Goal: Information Seeking & Learning: Learn about a topic

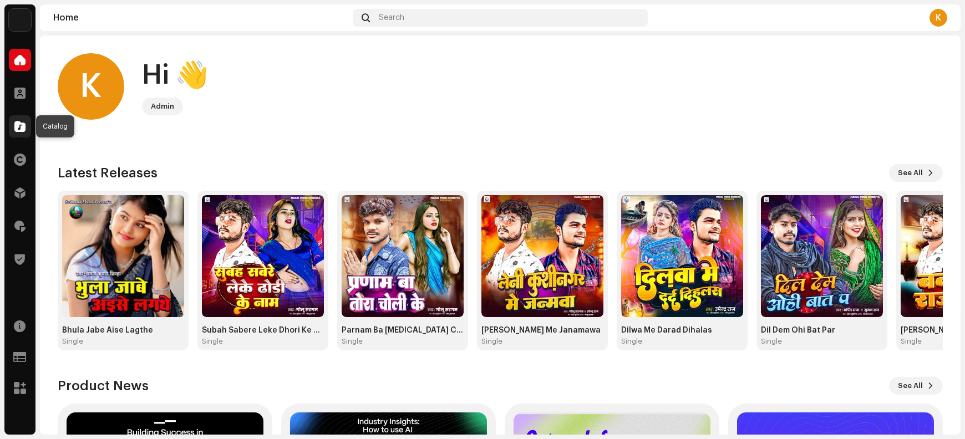
click at [20, 128] on span at bounding box center [19, 126] width 11 height 9
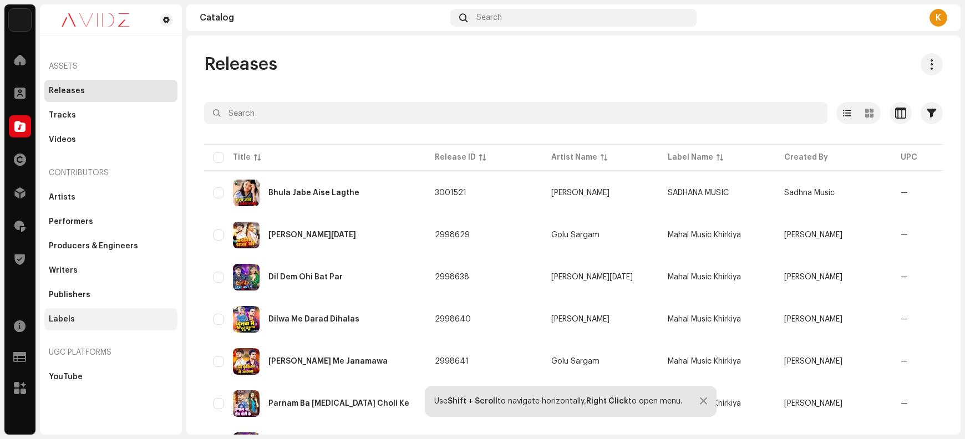
click at [87, 317] on div "Labels" at bounding box center [111, 319] width 124 height 9
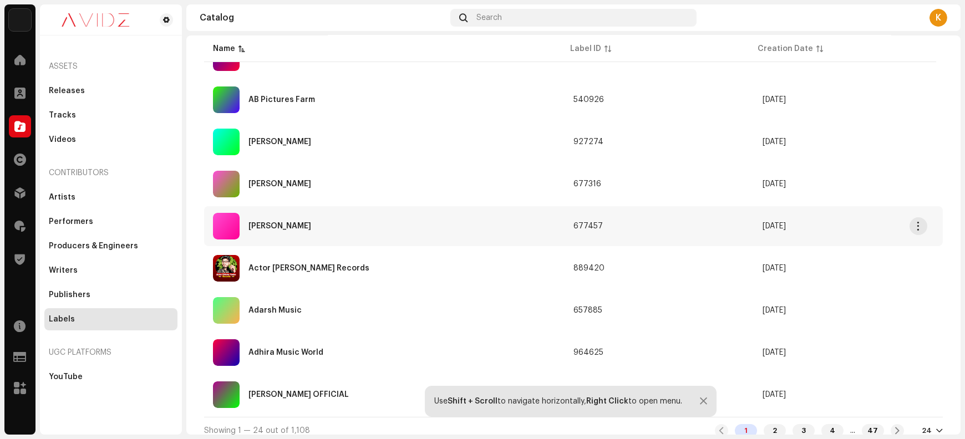
scroll to position [773, 0]
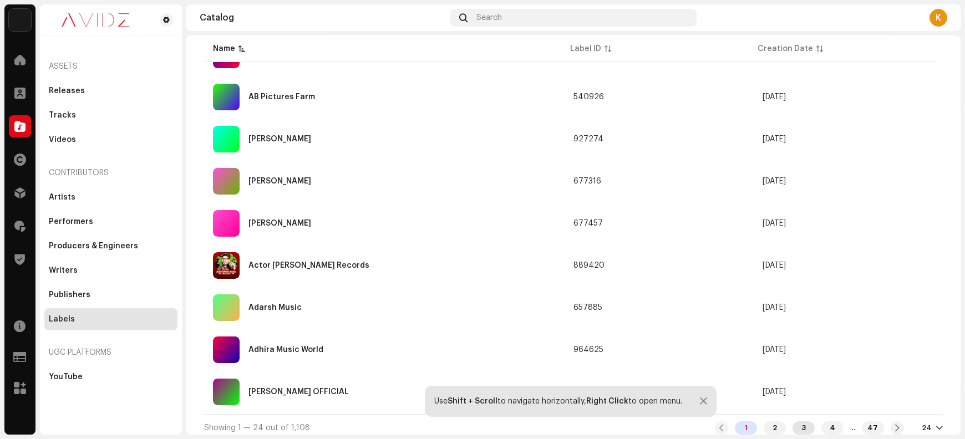
click at [793, 424] on div "3" at bounding box center [804, 428] width 22 height 13
click at [704, 403] on div at bounding box center [703, 401] width 7 height 9
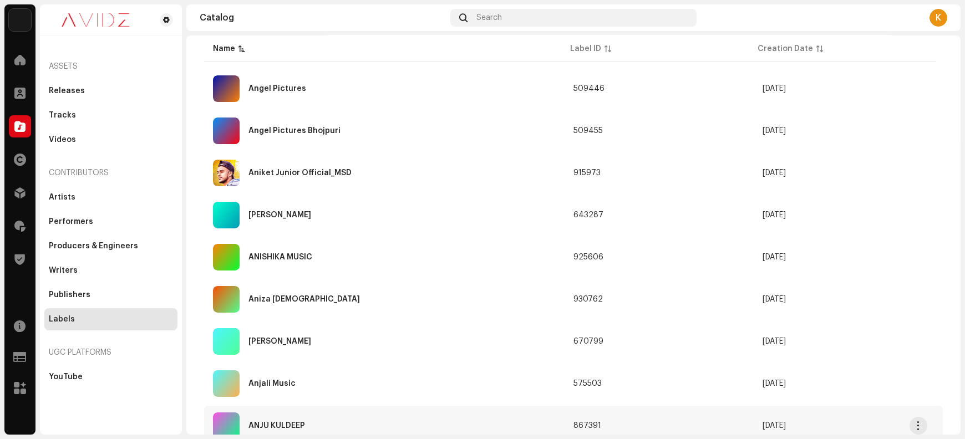
scroll to position [773, 0]
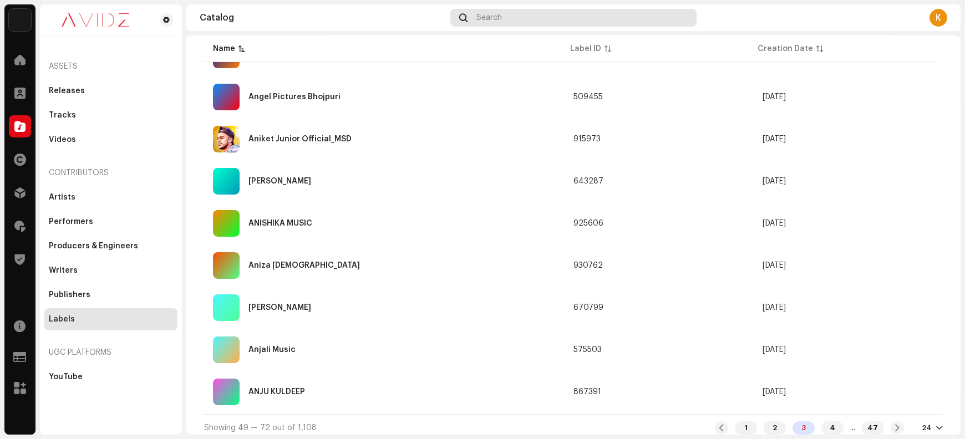
click at [510, 20] on div "Search" at bounding box center [573, 18] width 246 height 18
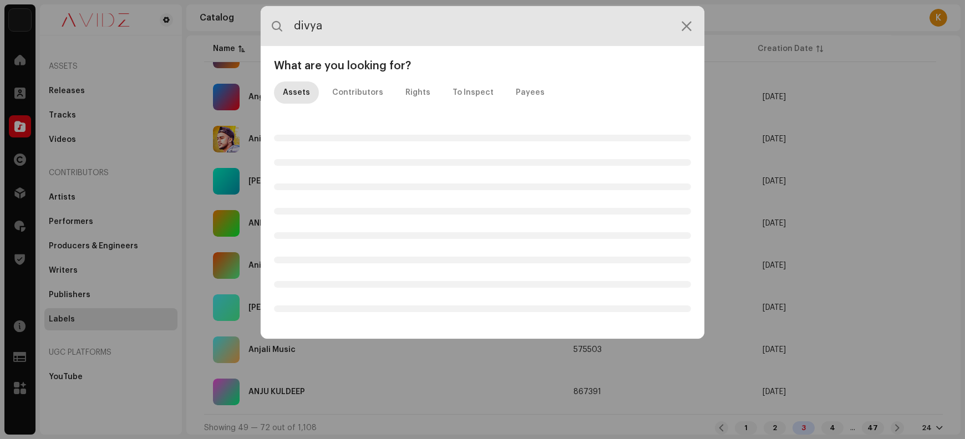
type input "divya"
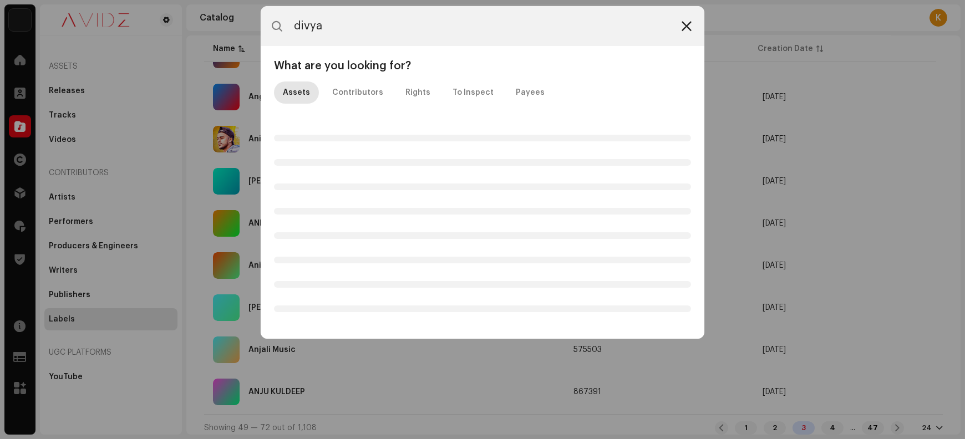
click at [685, 28] on icon at bounding box center [687, 26] width 10 height 9
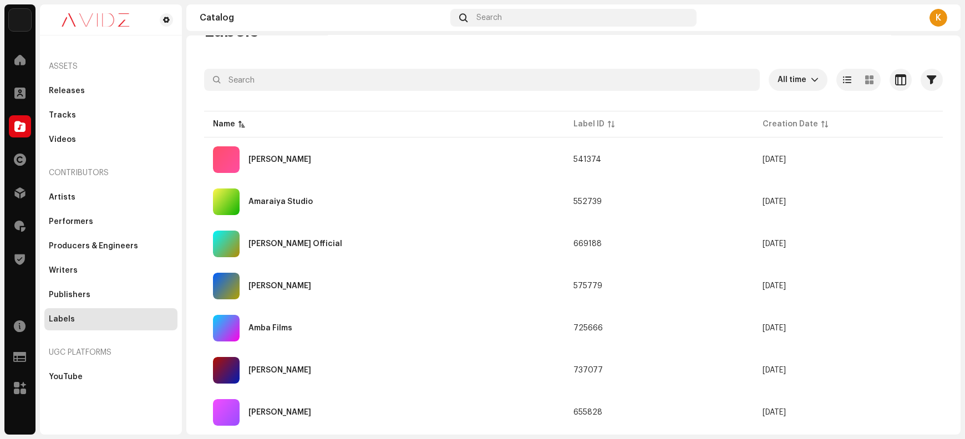
scroll to position [0, 0]
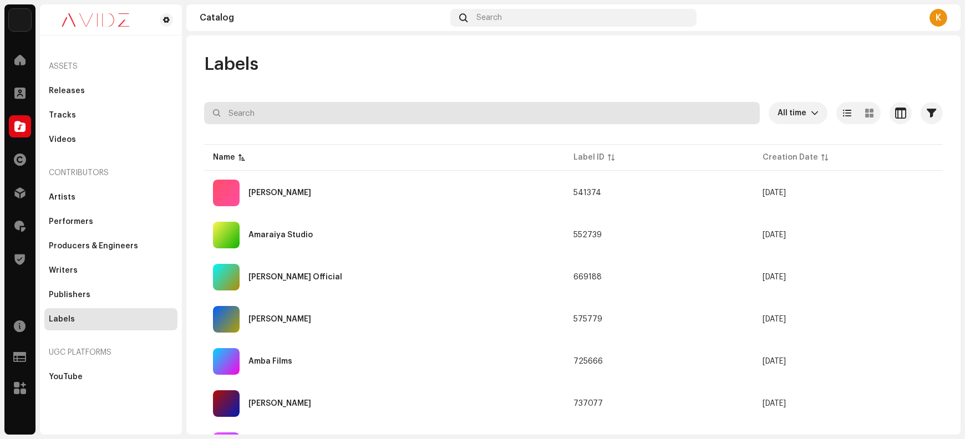
click at [433, 112] on input "text" at bounding box center [482, 113] width 556 height 22
type input "divya"
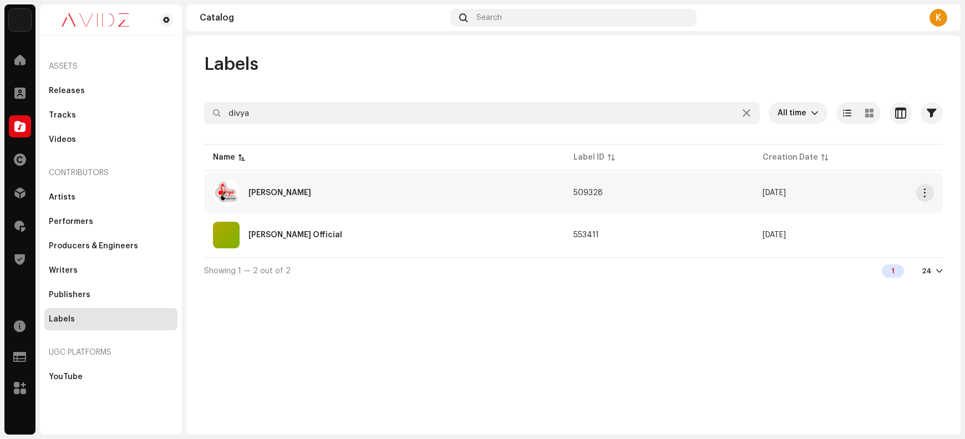
click at [329, 195] on div "[PERSON_NAME]" at bounding box center [384, 193] width 343 height 27
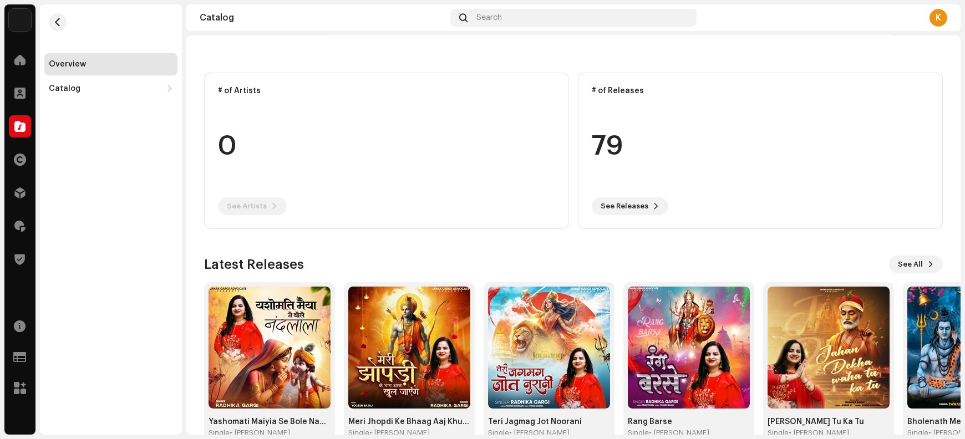
scroll to position [120, 0]
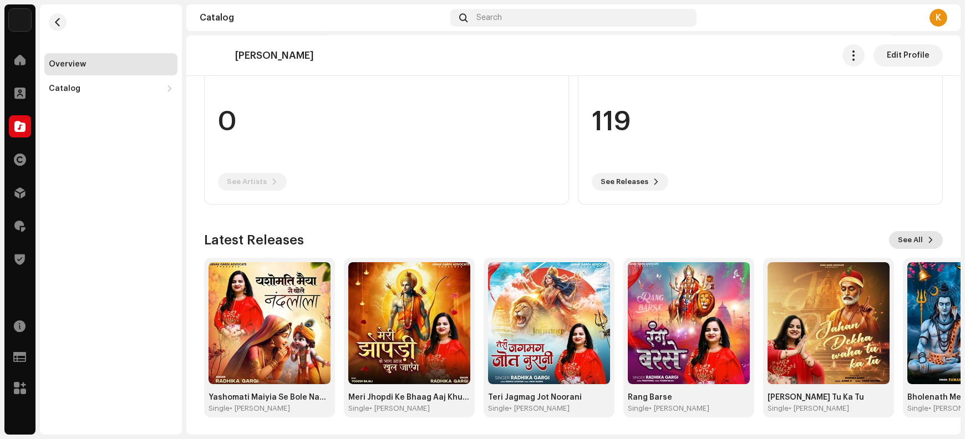
click at [914, 240] on span "See All" at bounding box center [910, 240] width 25 height 22
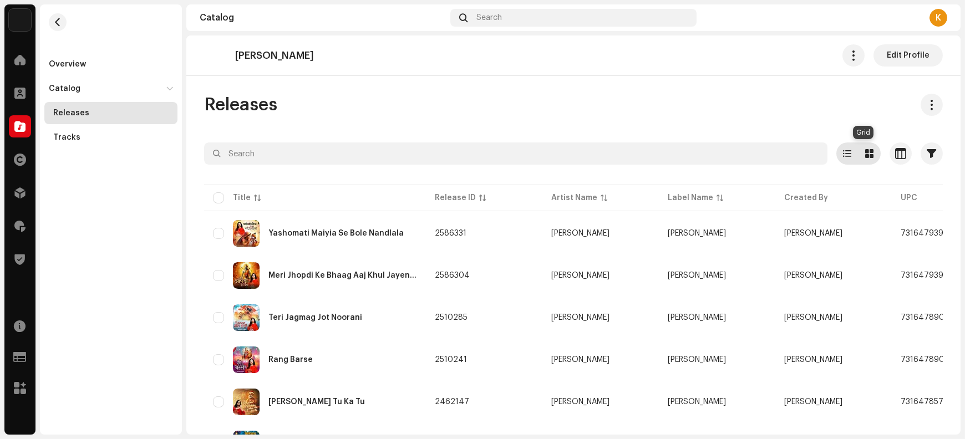
click at [866, 158] on span at bounding box center [870, 153] width 8 height 9
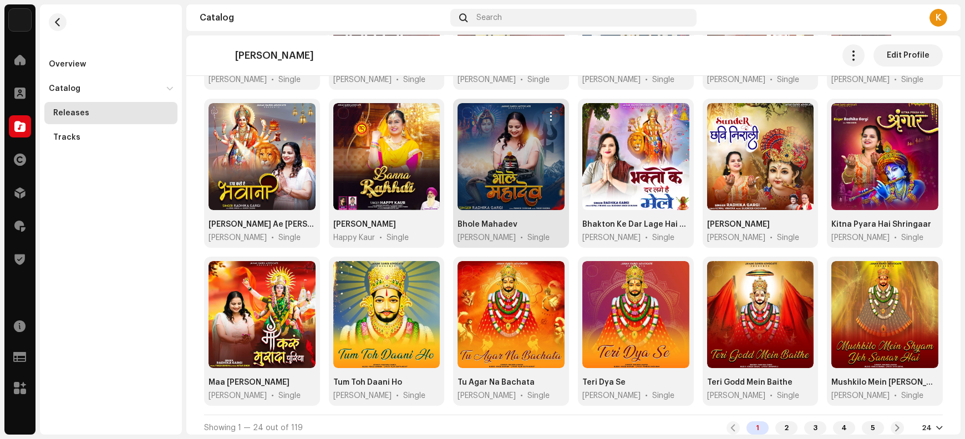
scroll to position [401, 0]
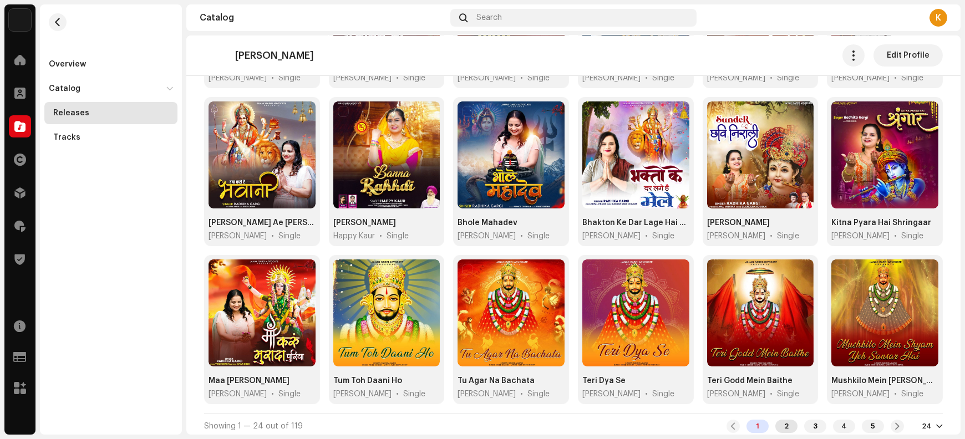
click at [779, 422] on div "2" at bounding box center [787, 426] width 22 height 13
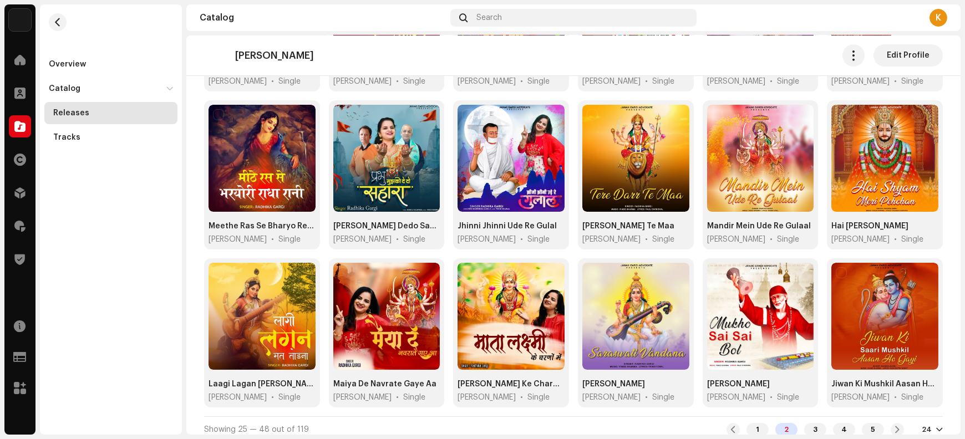
scroll to position [401, 0]
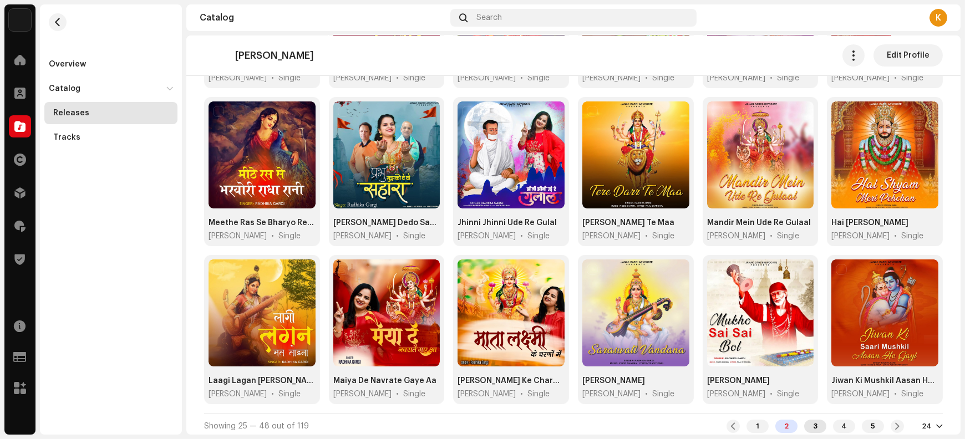
click at [809, 422] on div "3" at bounding box center [815, 426] width 22 height 13
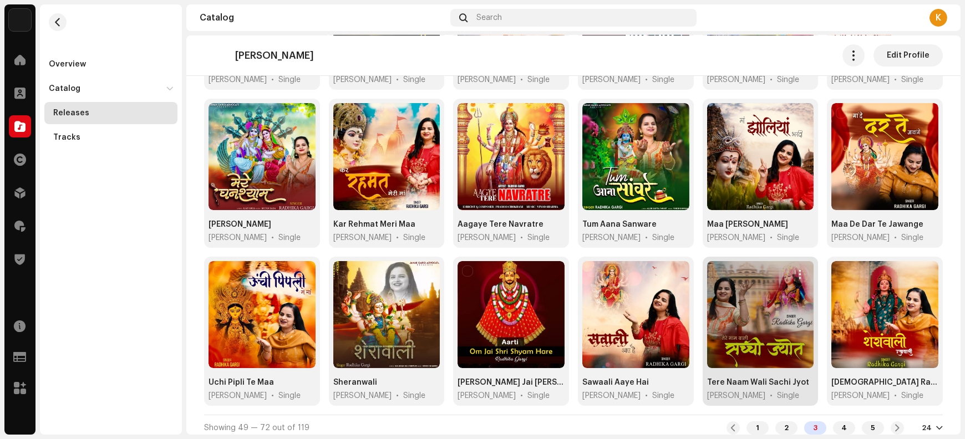
scroll to position [401, 0]
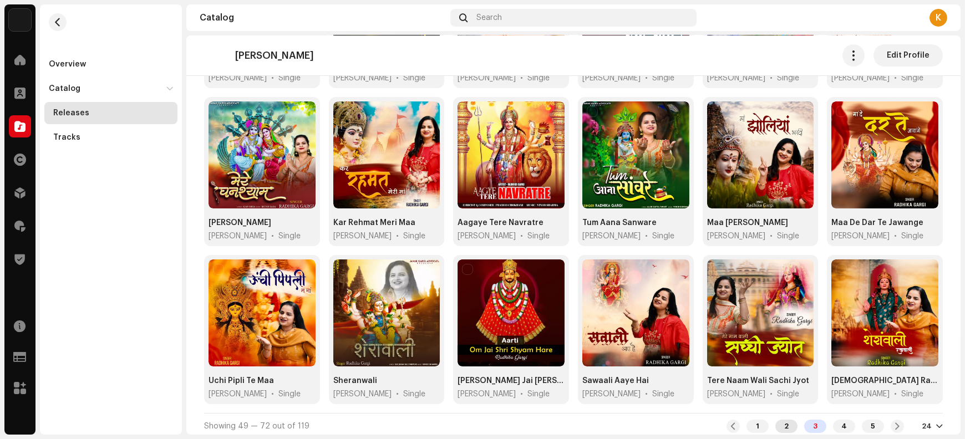
click at [781, 422] on div "2" at bounding box center [787, 426] width 22 height 13
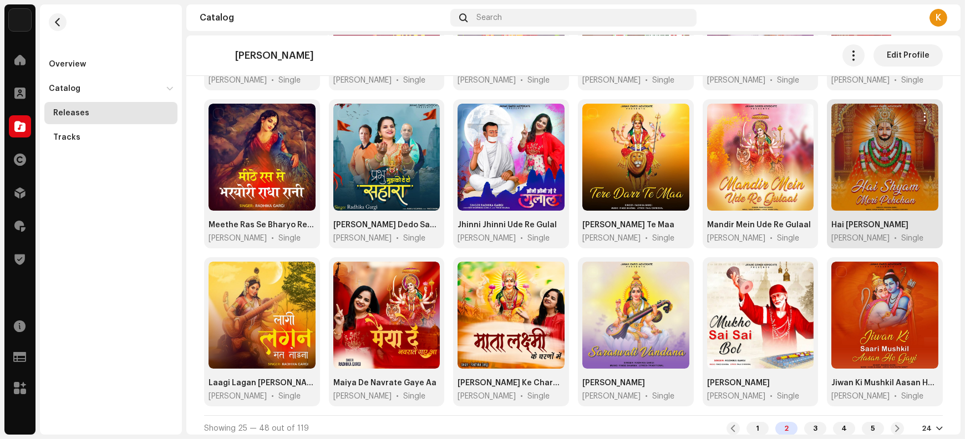
scroll to position [401, 0]
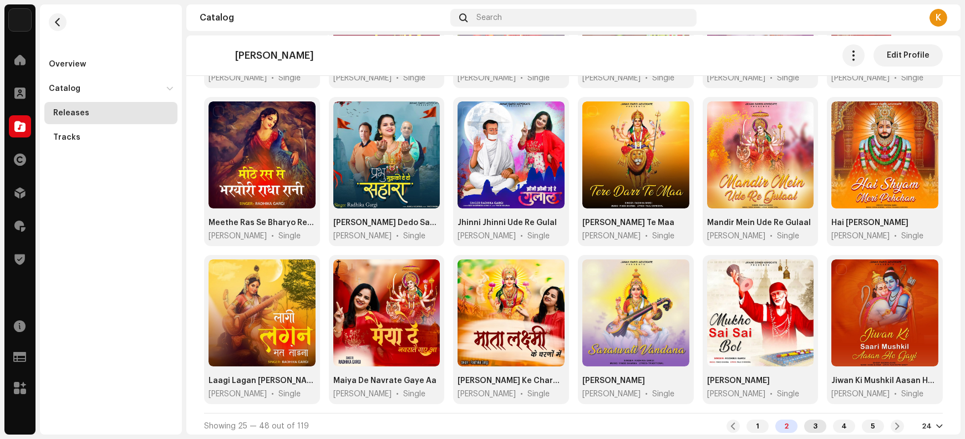
click at [808, 423] on div "3" at bounding box center [815, 426] width 22 height 13
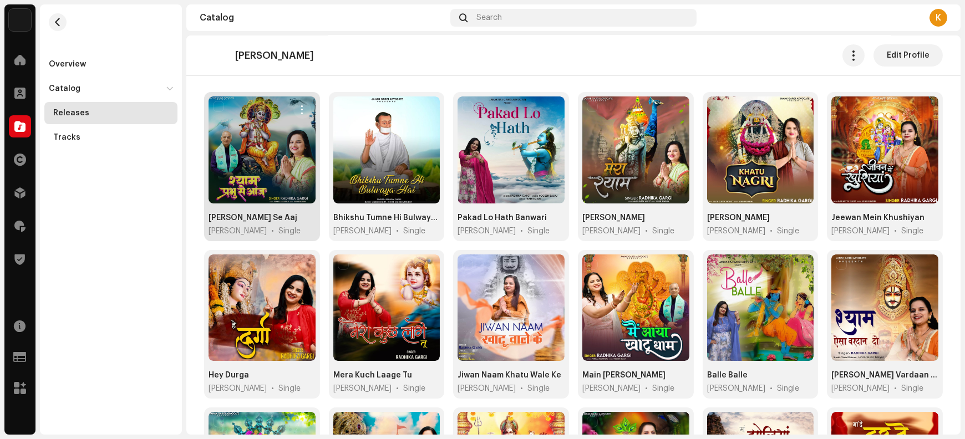
scroll to position [92, 0]
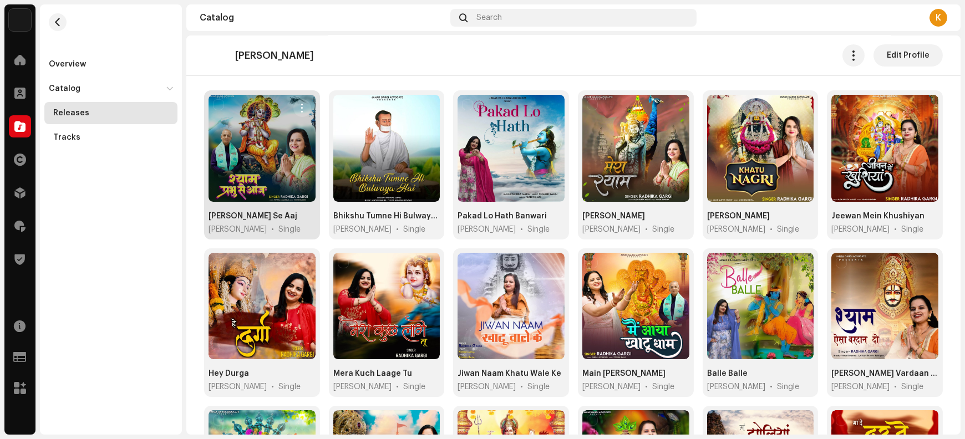
click at [301, 109] on span "button" at bounding box center [302, 108] width 8 height 9
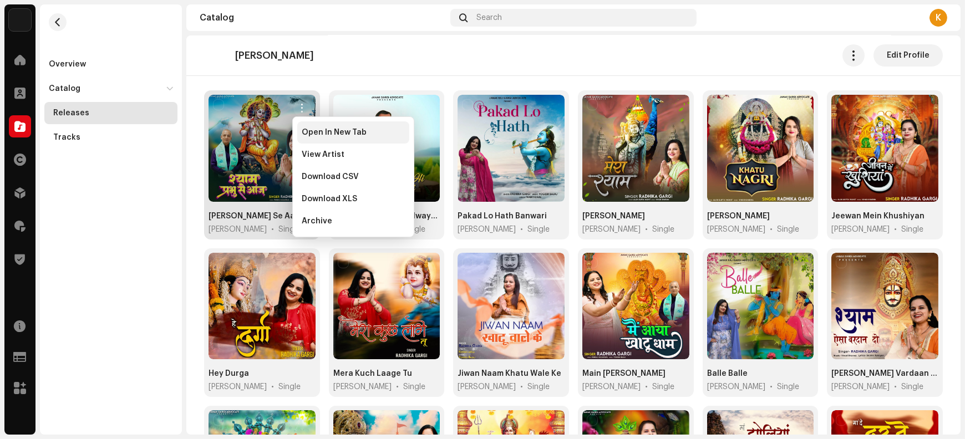
click at [324, 135] on span "Open In New Tab" at bounding box center [334, 132] width 65 height 9
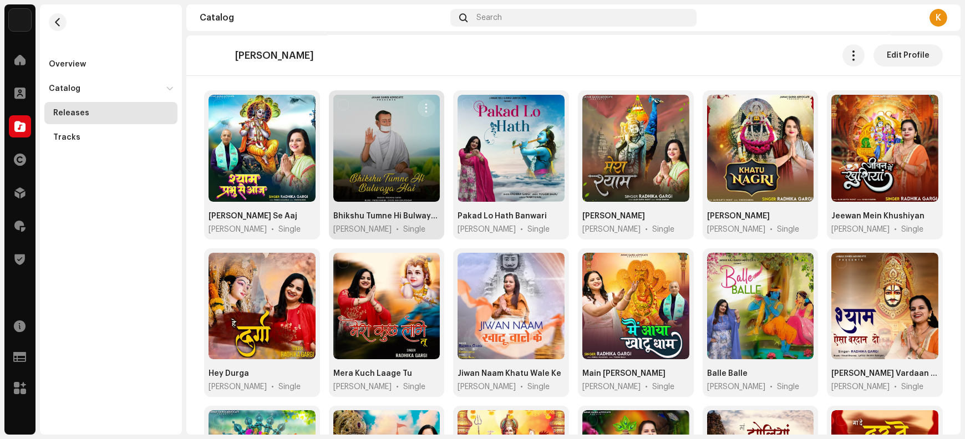
click at [429, 108] on button "button" at bounding box center [427, 108] width 18 height 18
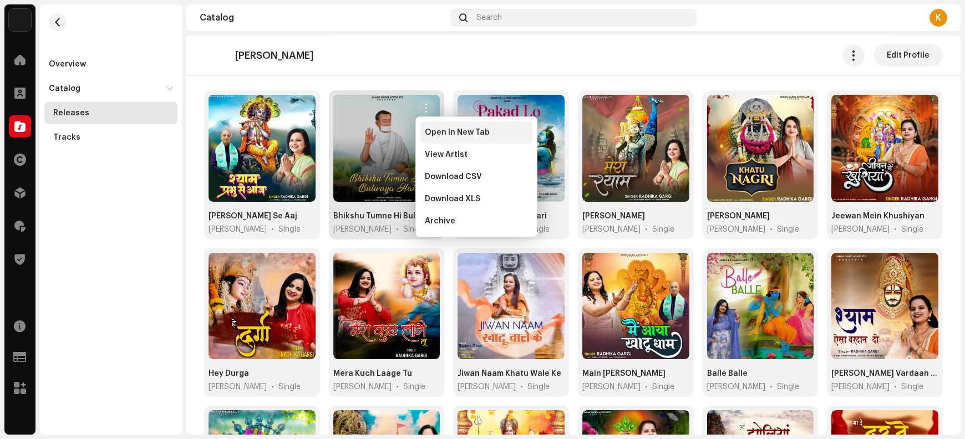
click at [438, 135] on span "Open In New Tab" at bounding box center [457, 132] width 65 height 9
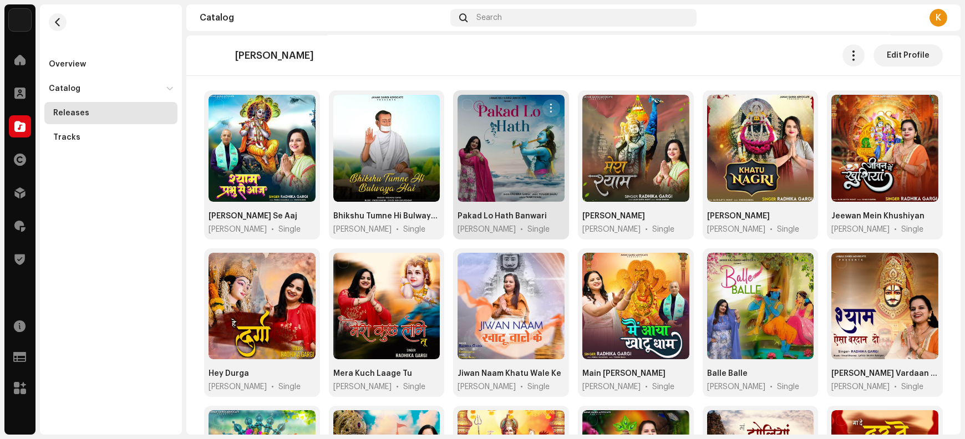
click at [548, 109] on span "button" at bounding box center [551, 108] width 8 height 9
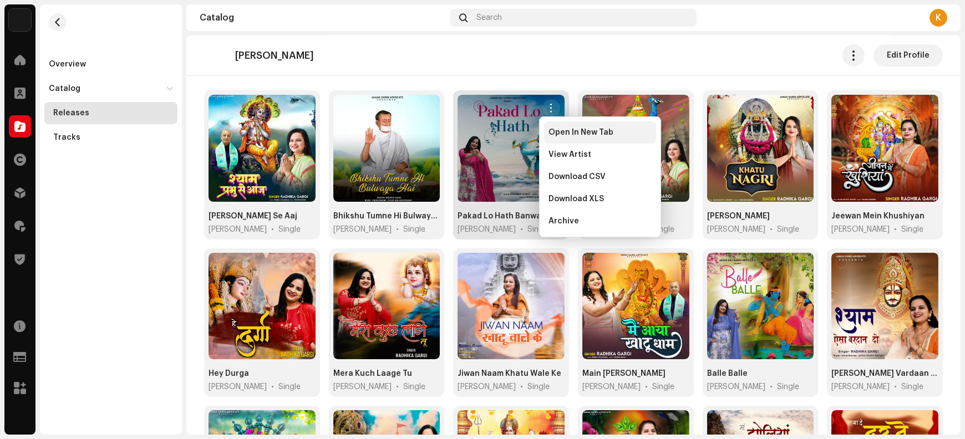
click at [559, 138] on div "Open In New Tab" at bounding box center [600, 133] width 112 height 22
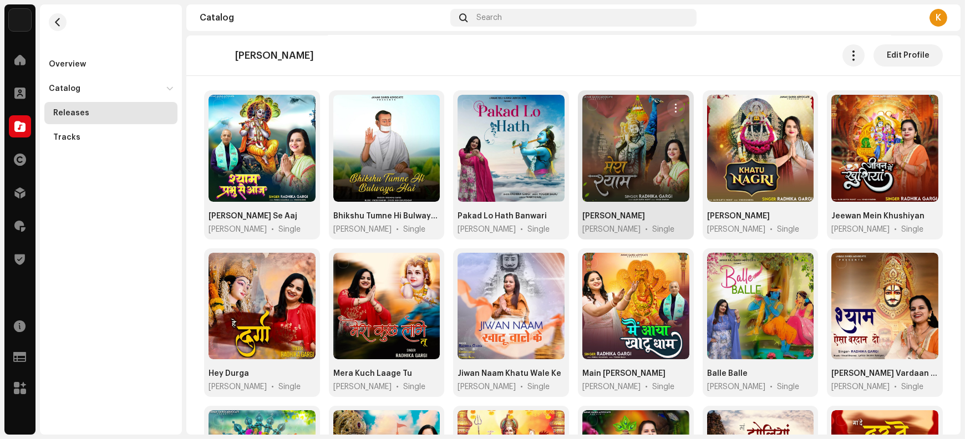
drag, startPoint x: 674, startPoint y: 107, endPoint x: 672, endPoint y: 122, distance: 15.0
click at [674, 108] on span "button" at bounding box center [676, 108] width 8 height 9
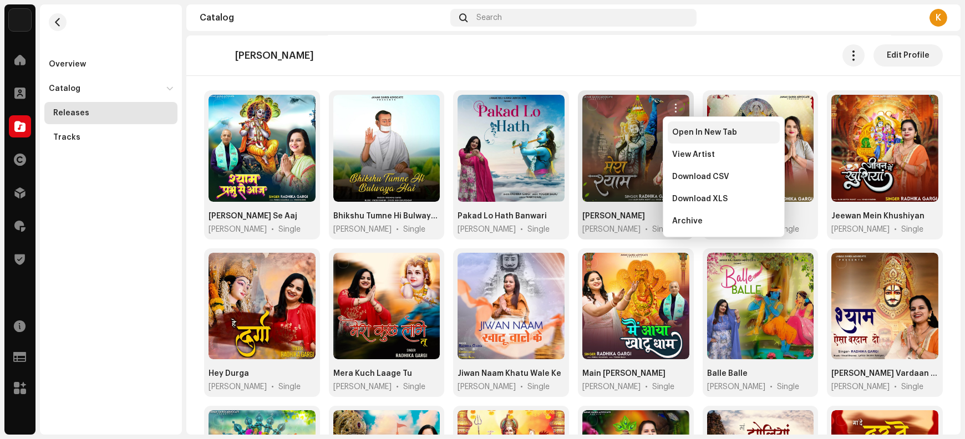
click at [686, 139] on div "Open In New Tab" at bounding box center [724, 133] width 112 height 22
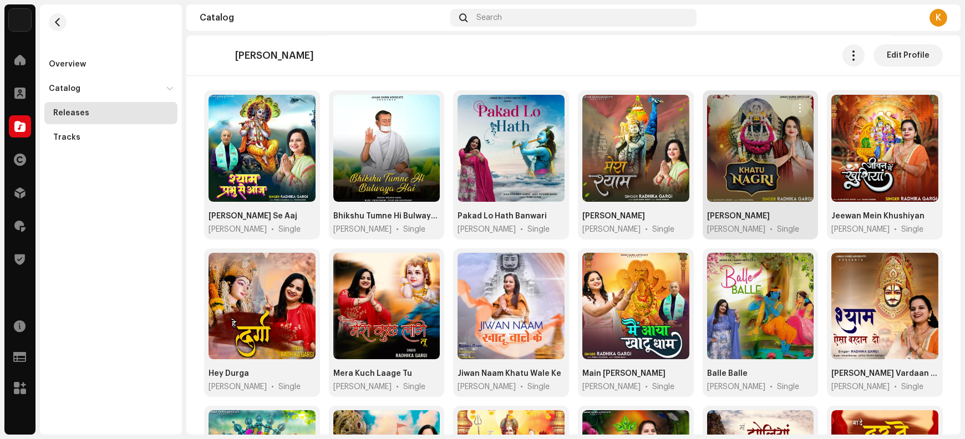
click at [797, 110] on span "button" at bounding box center [801, 108] width 8 height 9
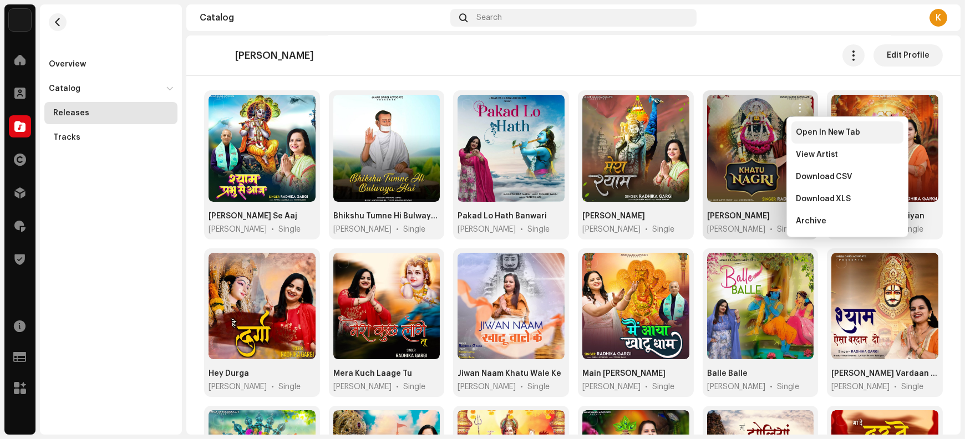
click at [801, 133] on span "Open In New Tab" at bounding box center [828, 132] width 65 height 9
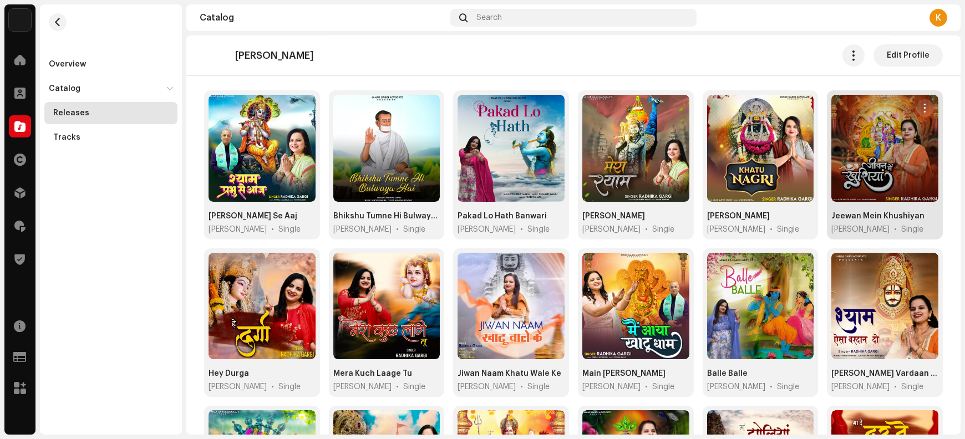
click at [921, 108] on span "button" at bounding box center [925, 108] width 8 height 9
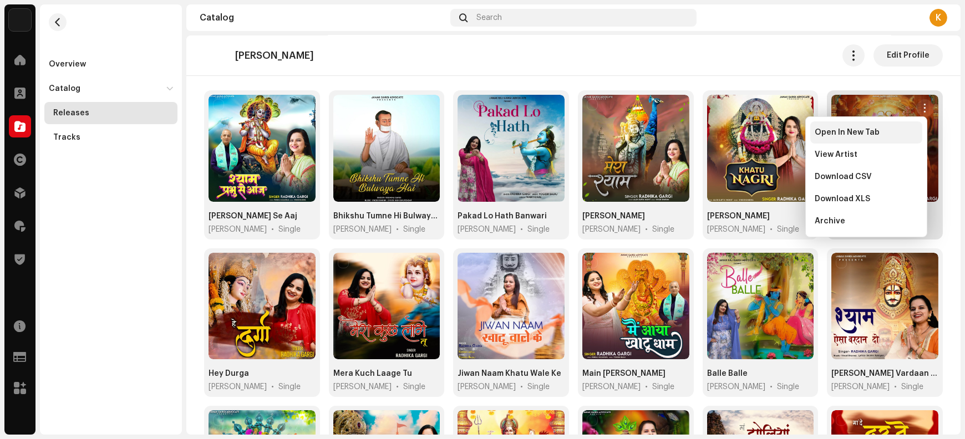
click at [889, 134] on div "Open In New Tab" at bounding box center [866, 132] width 103 height 9
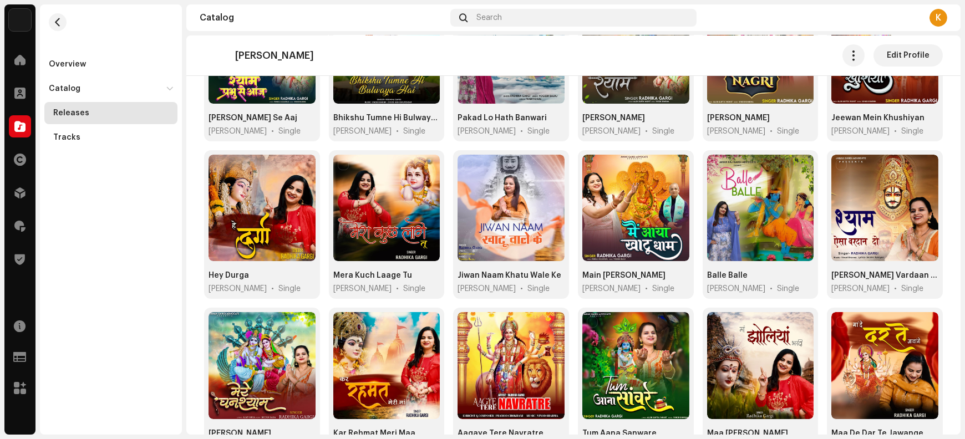
scroll to position [208, 0]
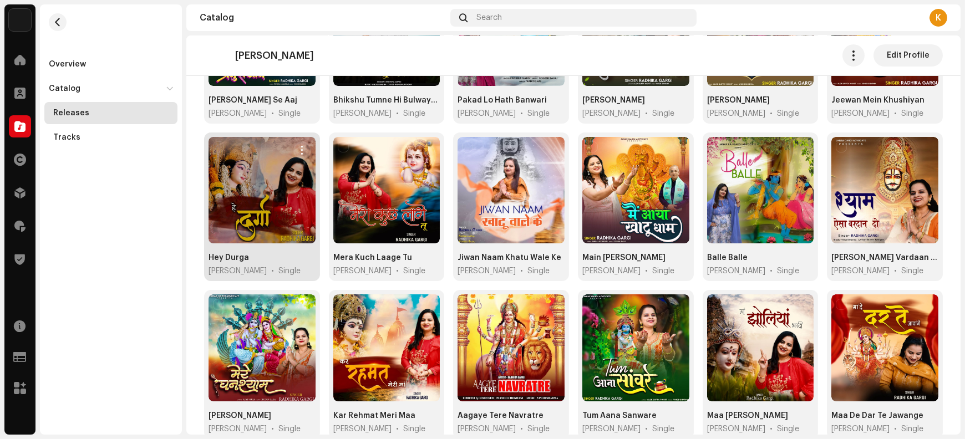
click at [305, 147] on button "button" at bounding box center [302, 150] width 18 height 18
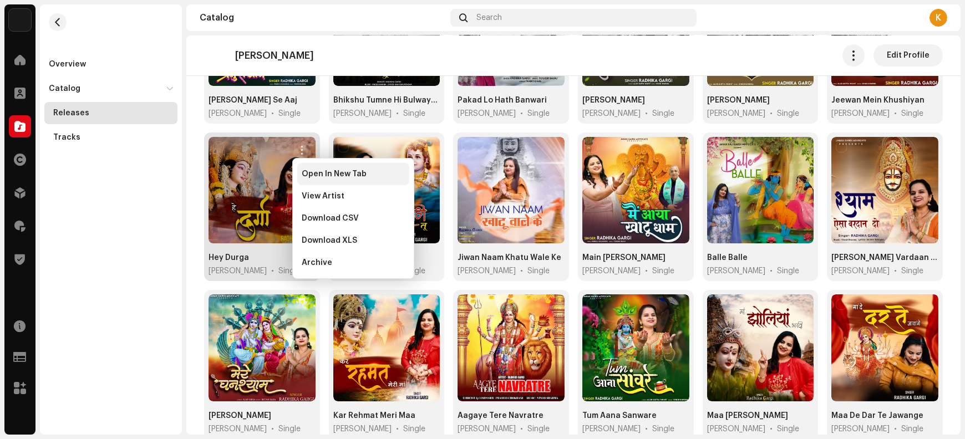
click at [310, 176] on span "Open In New Tab" at bounding box center [334, 174] width 65 height 9
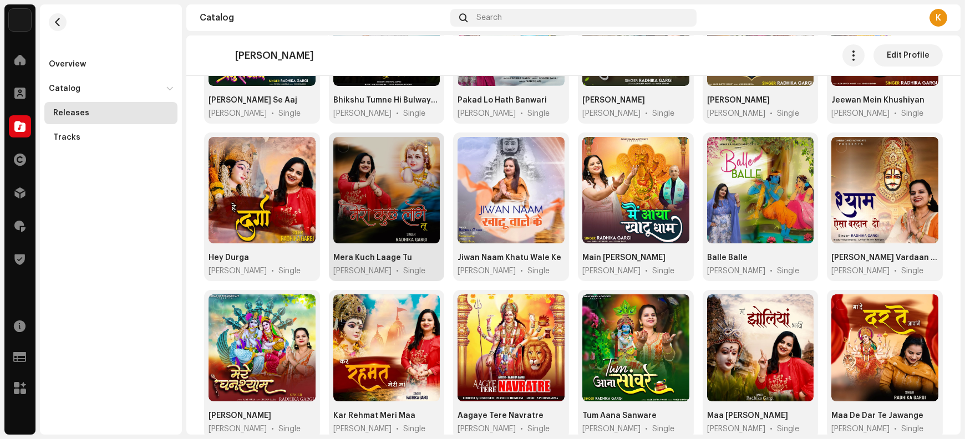
click at [424, 150] on span "button" at bounding box center [427, 150] width 8 height 9
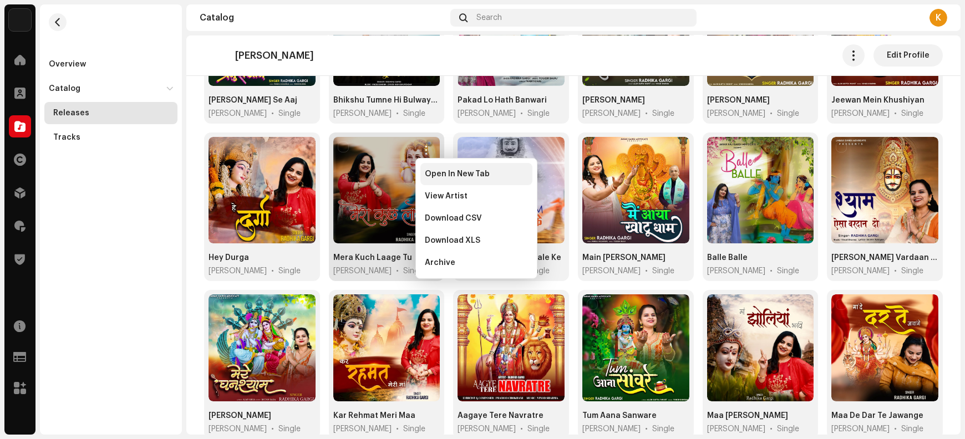
click at [436, 181] on div "Open In New Tab" at bounding box center [477, 174] width 112 height 22
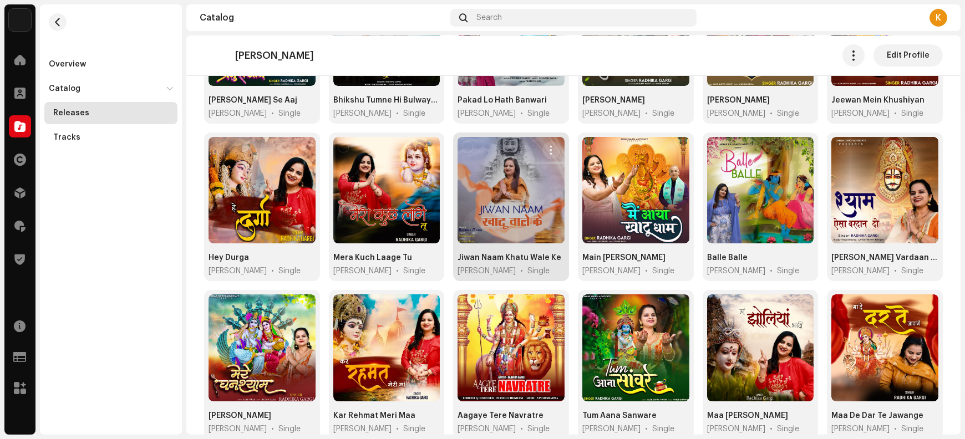
click at [547, 150] on span "button" at bounding box center [551, 150] width 8 height 9
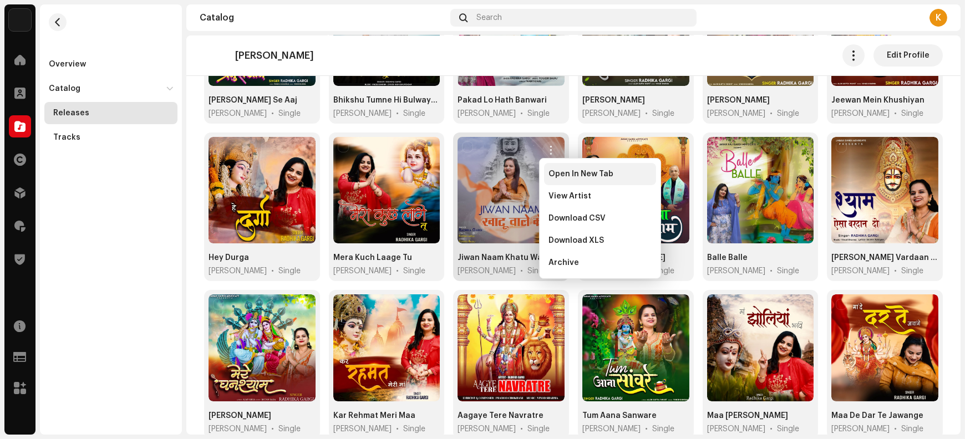
click at [555, 178] on span "Open In New Tab" at bounding box center [581, 174] width 65 height 9
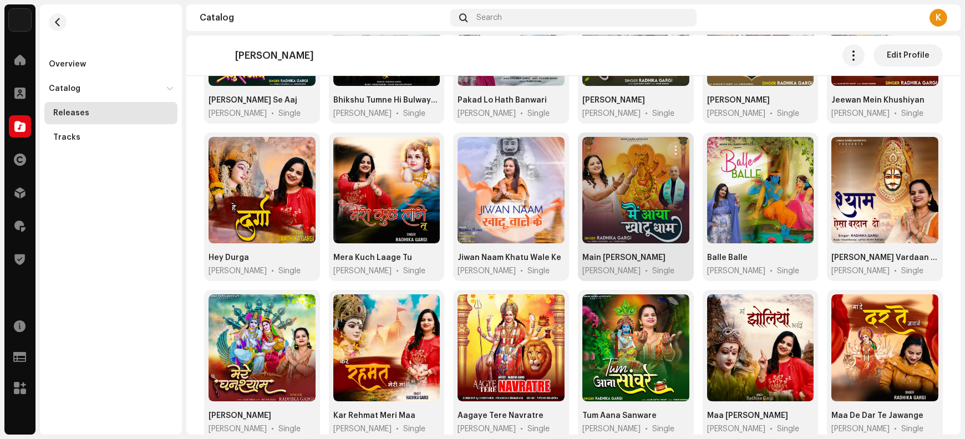
click at [674, 149] on span "button" at bounding box center [676, 150] width 8 height 9
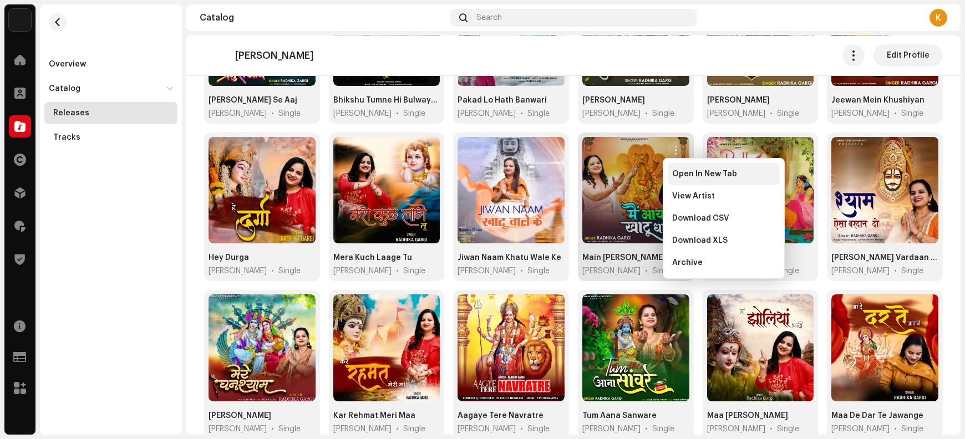
click at [677, 178] on span "Open In New Tab" at bounding box center [704, 174] width 65 height 9
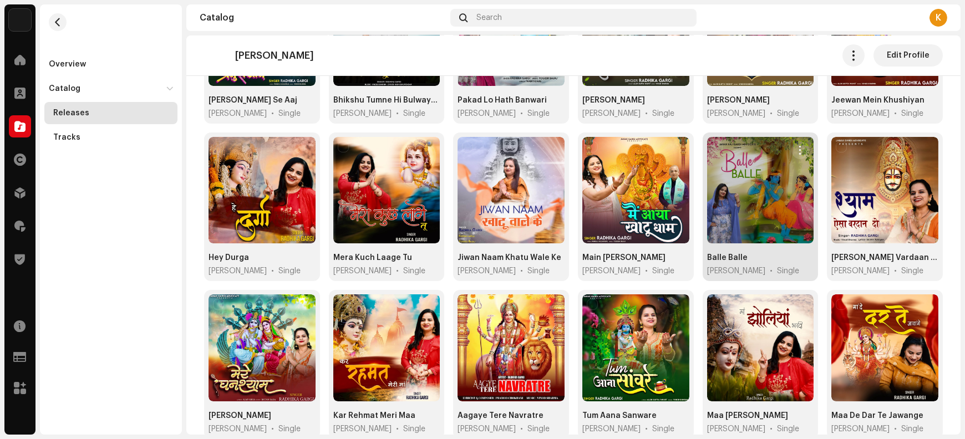
click at [797, 150] on span "button" at bounding box center [801, 150] width 8 height 9
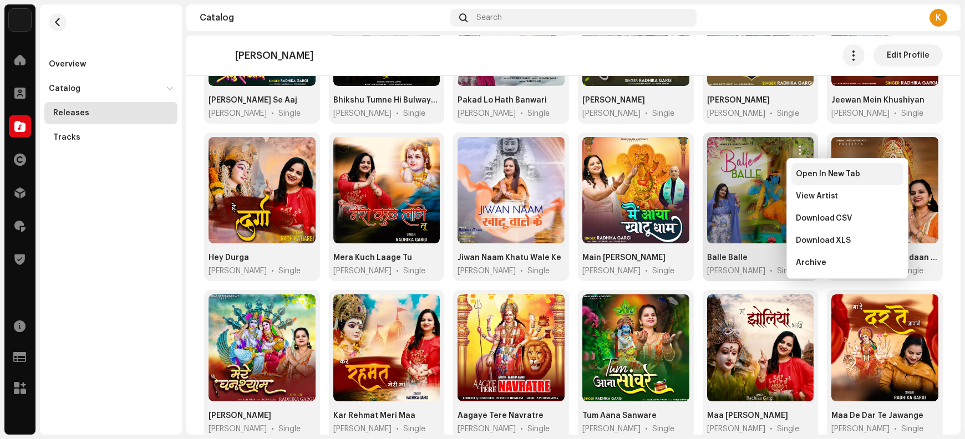
click at [805, 179] on div "Open In New Tab" at bounding box center [848, 174] width 112 height 22
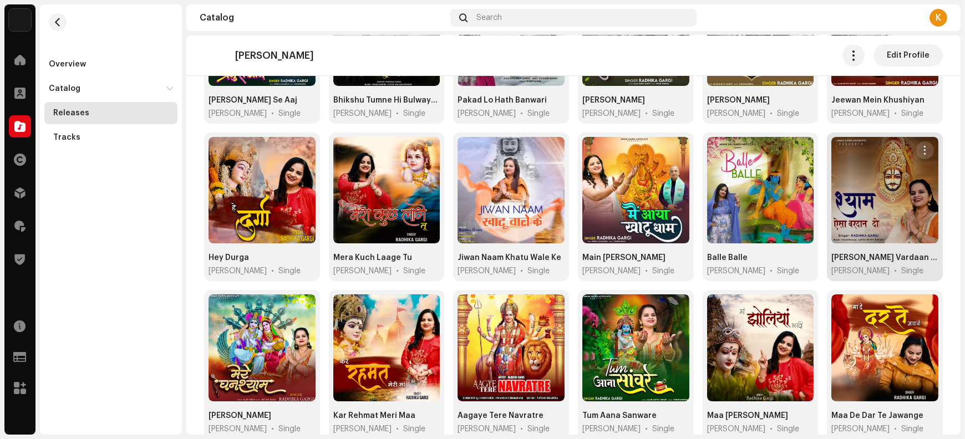
click at [921, 152] on span "button" at bounding box center [925, 150] width 8 height 9
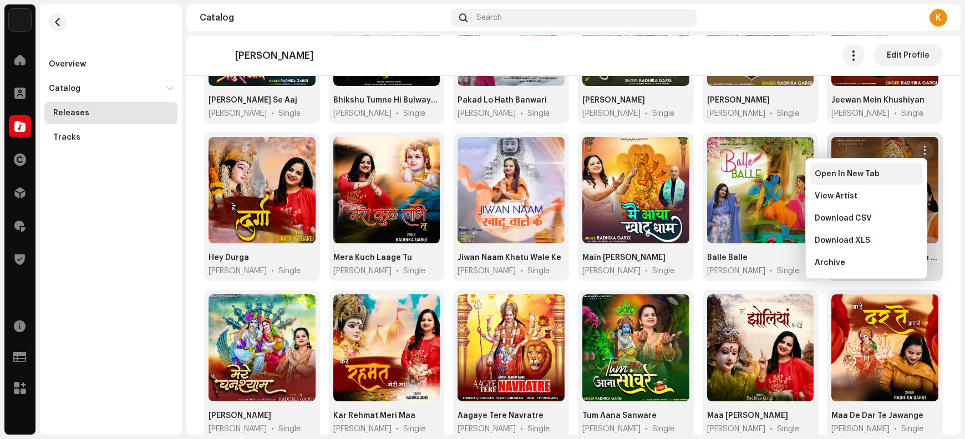
click at [895, 181] on div "Open In New Tab" at bounding box center [867, 174] width 112 height 22
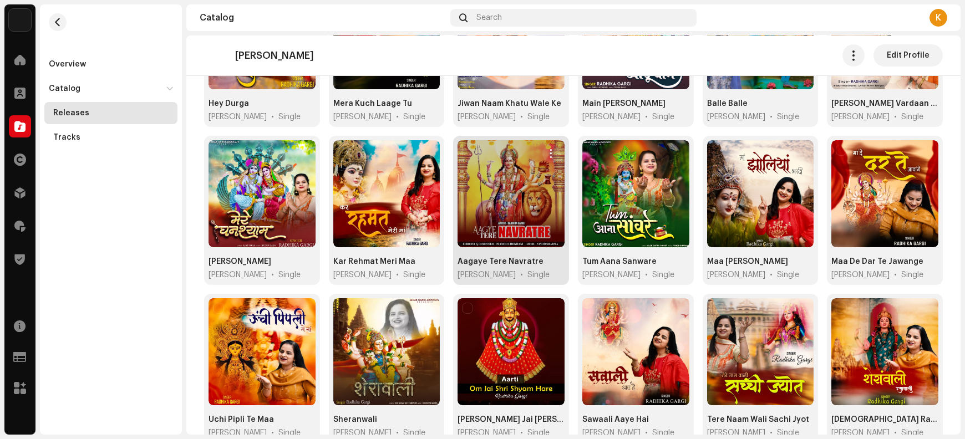
scroll to position [369, 0]
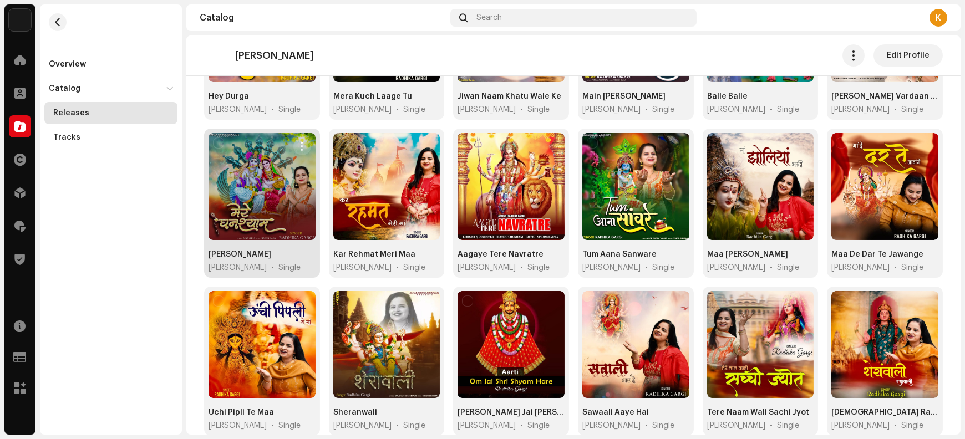
click at [300, 143] on span "button" at bounding box center [302, 146] width 8 height 9
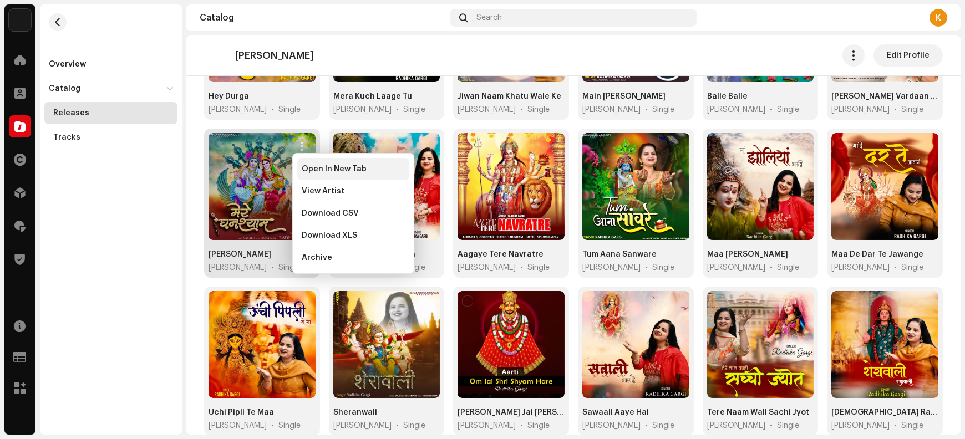
click at [311, 170] on span "Open In New Tab" at bounding box center [334, 169] width 65 height 9
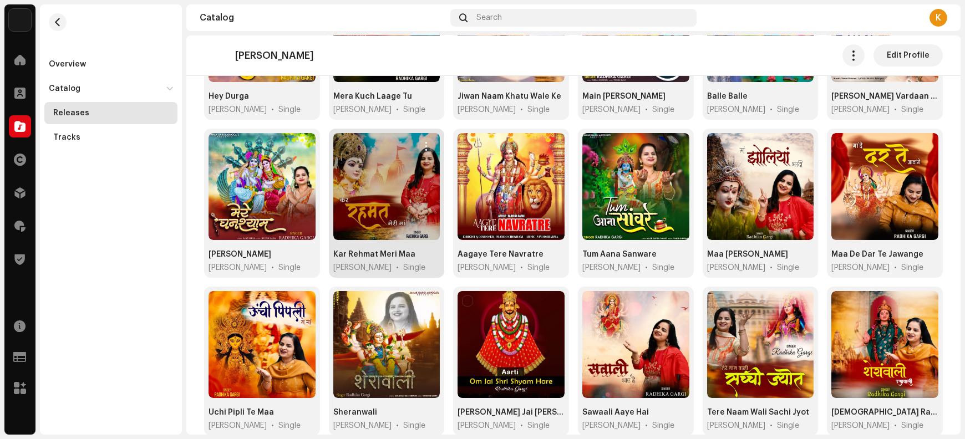
click at [428, 144] on span "button" at bounding box center [427, 146] width 8 height 9
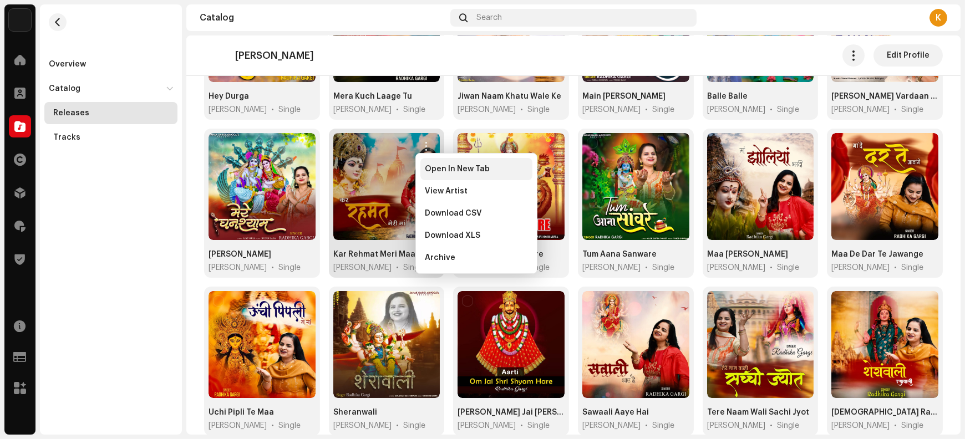
click at [438, 174] on div "Open In New Tab" at bounding box center [477, 169] width 112 height 22
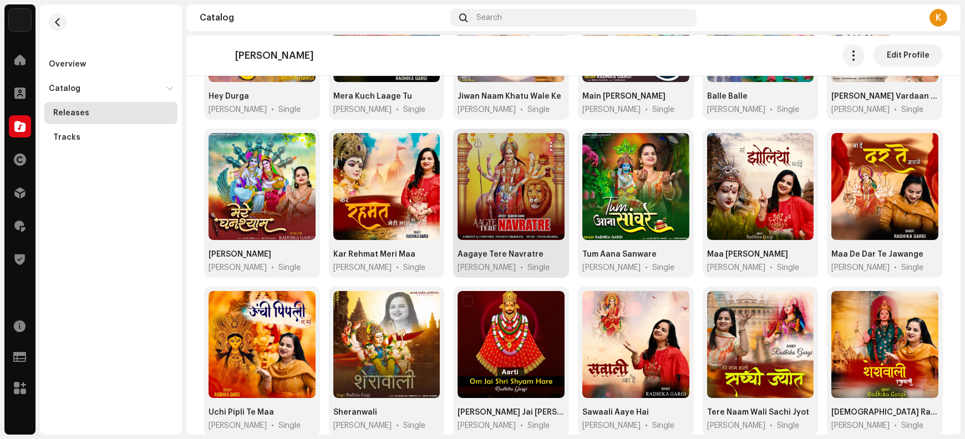
click at [549, 144] on span "button" at bounding box center [551, 146] width 8 height 9
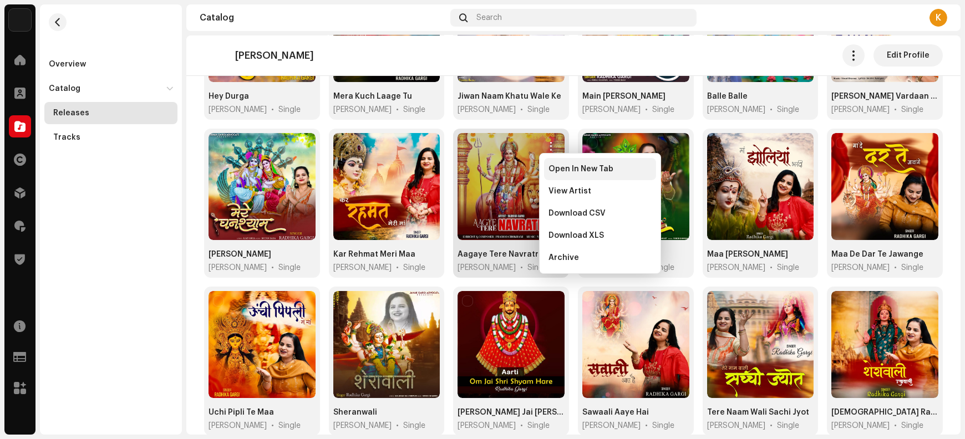
click at [559, 171] on span "Open In New Tab" at bounding box center [581, 169] width 65 height 9
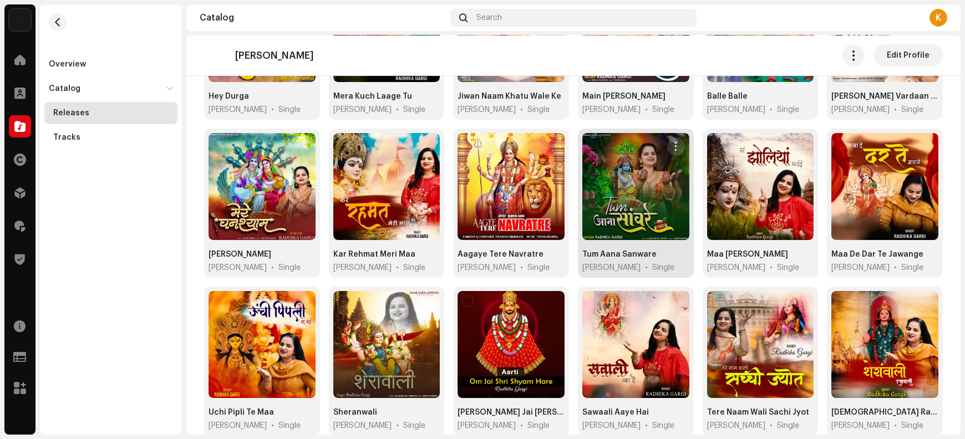
click at [672, 146] on span "button" at bounding box center [676, 146] width 8 height 9
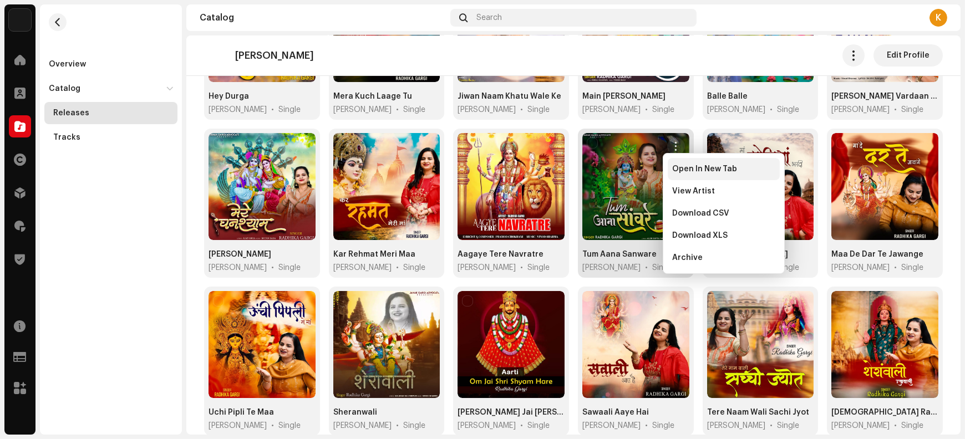
click at [686, 176] on div "Open In New Tab" at bounding box center [724, 169] width 112 height 22
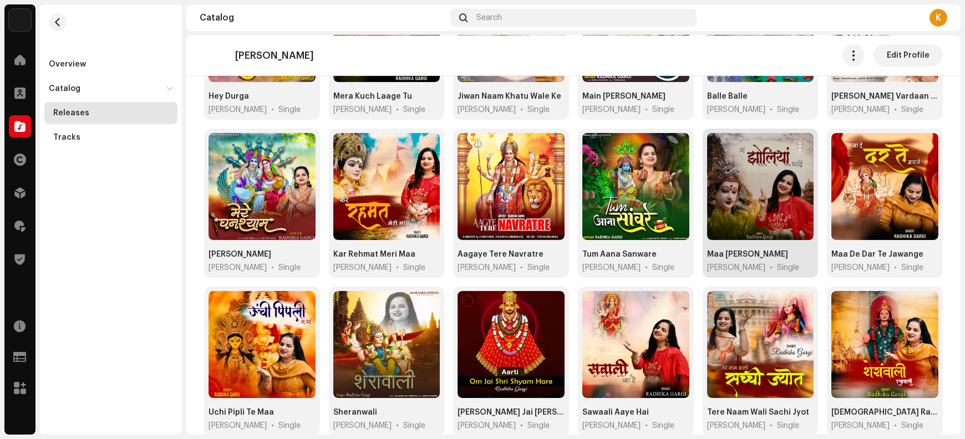
click at [797, 146] on span "button" at bounding box center [801, 146] width 8 height 9
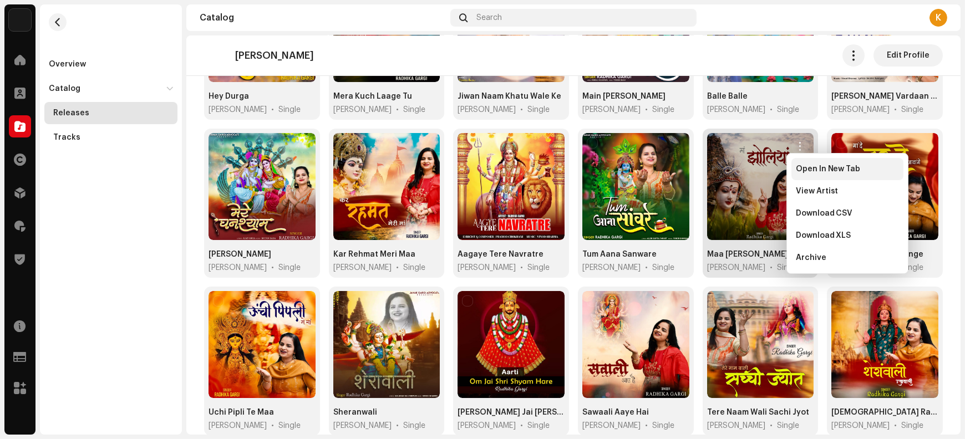
click at [800, 170] on span "Open In New Tab" at bounding box center [828, 169] width 65 height 9
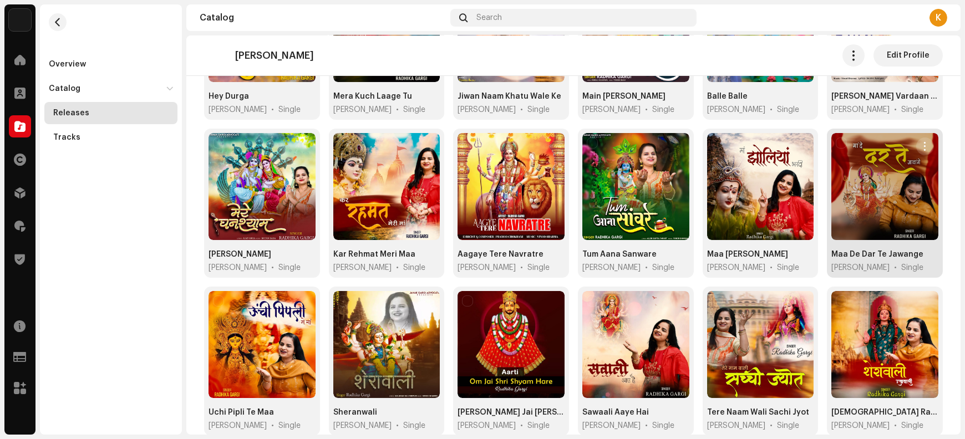
click at [921, 145] on span "button" at bounding box center [925, 146] width 8 height 9
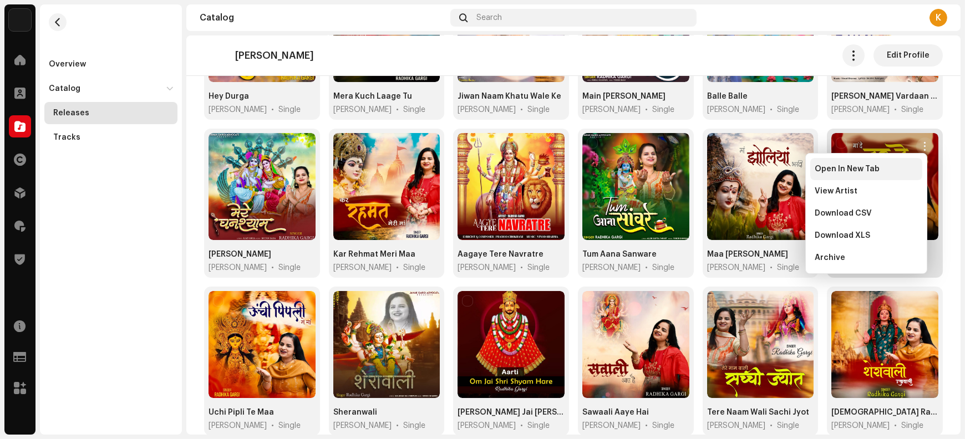
click at [872, 176] on div "Open In New Tab" at bounding box center [867, 169] width 112 height 22
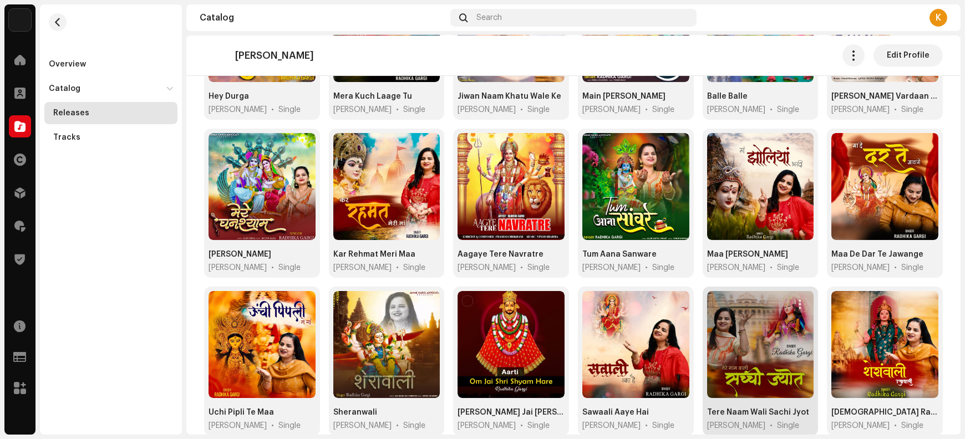
scroll to position [401, 0]
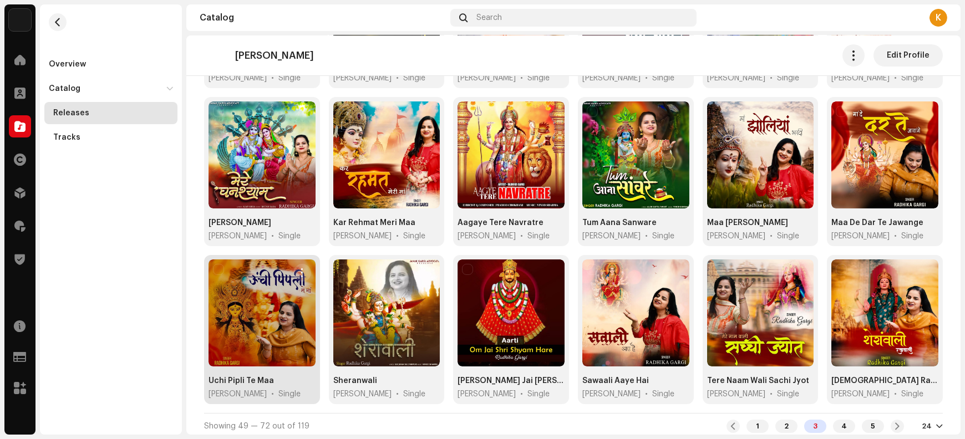
click at [303, 271] on span "button" at bounding box center [302, 273] width 8 height 9
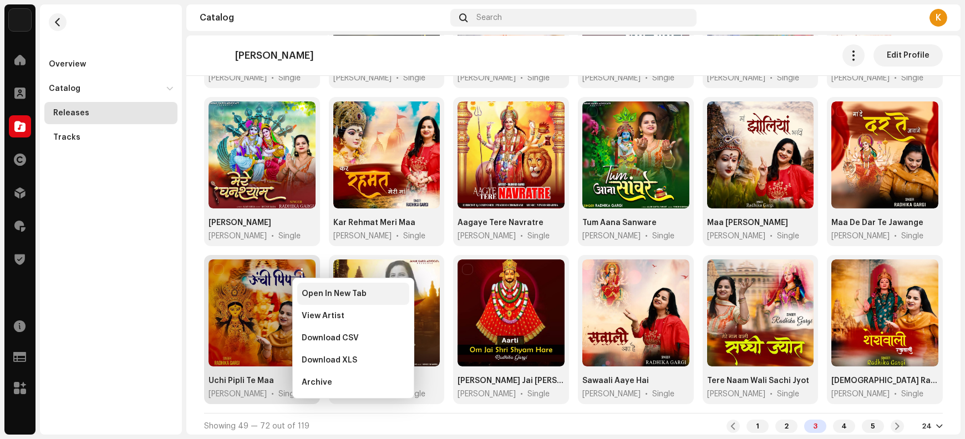
click at [315, 300] on div "Open In New Tab" at bounding box center [353, 294] width 112 height 22
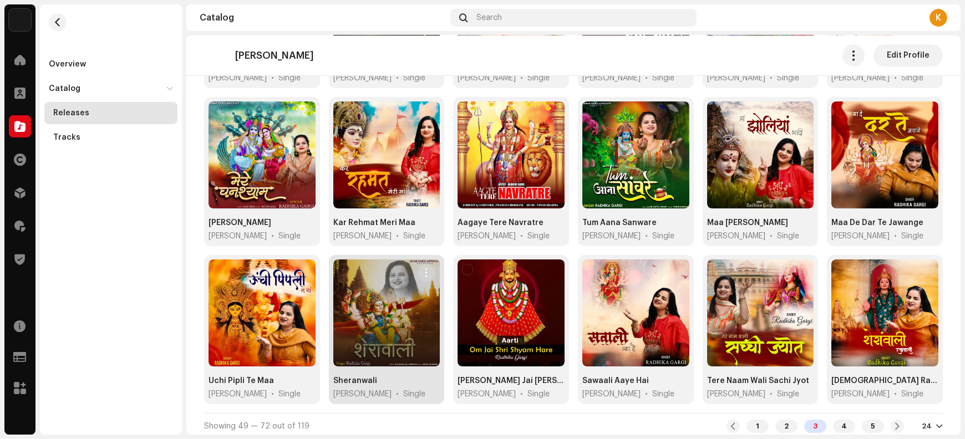
click at [423, 269] on span "button" at bounding box center [427, 273] width 8 height 9
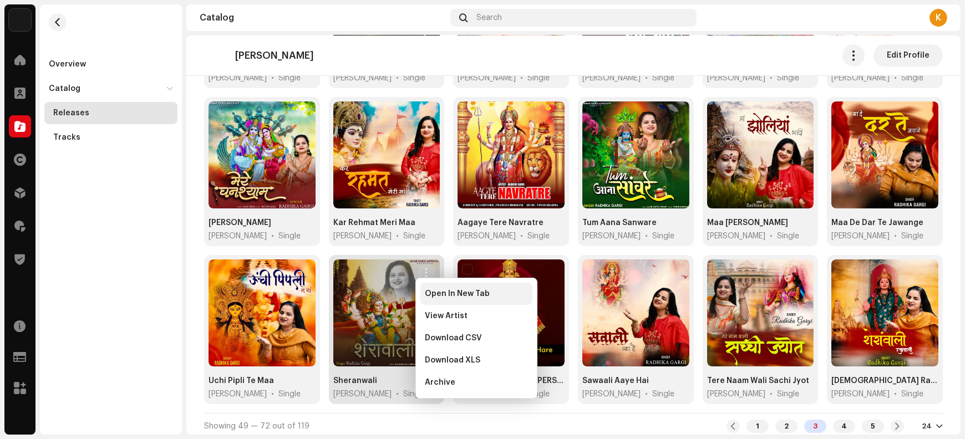
click at [441, 297] on span "Open In New Tab" at bounding box center [457, 294] width 65 height 9
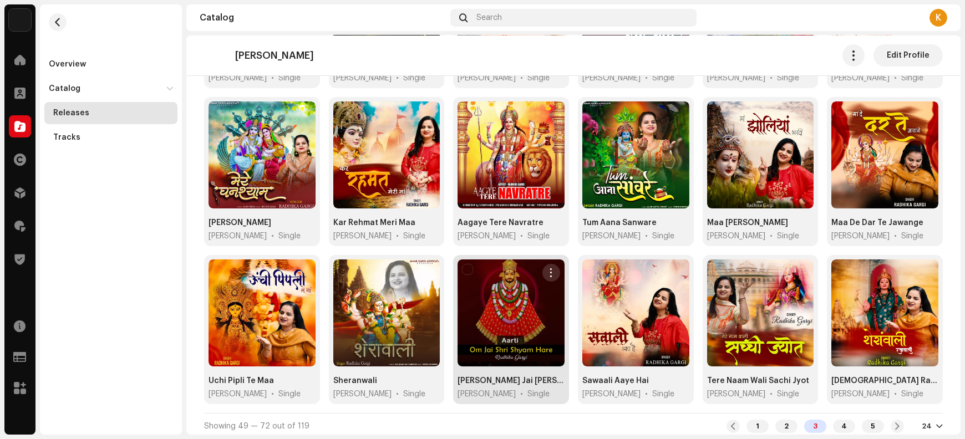
click at [549, 271] on span "button" at bounding box center [551, 273] width 8 height 9
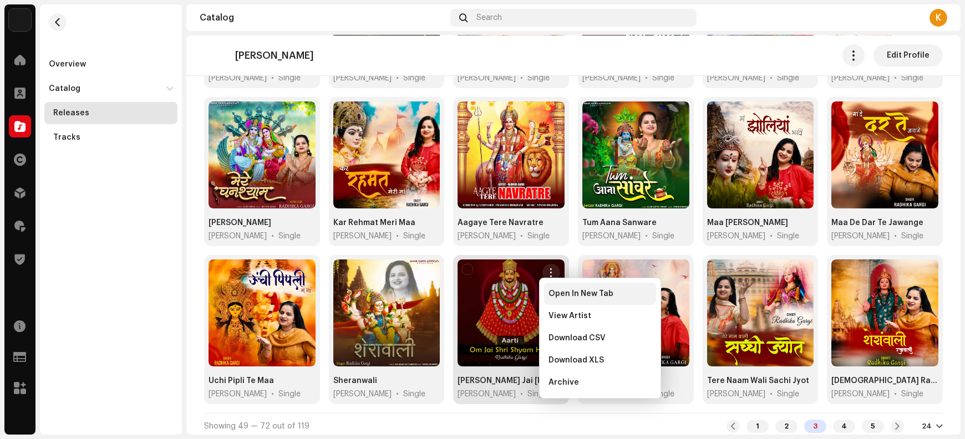
click at [552, 297] on span "Open In New Tab" at bounding box center [581, 294] width 65 height 9
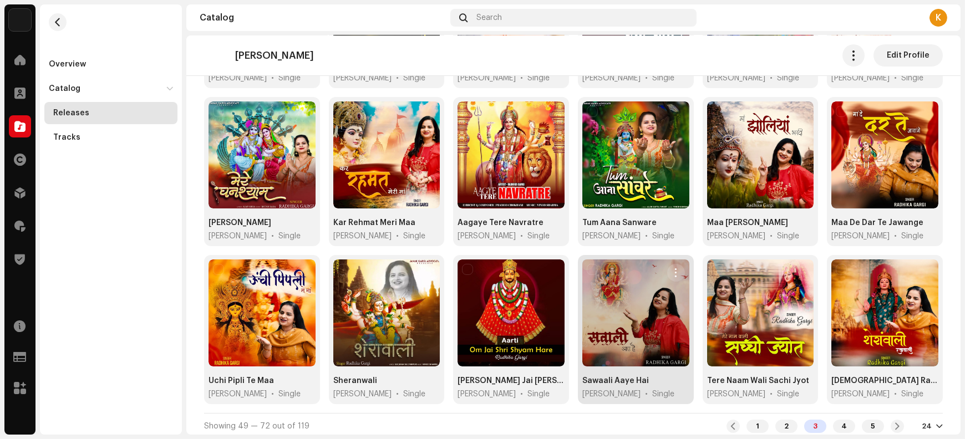
click at [672, 270] on span "button" at bounding box center [676, 273] width 8 height 9
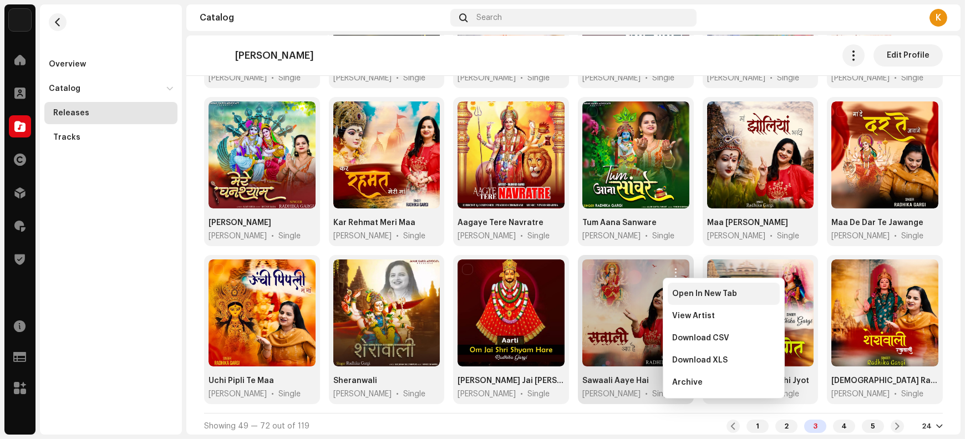
click at [676, 296] on span "Open In New Tab" at bounding box center [704, 294] width 65 height 9
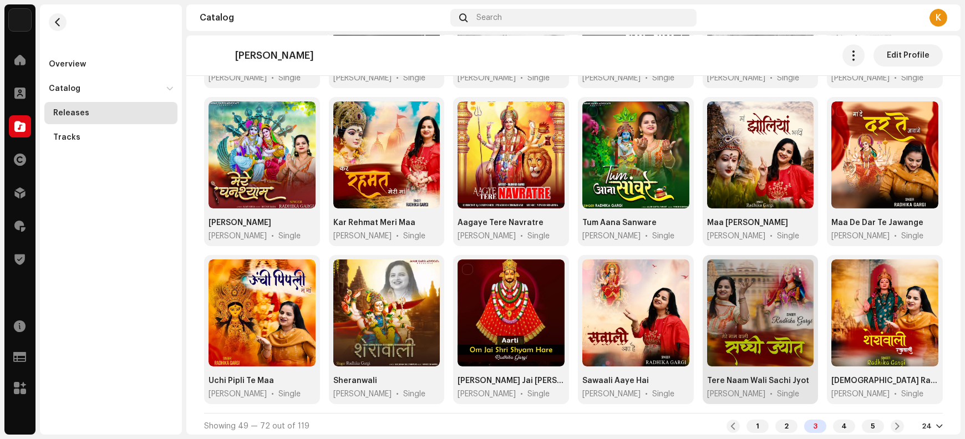
click at [797, 269] on span "button" at bounding box center [801, 273] width 8 height 9
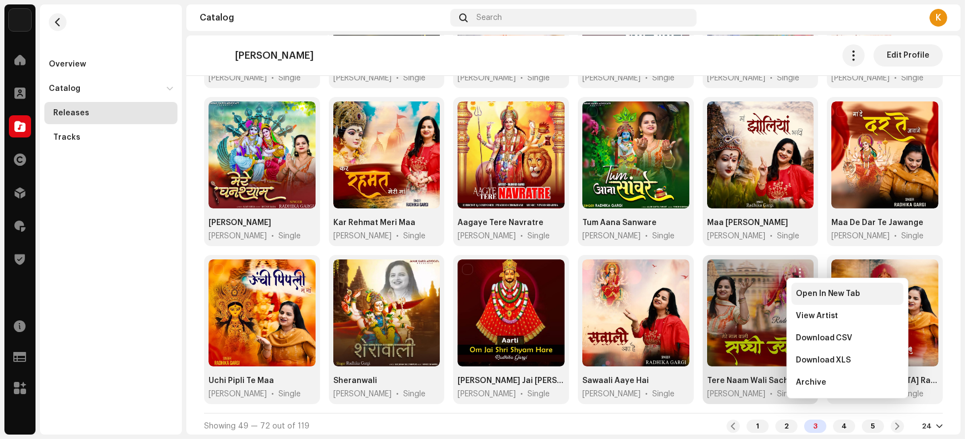
click at [802, 298] on span "Open In New Tab" at bounding box center [828, 294] width 65 height 9
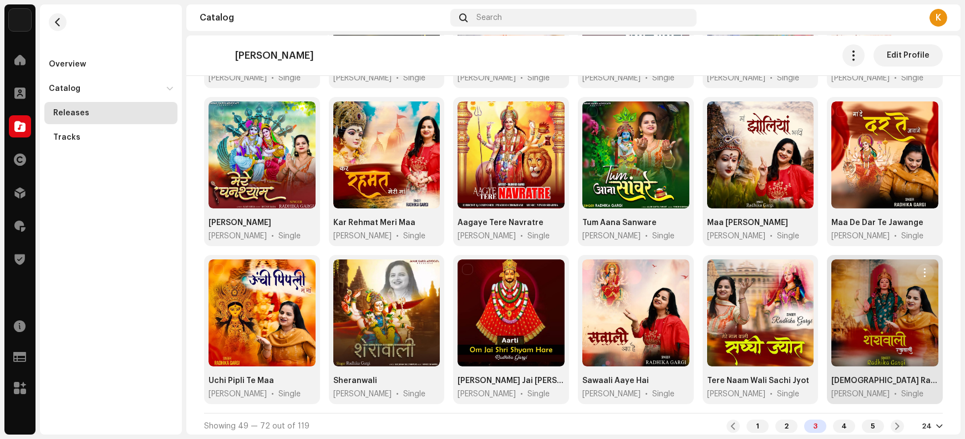
click at [921, 270] on span "button" at bounding box center [925, 273] width 8 height 9
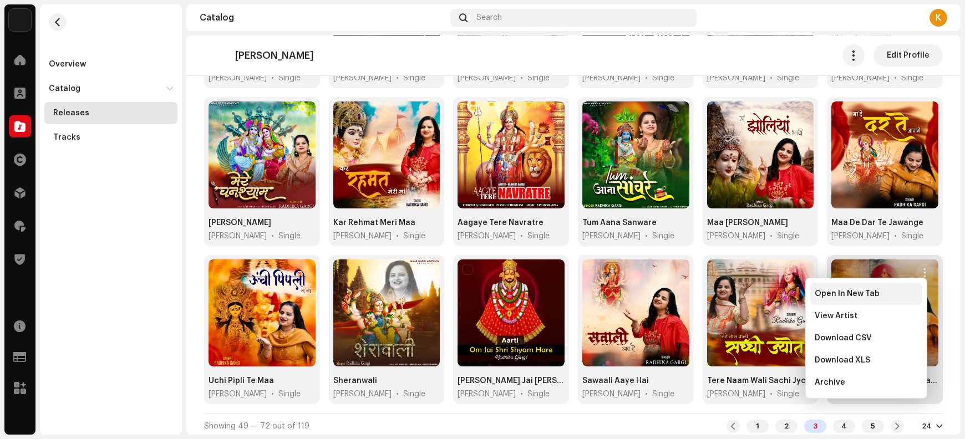
click at [859, 298] on span "Open In New Tab" at bounding box center [847, 294] width 65 height 9
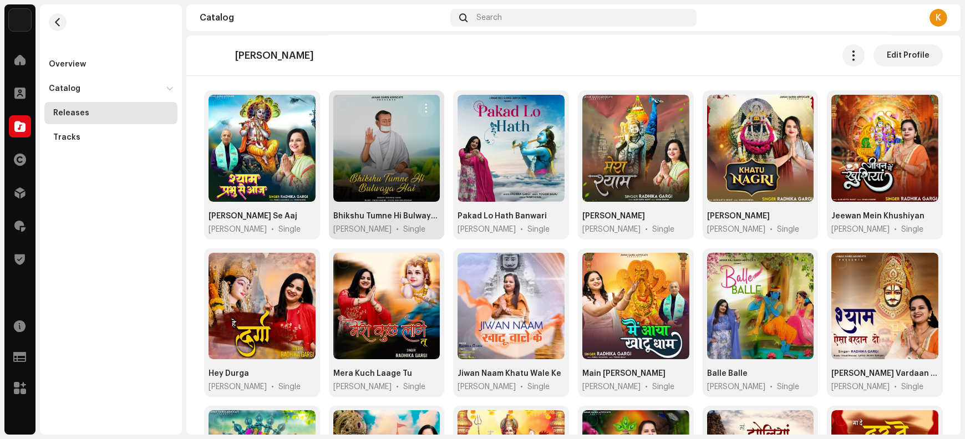
scroll to position [161, 0]
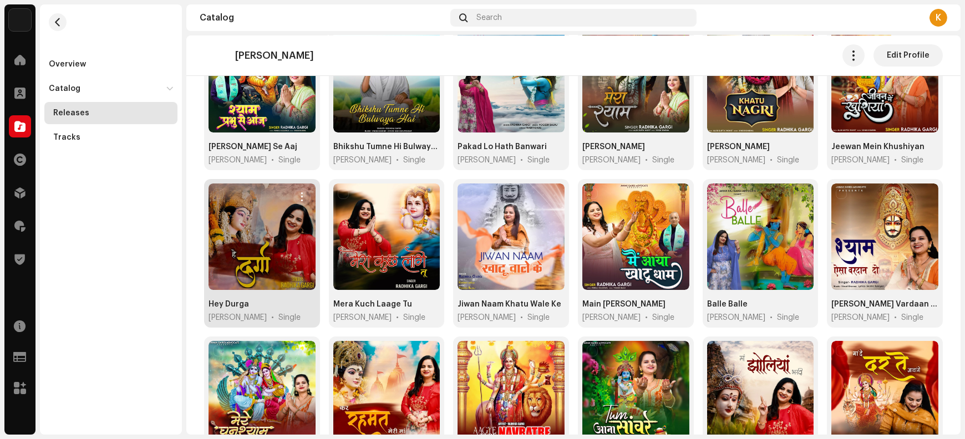
click at [301, 195] on span "button" at bounding box center [302, 197] width 8 height 9
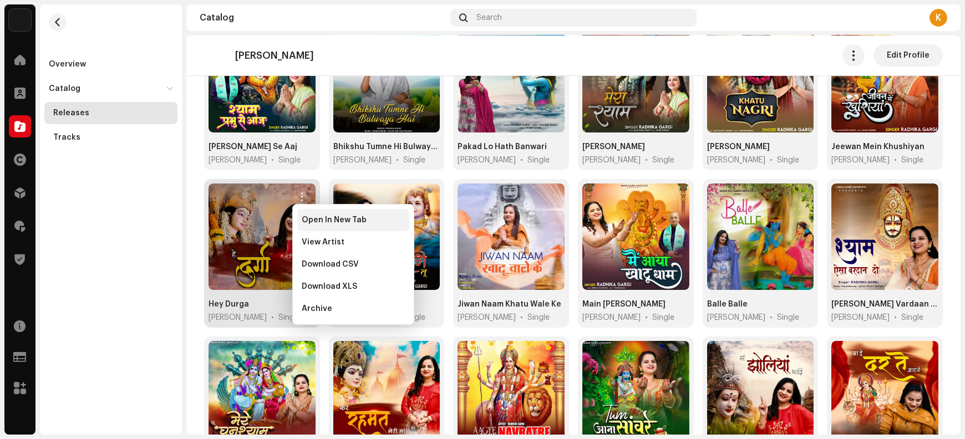
click at [311, 222] on span "Open In New Tab" at bounding box center [334, 220] width 65 height 9
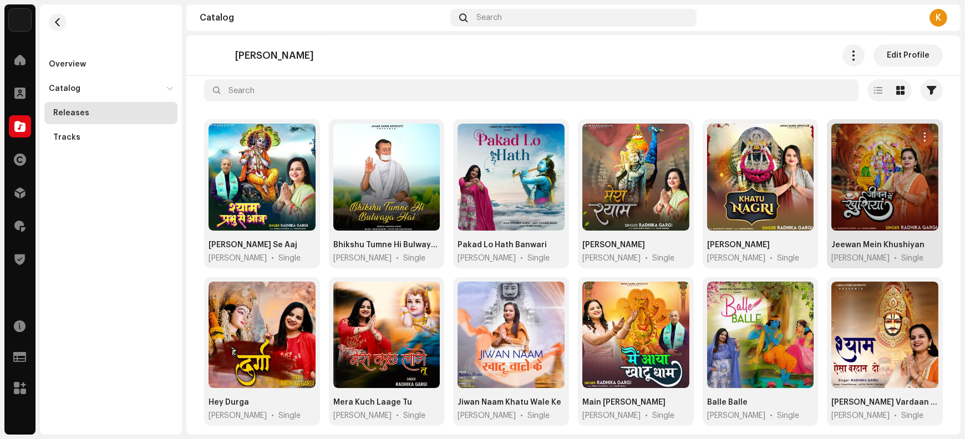
scroll to position [46, 0]
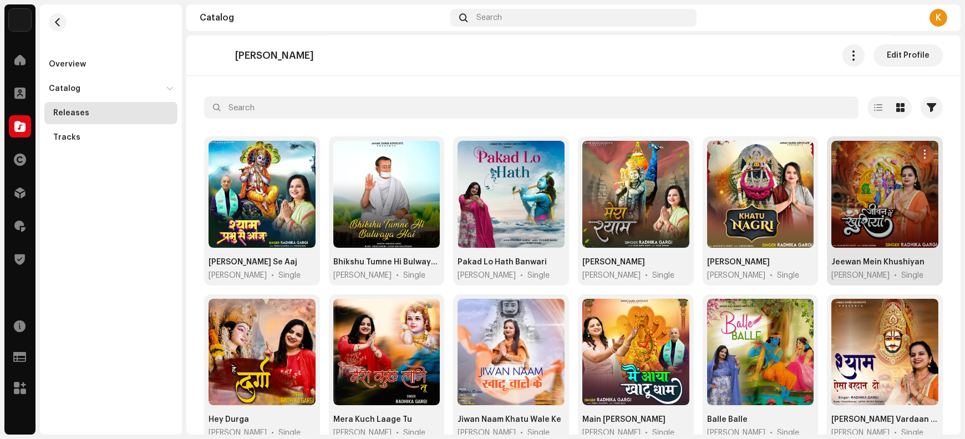
click at [921, 156] on span "button" at bounding box center [925, 154] width 8 height 9
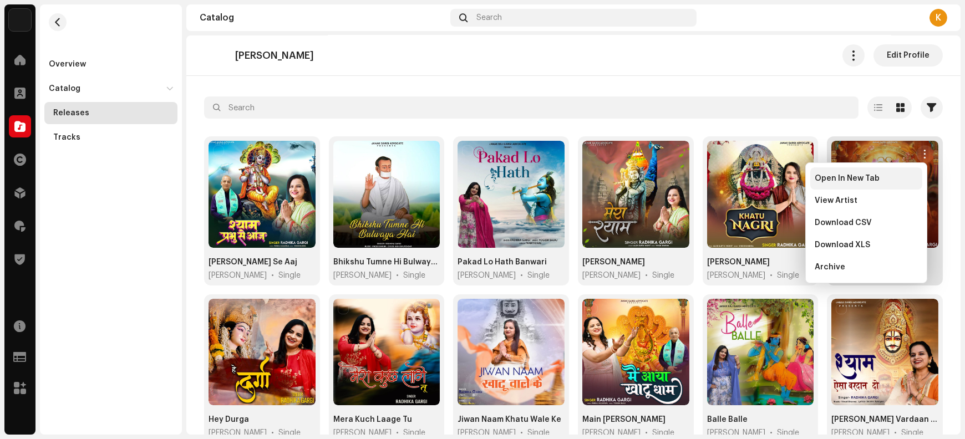
click at [870, 181] on span "Open In New Tab" at bounding box center [847, 178] width 65 height 9
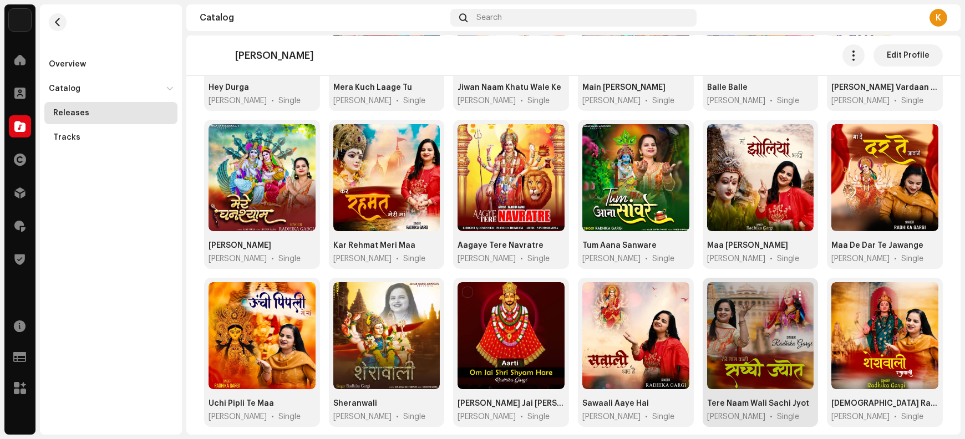
scroll to position [401, 0]
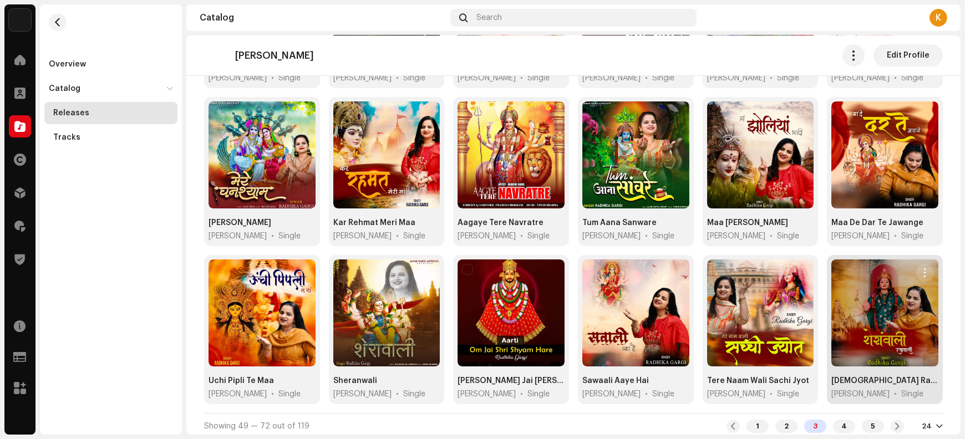
click at [921, 270] on span "button" at bounding box center [925, 273] width 8 height 9
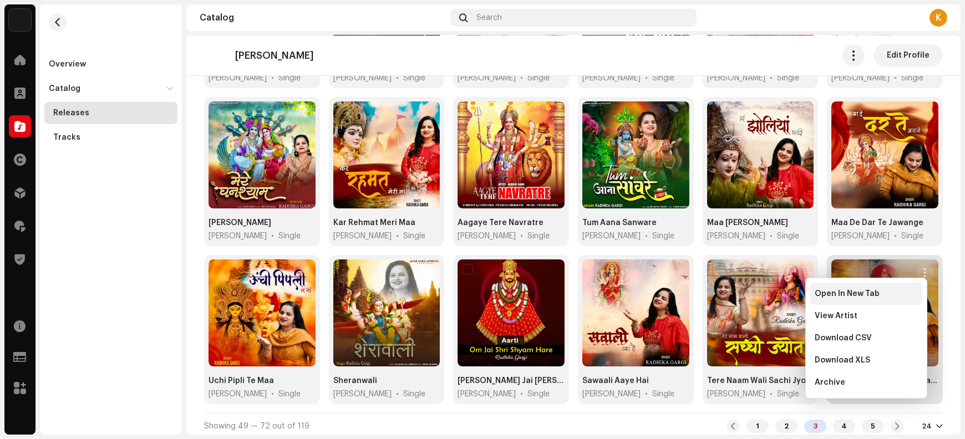
click at [874, 294] on span "Open In New Tab" at bounding box center [847, 294] width 65 height 9
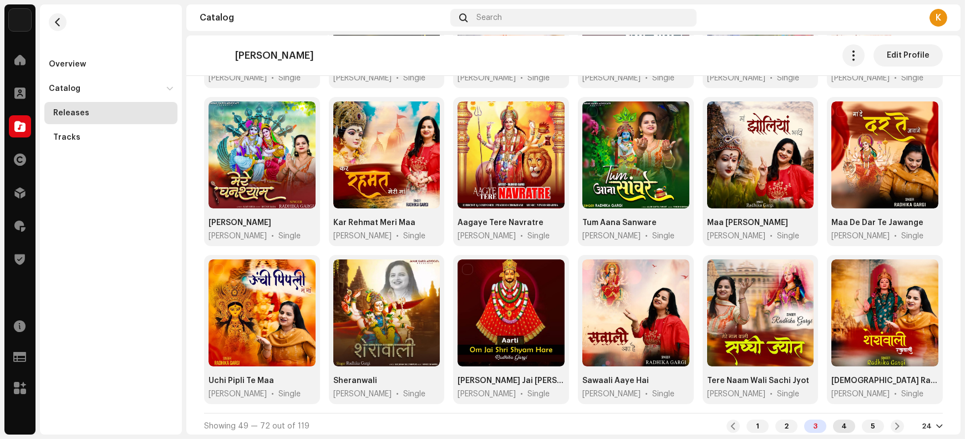
click at [839, 422] on div "4" at bounding box center [844, 426] width 22 height 13
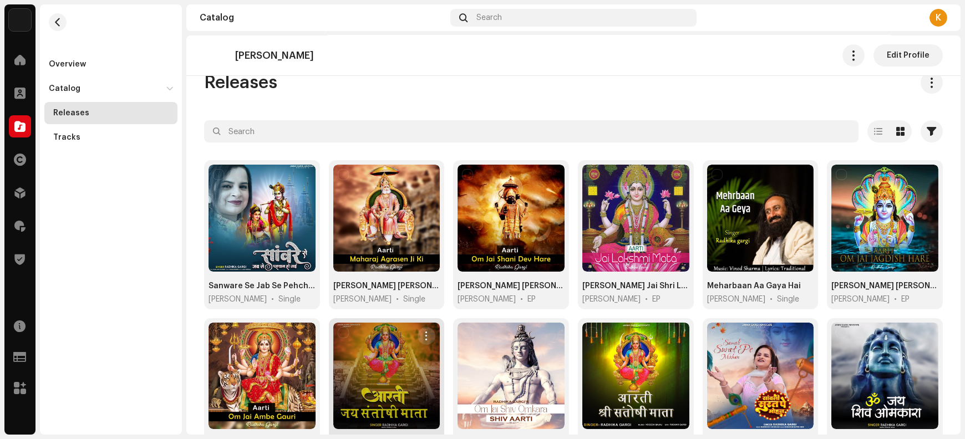
scroll to position [69, 0]
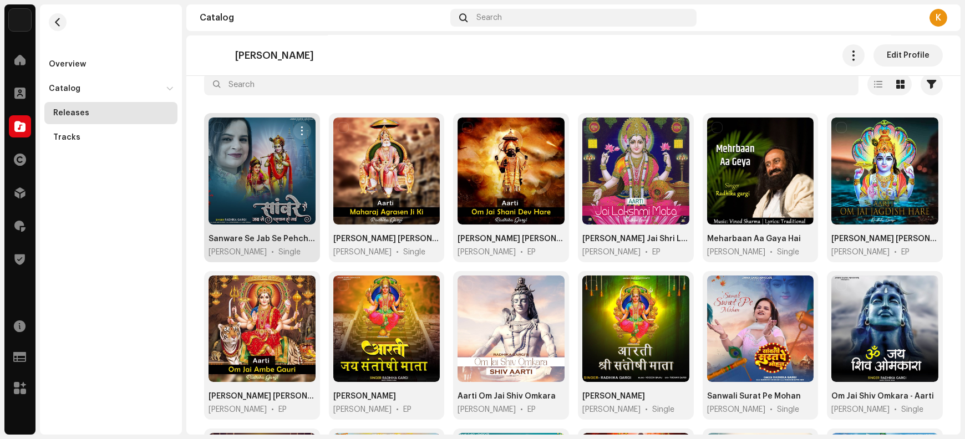
click at [298, 131] on span "button" at bounding box center [302, 130] width 8 height 9
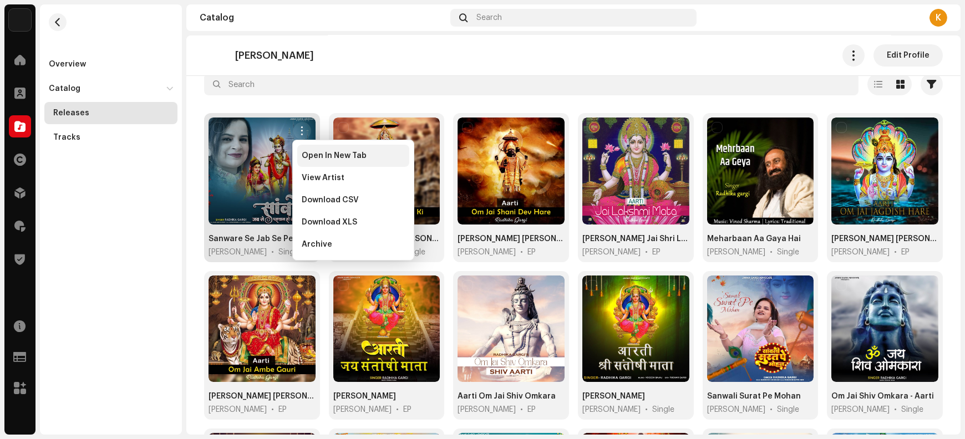
click at [314, 160] on div "Open In New Tab" at bounding box center [353, 156] width 112 height 22
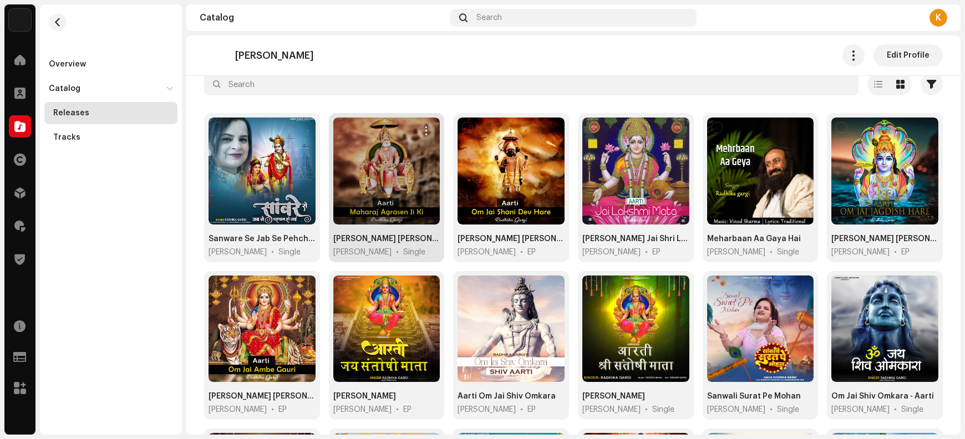
click at [425, 134] on span "button" at bounding box center [427, 130] width 8 height 9
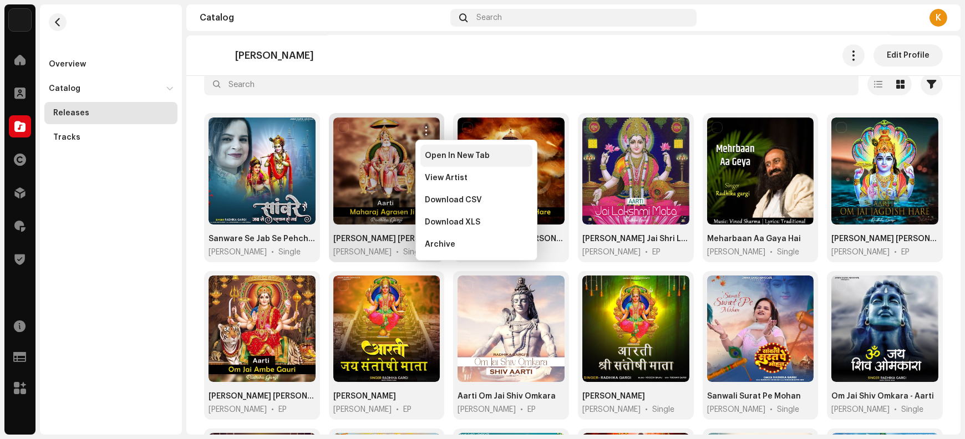
click at [445, 160] on div "Open In New Tab" at bounding box center [477, 156] width 112 height 22
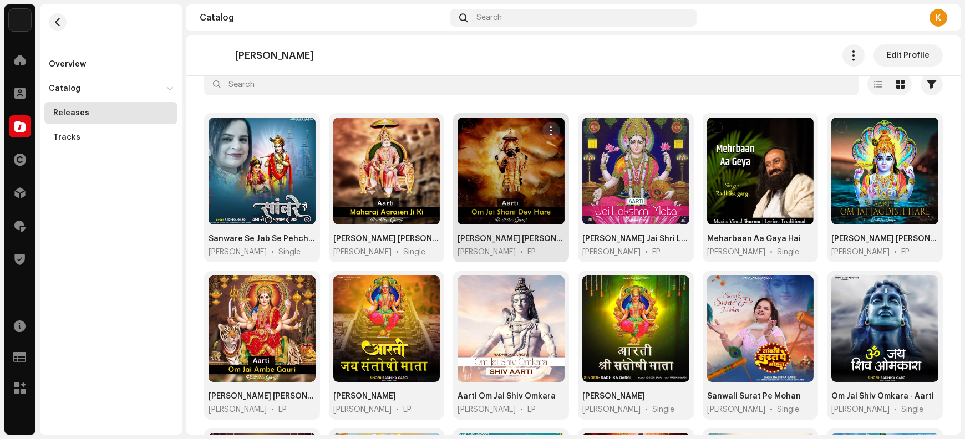
click at [550, 130] on span "button" at bounding box center [551, 130] width 8 height 9
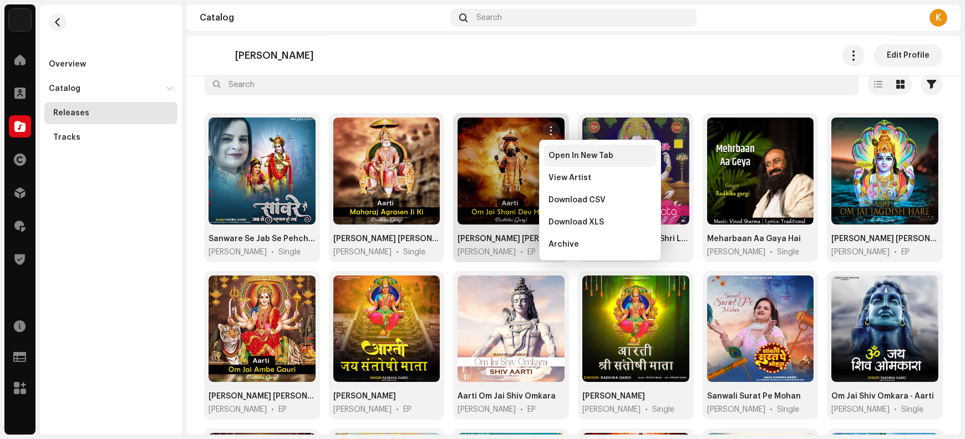
click at [558, 156] on span "Open In New Tab" at bounding box center [581, 155] width 65 height 9
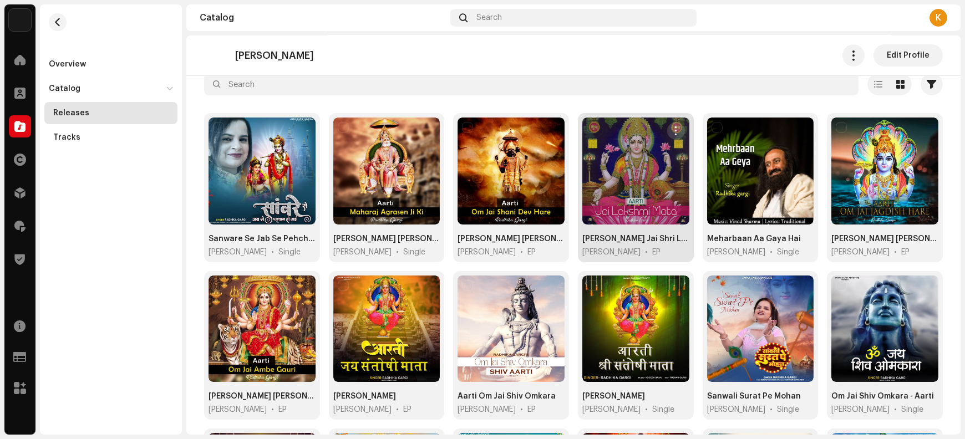
click at [675, 133] on span "button" at bounding box center [676, 130] width 8 height 9
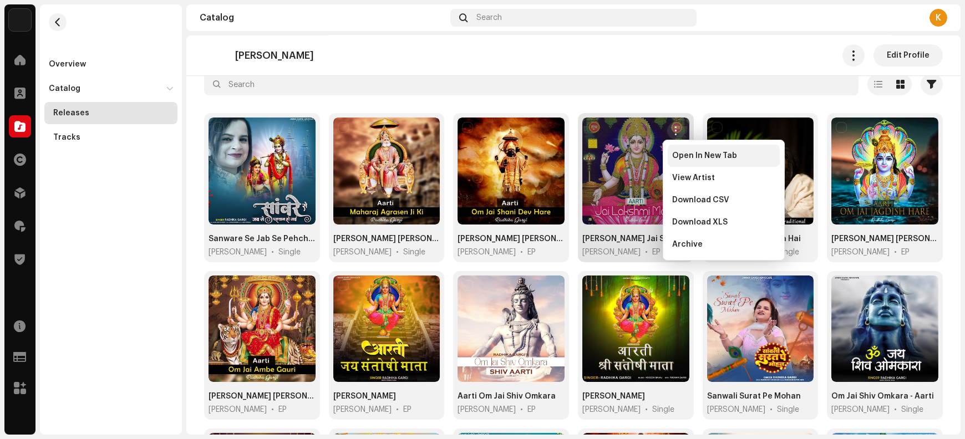
click at [689, 159] on span "Open In New Tab" at bounding box center [704, 155] width 65 height 9
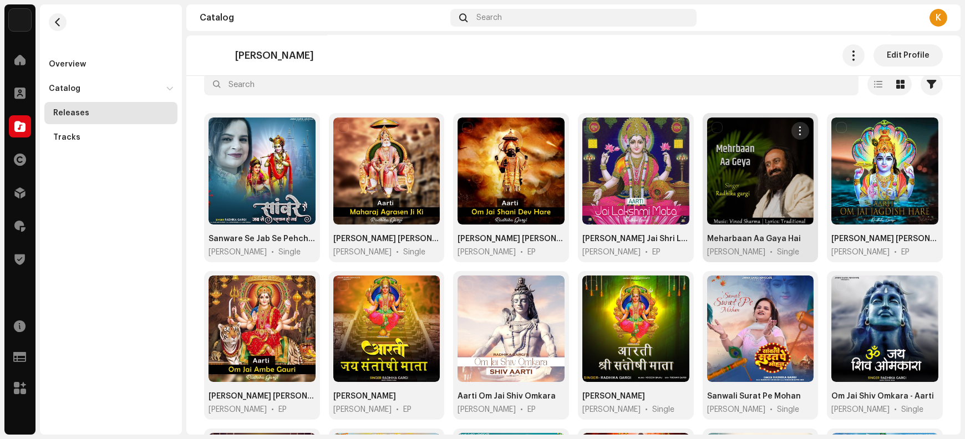
click at [797, 128] on span "button" at bounding box center [801, 130] width 8 height 9
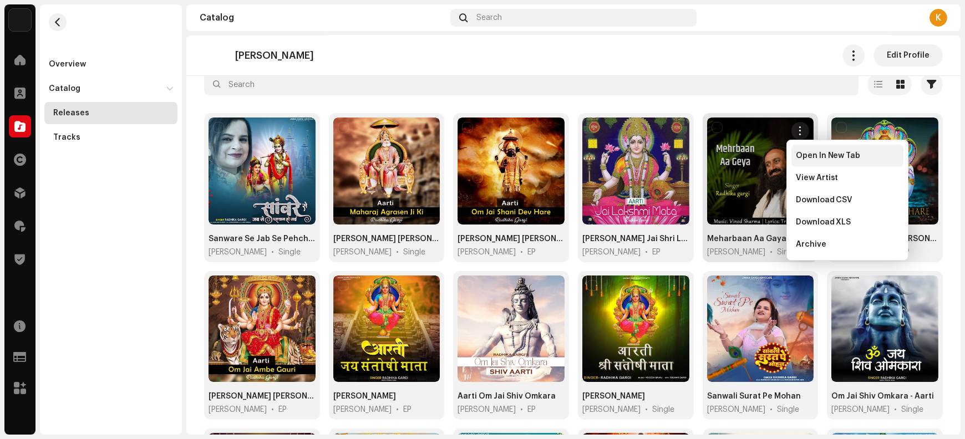
click at [798, 154] on span "Open In New Tab" at bounding box center [828, 155] width 65 height 9
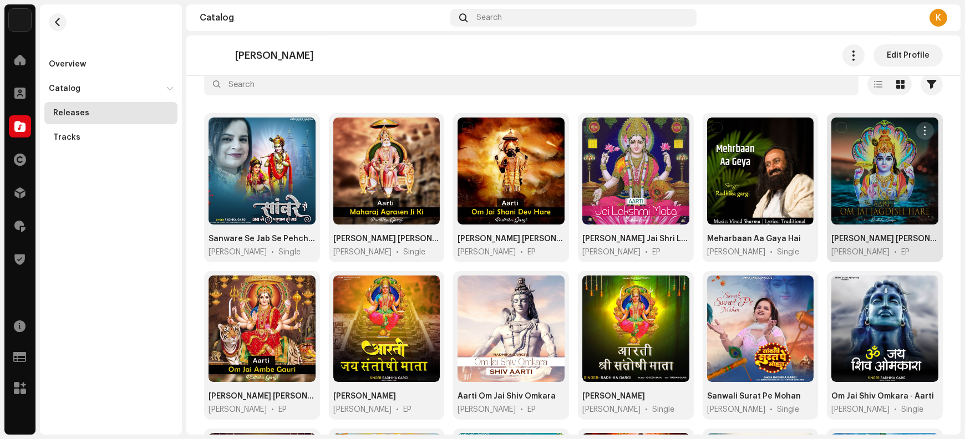
click at [917, 130] on button "button" at bounding box center [926, 131] width 18 height 18
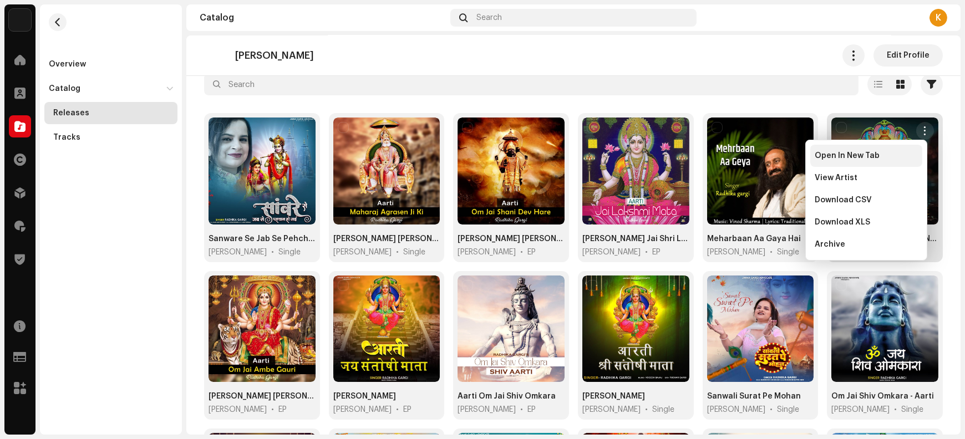
click at [890, 153] on div "Open In New Tab" at bounding box center [866, 155] width 103 height 9
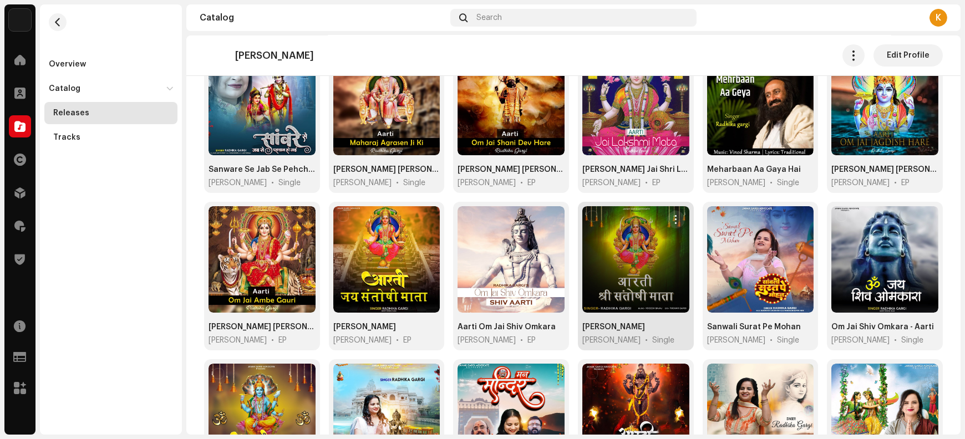
scroll to position [208, 0]
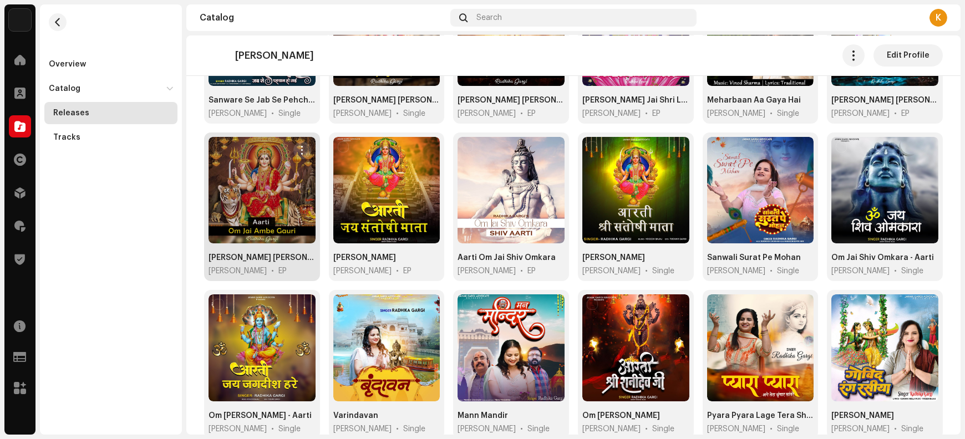
click at [301, 146] on span "button" at bounding box center [302, 150] width 8 height 9
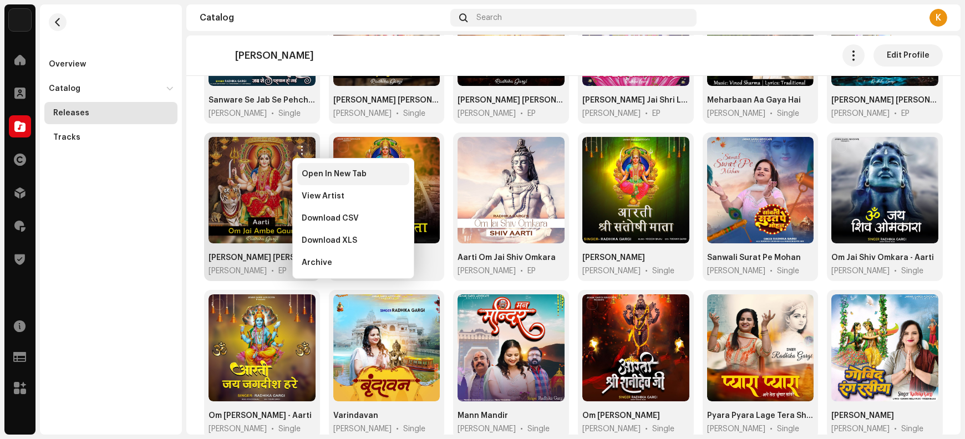
click at [316, 179] on div "Open In New Tab" at bounding box center [353, 174] width 112 height 22
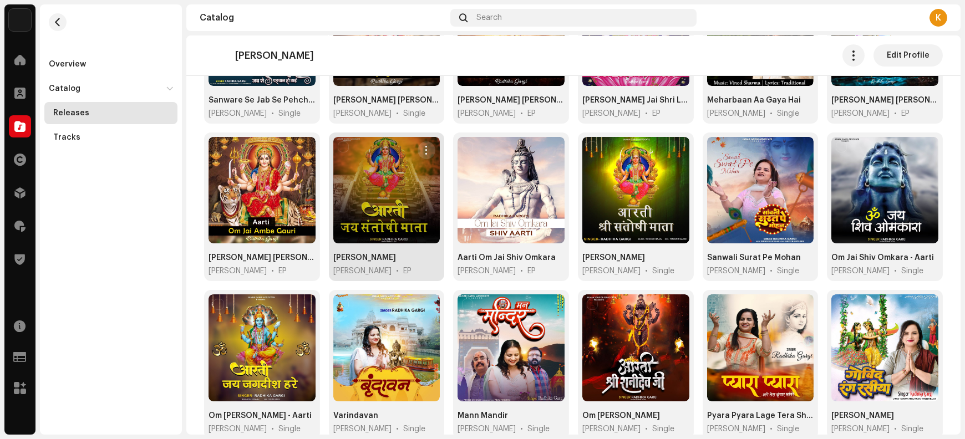
click at [426, 150] on span "button" at bounding box center [427, 150] width 8 height 9
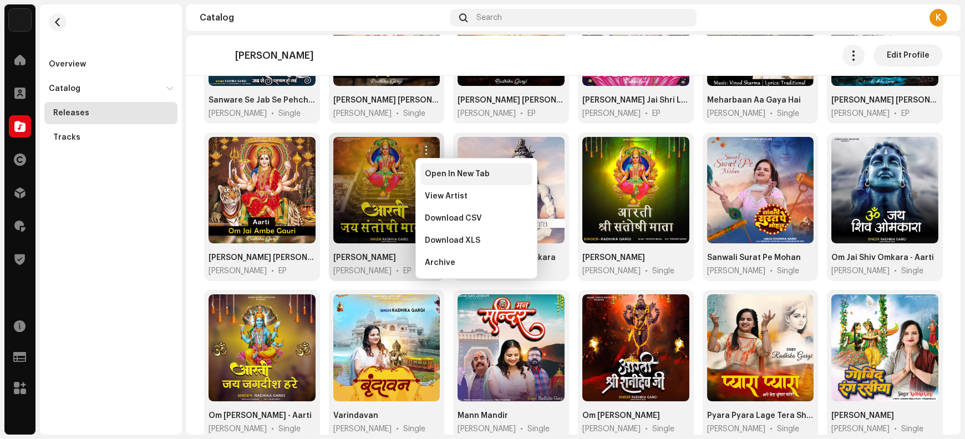
click at [432, 175] on span "Open In New Tab" at bounding box center [457, 174] width 65 height 9
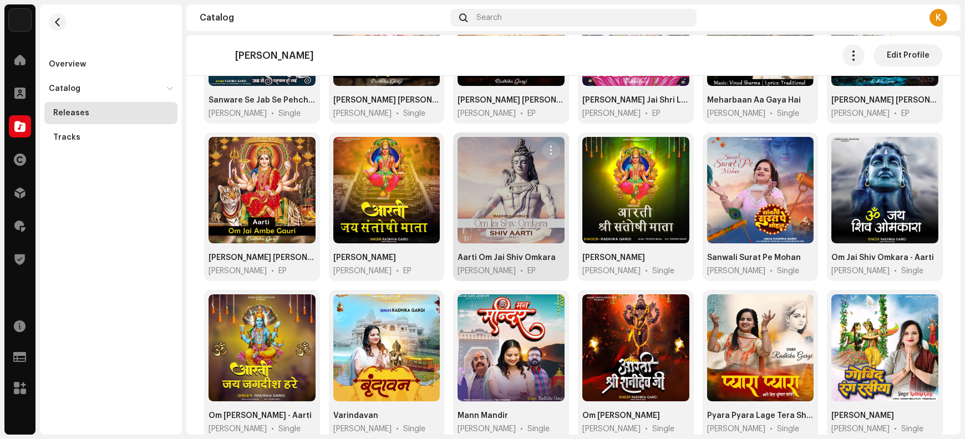
click at [547, 150] on span "button" at bounding box center [551, 150] width 8 height 9
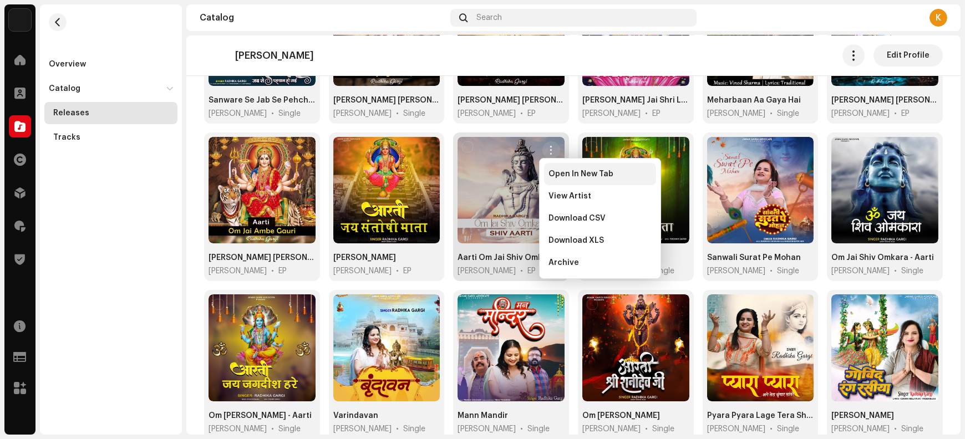
click at [556, 176] on span "Open In New Tab" at bounding box center [581, 174] width 65 height 9
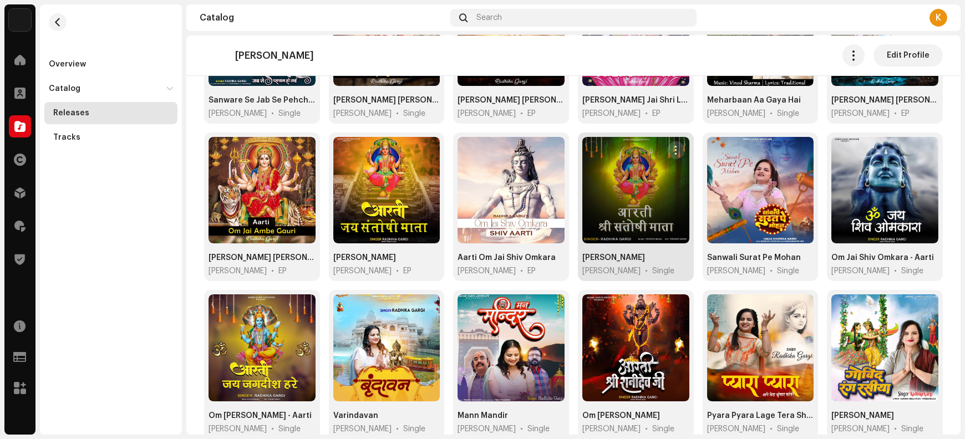
click at [674, 149] on span "button" at bounding box center [676, 150] width 8 height 9
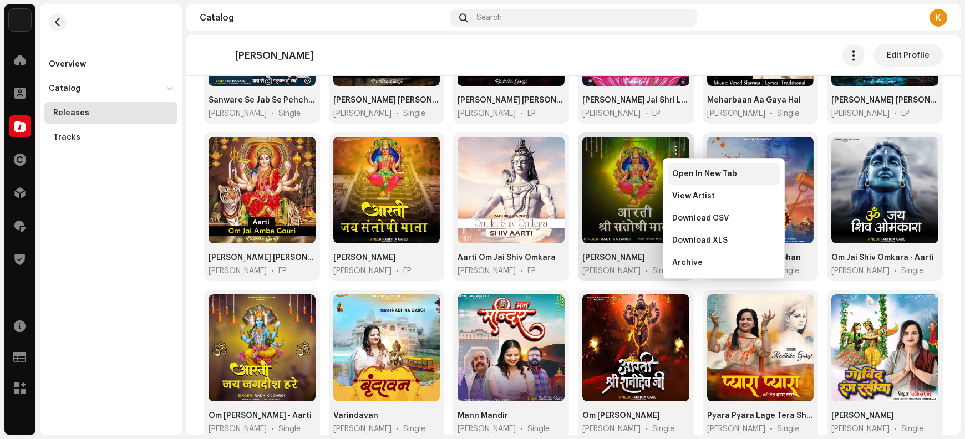
click at [685, 178] on div "Open In New Tab" at bounding box center [724, 174] width 112 height 22
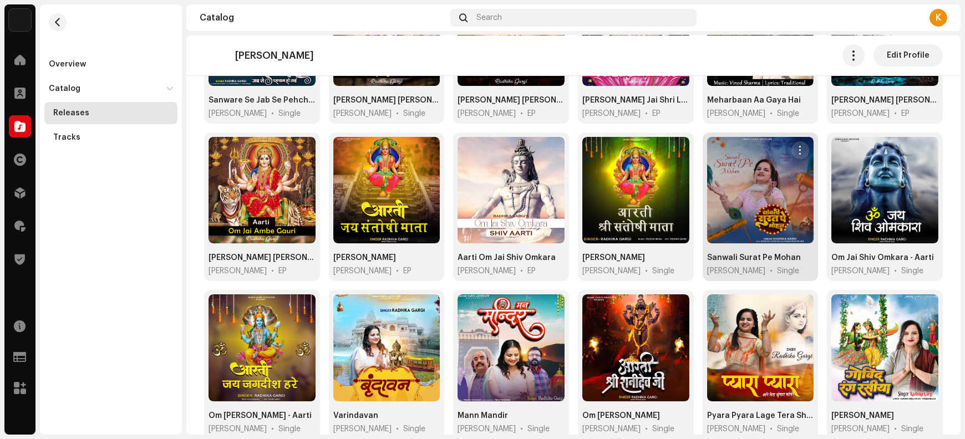
click at [797, 149] on span "button" at bounding box center [801, 150] width 8 height 9
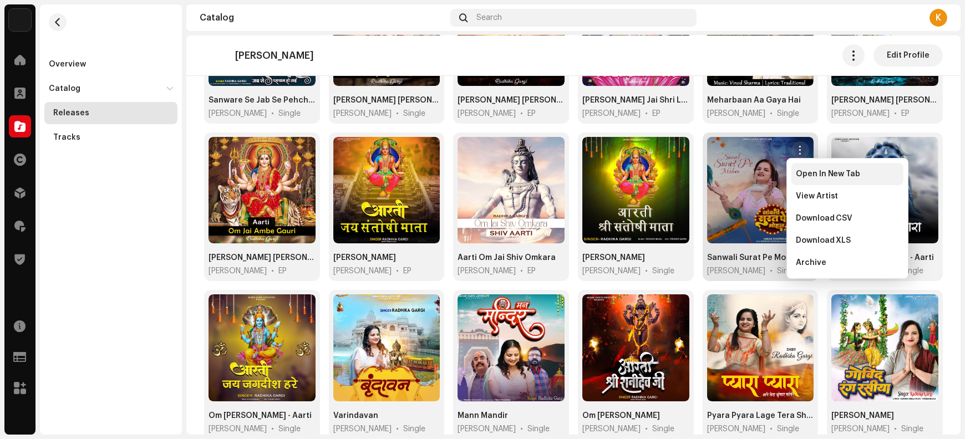
click at [802, 178] on div "Open In New Tab" at bounding box center [848, 174] width 112 height 22
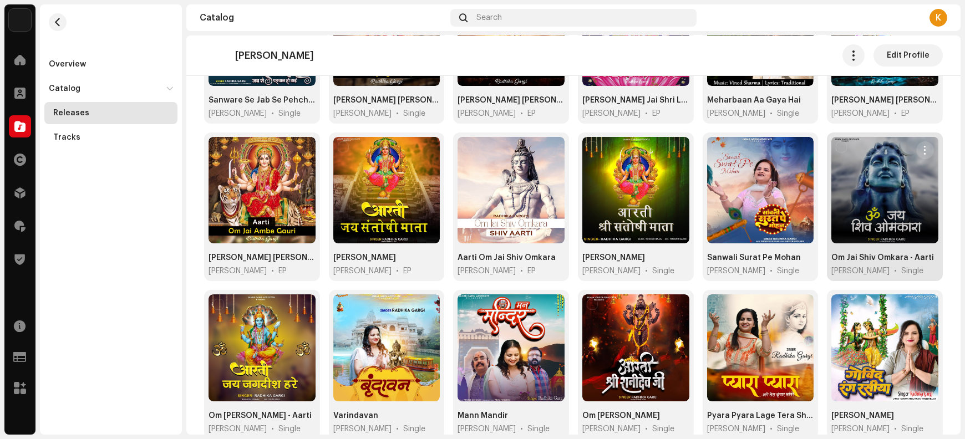
click at [921, 147] on span "button" at bounding box center [925, 150] width 8 height 9
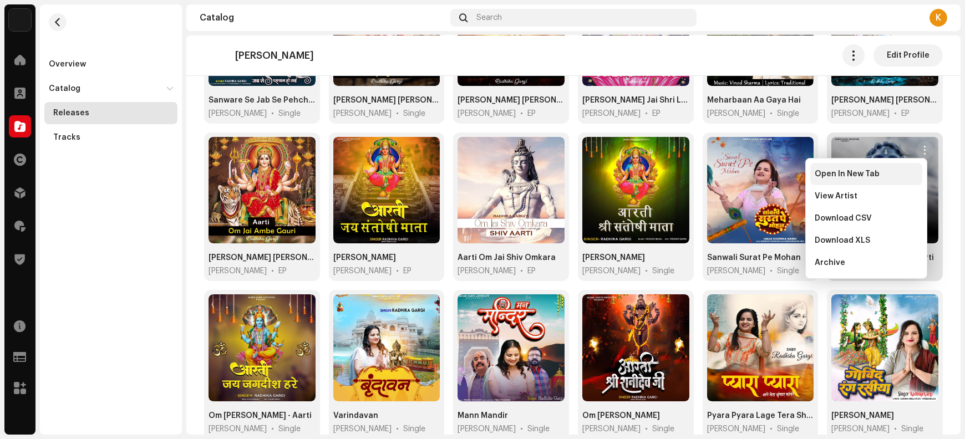
click at [892, 176] on div "Open In New Tab" at bounding box center [866, 174] width 103 height 9
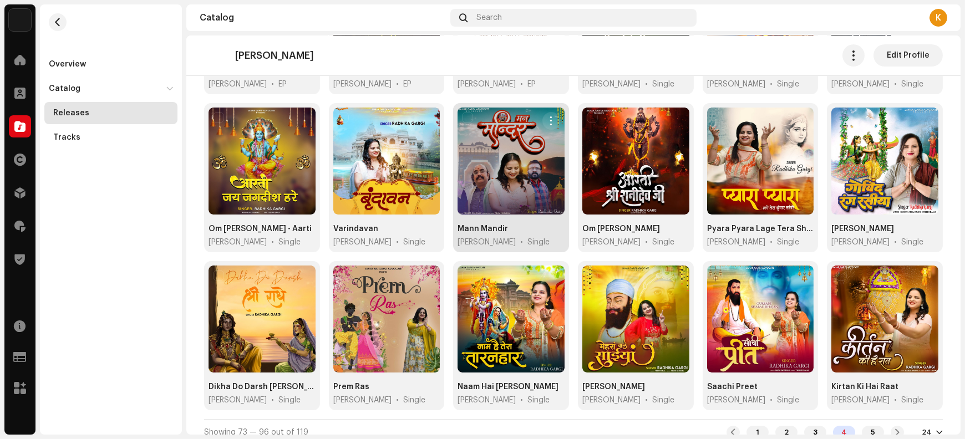
scroll to position [401, 0]
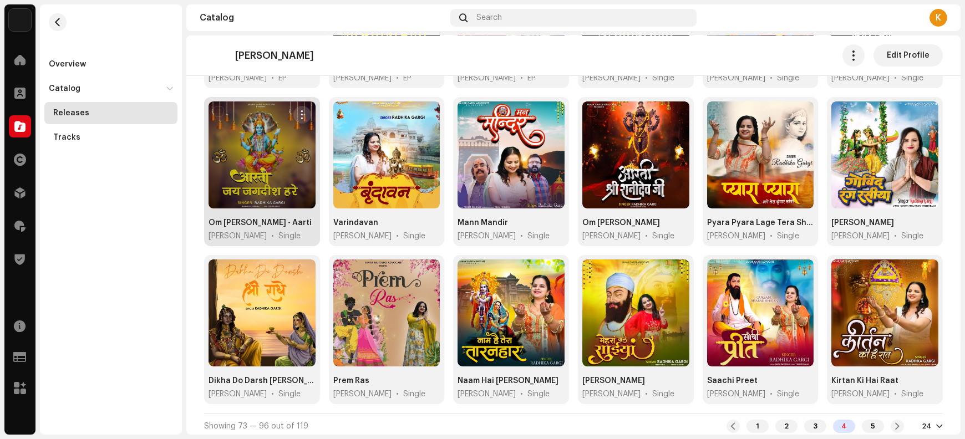
click at [300, 113] on span "button" at bounding box center [302, 114] width 8 height 9
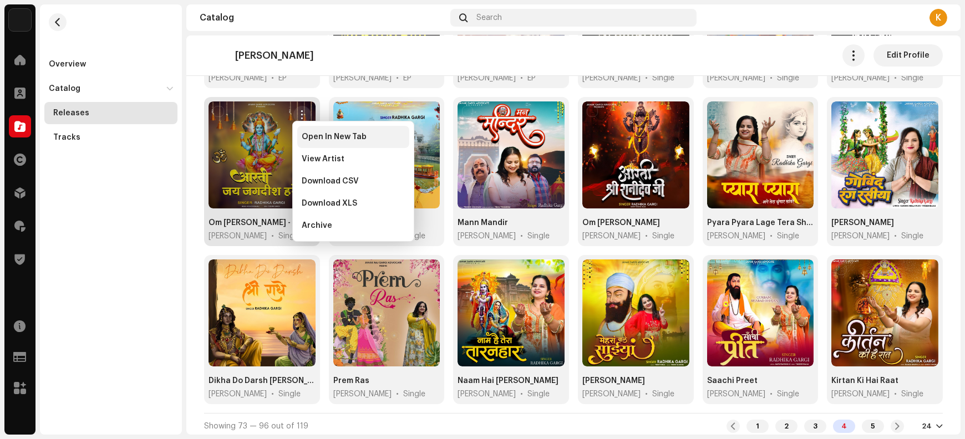
click at [319, 141] on div "Open In New Tab" at bounding box center [353, 137] width 112 height 22
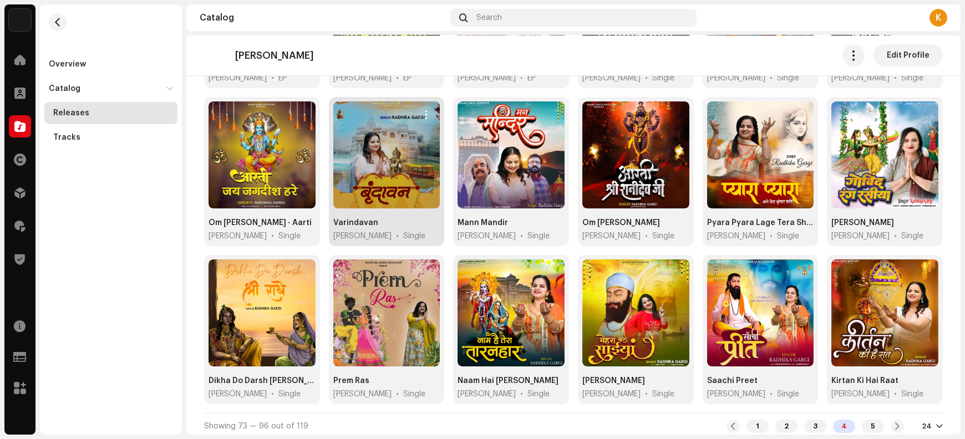
click at [426, 112] on span "button" at bounding box center [427, 114] width 8 height 9
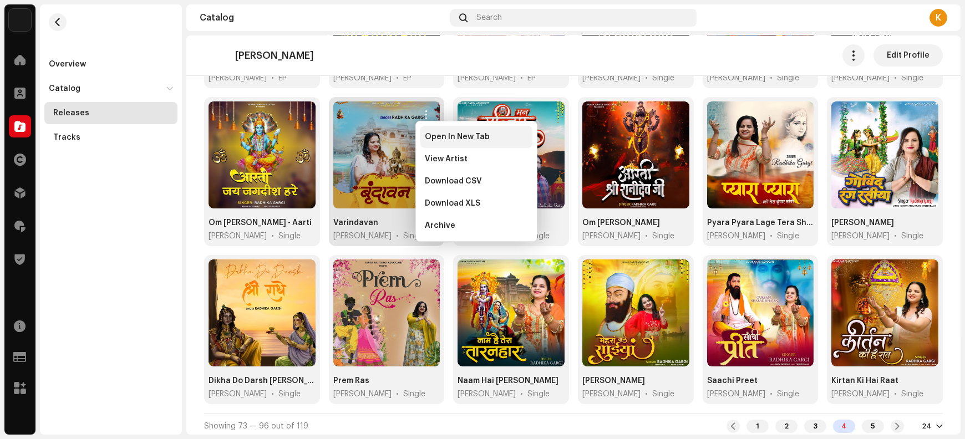
click at [434, 143] on div "Open In New Tab" at bounding box center [477, 137] width 112 height 22
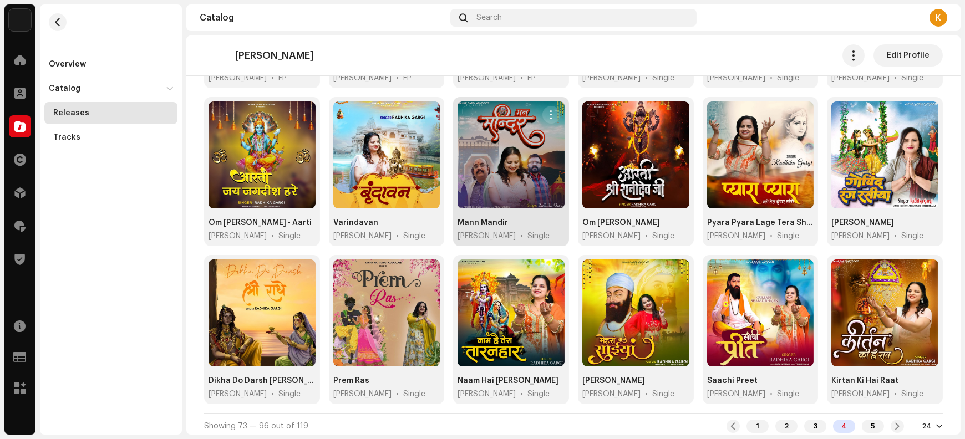
click at [543, 113] on button "button" at bounding box center [552, 115] width 18 height 18
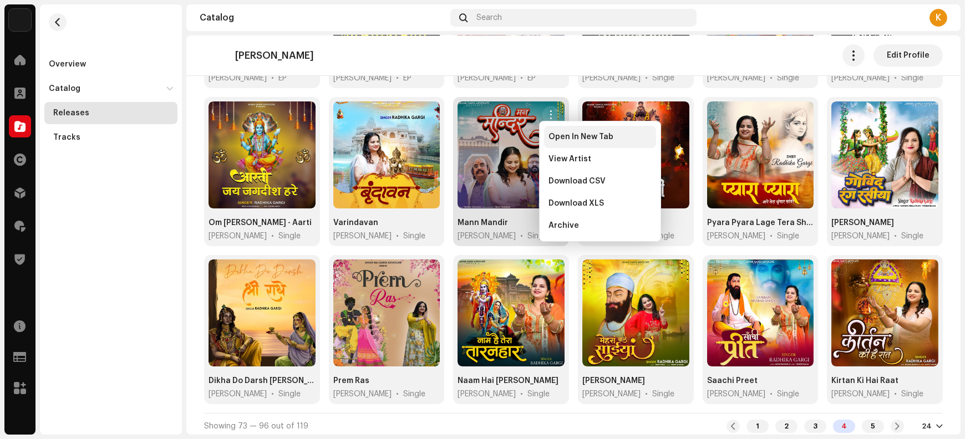
click at [555, 140] on span "Open In New Tab" at bounding box center [581, 137] width 65 height 9
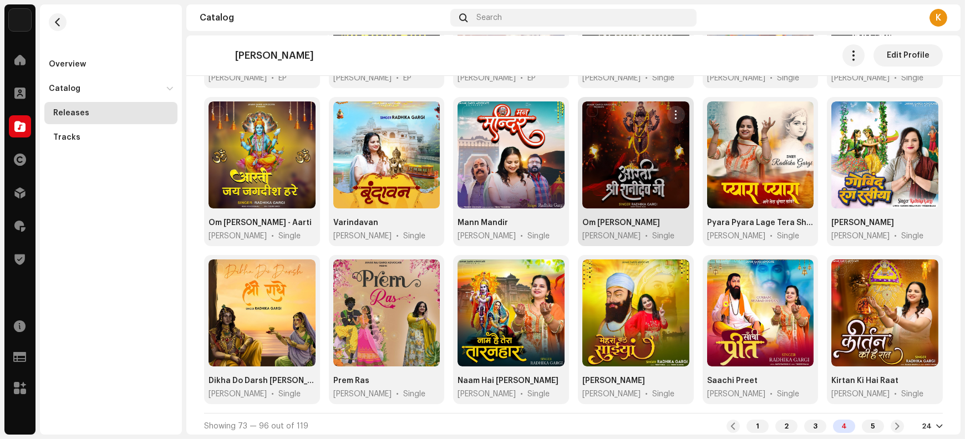
click at [672, 112] on span "button" at bounding box center [676, 114] width 8 height 9
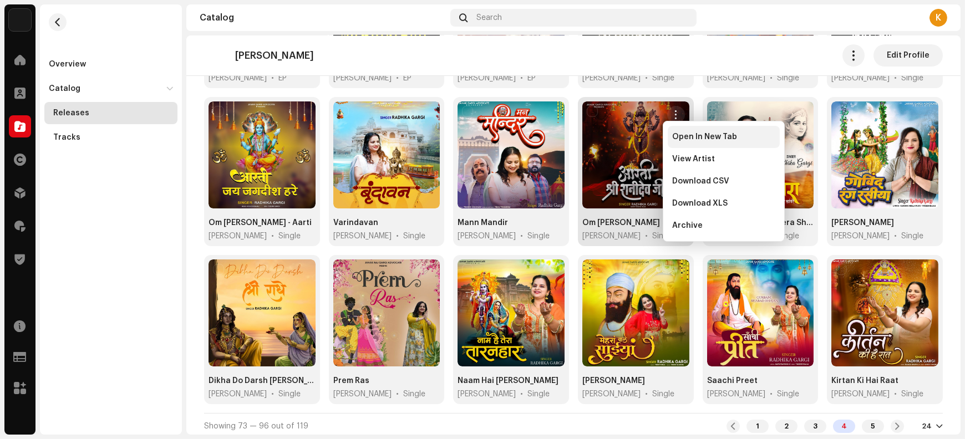
click at [681, 140] on span "Open In New Tab" at bounding box center [704, 137] width 65 height 9
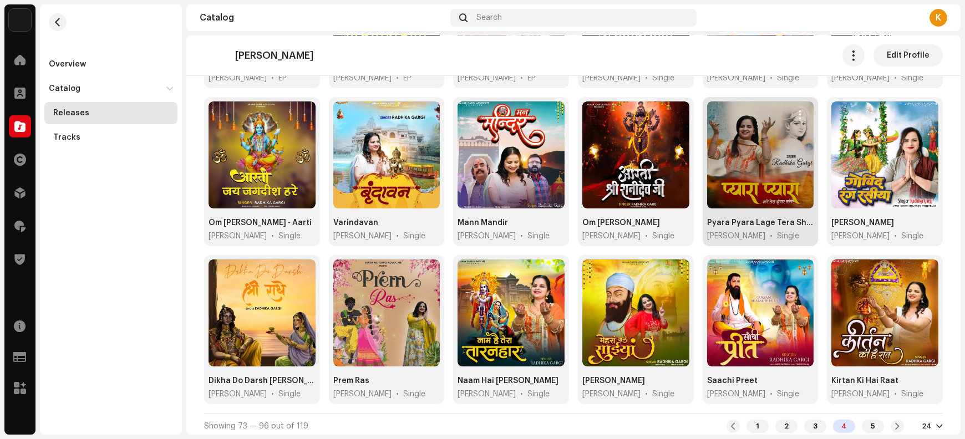
click at [797, 110] on span "button" at bounding box center [801, 114] width 8 height 9
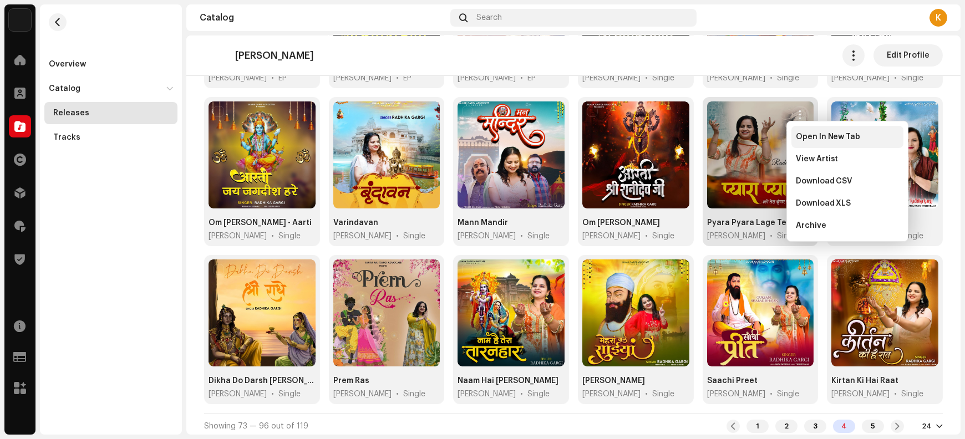
click at [804, 141] on div "Open In New Tab" at bounding box center [848, 137] width 112 height 22
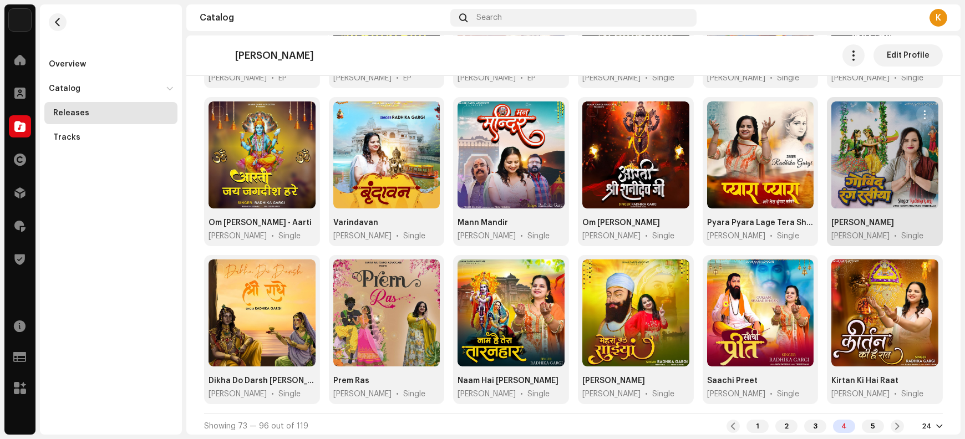
click at [921, 117] on span "button" at bounding box center [925, 114] width 8 height 9
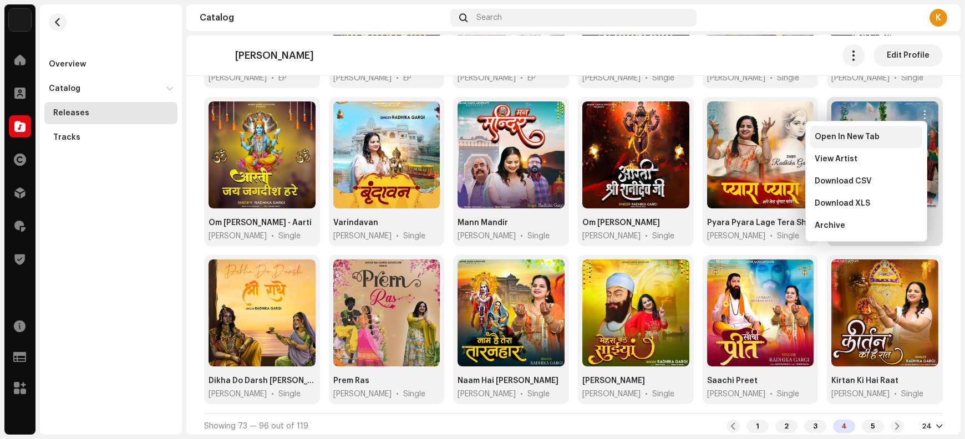
click at [896, 143] on div "Open In New Tab" at bounding box center [867, 137] width 112 height 22
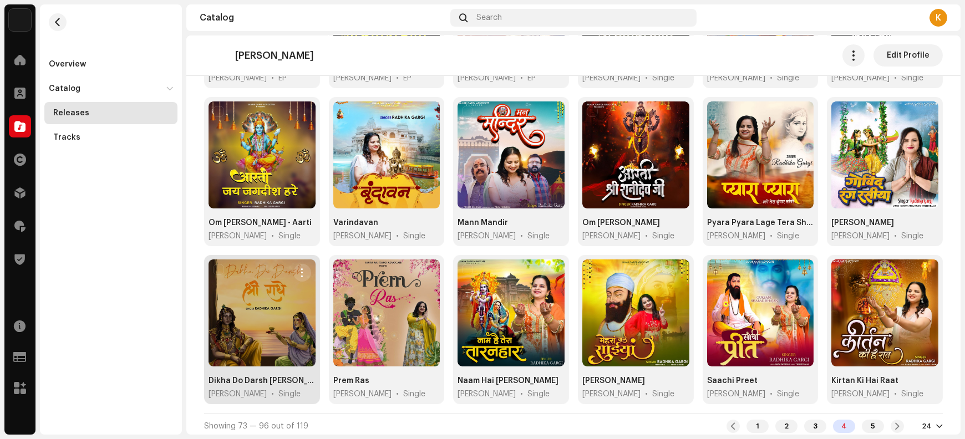
click at [301, 269] on span "button" at bounding box center [302, 273] width 8 height 9
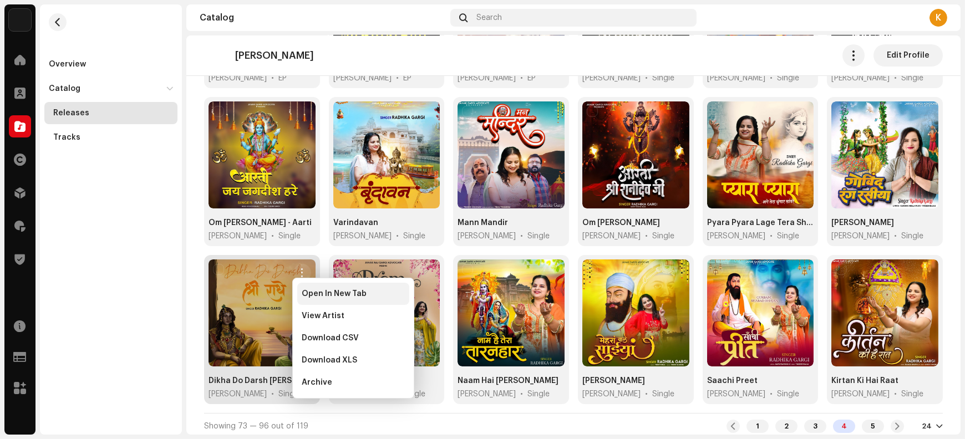
click at [311, 296] on span "Open In New Tab" at bounding box center [334, 294] width 65 height 9
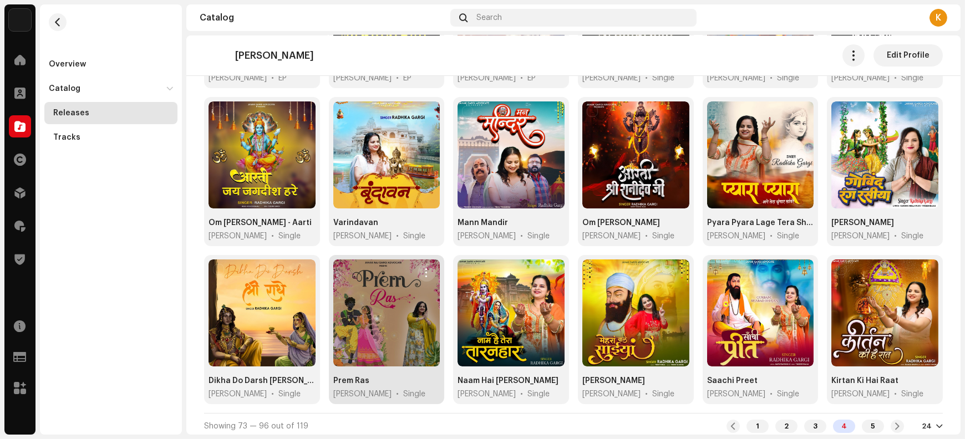
click at [424, 271] on span "button" at bounding box center [427, 273] width 8 height 9
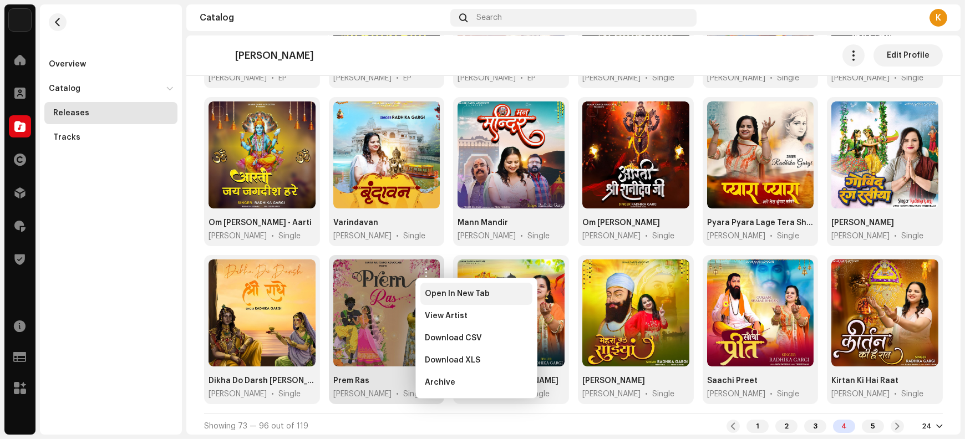
click at [437, 300] on div "Open In New Tab" at bounding box center [477, 294] width 112 height 22
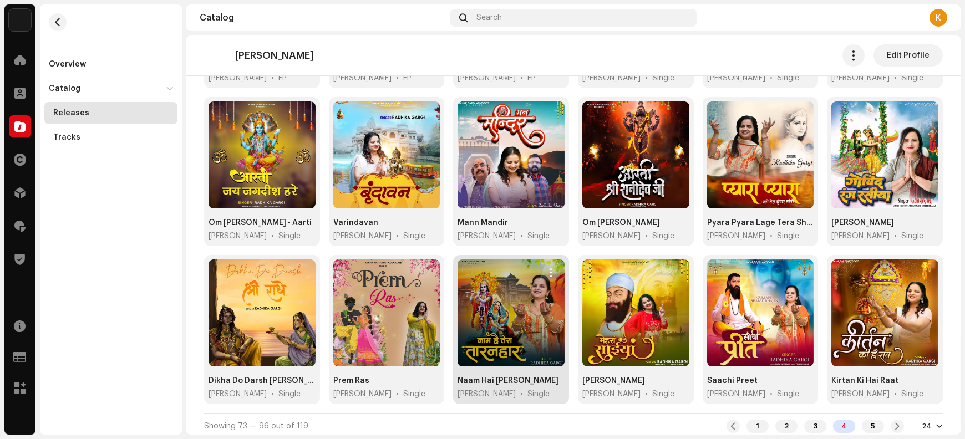
click at [547, 270] on span "button" at bounding box center [551, 273] width 8 height 9
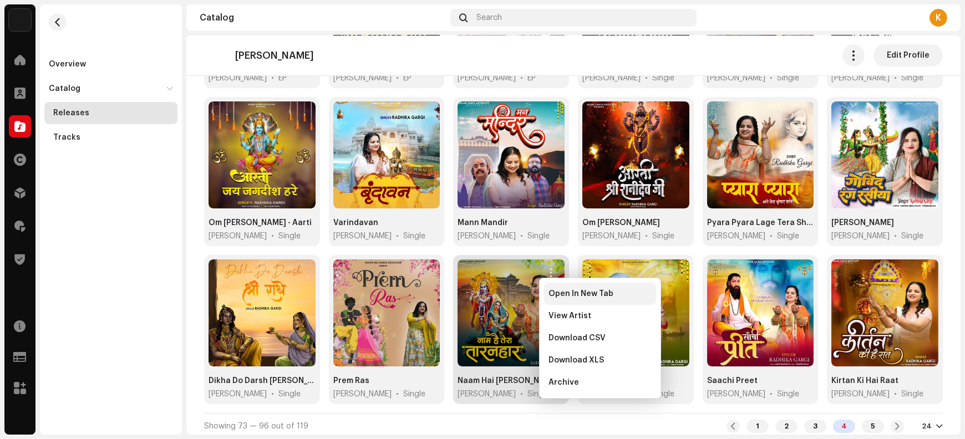
click at [570, 296] on span "Open In New Tab" at bounding box center [581, 294] width 65 height 9
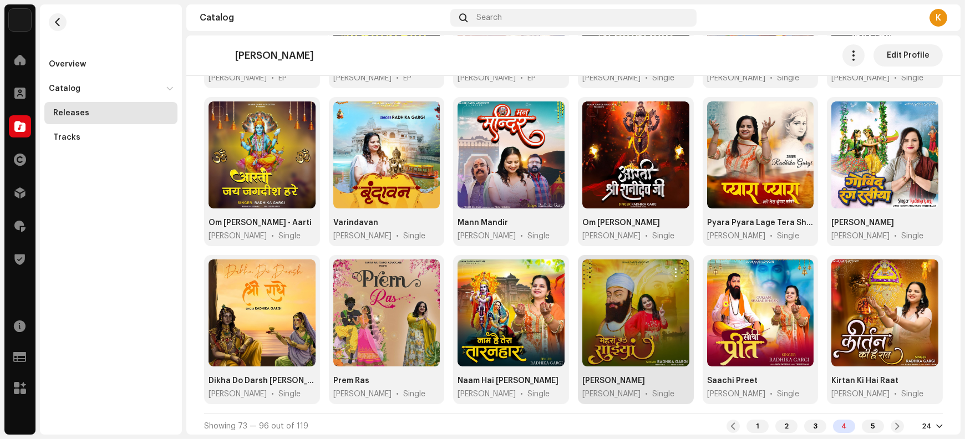
click at [672, 269] on span "button" at bounding box center [676, 273] width 8 height 9
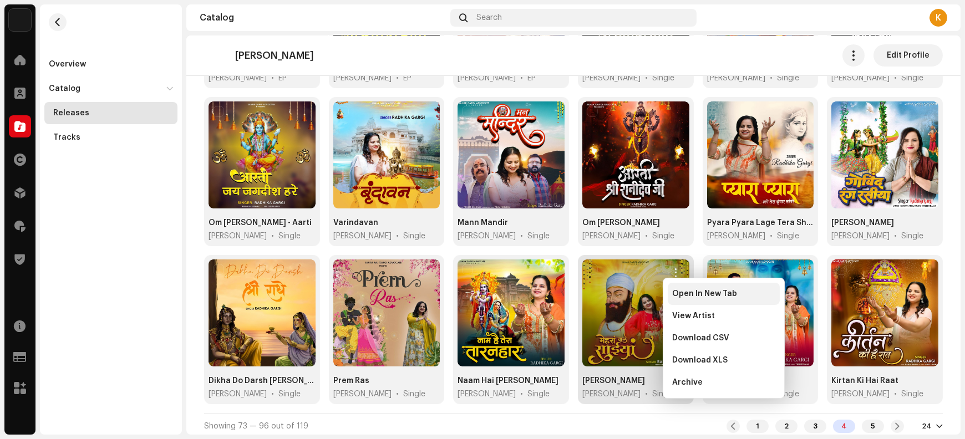
click at [681, 296] on span "Open In New Tab" at bounding box center [704, 294] width 65 height 9
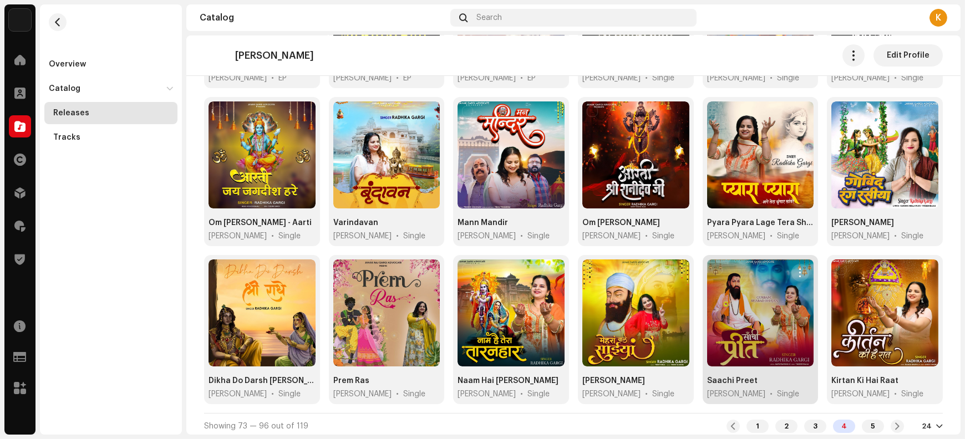
click at [797, 269] on span "button" at bounding box center [801, 273] width 8 height 9
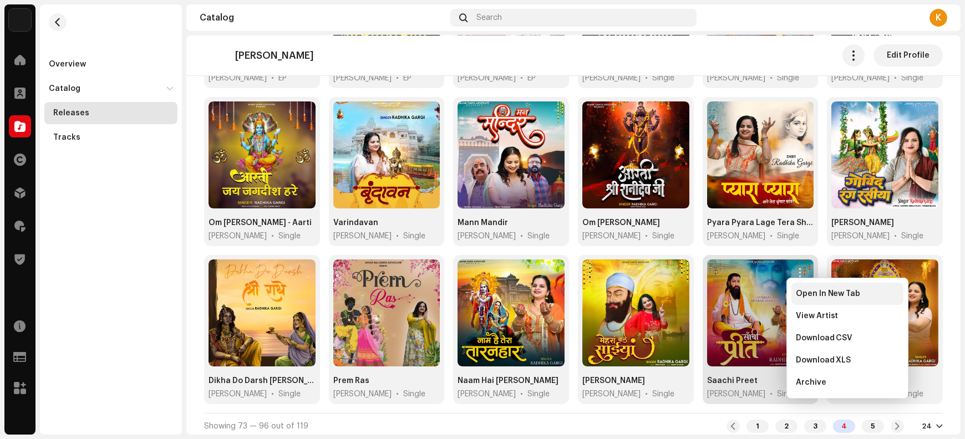
click at [806, 298] on span "Open In New Tab" at bounding box center [828, 294] width 65 height 9
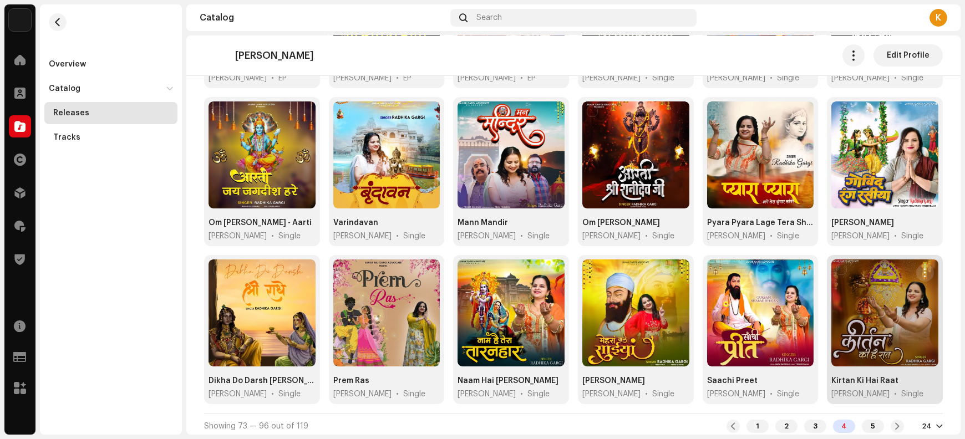
click at [921, 271] on span "button" at bounding box center [925, 273] width 8 height 9
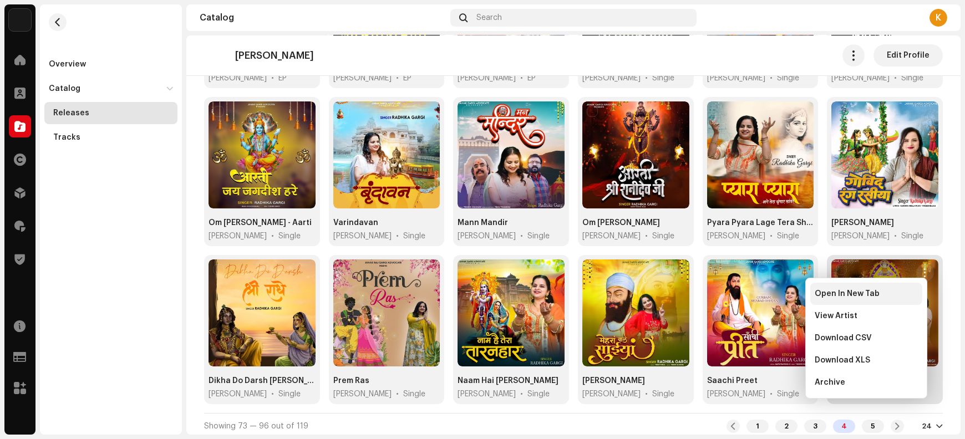
click at [886, 298] on div "Open In New Tab" at bounding box center [867, 294] width 112 height 22
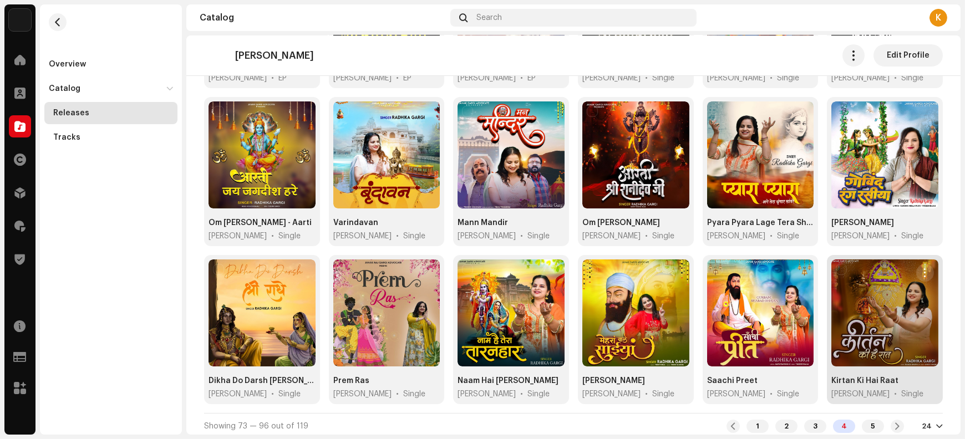
click at [921, 270] on span "button" at bounding box center [925, 273] width 8 height 9
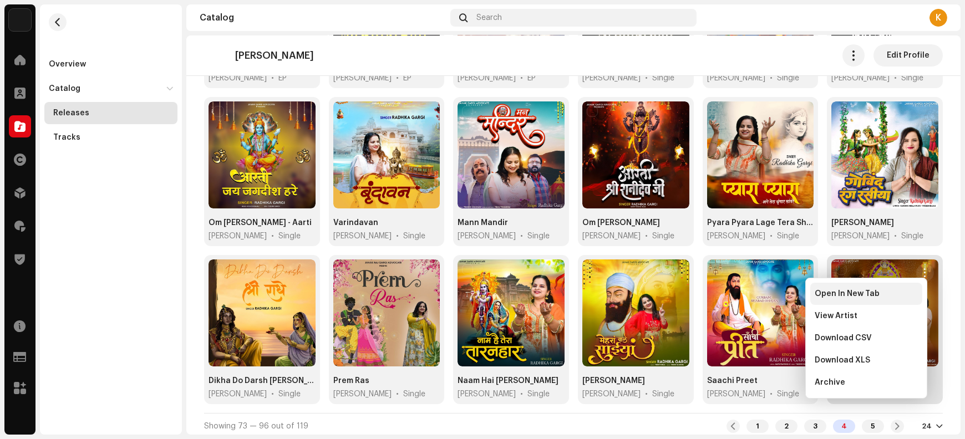
click at [890, 297] on div "Open In New Tab" at bounding box center [866, 294] width 103 height 9
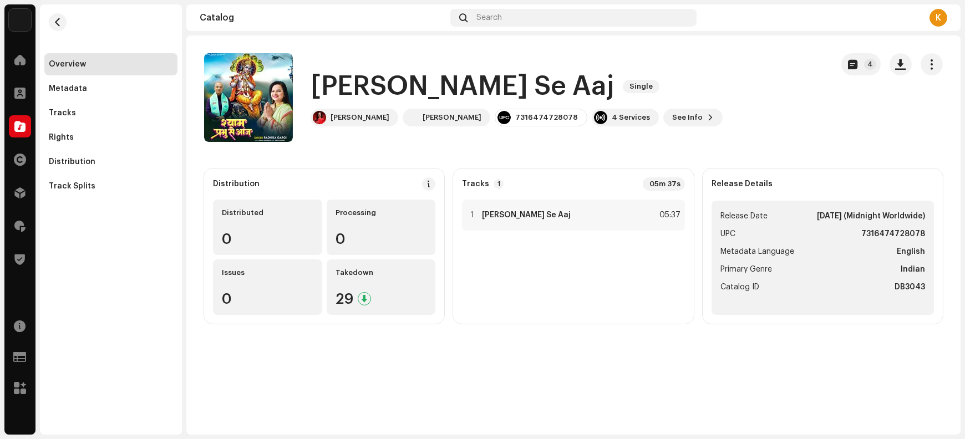
click at [369, 84] on h1 "[PERSON_NAME] Se Aaj" at bounding box center [462, 87] width 303 height 36
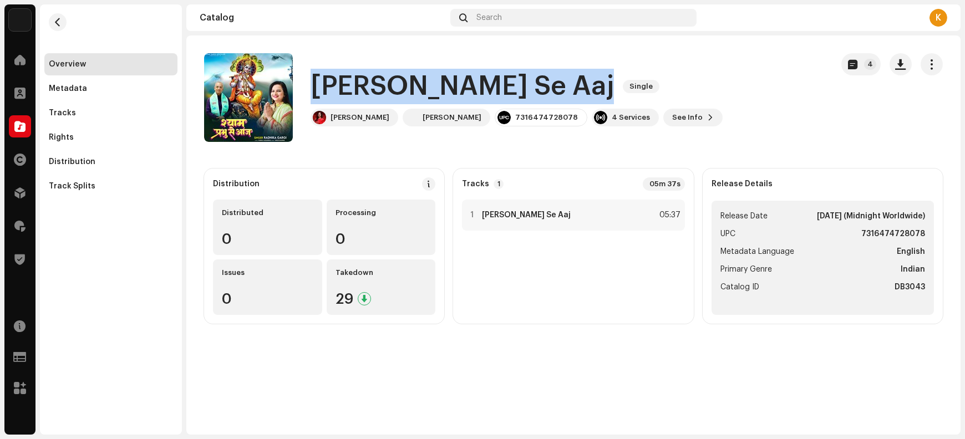
click at [369, 84] on h1 "[PERSON_NAME] Se Aaj" at bounding box center [462, 87] width 303 height 36
copy div "Shayam Prabhu Se Aaj Single"
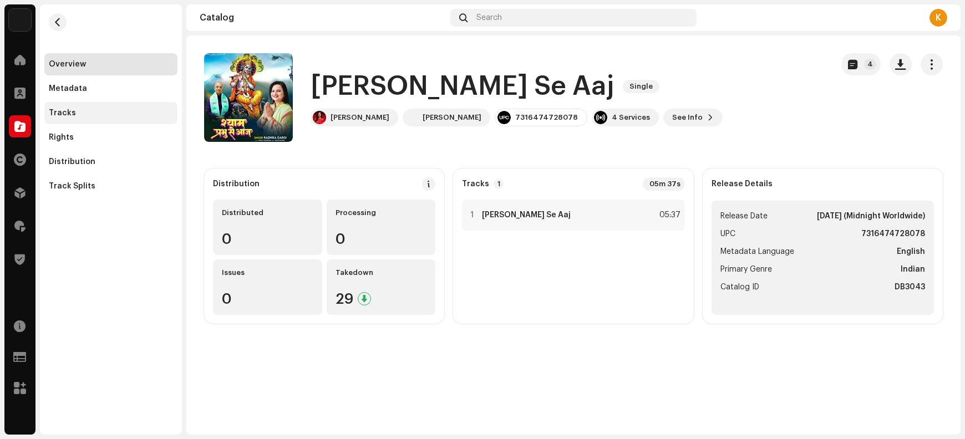
click at [71, 109] on div "Tracks" at bounding box center [62, 113] width 27 height 9
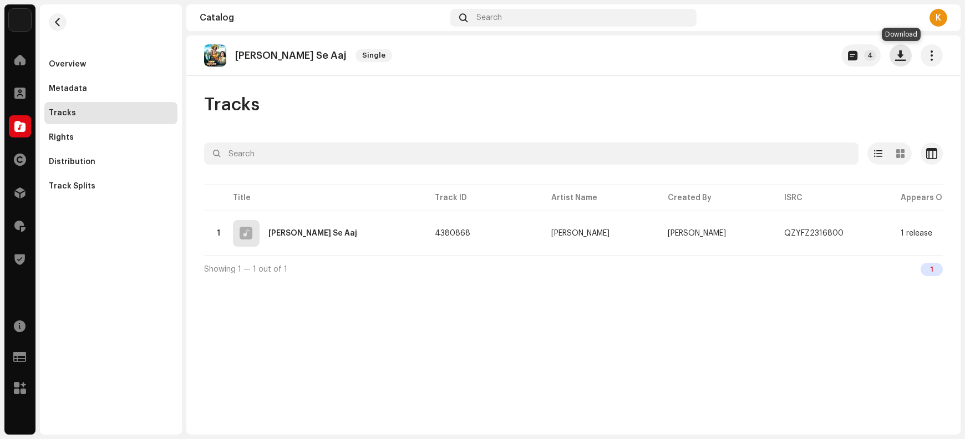
click at [772, 59] on span "button" at bounding box center [901, 55] width 11 height 9
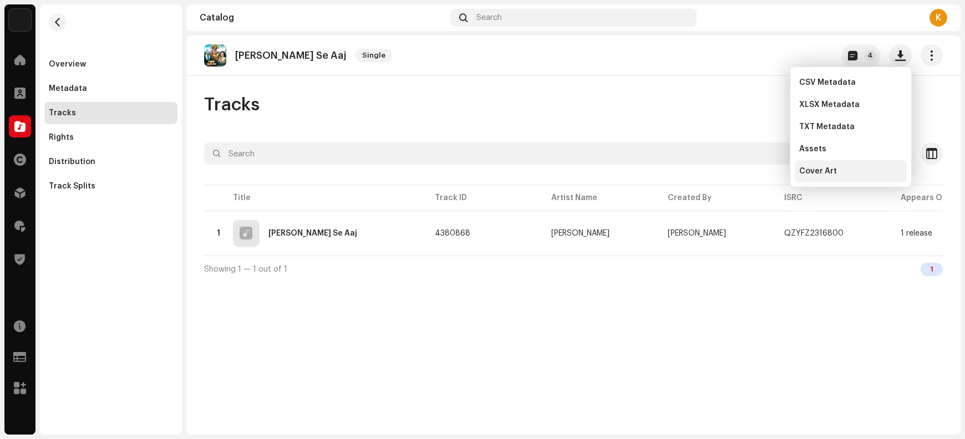
click at [772, 173] on div "Cover Art" at bounding box center [850, 171] width 103 height 9
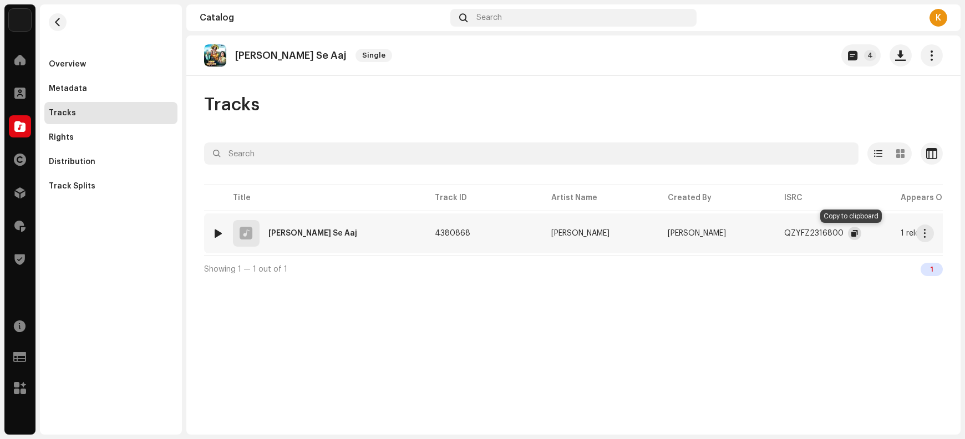
click at [772, 234] on span "button" at bounding box center [855, 233] width 7 height 9
click at [772, 230] on span "button" at bounding box center [926, 233] width 8 height 9
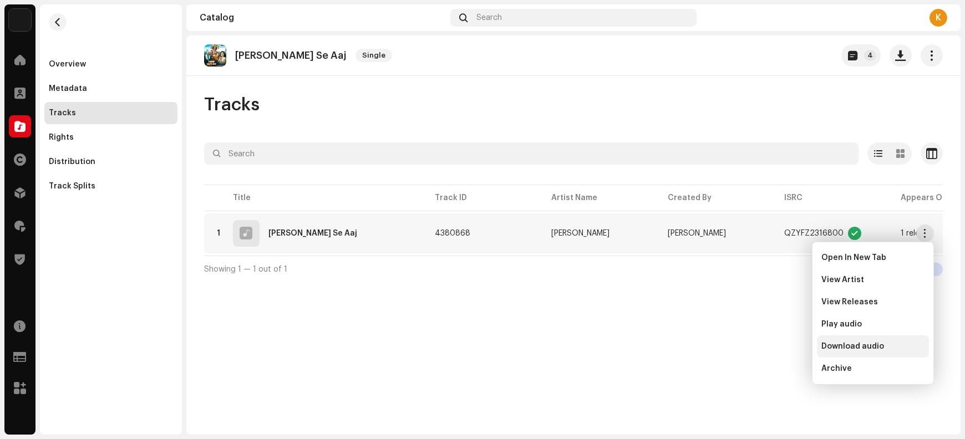
click at [772, 349] on span "Download audio" at bounding box center [853, 346] width 63 height 9
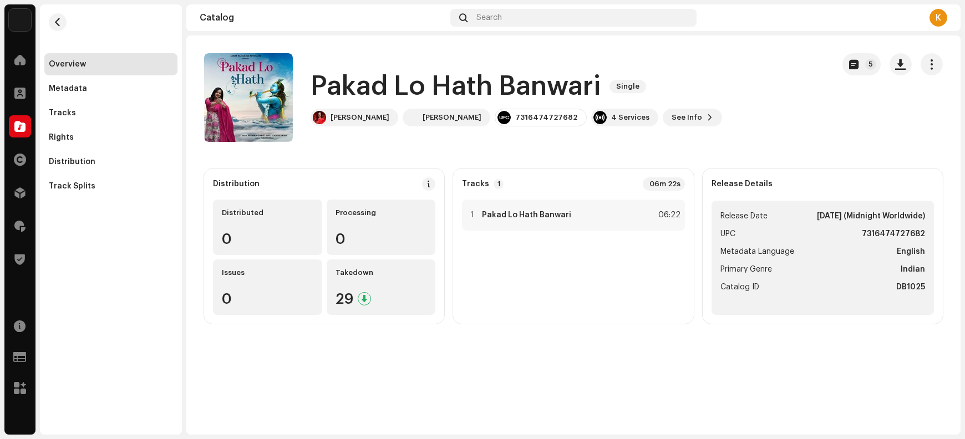
click at [357, 88] on h1 "Pakad Lo Hath Banwari" at bounding box center [456, 87] width 290 height 36
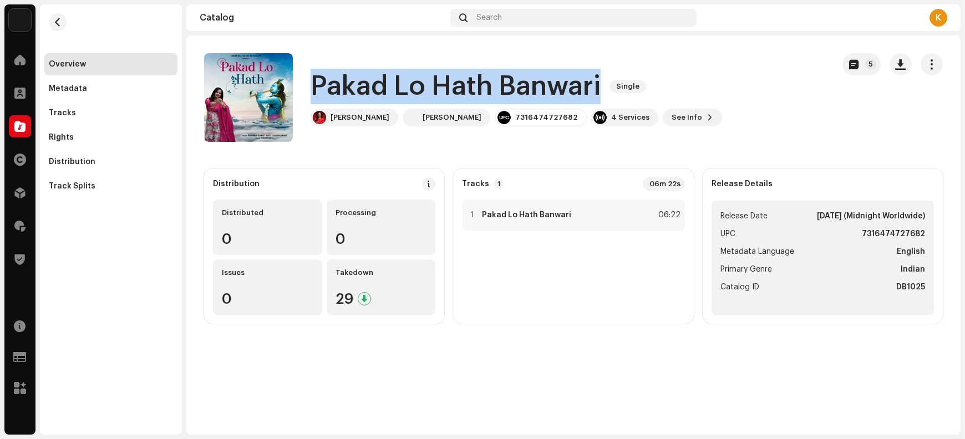
click at [357, 88] on h1 "Pakad Lo Hath Banwari" at bounding box center [456, 87] width 290 height 36
copy div "Pakad Lo Hath Banwari Single"
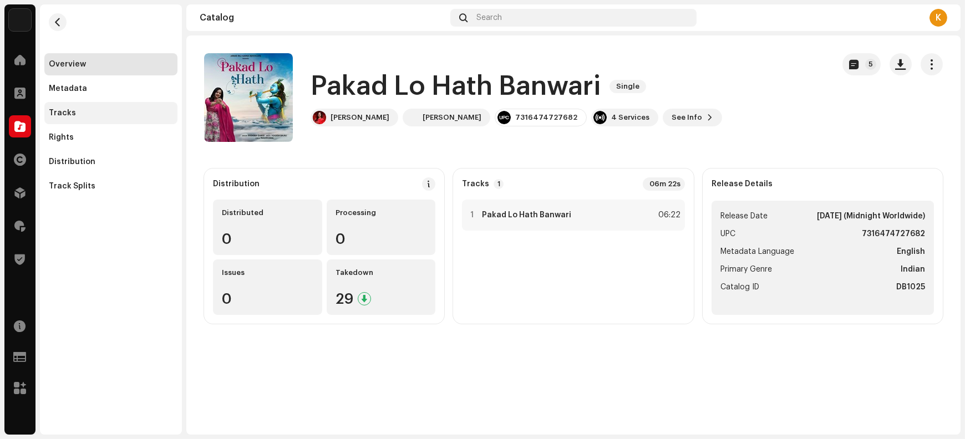
click at [82, 112] on div "Tracks" at bounding box center [111, 113] width 124 height 9
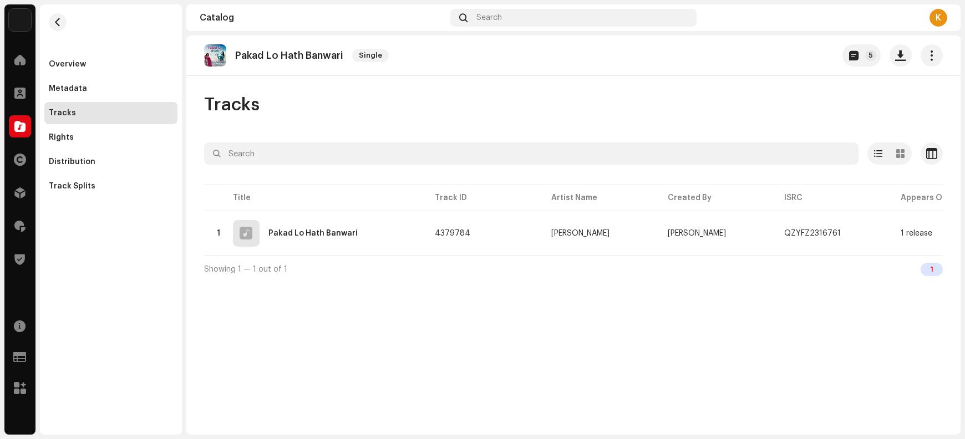
click at [250, 54] on p "Pakad Lo Hath Banwari" at bounding box center [289, 56] width 108 height 12
copy re-o-release-hero "Pakad Lo Hath Banwari Single 5"
click at [772, 53] on span "button" at bounding box center [901, 55] width 11 height 9
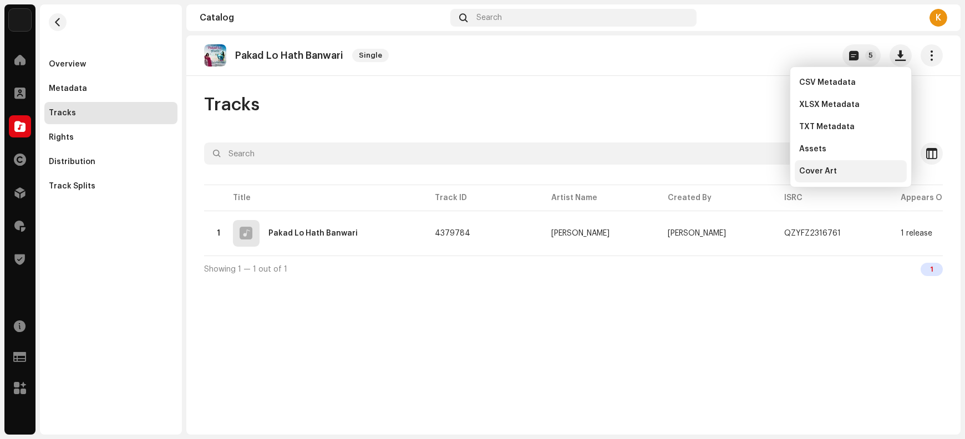
click at [772, 171] on div "Cover Art" at bounding box center [850, 171] width 103 height 9
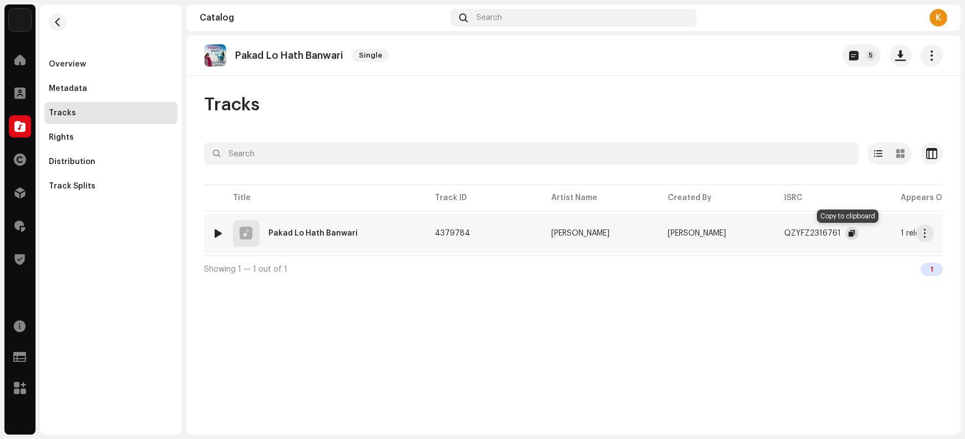
click at [772, 234] on button "button" at bounding box center [852, 233] width 13 height 13
click at [772, 235] on span "button" at bounding box center [926, 233] width 8 height 9
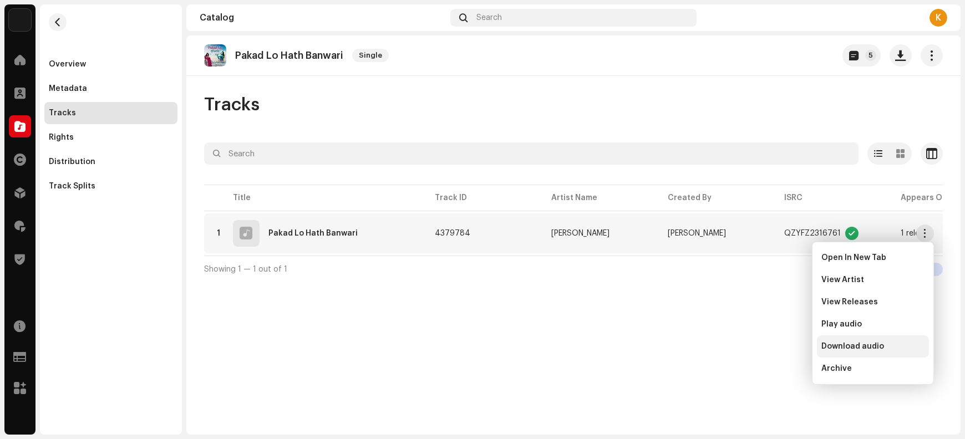
click at [772, 348] on span "Download audio" at bounding box center [853, 346] width 63 height 9
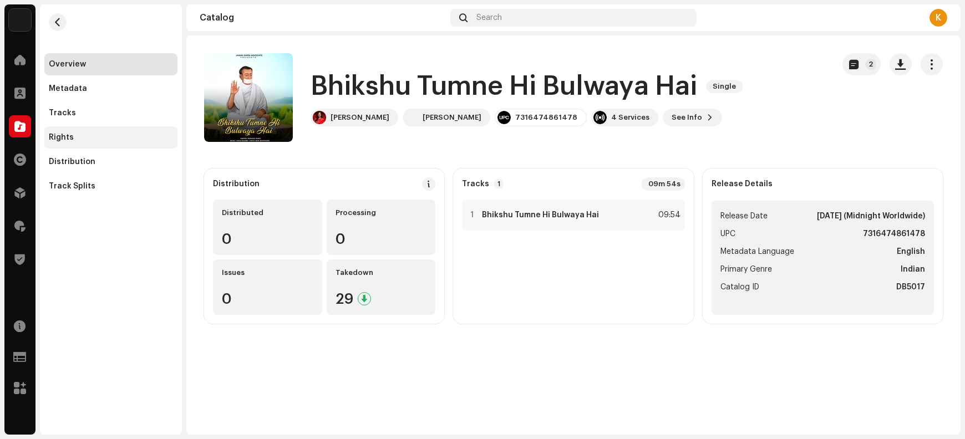
click at [73, 138] on div "Rights" at bounding box center [111, 137] width 124 height 9
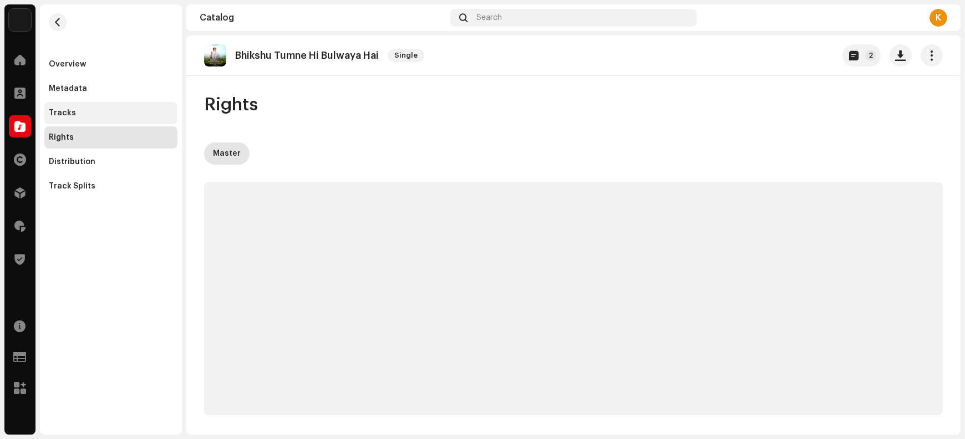
click at [80, 113] on div "Tracks" at bounding box center [111, 113] width 124 height 9
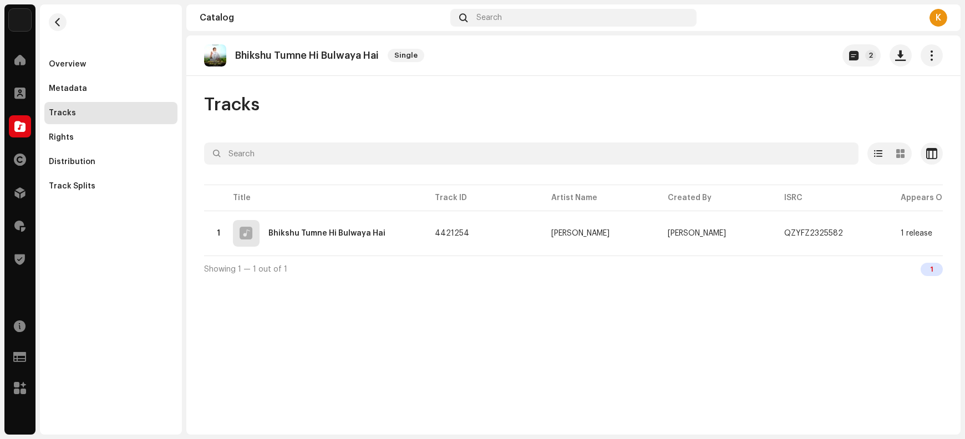
click at [262, 54] on p "Bhikshu Tumne Hi Bulwaya Hai" at bounding box center [307, 56] width 144 height 12
copy re-o-release-hero "Bhikshu Tumne Hi Bulwaya Hai Single 2"
click at [772, 58] on span "button" at bounding box center [901, 55] width 11 height 9
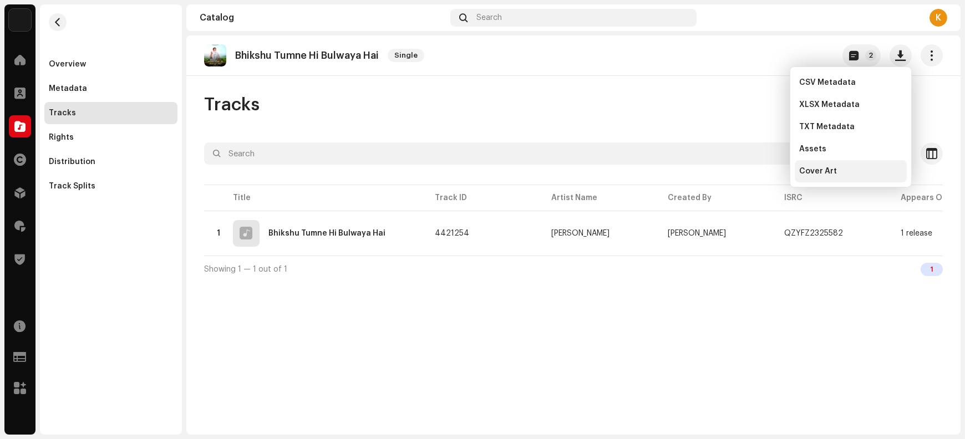
click at [772, 171] on div "Cover Art" at bounding box center [850, 171] width 103 height 9
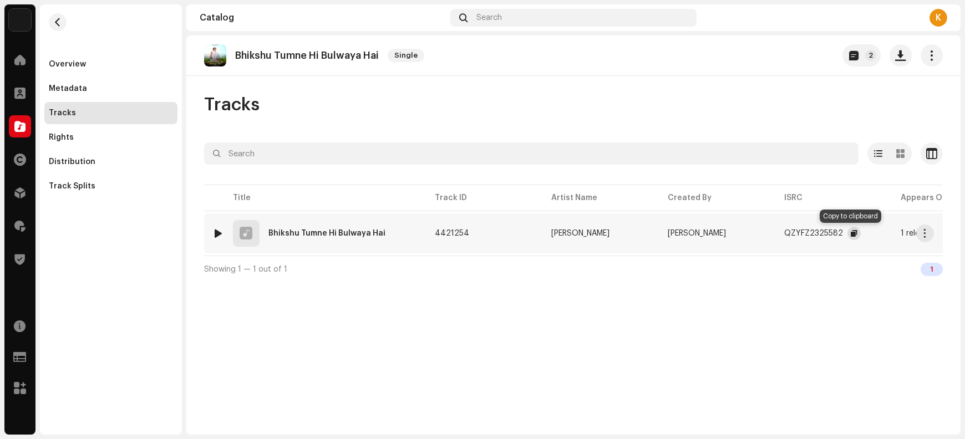
click at [772, 234] on span "button" at bounding box center [854, 233] width 7 height 9
click at [772, 234] on span "button" at bounding box center [926, 233] width 8 height 9
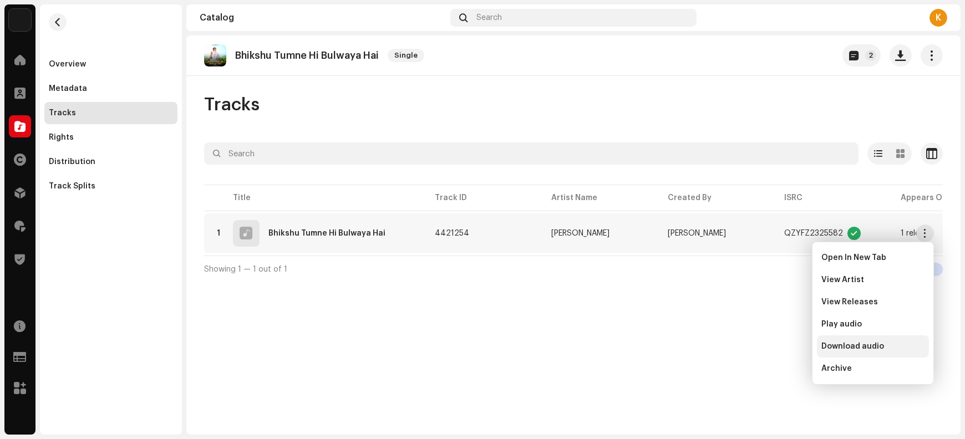
click at [772, 347] on span "Download audio" at bounding box center [853, 346] width 63 height 9
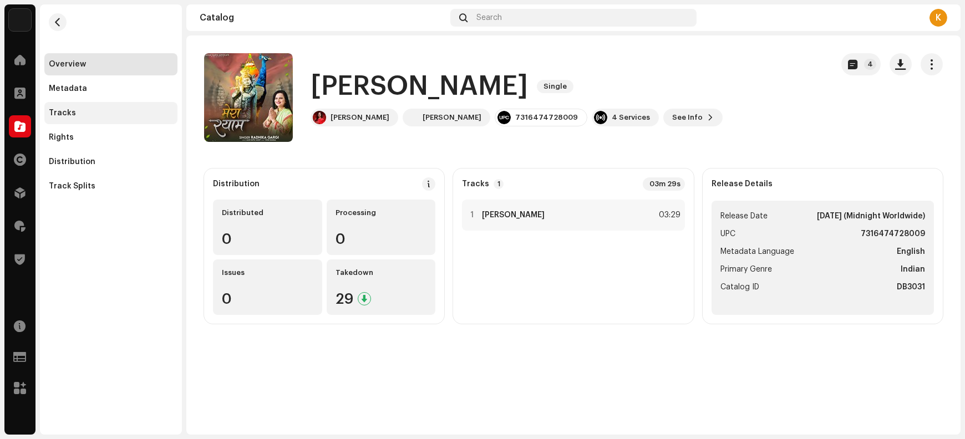
click at [91, 114] on div "Tracks" at bounding box center [111, 113] width 124 height 9
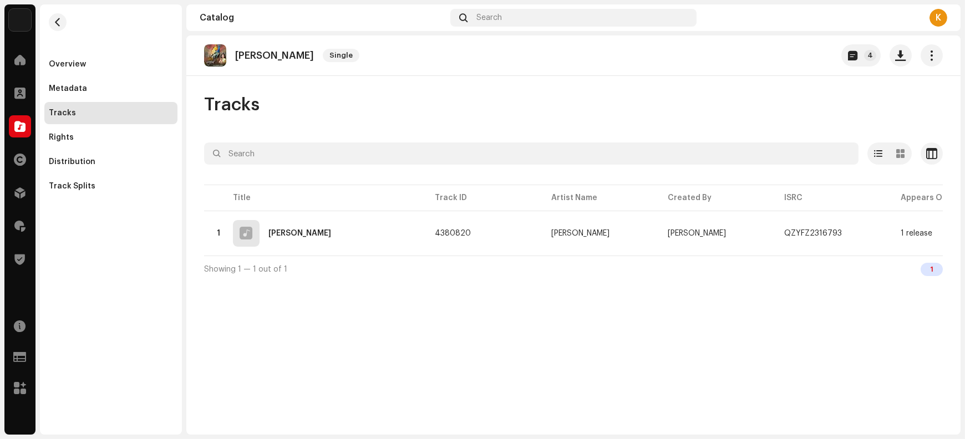
click at [246, 57] on p "[PERSON_NAME]" at bounding box center [274, 56] width 79 height 12
copy re-o-release-hero "Mera Shyam Single 4"
click at [772, 60] on button "button" at bounding box center [901, 55] width 22 height 22
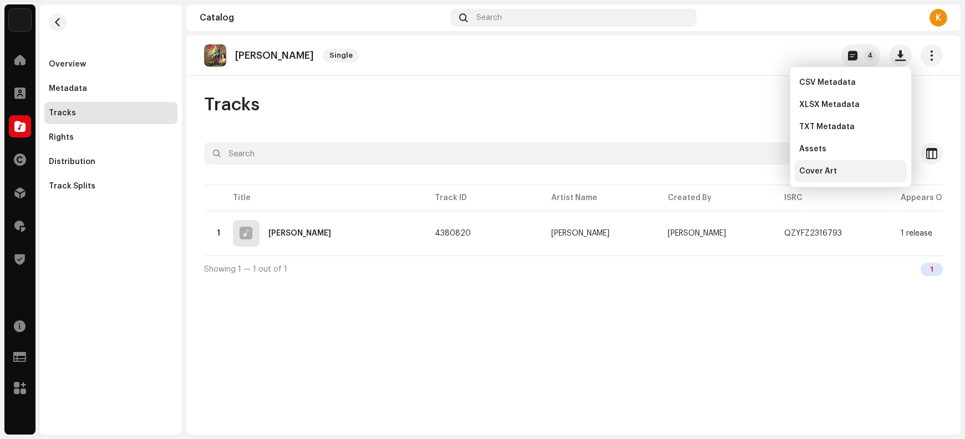
click at [772, 173] on div "Cover Art" at bounding box center [850, 171] width 103 height 9
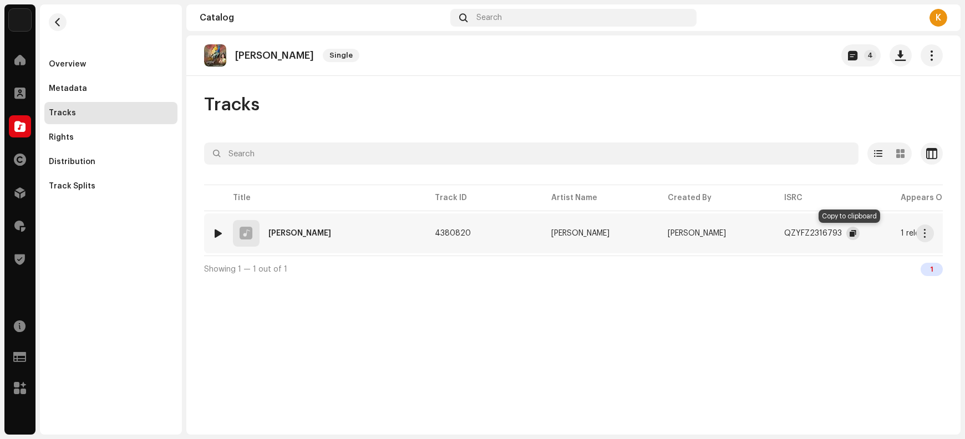
click at [772, 233] on span "button" at bounding box center [853, 233] width 7 height 9
click at [772, 231] on span "button" at bounding box center [926, 233] width 8 height 9
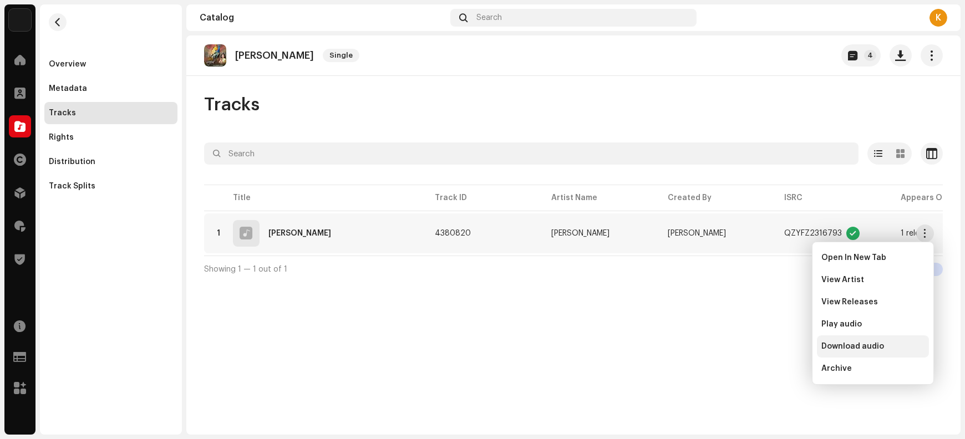
click at [772, 347] on span "Download audio" at bounding box center [853, 346] width 63 height 9
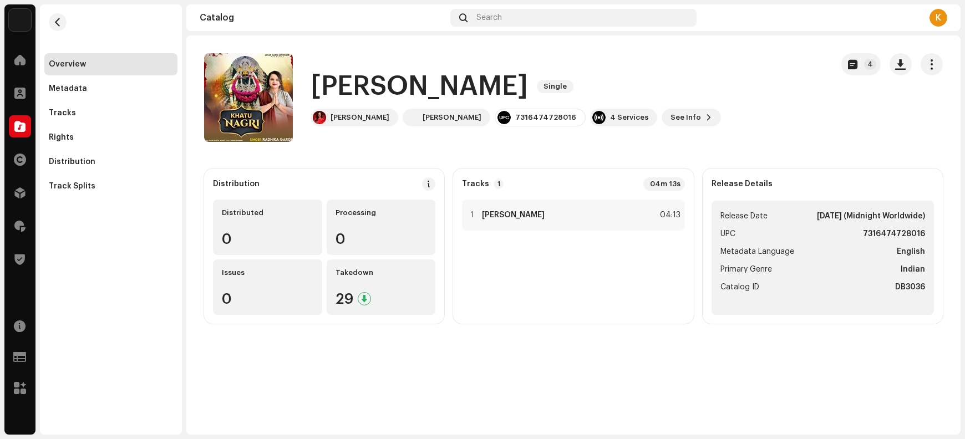
click at [342, 83] on h1 "Khatu Nagri" at bounding box center [419, 87] width 217 height 36
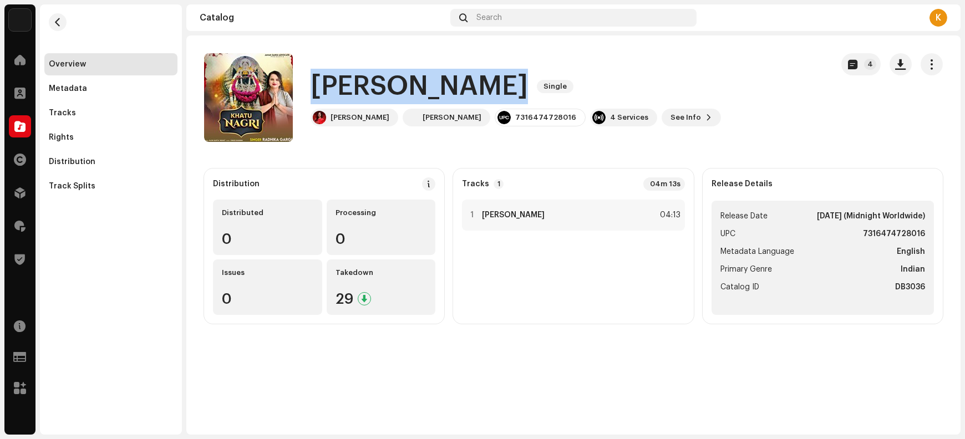
click at [342, 83] on h1 "Khatu Nagri" at bounding box center [419, 87] width 217 height 36
copy div "Khatu Nagri Single"
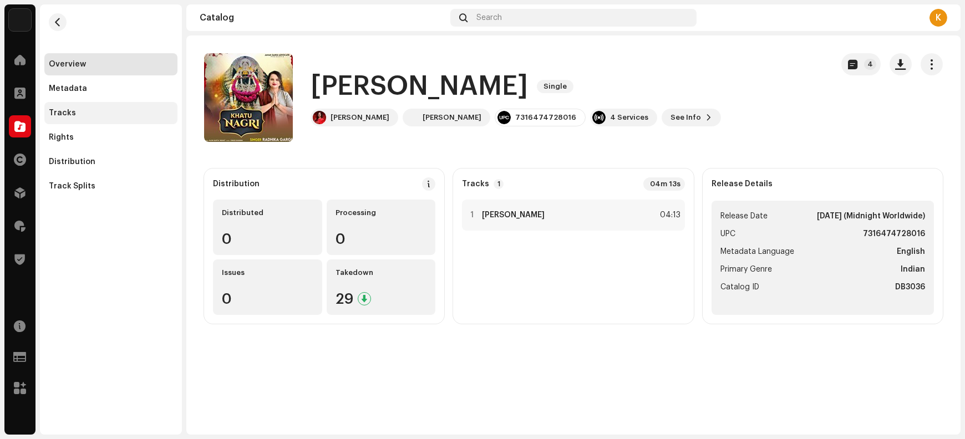
click at [72, 109] on div "Tracks" at bounding box center [62, 113] width 27 height 9
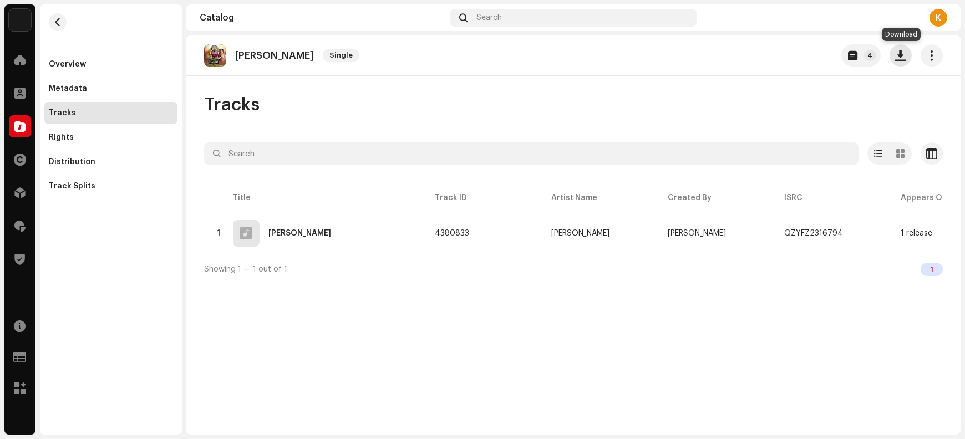
click at [772, 55] on span "button" at bounding box center [901, 55] width 11 height 9
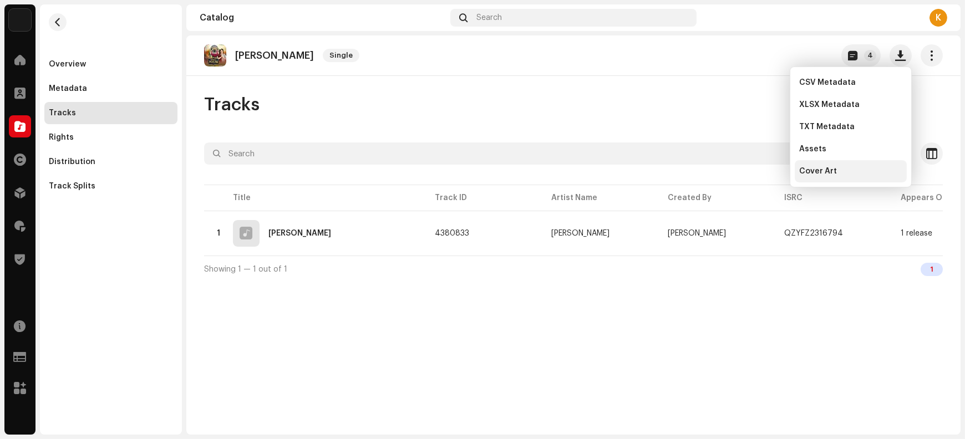
click at [772, 176] on div "Cover Art" at bounding box center [851, 171] width 112 height 22
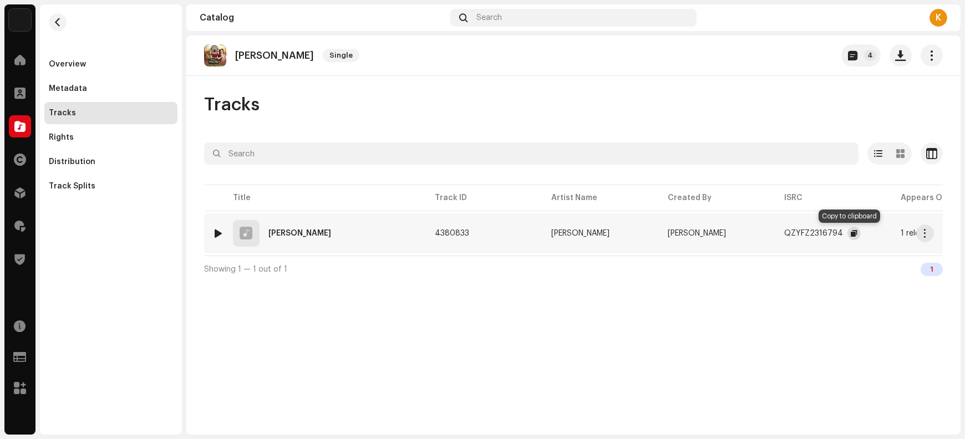
click at [772, 232] on span "button" at bounding box center [854, 233] width 7 height 9
click at [772, 234] on span "button" at bounding box center [926, 233] width 8 height 9
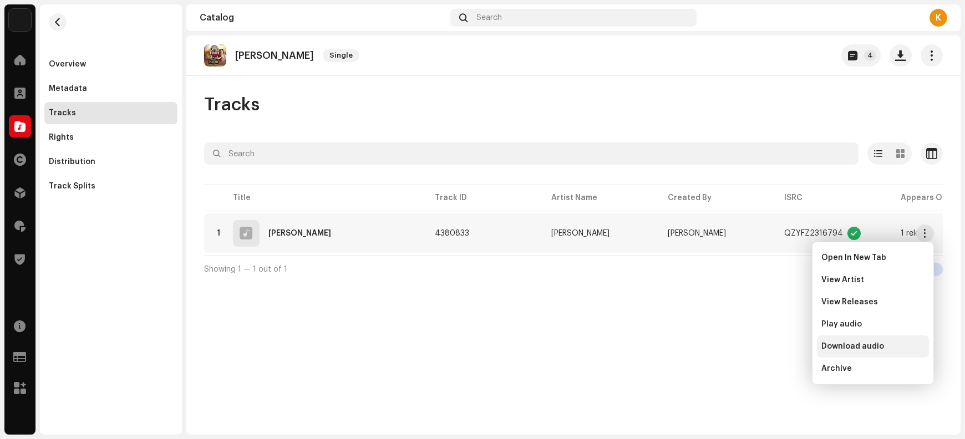
click at [772, 346] on span "Download audio" at bounding box center [853, 346] width 63 height 9
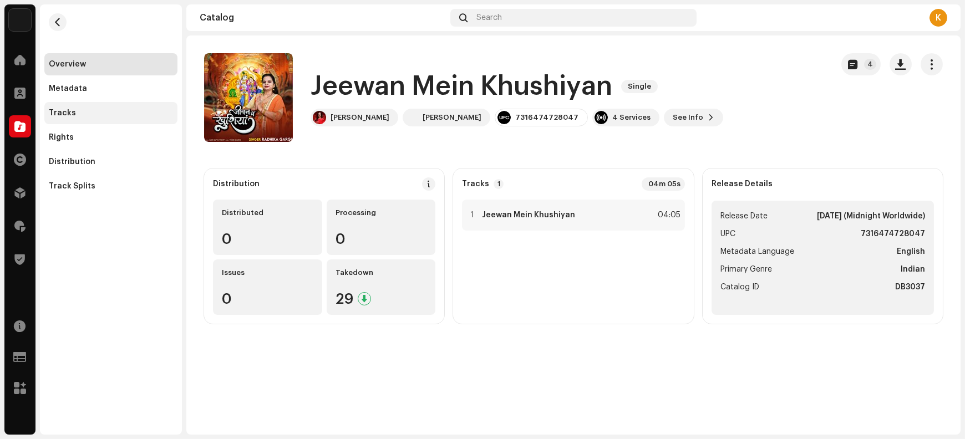
click at [70, 113] on div "Tracks" at bounding box center [62, 113] width 27 height 9
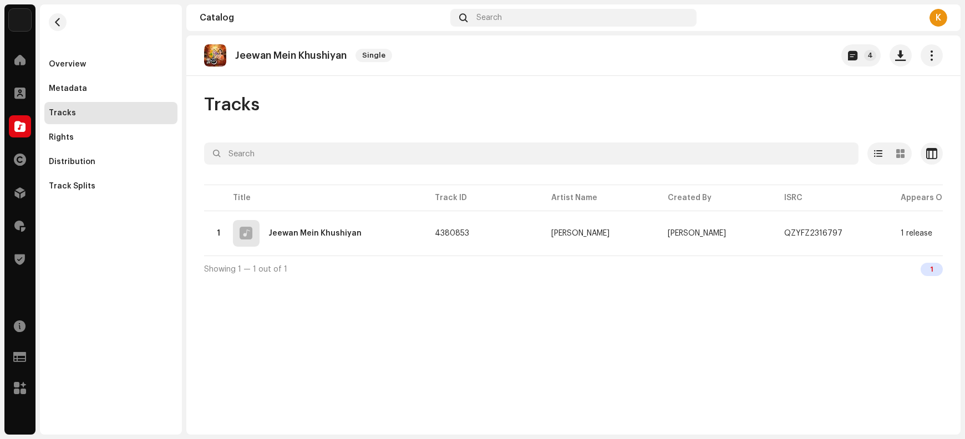
click at [256, 54] on p "Jeewan Mein Khushiyan" at bounding box center [291, 56] width 112 height 12
copy re-o-release-hero "Jeewan Mein Khushiyan Single 4"
click at [772, 61] on button "button" at bounding box center [901, 55] width 22 height 22
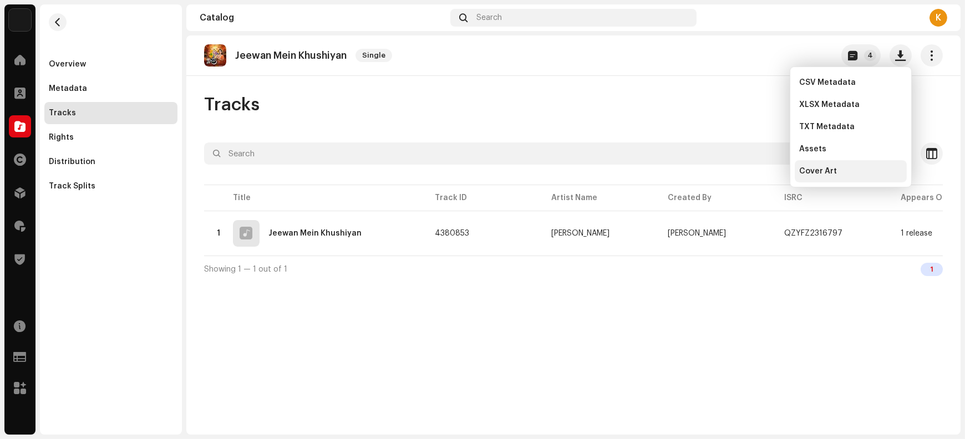
click at [772, 174] on div "Cover Art" at bounding box center [850, 171] width 103 height 9
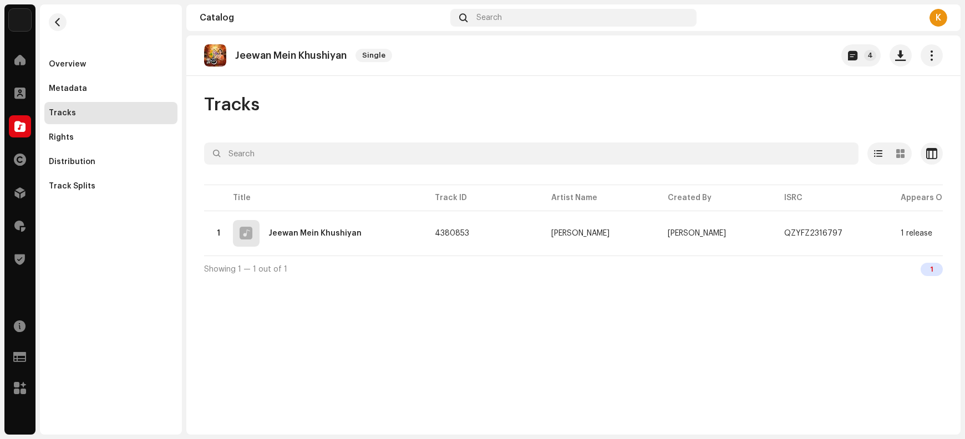
click at [247, 54] on p "Jeewan Mein Khushiyan" at bounding box center [291, 56] width 112 height 12
copy re-o-release-hero "Jeewan Mein Khushiyan Single 4"
click at [772, 52] on span "button" at bounding box center [901, 55] width 11 height 9
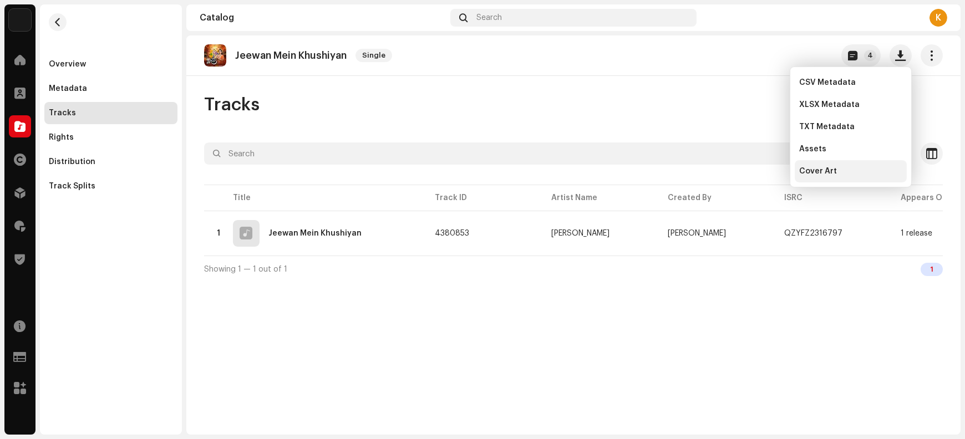
click at [772, 170] on span "Cover Art" at bounding box center [818, 171] width 38 height 9
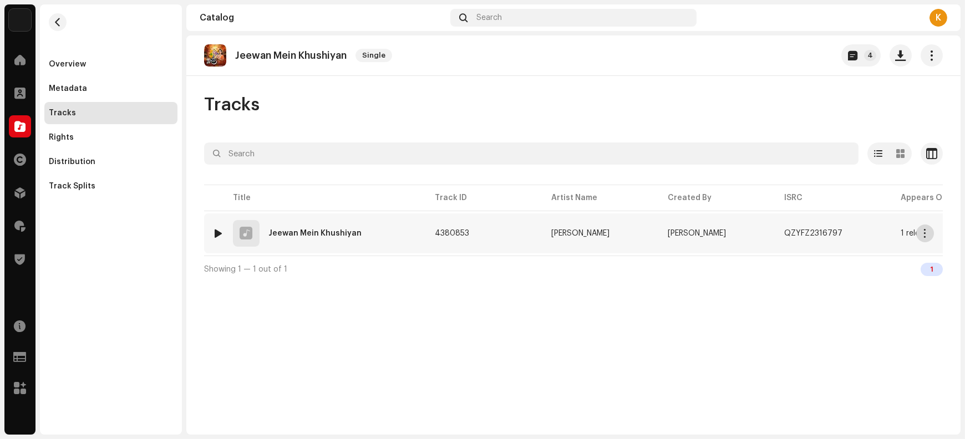
click at [772, 233] on span "button" at bounding box center [926, 233] width 8 height 9
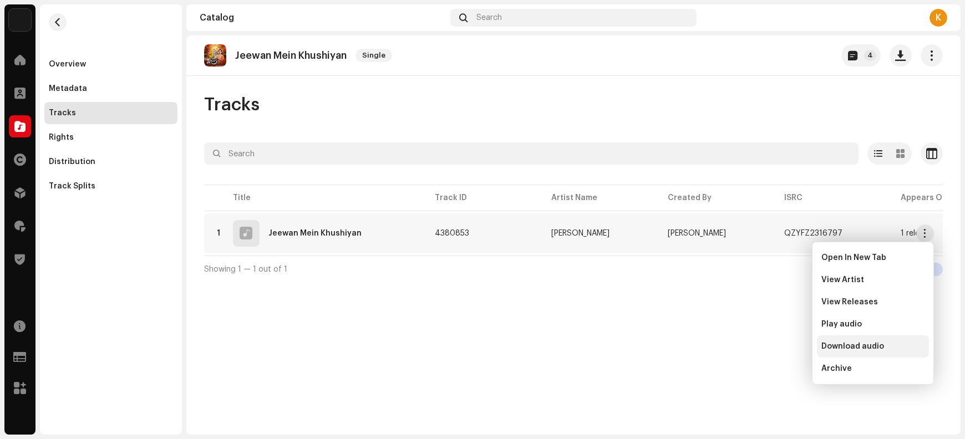
click at [772, 345] on span "Download audio" at bounding box center [853, 346] width 63 height 9
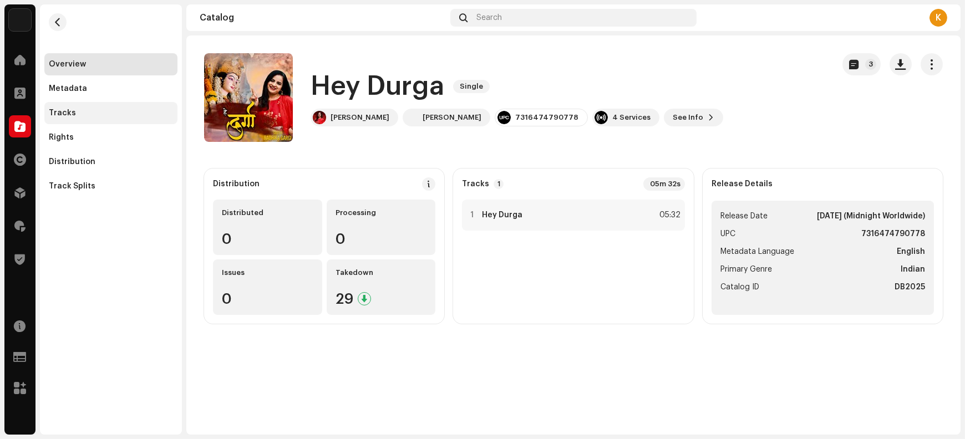
click at [65, 114] on div "Tracks" at bounding box center [62, 113] width 27 height 9
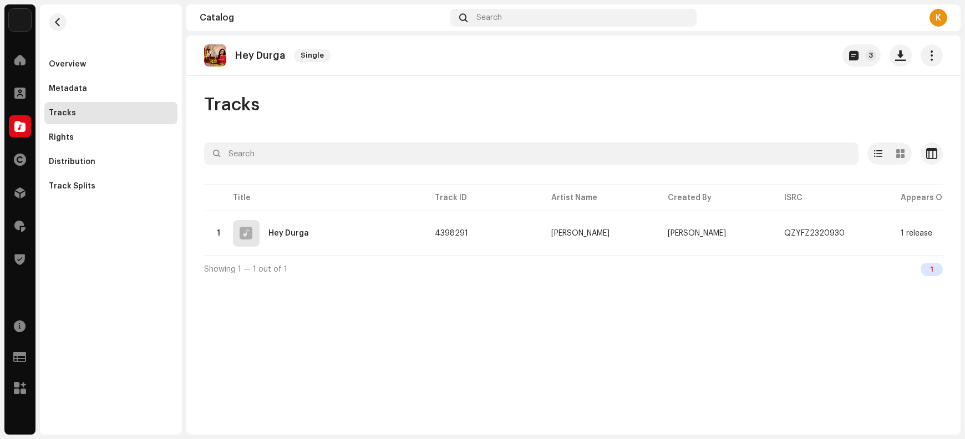
click at [237, 56] on p "Hey Durga" at bounding box center [260, 56] width 50 height 12
copy re-o-release-hero "Hey Durga Single 3"
click at [772, 58] on span "button" at bounding box center [901, 55] width 11 height 9
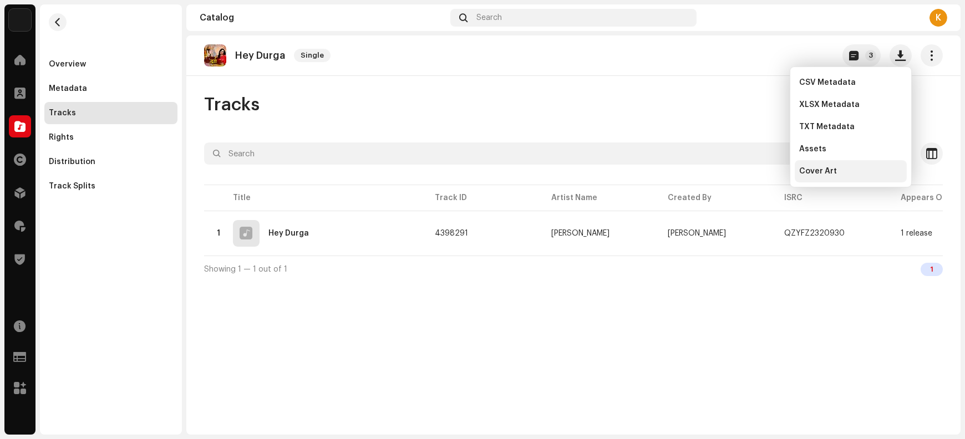
click at [772, 170] on div "Cover Art" at bounding box center [850, 171] width 103 height 9
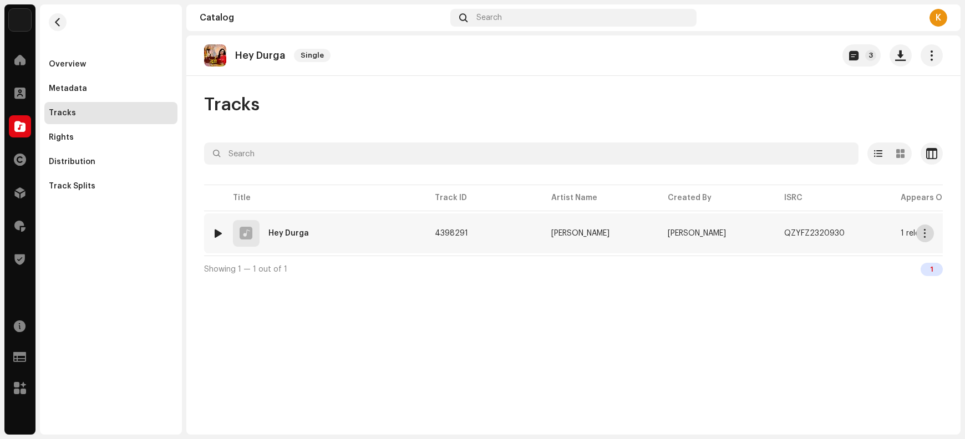
click at [772, 231] on span "button" at bounding box center [926, 233] width 8 height 9
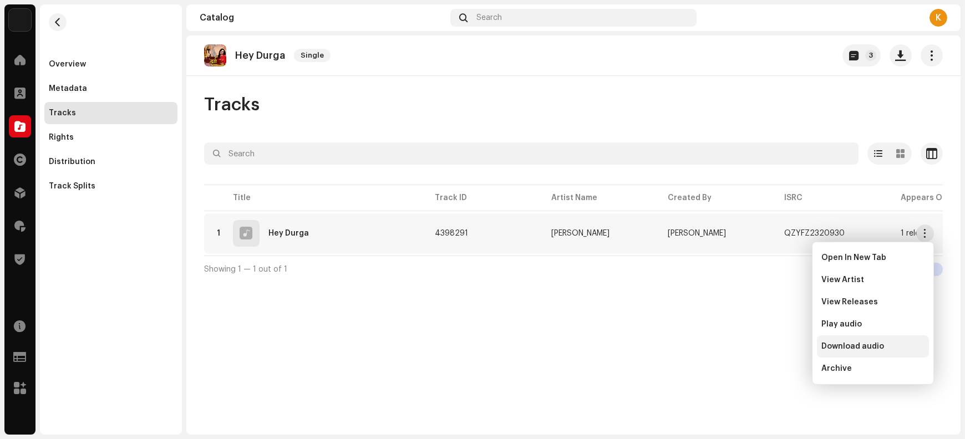
click at [772, 345] on span "Download audio" at bounding box center [853, 346] width 63 height 9
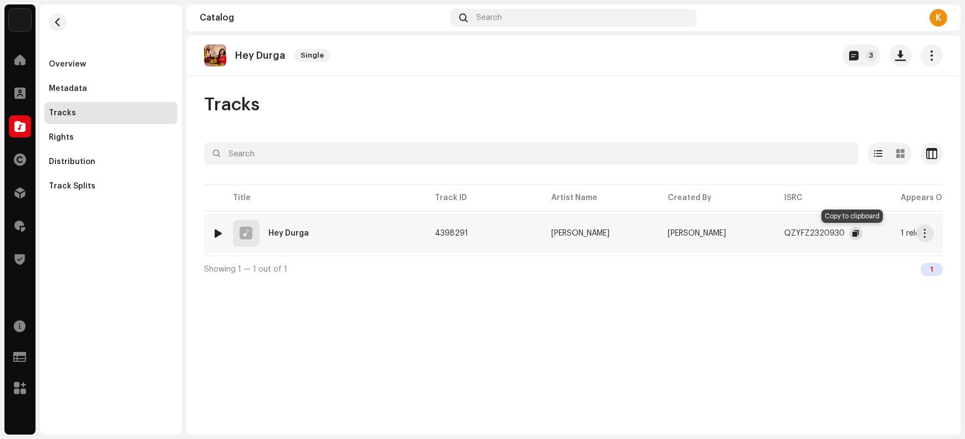
click at [772, 234] on span "button" at bounding box center [856, 233] width 7 height 9
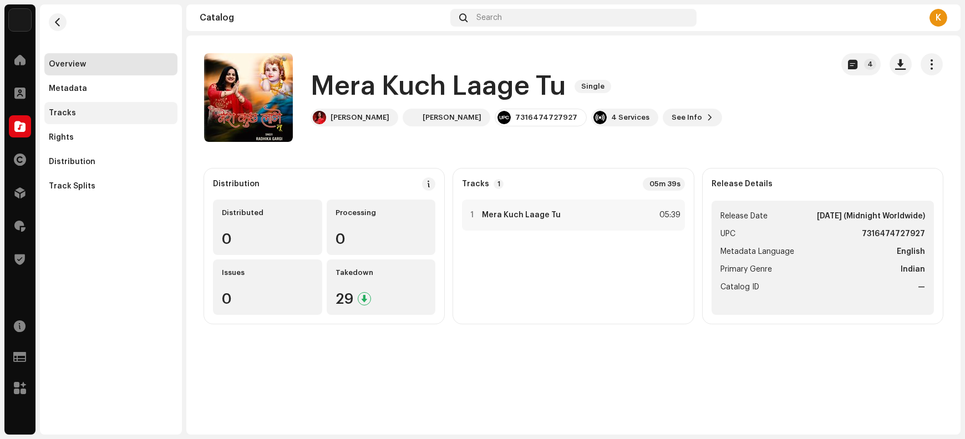
click at [83, 112] on div "Tracks" at bounding box center [111, 113] width 124 height 9
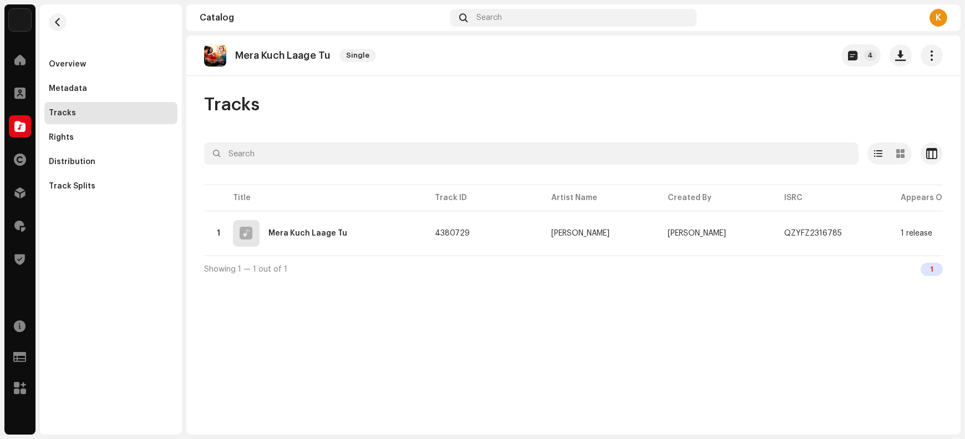
click at [246, 54] on p "Mera Kuch Laage Tu" at bounding box center [282, 56] width 95 height 12
copy re-o-release-hero "Mera Kuch Laage Tu Single 4"
click at [772, 55] on span "button" at bounding box center [901, 55] width 11 height 9
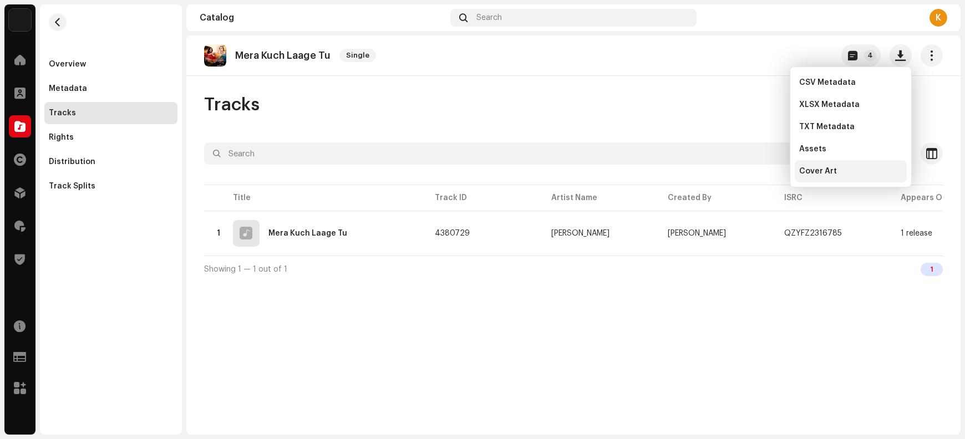
click at [772, 176] on div "Cover Art" at bounding box center [851, 171] width 112 height 22
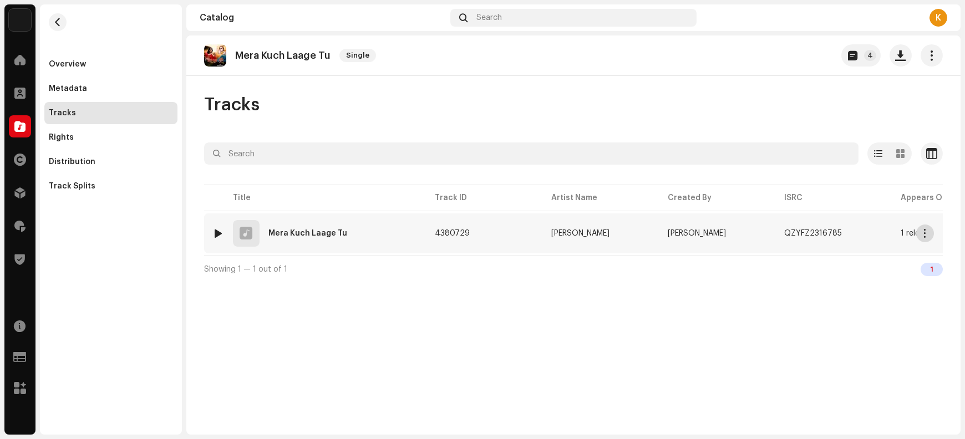
click at [772, 235] on span "button" at bounding box center [926, 233] width 8 height 9
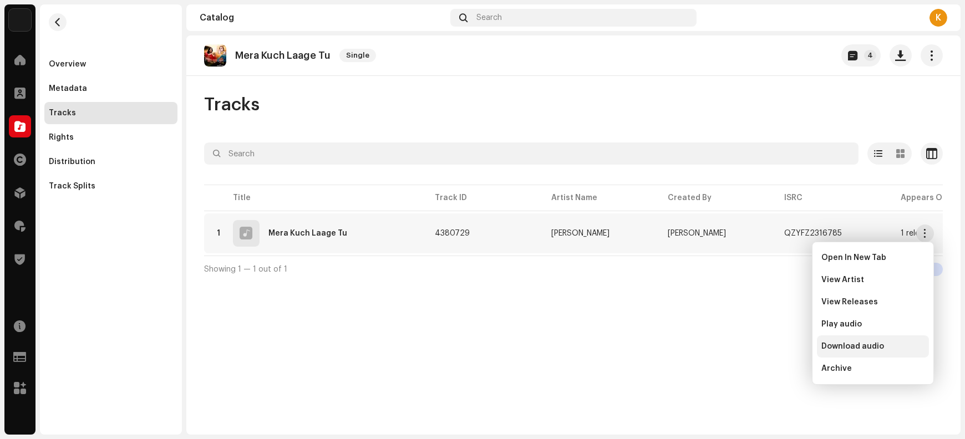
click at [772, 343] on span "Download audio" at bounding box center [853, 346] width 63 height 9
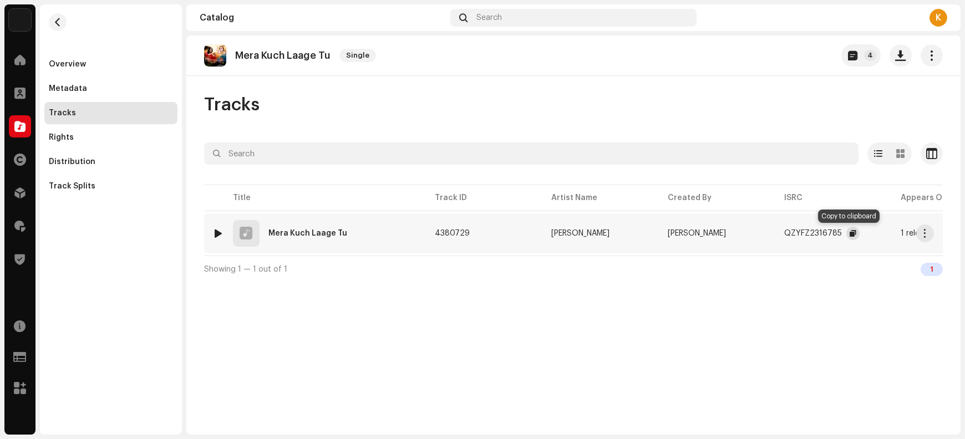
click at [772, 233] on span "button" at bounding box center [853, 233] width 7 height 9
click at [772, 234] on span "button" at bounding box center [853, 233] width 7 height 9
click at [772, 235] on button "button" at bounding box center [853, 233] width 13 height 13
click at [772, 235] on span "button" at bounding box center [926, 233] width 8 height 9
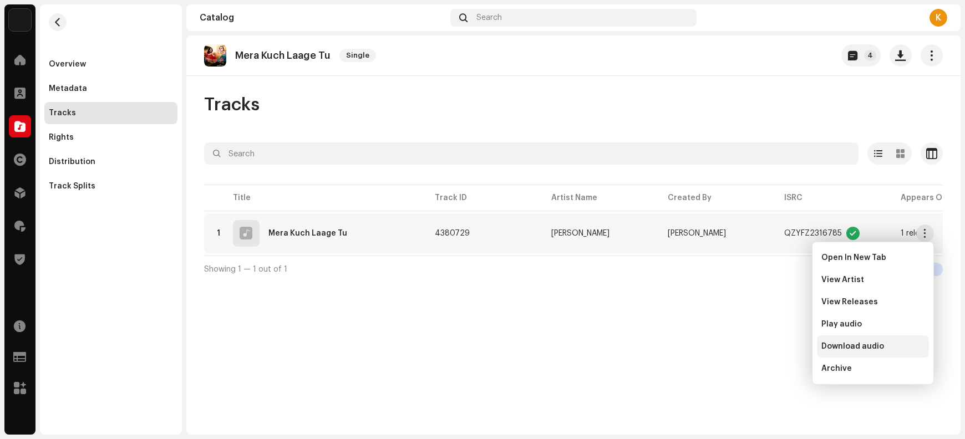
click at [772, 344] on span "Download audio" at bounding box center [853, 346] width 63 height 9
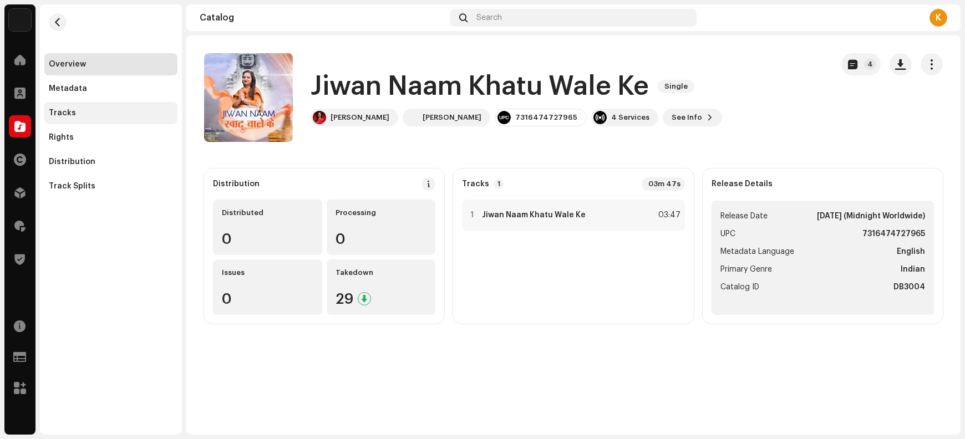
click at [74, 115] on div "Tracks" at bounding box center [111, 113] width 124 height 9
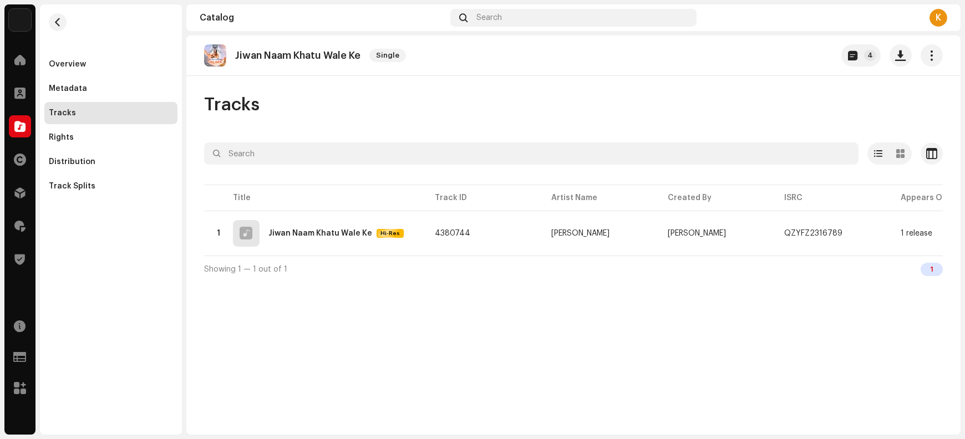
click at [245, 57] on p "Jiwan Naam Khatu Wale Ke" at bounding box center [297, 56] width 125 height 12
copy re-o-release-hero "Jiwan Naam Khatu Wale Ke Single 4"
click at [772, 53] on button "button" at bounding box center [901, 55] width 22 height 22
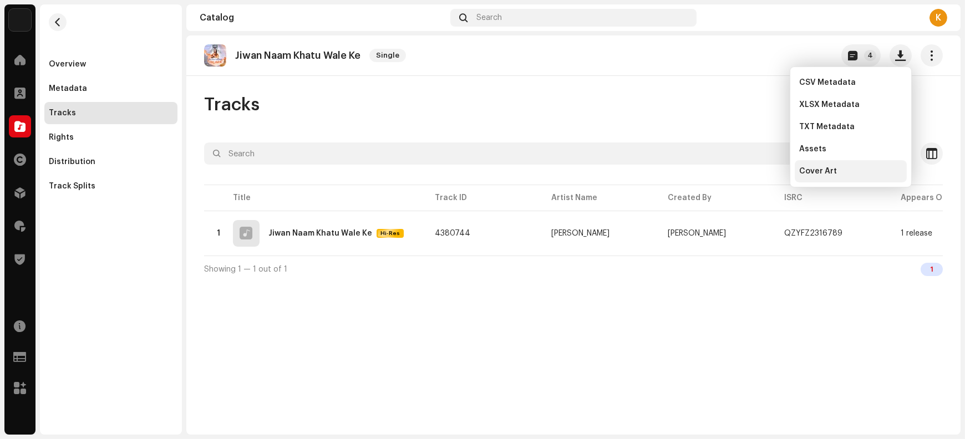
click at [772, 171] on span "Cover Art" at bounding box center [818, 171] width 38 height 9
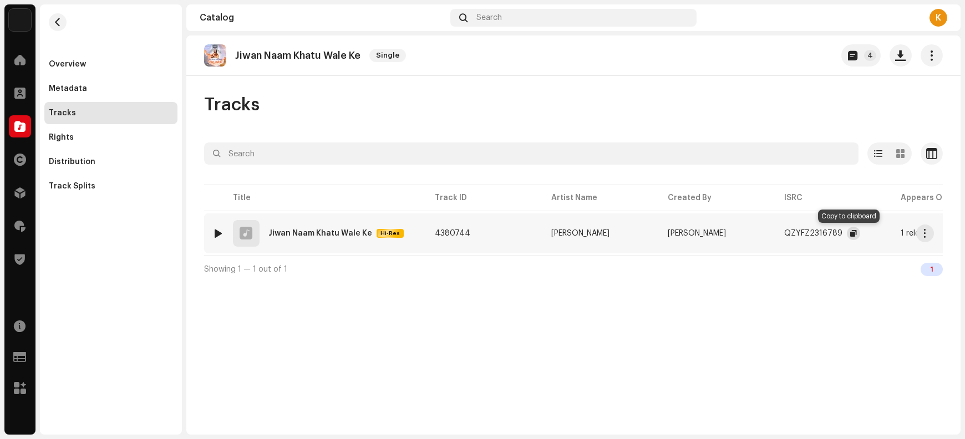
click at [772, 233] on span "button" at bounding box center [854, 233] width 7 height 9
click at [772, 234] on span "button" at bounding box center [926, 233] width 8 height 9
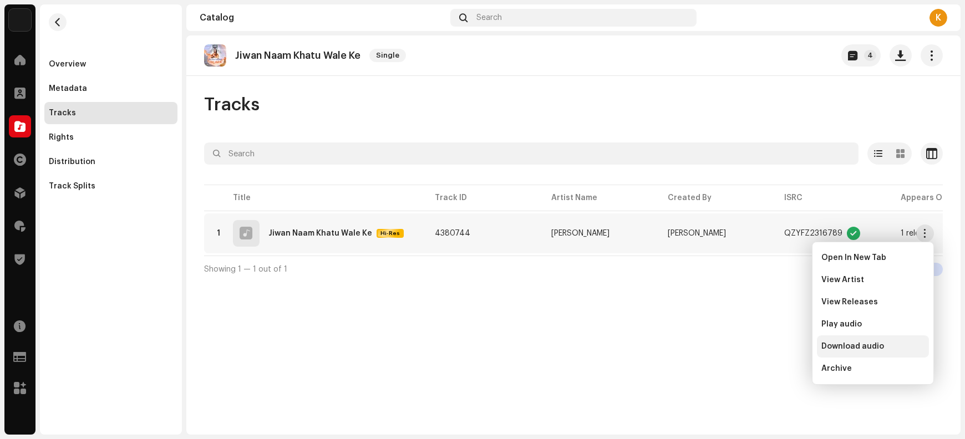
click at [772, 347] on span "Download audio" at bounding box center [853, 346] width 63 height 9
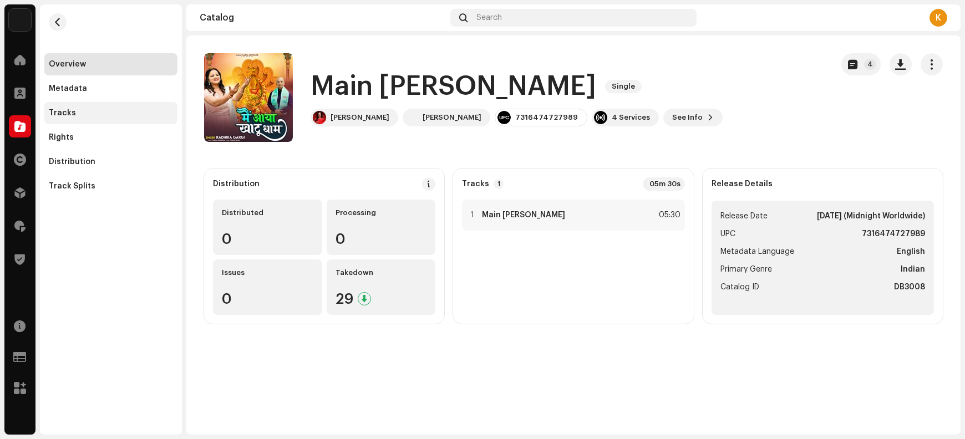
click at [90, 116] on div "Tracks" at bounding box center [111, 113] width 124 height 9
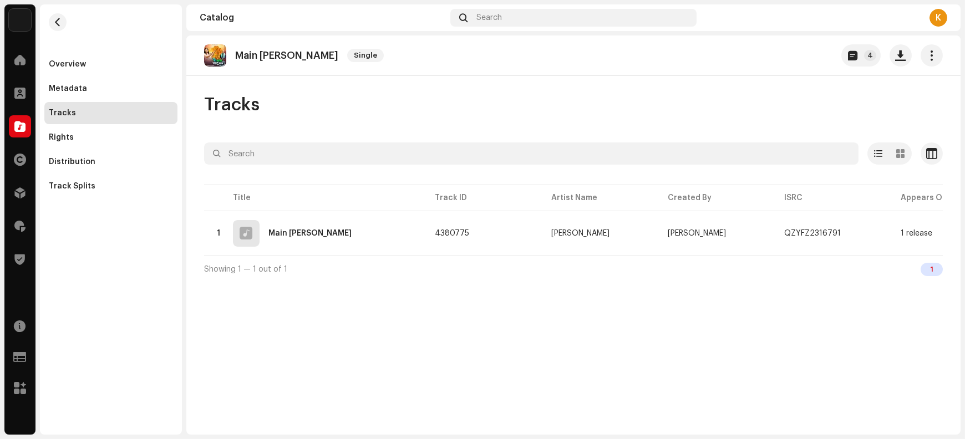
click at [250, 54] on p "Main [PERSON_NAME]" at bounding box center [286, 56] width 103 height 12
copy re-o-release-hero "Main [PERSON_NAME] Dham Single 4"
click at [772, 60] on button "button" at bounding box center [901, 55] width 22 height 22
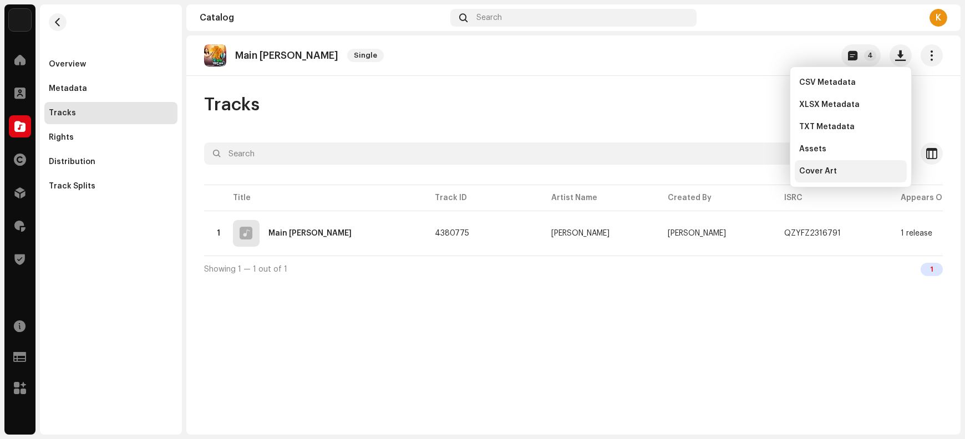
click at [772, 174] on span "Cover Art" at bounding box center [818, 171] width 38 height 9
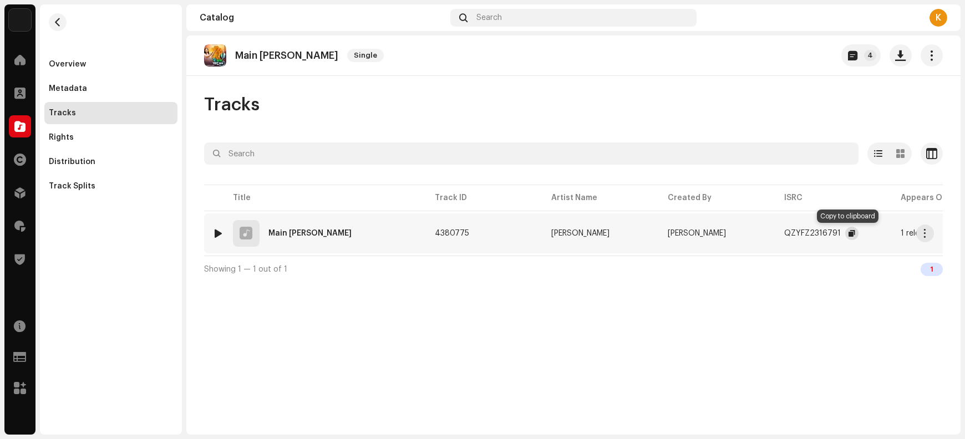
click at [772, 234] on span "button" at bounding box center [852, 233] width 7 height 9
click at [772, 230] on span "button" at bounding box center [926, 233] width 8 height 9
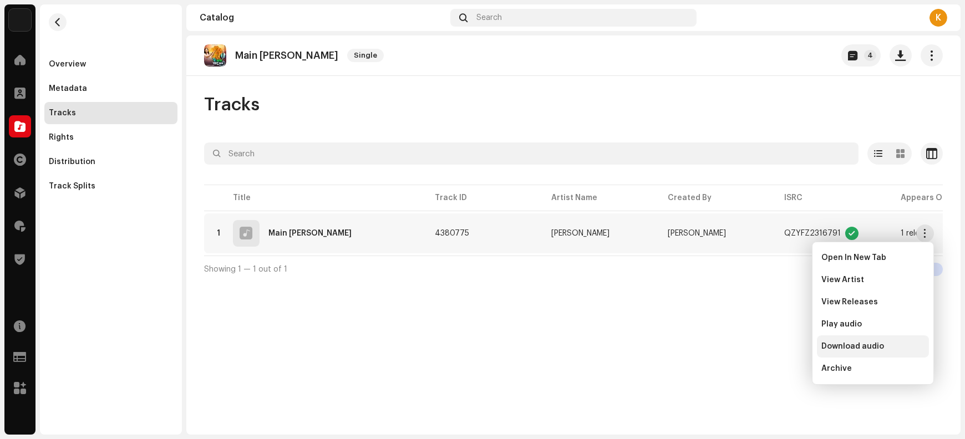
click at [772, 346] on span "Download audio" at bounding box center [853, 346] width 63 height 9
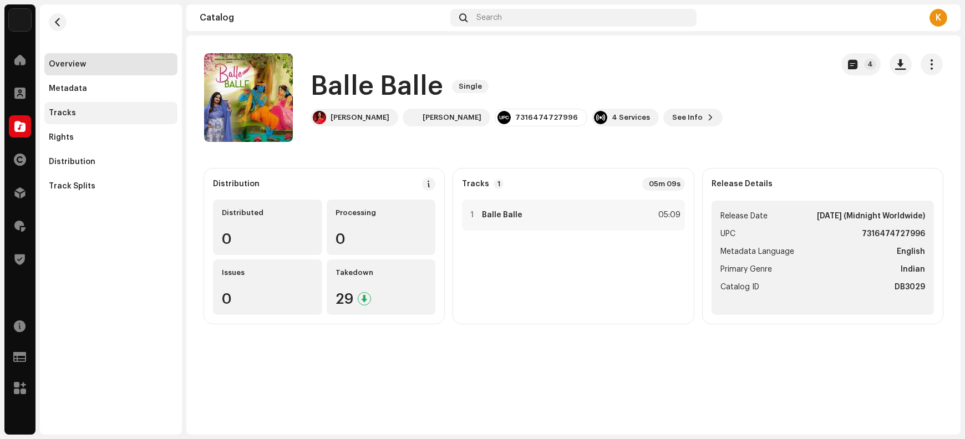
click at [74, 115] on div "Tracks" at bounding box center [111, 113] width 124 height 9
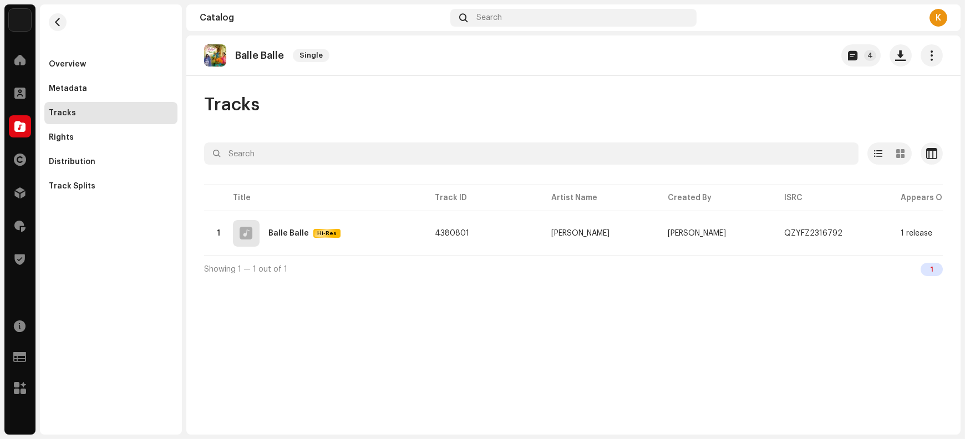
click at [245, 55] on p "Balle Balle" at bounding box center [259, 56] width 49 height 12
copy re-o-release-hero "Balle Balle Single 4"
click at [772, 57] on span "button" at bounding box center [901, 55] width 11 height 9
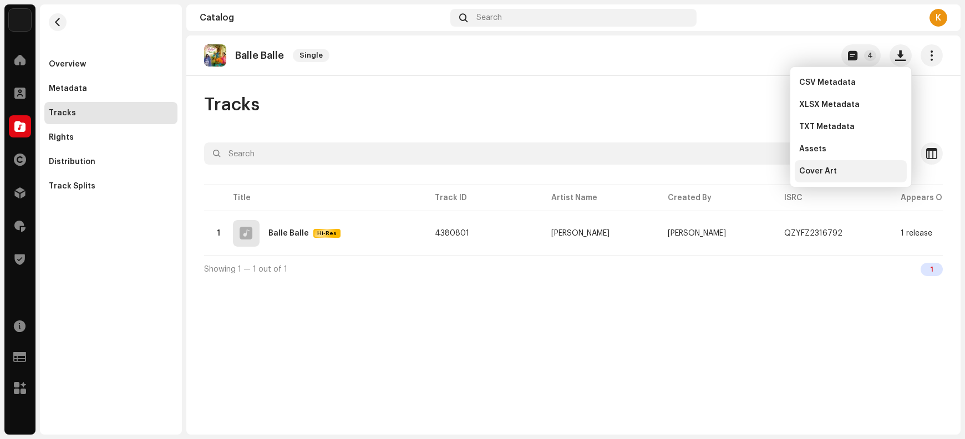
click at [772, 173] on div "Cover Art" at bounding box center [850, 171] width 103 height 9
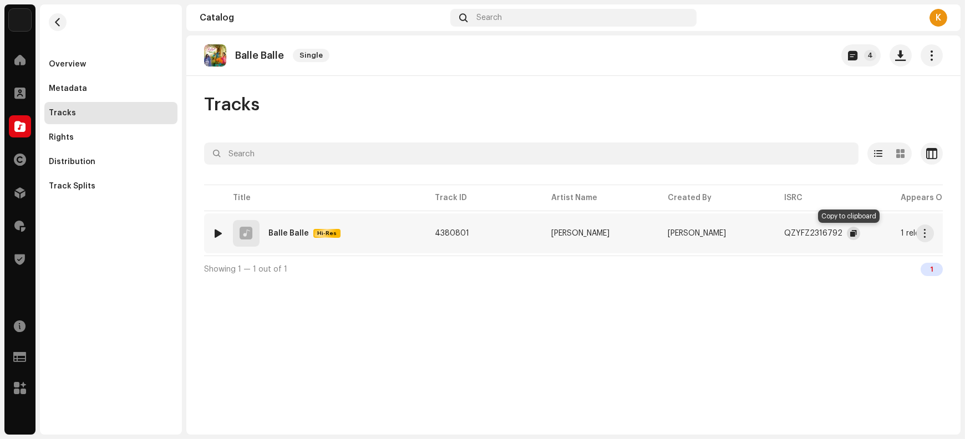
click at [772, 234] on span "button" at bounding box center [854, 233] width 7 height 9
click at [772, 235] on span "button" at bounding box center [926, 233] width 8 height 9
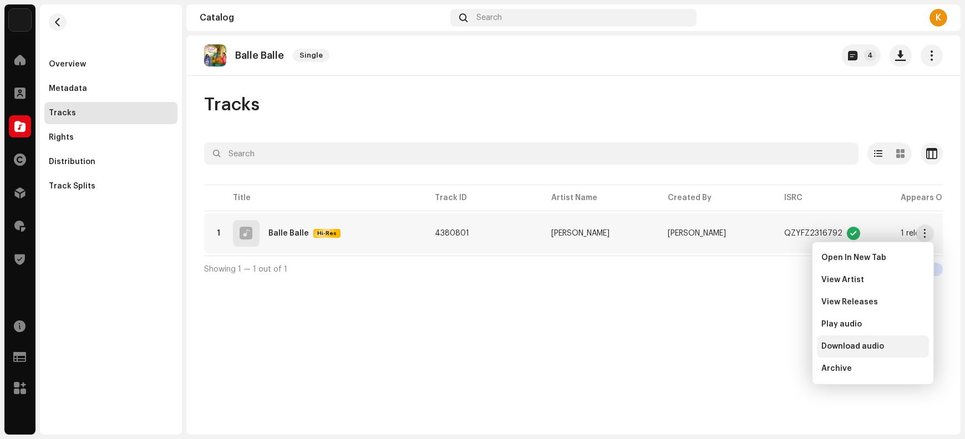
click at [772, 346] on span "Download audio" at bounding box center [853, 346] width 63 height 9
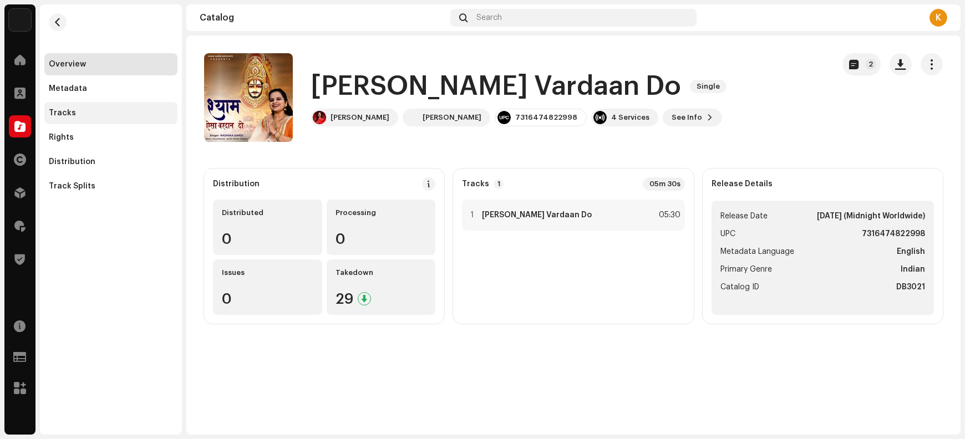
click at [71, 115] on div "Tracks" at bounding box center [62, 113] width 27 height 9
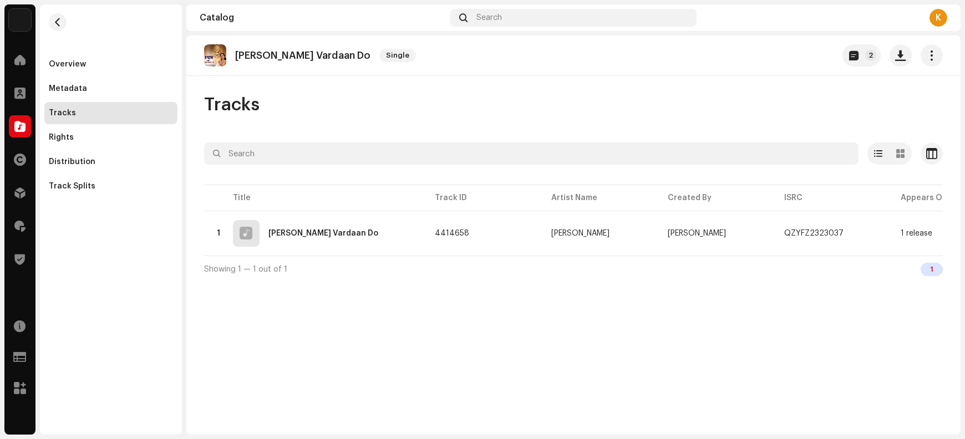
click at [253, 53] on p "[PERSON_NAME] Vardaan Do" at bounding box center [302, 56] width 135 height 12
copy re-o-release-hero "[PERSON_NAME] Vardaan Do Single 2"
click at [772, 56] on span "button" at bounding box center [901, 55] width 11 height 9
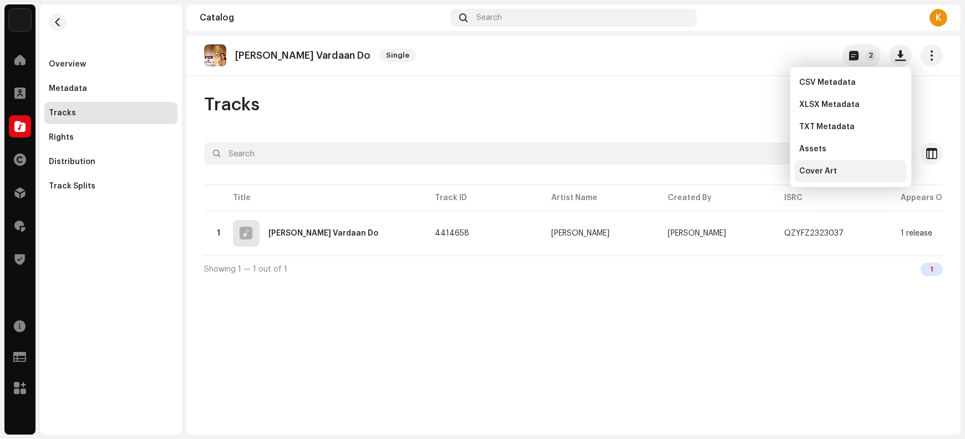
click at [772, 173] on div "Cover Art" at bounding box center [850, 171] width 103 height 9
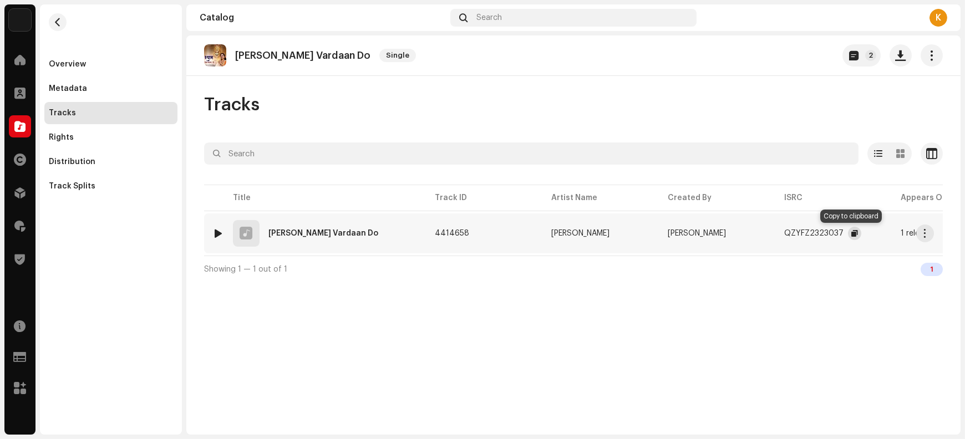
click at [772, 231] on button "button" at bounding box center [854, 233] width 13 height 13
click at [772, 229] on span "button" at bounding box center [926, 233] width 8 height 9
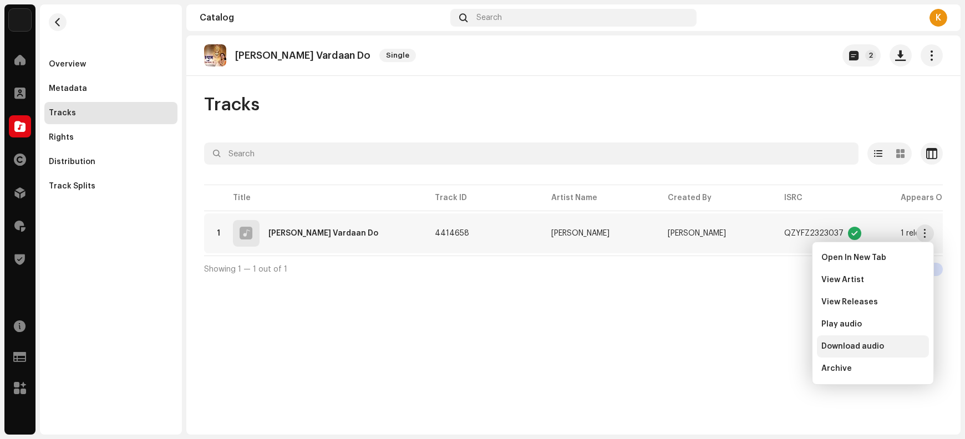
click at [772, 345] on span "Download audio" at bounding box center [853, 346] width 63 height 9
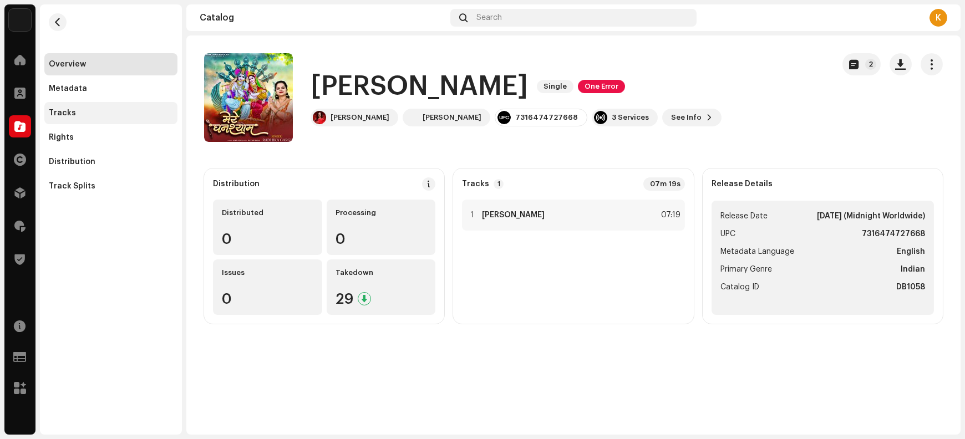
click at [101, 109] on div "Tracks" at bounding box center [111, 113] width 124 height 9
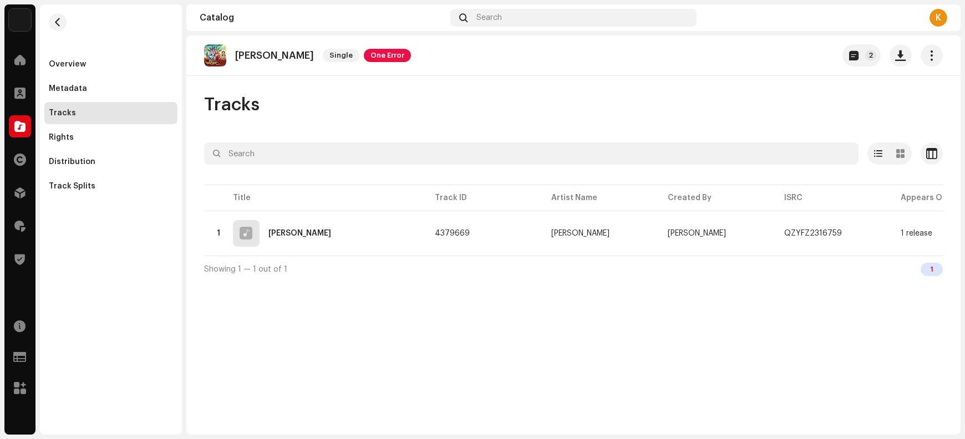
click at [253, 54] on p "Mere Ghanshyam" at bounding box center [274, 56] width 79 height 12
copy re-o-release-hero "Mere Ghanshyam Single One Error 2"
click at [772, 59] on span "button" at bounding box center [901, 55] width 11 height 9
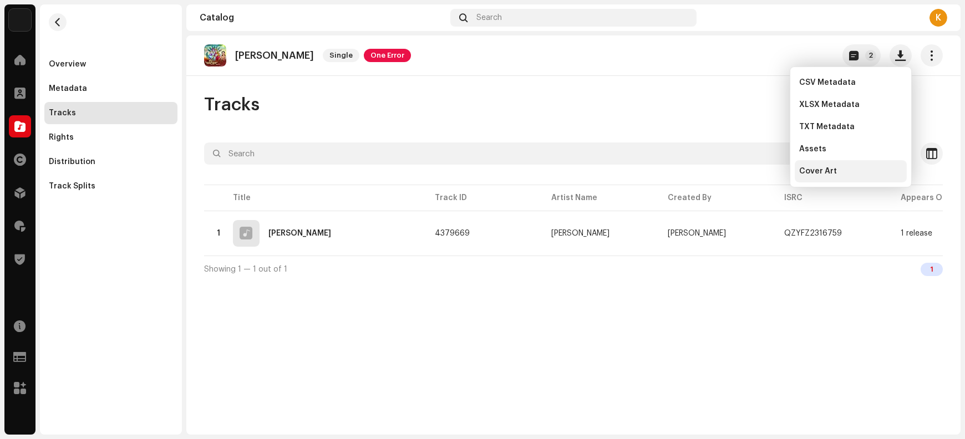
click at [772, 169] on div "Cover Art" at bounding box center [850, 171] width 103 height 9
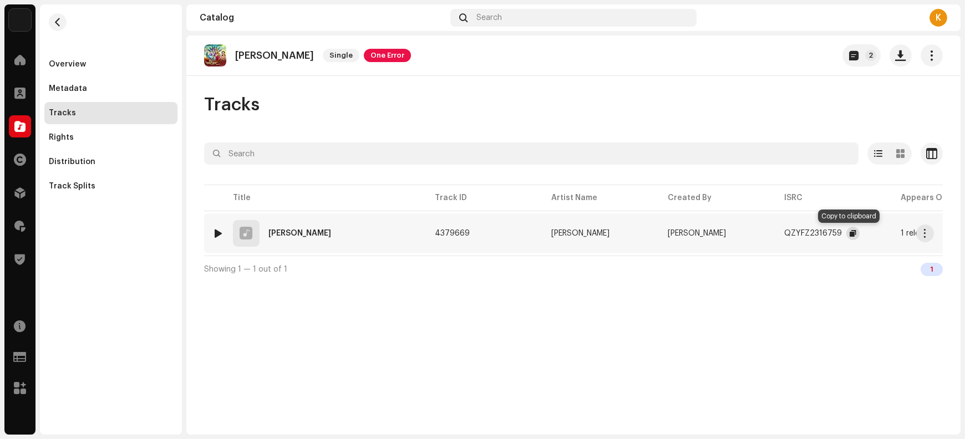
click at [772, 234] on span "button" at bounding box center [853, 233] width 7 height 9
click at [772, 236] on span "button" at bounding box center [926, 233] width 8 height 9
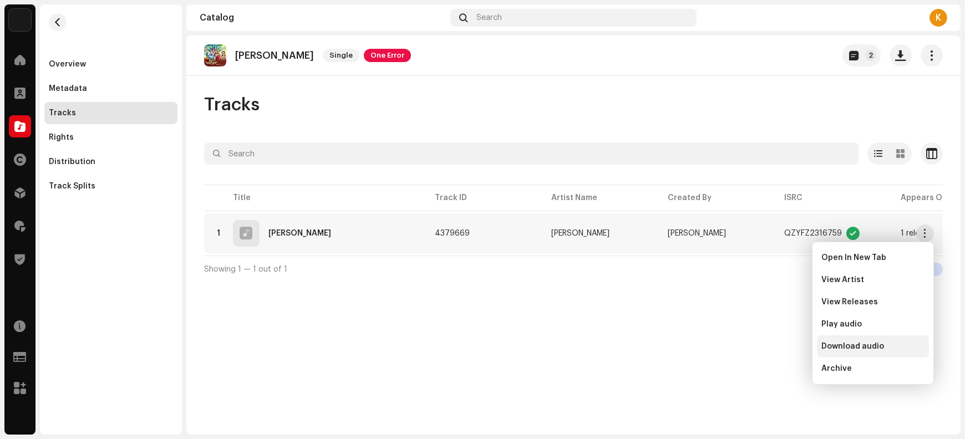
click at [772, 345] on span "Download audio" at bounding box center [853, 346] width 63 height 9
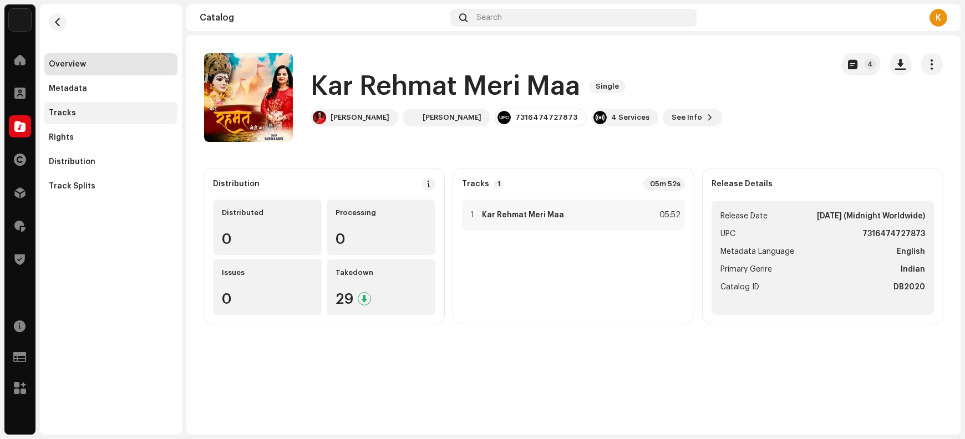
click at [67, 118] on div "Tracks" at bounding box center [110, 113] width 133 height 22
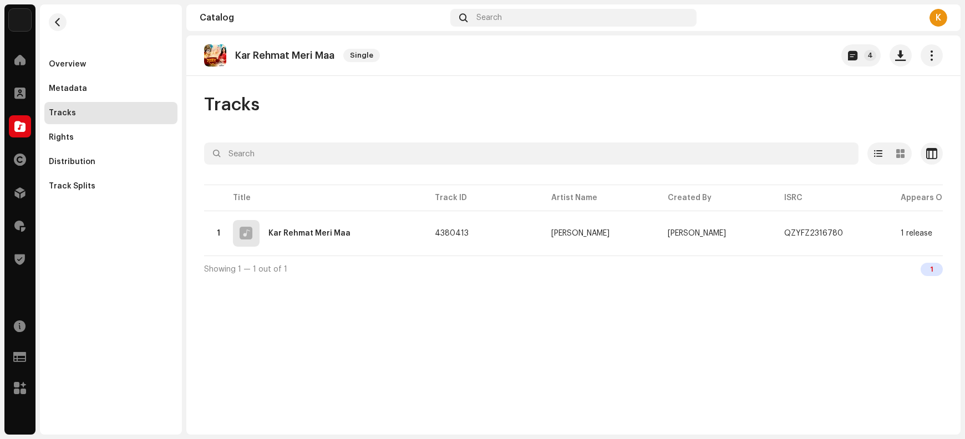
click at [261, 54] on p "Kar Rehmat Meri Maa" at bounding box center [284, 56] width 99 height 12
copy re-o-release-hero "[PERSON_NAME] Meri Maa Single 4"
click at [772, 54] on button "button" at bounding box center [901, 55] width 22 height 22
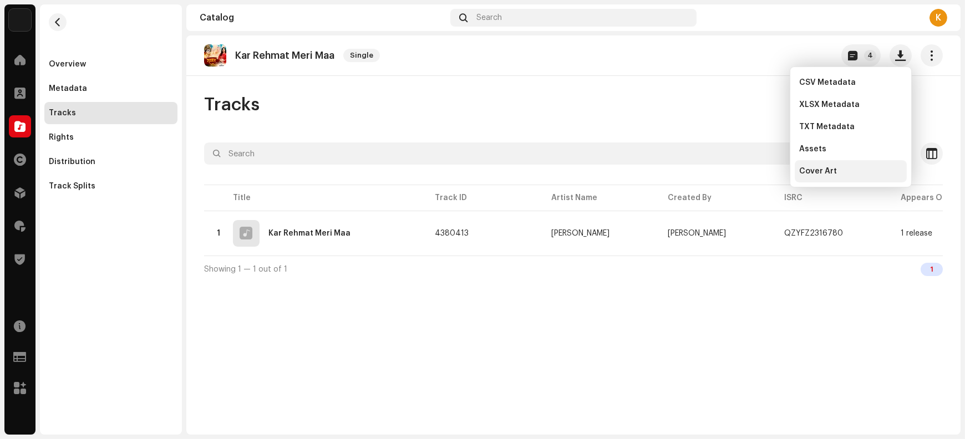
click at [772, 168] on div "Cover Art" at bounding box center [850, 171] width 103 height 9
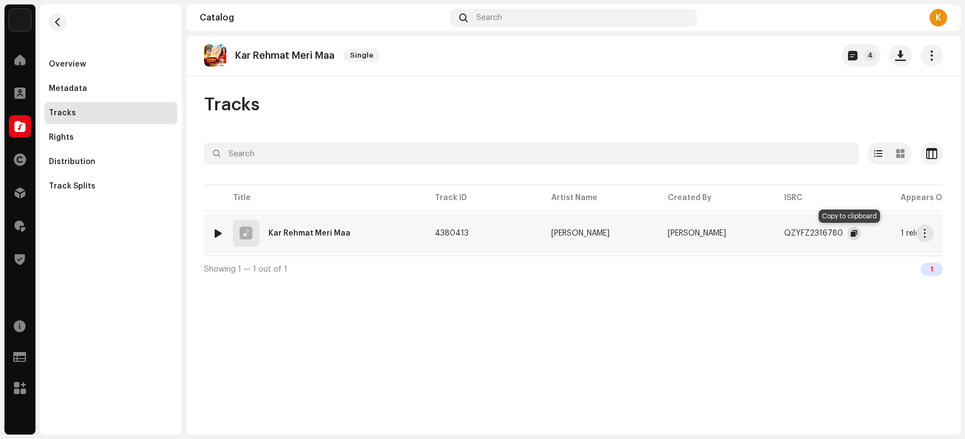
click at [772, 232] on span "button" at bounding box center [854, 233] width 7 height 9
click at [772, 233] on span "button" at bounding box center [926, 233] width 8 height 9
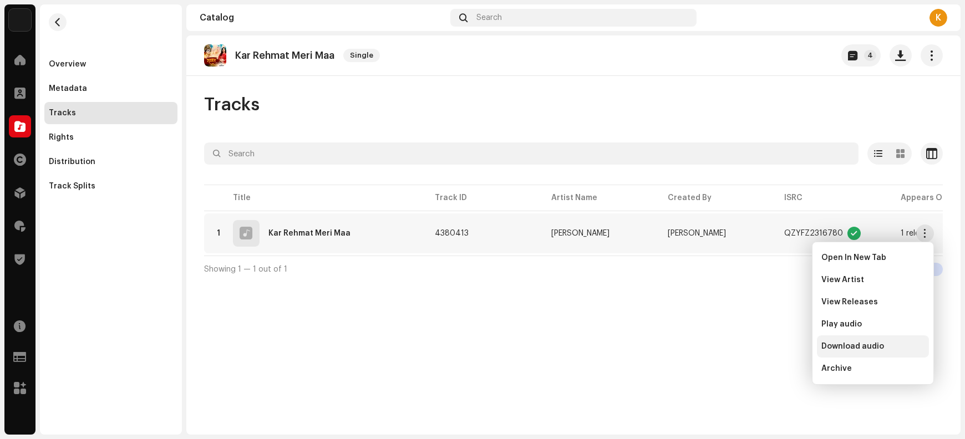
click at [772, 345] on span "Download audio" at bounding box center [853, 346] width 63 height 9
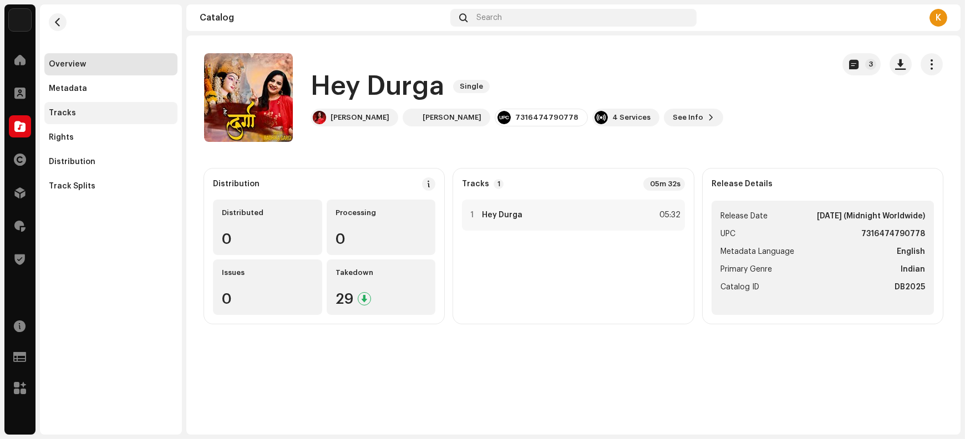
click at [74, 117] on div "Tracks" at bounding box center [110, 113] width 133 height 22
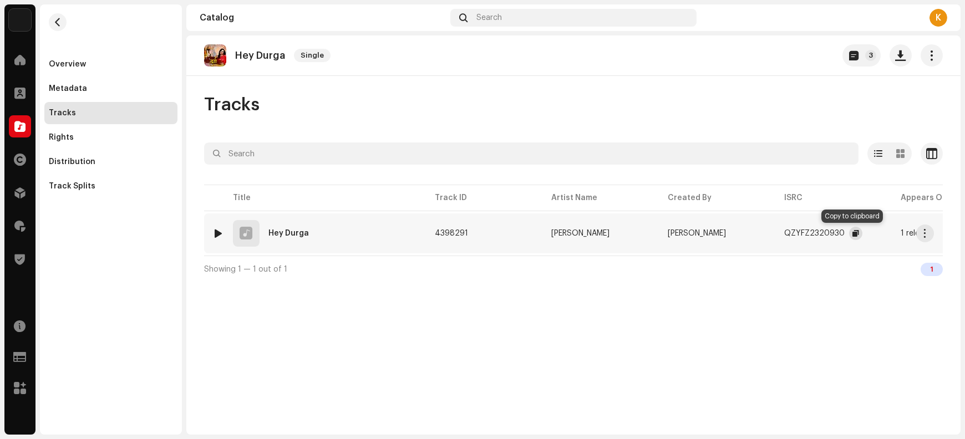
click at [853, 235] on span "button" at bounding box center [856, 233] width 7 height 9
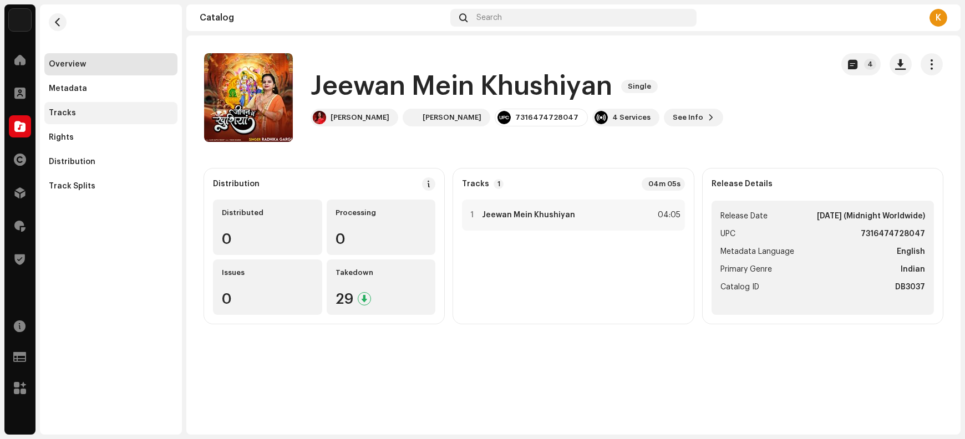
click at [74, 109] on div "Tracks" at bounding box center [111, 113] width 124 height 9
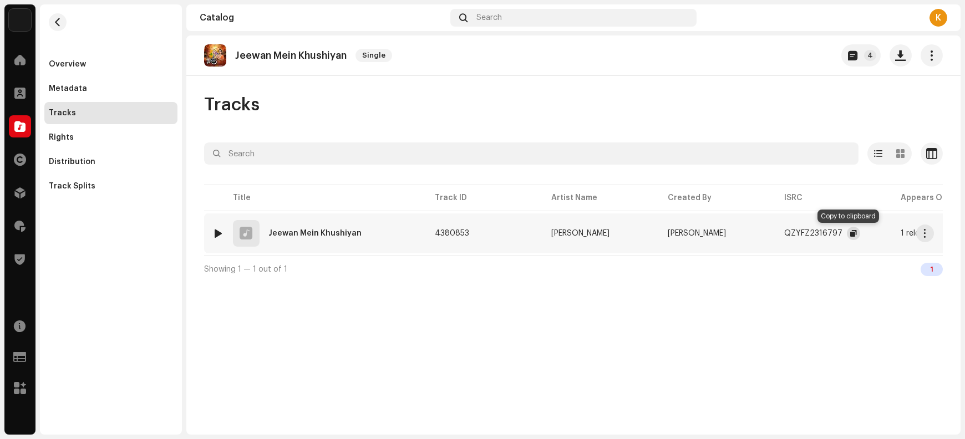
click at [847, 234] on button "button" at bounding box center [853, 233] width 13 height 13
click at [851, 235] on span "button" at bounding box center [854, 233] width 7 height 9
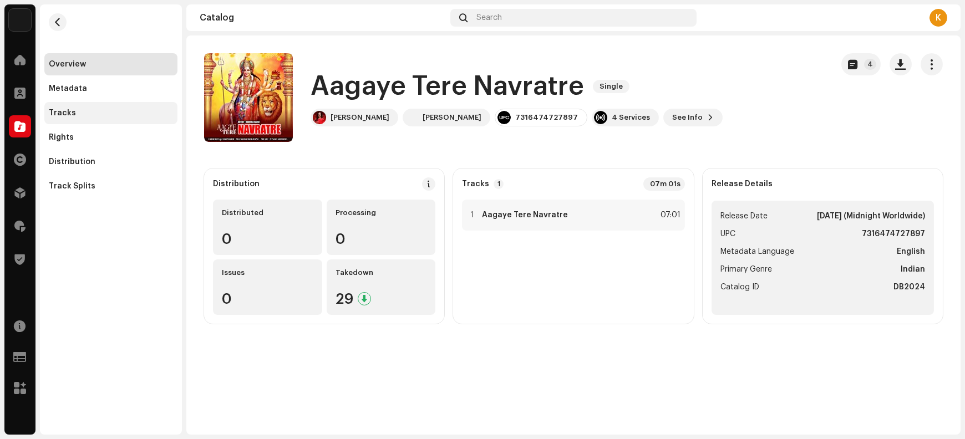
click at [64, 117] on div "Tracks" at bounding box center [62, 113] width 27 height 9
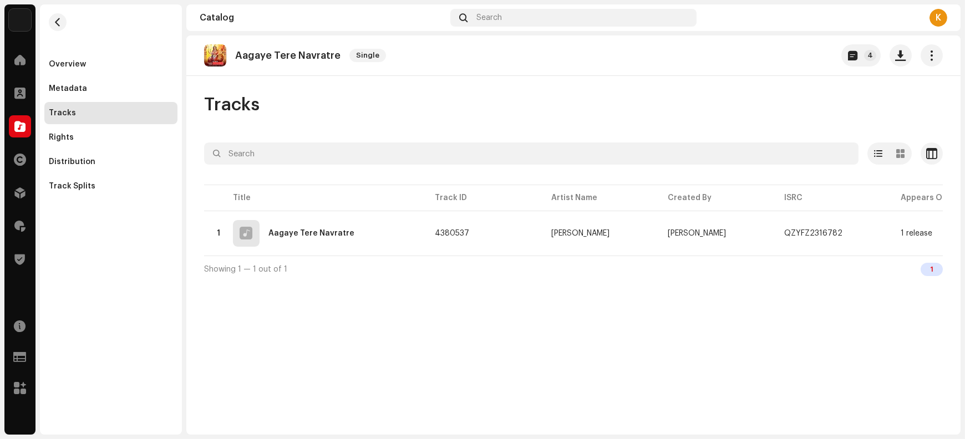
click at [243, 55] on p "Aagaye Tere Navratre" at bounding box center [287, 56] width 105 height 12
copy re-o-release-hero "Aagaye Tere Navratre Single 4"
click at [901, 58] on span "button" at bounding box center [901, 55] width 11 height 9
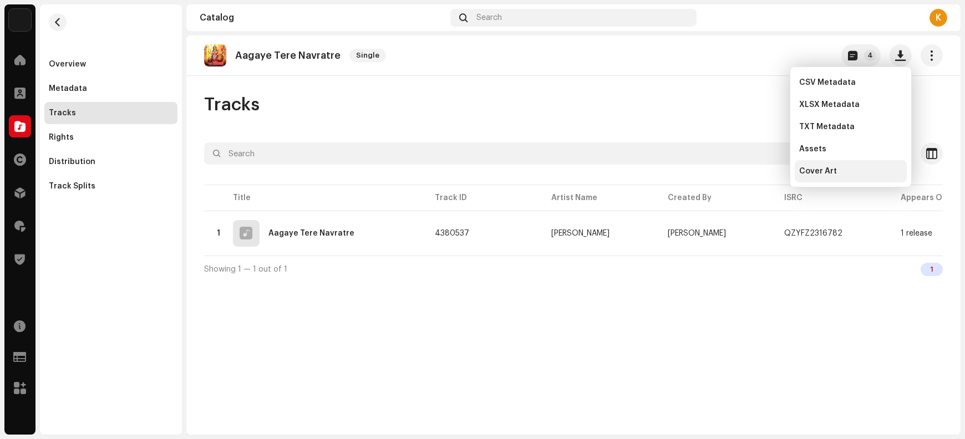
click at [848, 174] on div "Cover Art" at bounding box center [850, 171] width 103 height 9
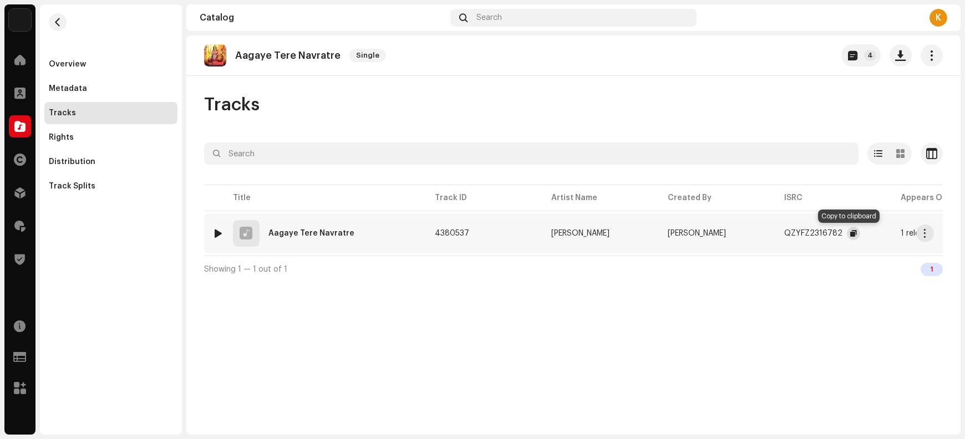
click at [851, 234] on span "button" at bounding box center [854, 233] width 7 height 9
click at [930, 235] on button "button" at bounding box center [926, 234] width 18 height 18
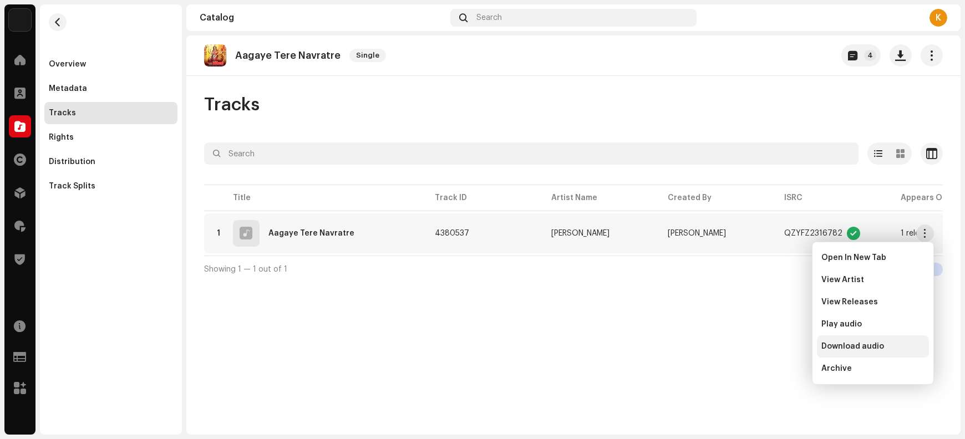
click at [877, 352] on div "Download audio" at bounding box center [873, 347] width 112 height 22
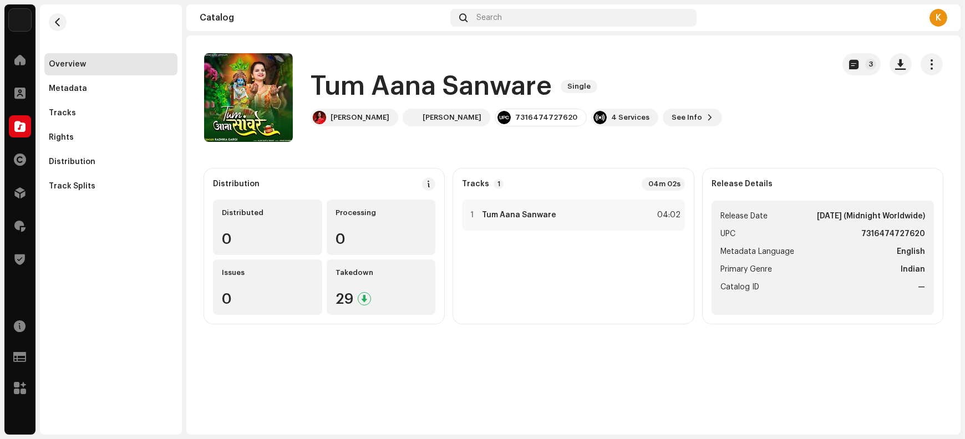
click at [336, 85] on h1 "Tum Aana Sanware" at bounding box center [431, 87] width 241 height 36
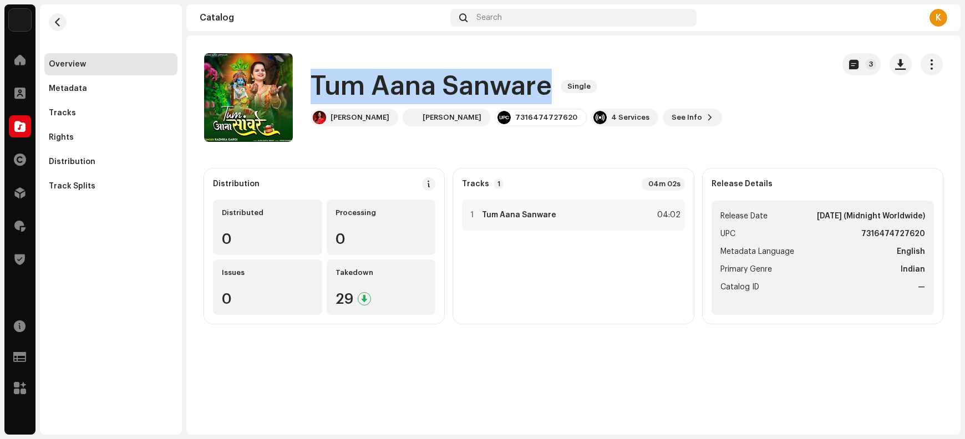
click at [336, 85] on h1 "Tum Aana Sanware" at bounding box center [431, 87] width 241 height 36
copy div "Tum Aana Sanware Single"
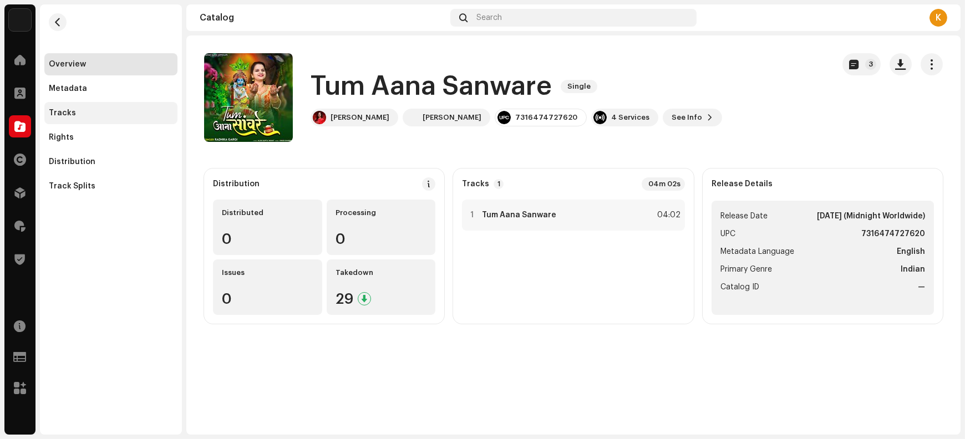
click at [79, 114] on div "Tracks" at bounding box center [111, 113] width 124 height 9
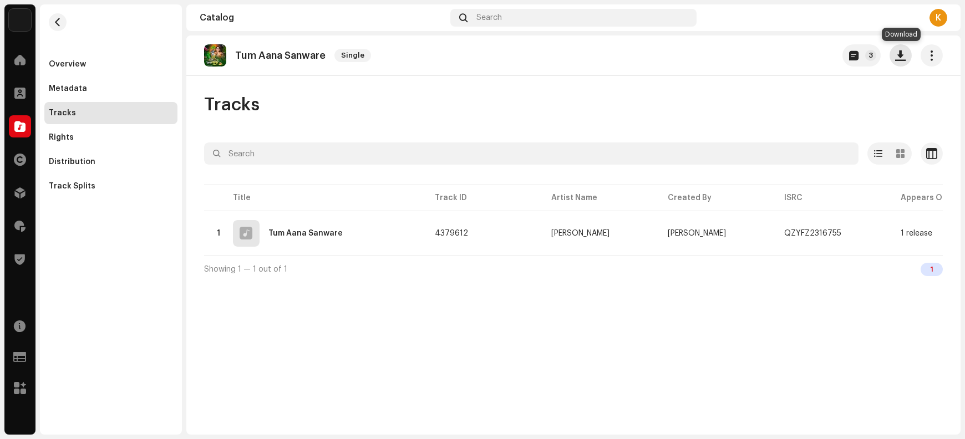
click at [905, 60] on button "button" at bounding box center [901, 55] width 22 height 22
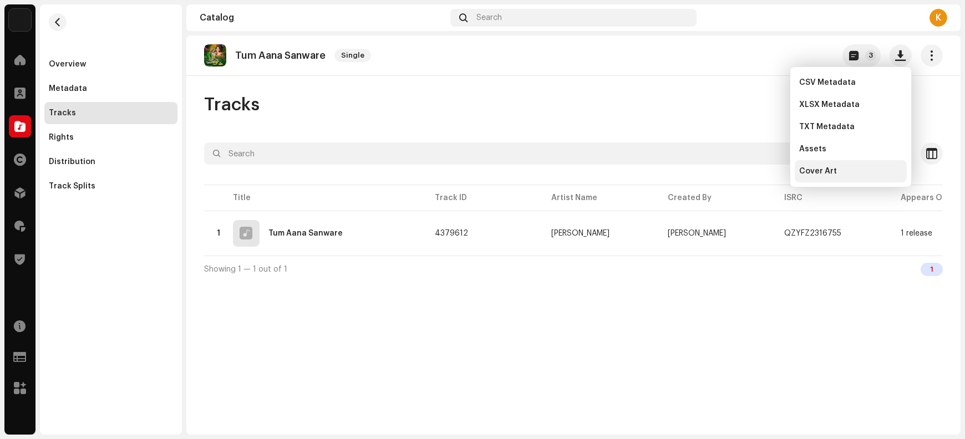
click at [840, 173] on div "Cover Art" at bounding box center [850, 171] width 103 height 9
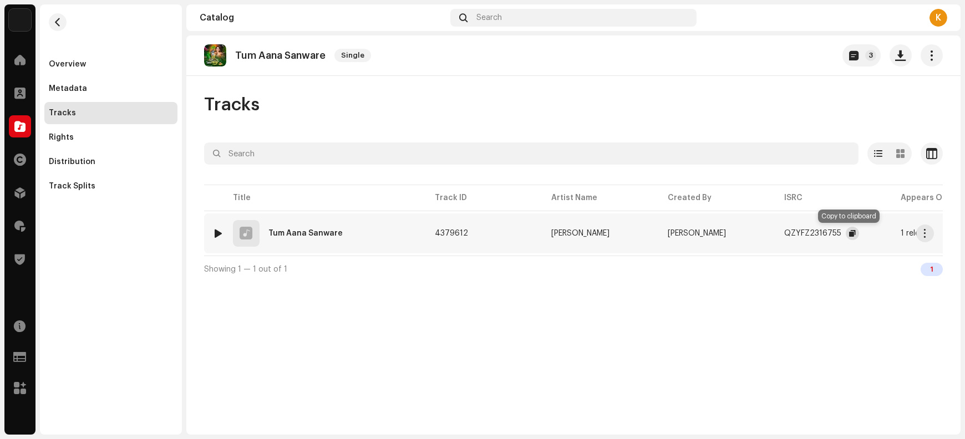
click at [849, 232] on span "button" at bounding box center [852, 233] width 7 height 9
click at [925, 231] on span "button" at bounding box center [926, 233] width 8 height 9
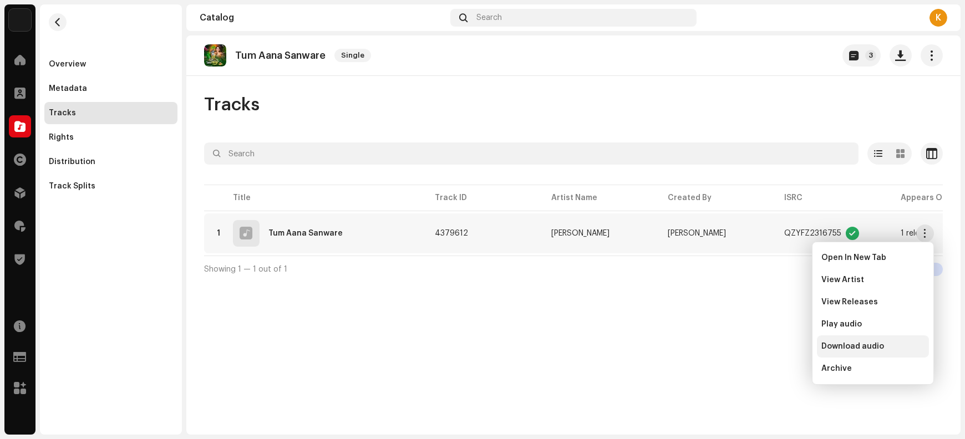
click at [867, 347] on span "Download audio" at bounding box center [853, 346] width 63 height 9
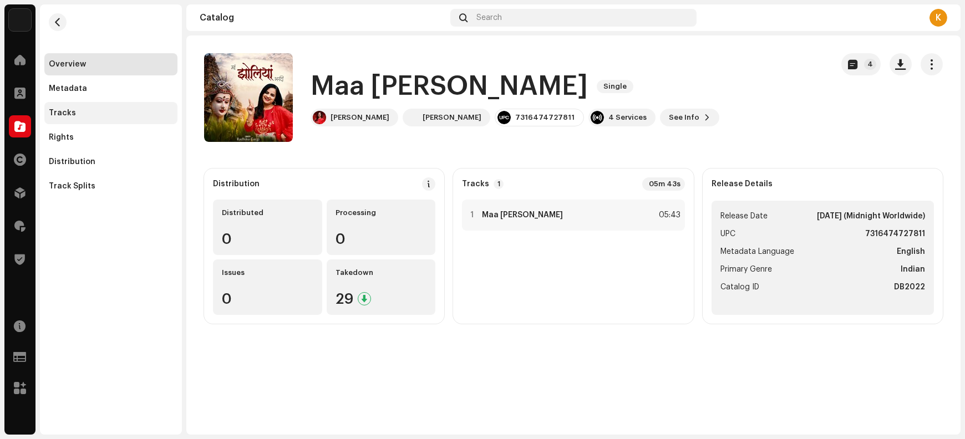
click at [108, 115] on div "Tracks" at bounding box center [111, 113] width 124 height 9
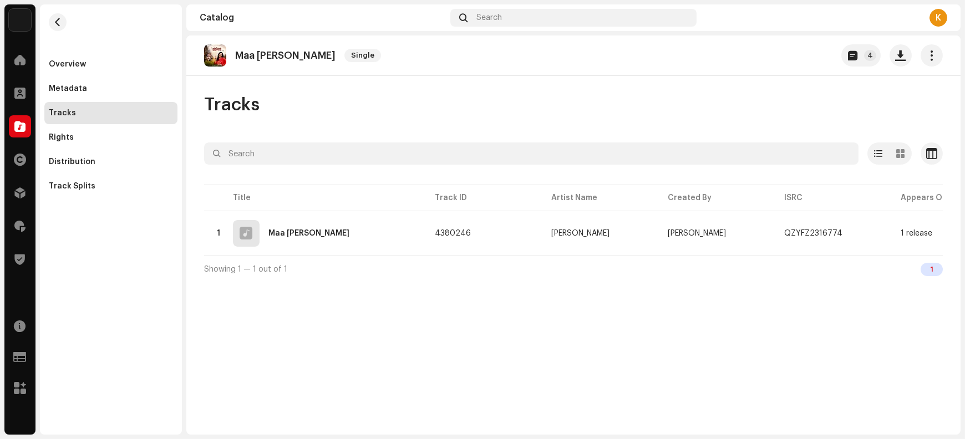
click at [265, 52] on p "Maa Jholiyan Bhardi" at bounding box center [285, 56] width 100 height 12
copy re-o-release-hero "Maa Jholiyan Bhardi Single 4"
click at [902, 57] on span "button" at bounding box center [901, 55] width 11 height 9
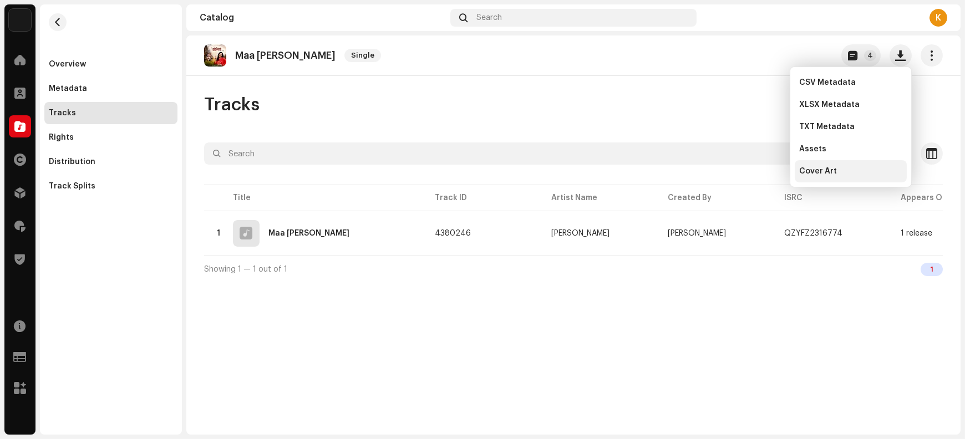
click at [840, 174] on div "Cover Art" at bounding box center [850, 171] width 103 height 9
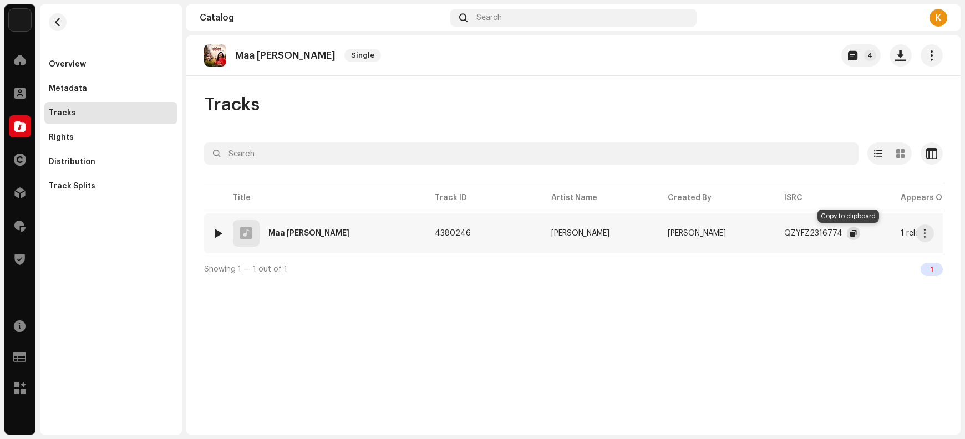
click at [851, 234] on span "button" at bounding box center [854, 233] width 7 height 9
click at [923, 232] on span "button" at bounding box center [926, 233] width 8 height 9
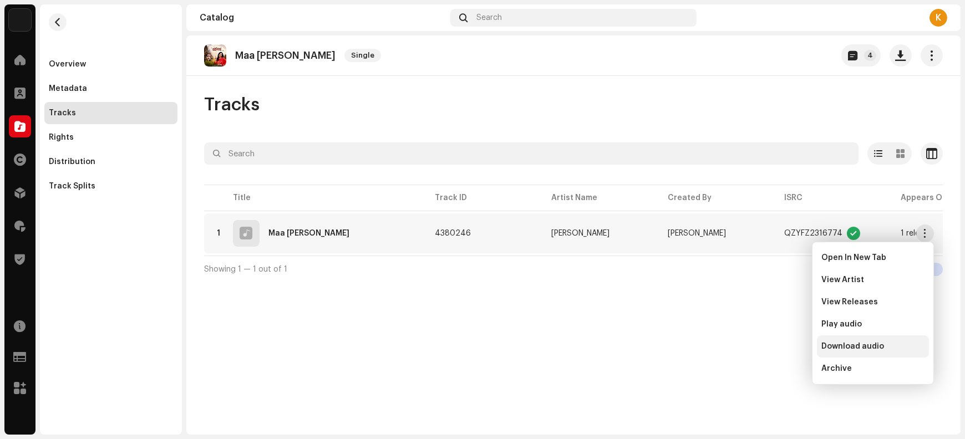
click at [859, 346] on span "Download audio" at bounding box center [853, 346] width 63 height 9
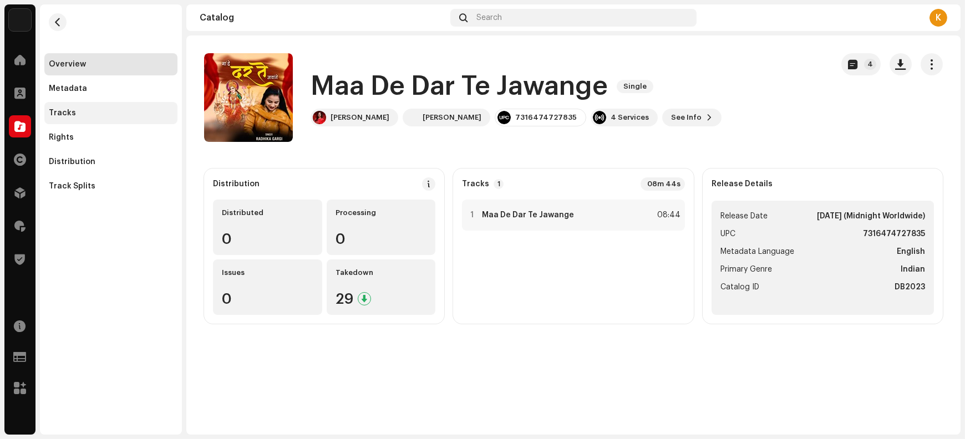
click at [90, 109] on div "Tracks" at bounding box center [111, 113] width 124 height 9
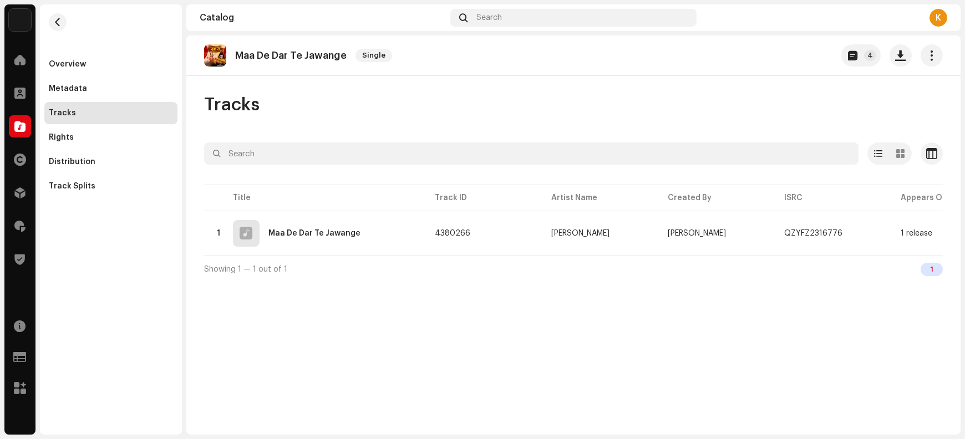
click at [247, 58] on p "Maa De Dar Te Jawange" at bounding box center [291, 56] width 112 height 12
copy re-o-release-hero "Maa De Dar Te Jawange Single 4"
click at [896, 58] on span "button" at bounding box center [901, 55] width 11 height 9
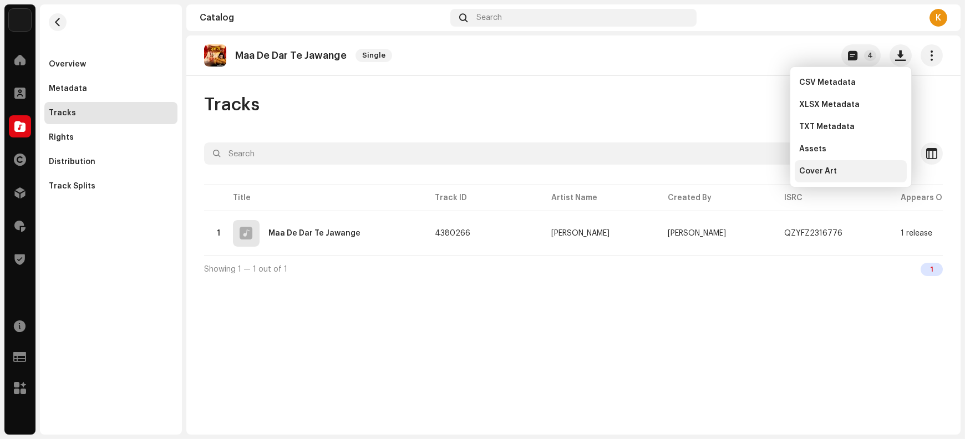
click at [855, 175] on div "Cover Art" at bounding box center [850, 171] width 103 height 9
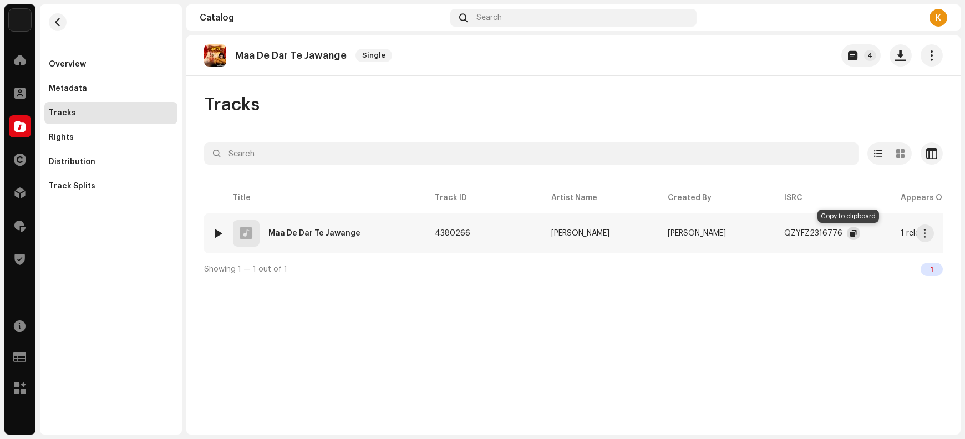
click at [851, 234] on span "button" at bounding box center [854, 233] width 7 height 9
click at [928, 232] on span "button" at bounding box center [926, 233] width 8 height 9
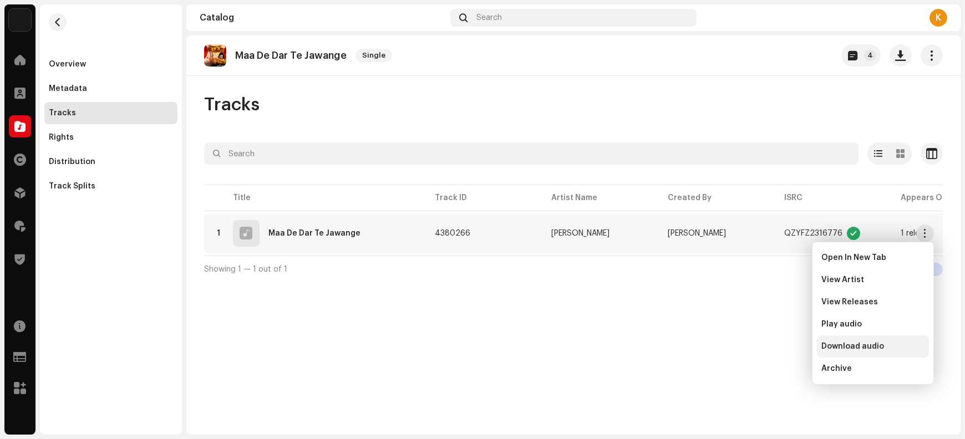
click at [869, 347] on span "Download audio" at bounding box center [853, 346] width 63 height 9
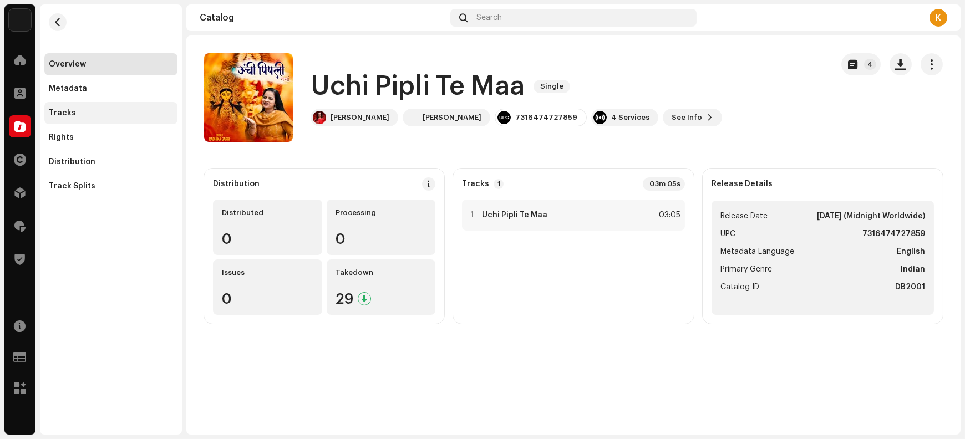
click at [82, 113] on div "Tracks" at bounding box center [111, 113] width 124 height 9
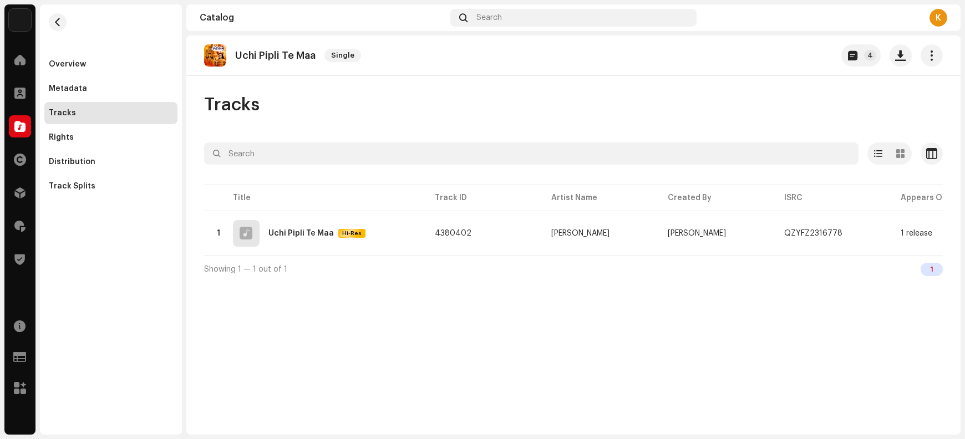
click at [246, 53] on p "Uchi Pipli Te Maa" at bounding box center [275, 56] width 80 height 12
copy re-o-release-hero "Uchi Pipli Te Maa Single 4"
click at [894, 59] on button "button" at bounding box center [901, 55] width 22 height 22
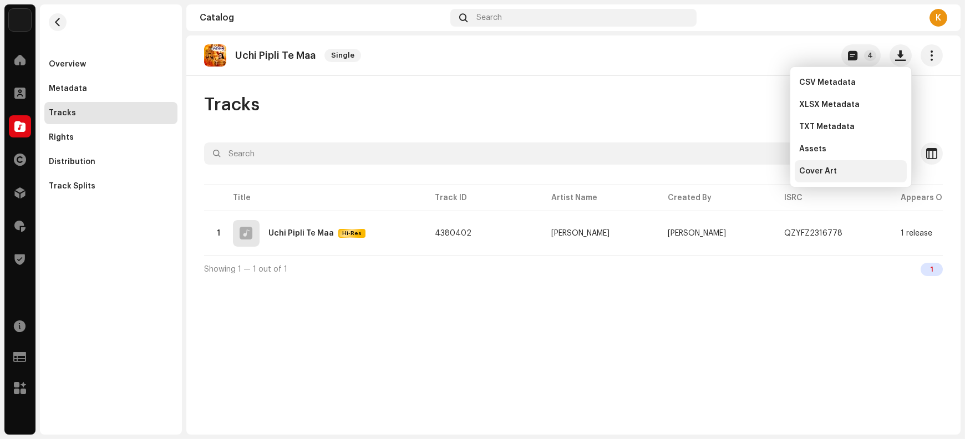
click at [822, 176] on div "Cover Art" at bounding box center [851, 171] width 112 height 22
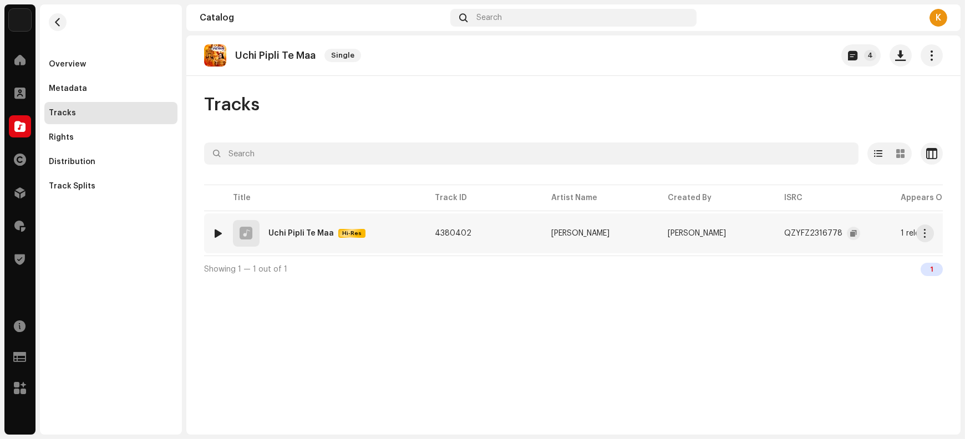
click at [842, 230] on div "QZYFZ2316778" at bounding box center [822, 233] width 76 height 22
click at [851, 234] on span "button" at bounding box center [854, 233] width 7 height 9
click at [928, 232] on span "button" at bounding box center [926, 233] width 8 height 9
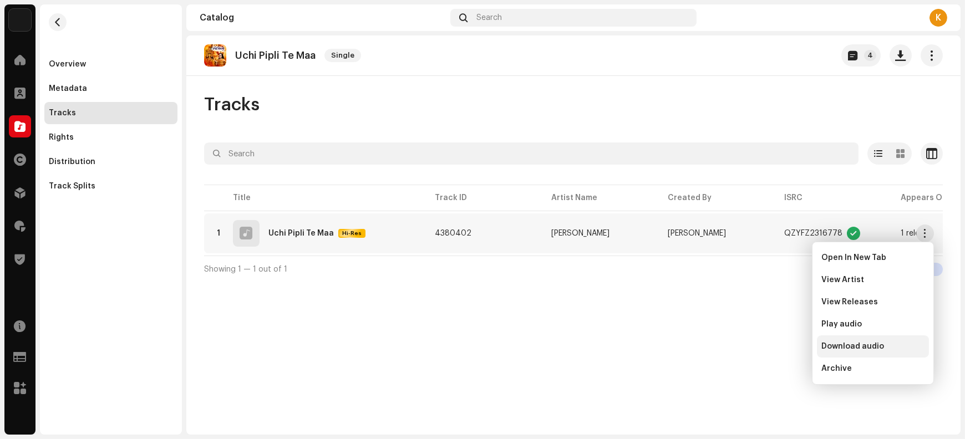
click at [861, 351] on div "Download audio" at bounding box center [873, 347] width 112 height 22
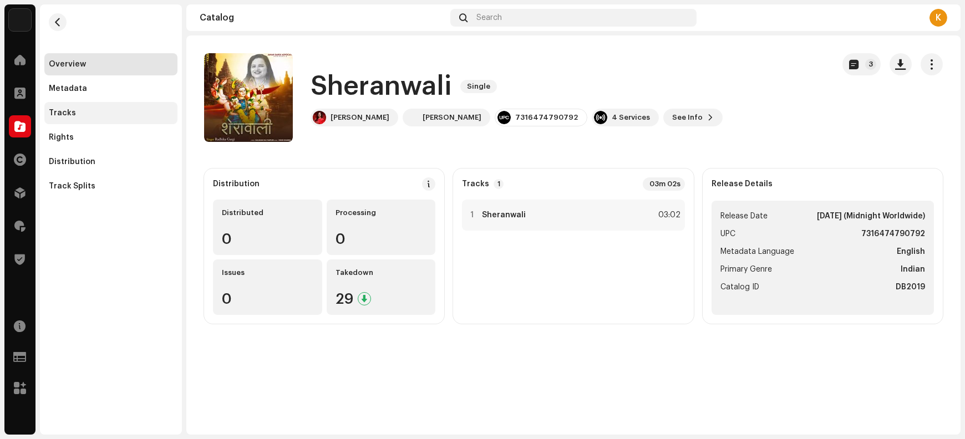
click at [90, 110] on div "Tracks" at bounding box center [111, 113] width 124 height 9
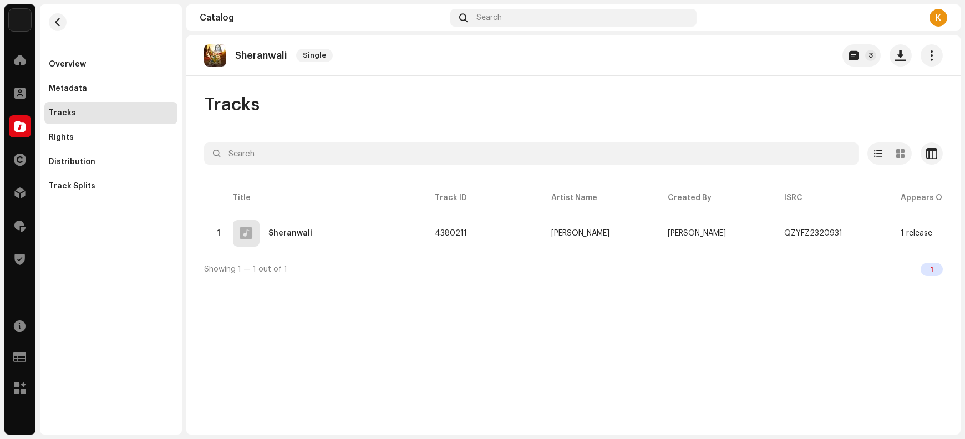
click at [262, 56] on p "Sheranwali" at bounding box center [261, 56] width 52 height 12
copy re-o-release-hero "Sheranwali Single 3"
click at [898, 56] on span "button" at bounding box center [901, 55] width 11 height 9
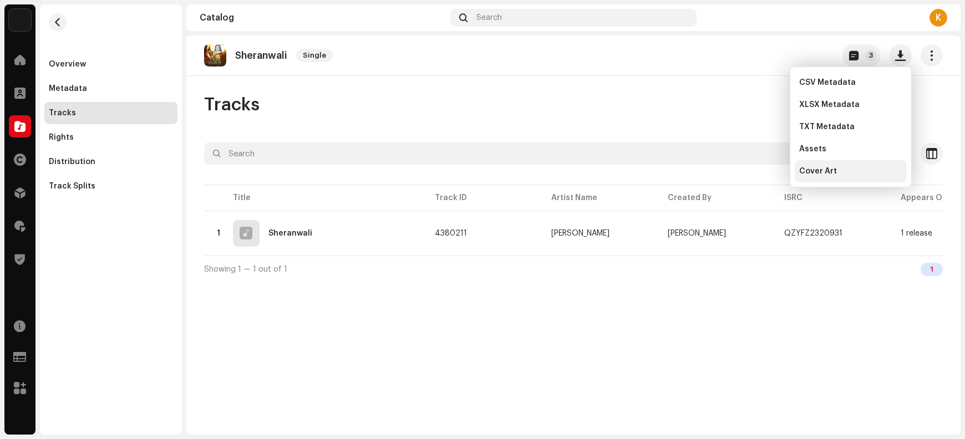
click at [858, 174] on div "Cover Art" at bounding box center [850, 171] width 103 height 9
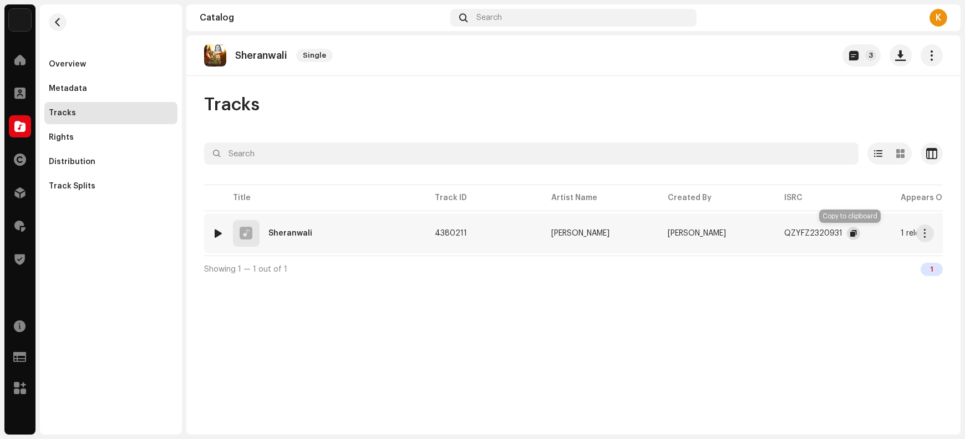
click at [853, 230] on span "button" at bounding box center [854, 233] width 7 height 9
click at [930, 235] on button "button" at bounding box center [926, 234] width 18 height 18
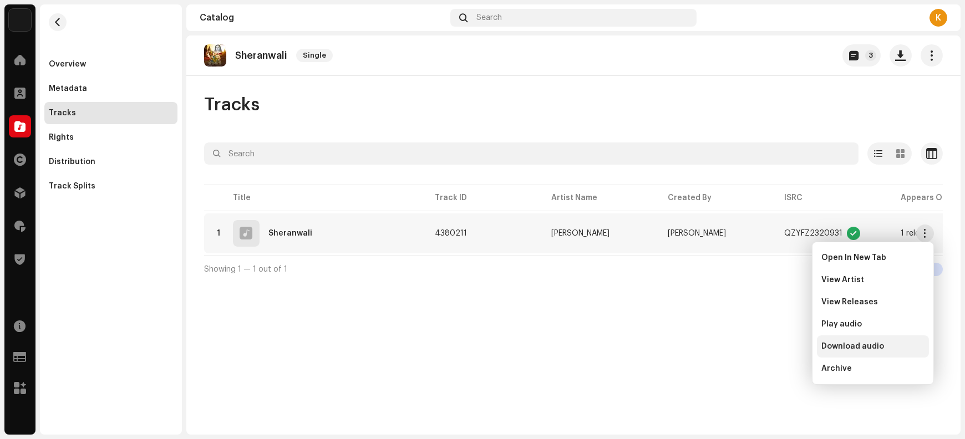
click at [876, 345] on span "Download audio" at bounding box center [853, 346] width 63 height 9
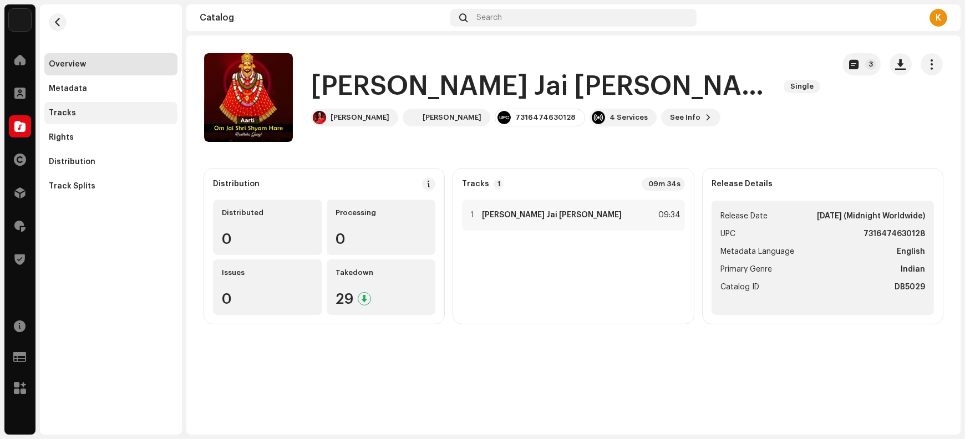
click at [67, 113] on div "Tracks" at bounding box center [62, 113] width 27 height 9
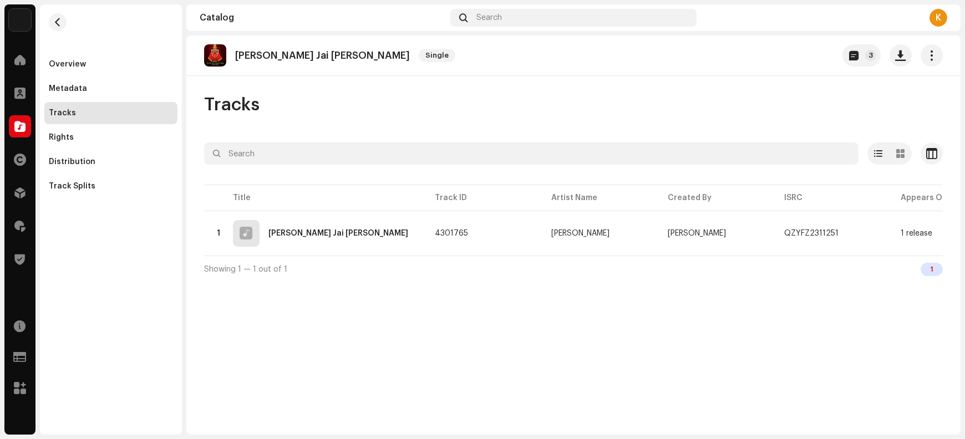
click at [297, 59] on p "[PERSON_NAME] Jai [PERSON_NAME]" at bounding box center [322, 56] width 175 height 12
copy re-o-release-hero "[PERSON_NAME] Jai [PERSON_NAME] Single 3"
click at [896, 57] on span "button" at bounding box center [901, 55] width 11 height 9
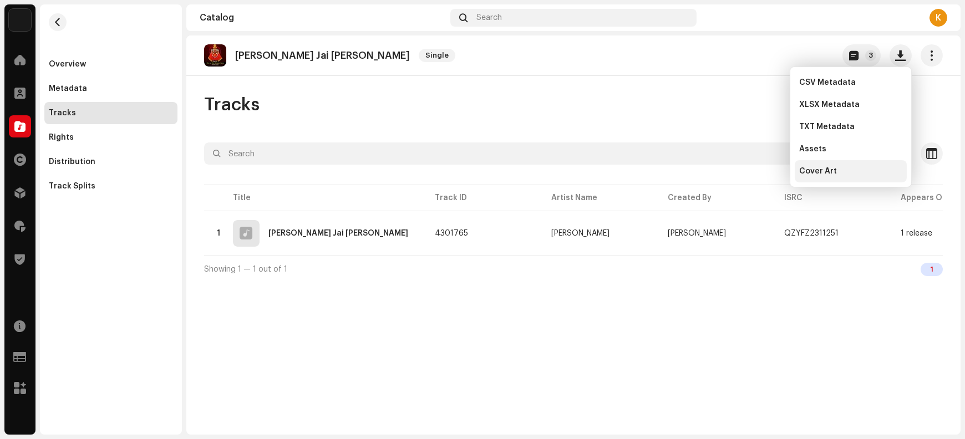
click at [845, 170] on div "Cover Art" at bounding box center [850, 171] width 103 height 9
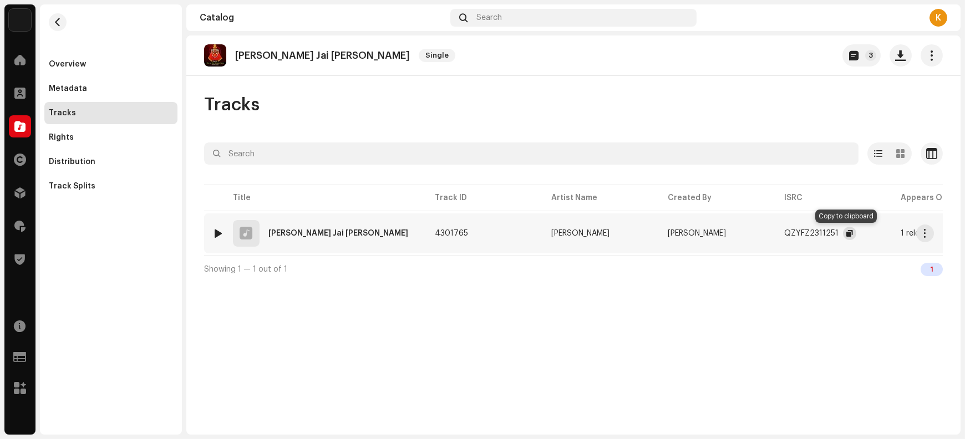
click at [847, 234] on span "button" at bounding box center [850, 233] width 7 height 9
click at [922, 231] on span "button" at bounding box center [926, 233] width 8 height 9
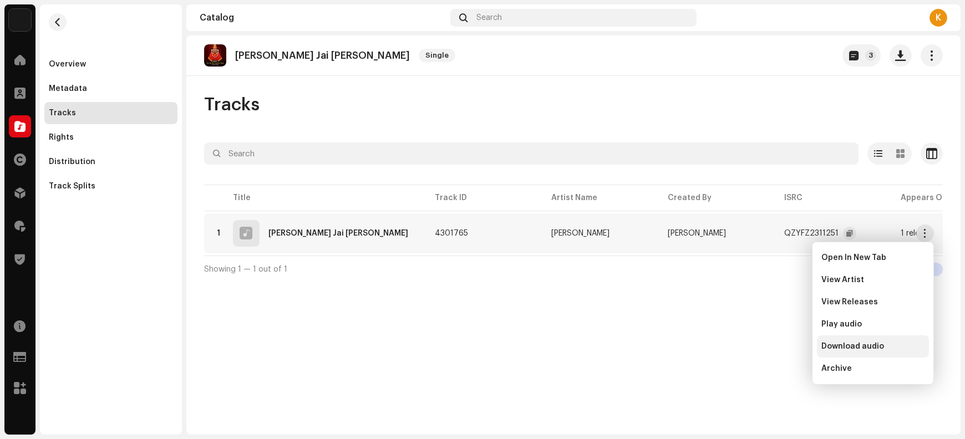
click at [869, 344] on span "Download audio" at bounding box center [853, 346] width 63 height 9
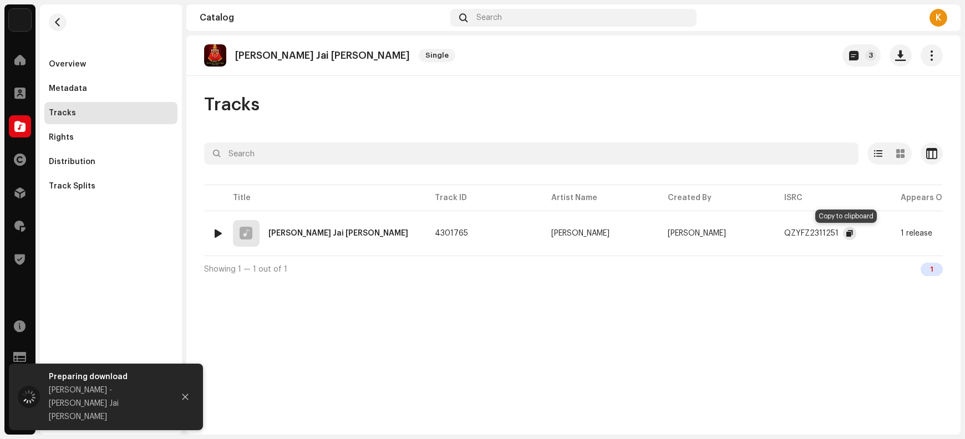
click at [847, 233] on span "button" at bounding box center [850, 233] width 7 height 9
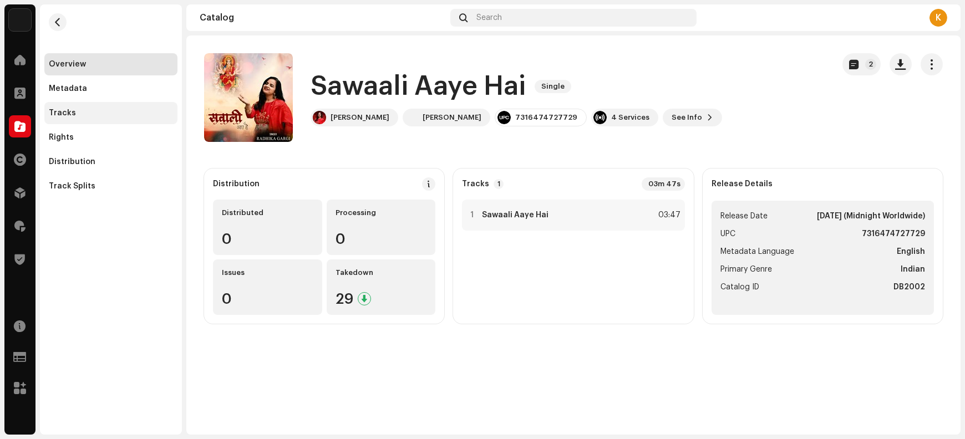
click at [74, 117] on div "Tracks" at bounding box center [111, 113] width 124 height 9
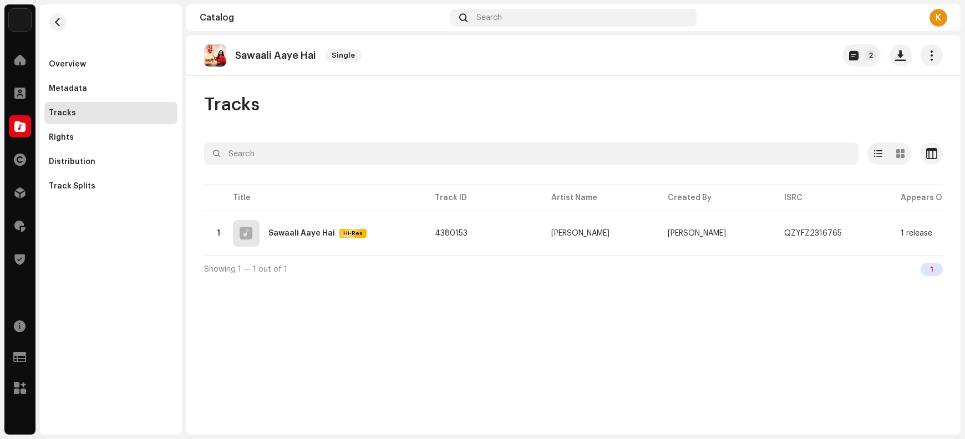
click at [250, 58] on p "Sawaali Aaye Hai" at bounding box center [275, 56] width 81 height 12
copy re-o-release-hero "Sawaali Aaye Hai Single 2"
click at [901, 58] on span "button" at bounding box center [901, 55] width 11 height 9
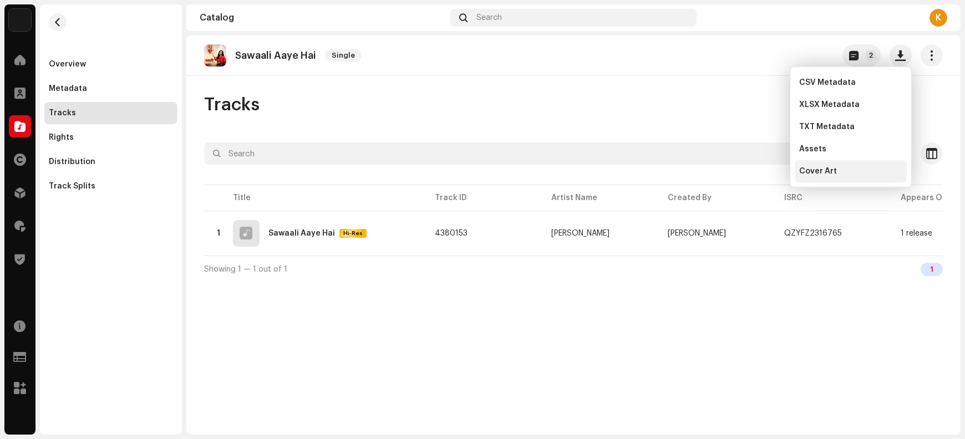
click at [833, 170] on span "Cover Art" at bounding box center [818, 171] width 38 height 9
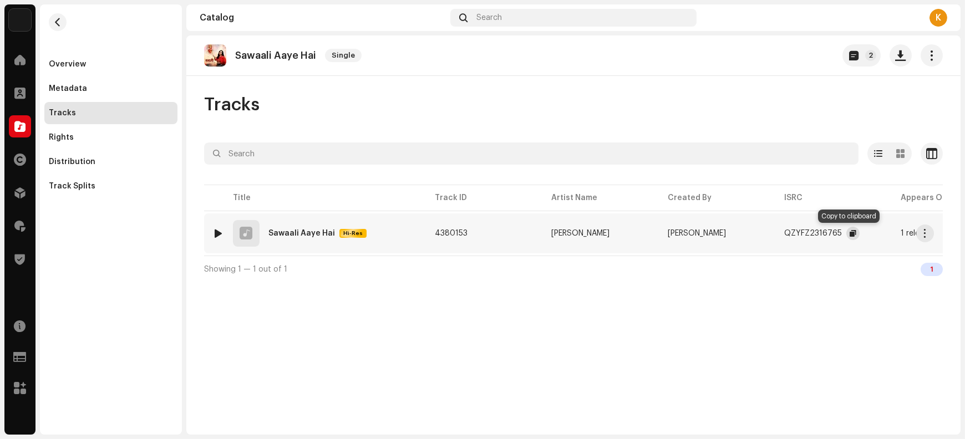
click at [850, 234] on span "button" at bounding box center [853, 233] width 7 height 9
click at [927, 237] on span "button" at bounding box center [926, 233] width 8 height 9
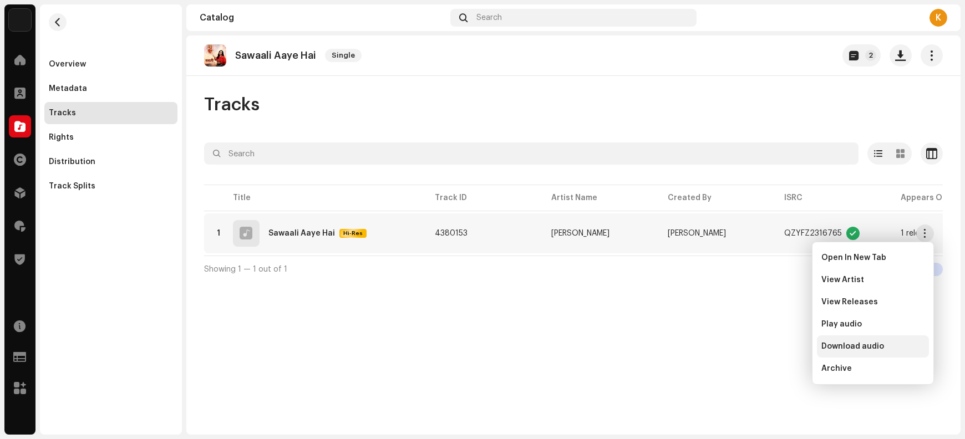
click at [857, 347] on span "Download audio" at bounding box center [853, 346] width 63 height 9
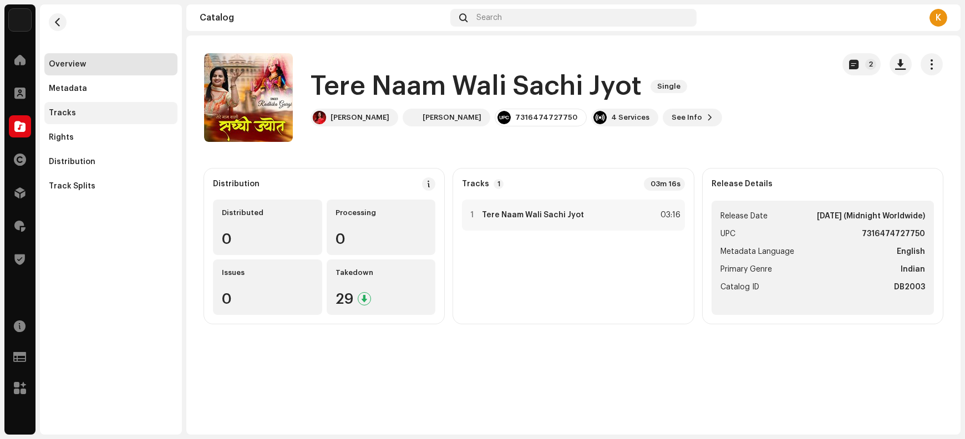
click at [68, 116] on div "Tracks" at bounding box center [62, 113] width 27 height 9
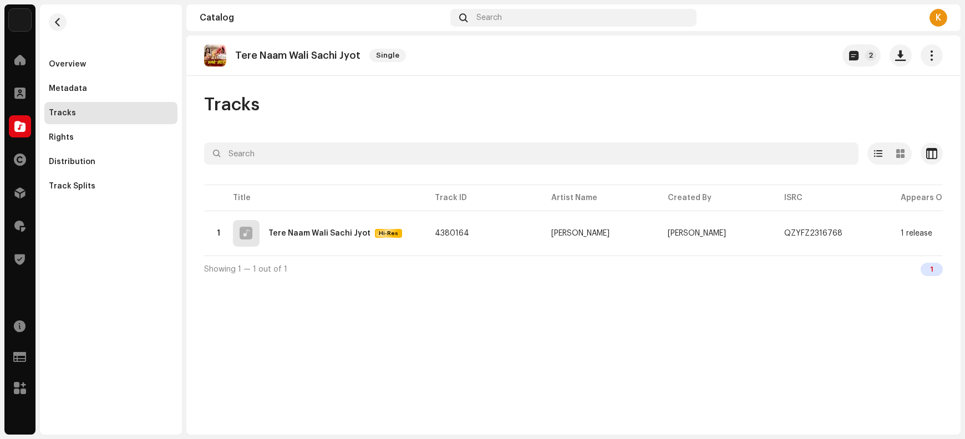
click at [264, 57] on p "Tere Naam Wali Sachi Jyot" at bounding box center [297, 56] width 125 height 12
copy re-o-release-hero "Tere Naam Wali Sachi Jyot Single 2"
click at [901, 58] on span "button" at bounding box center [901, 55] width 11 height 9
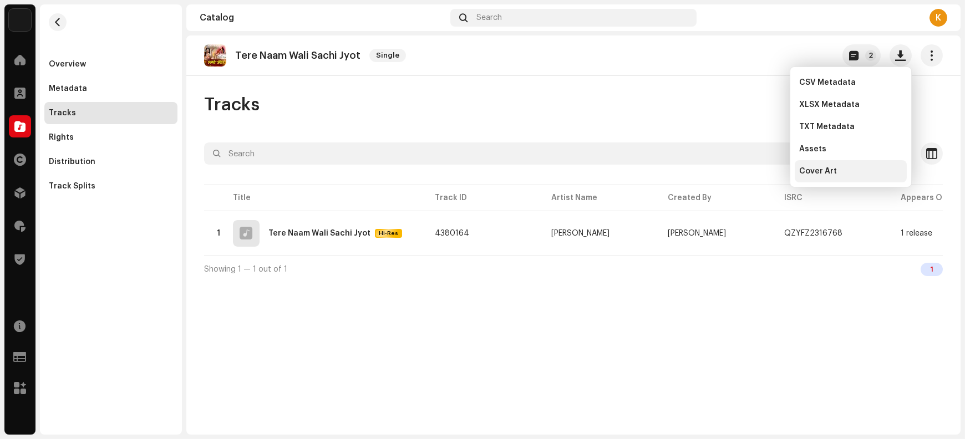
click at [822, 172] on span "Cover Art" at bounding box center [818, 171] width 38 height 9
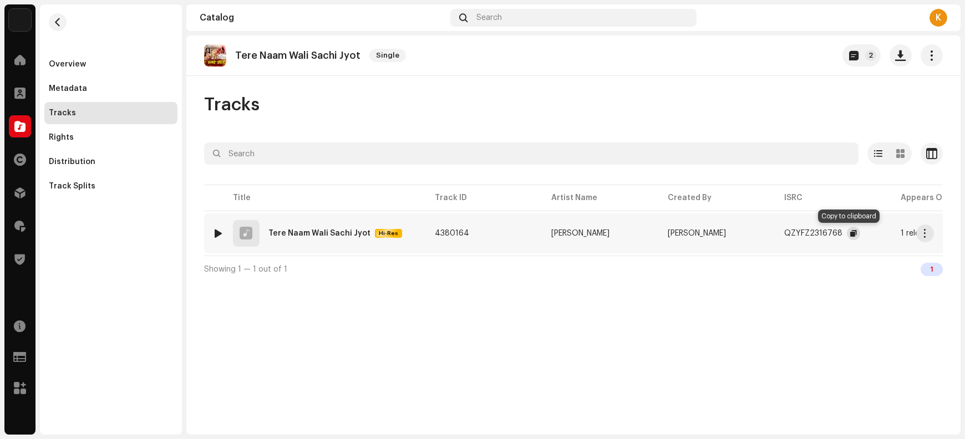
click at [851, 235] on span "button" at bounding box center [854, 233] width 7 height 9
click at [928, 236] on span "button" at bounding box center [926, 233] width 8 height 9
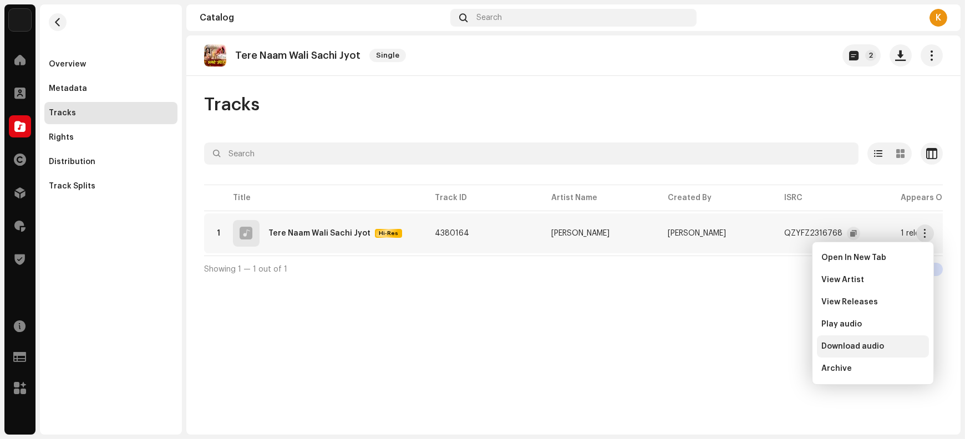
click at [853, 350] on span "Download audio" at bounding box center [853, 346] width 63 height 9
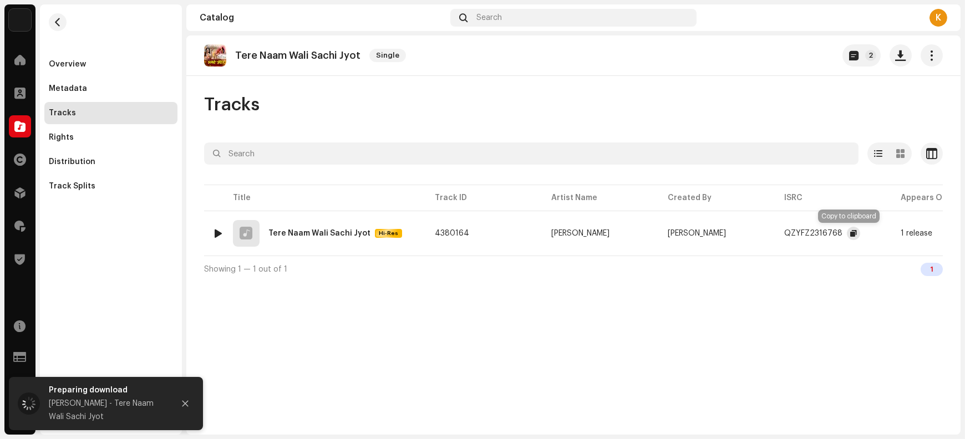
click at [851, 232] on span "button" at bounding box center [854, 233] width 7 height 9
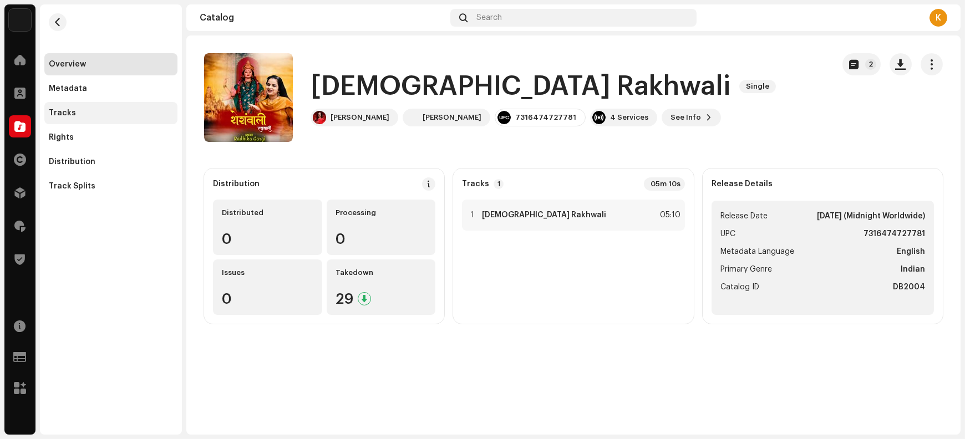
click at [103, 115] on div "Tracks" at bounding box center [111, 113] width 124 height 9
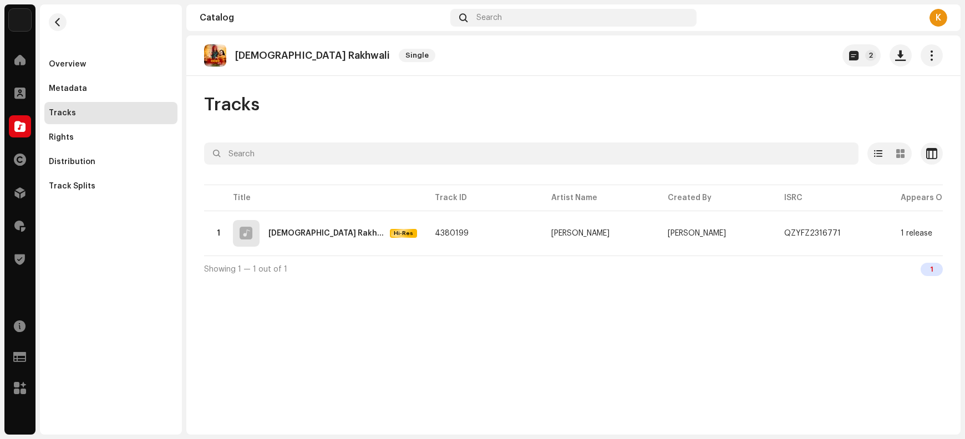
click at [256, 52] on p "[DEMOGRAPHIC_DATA] Rakhwali" at bounding box center [312, 56] width 155 height 12
copy re-o-release-hero "Sheranwali Rakhwali Single 2"
click at [900, 61] on button "button" at bounding box center [901, 55] width 22 height 22
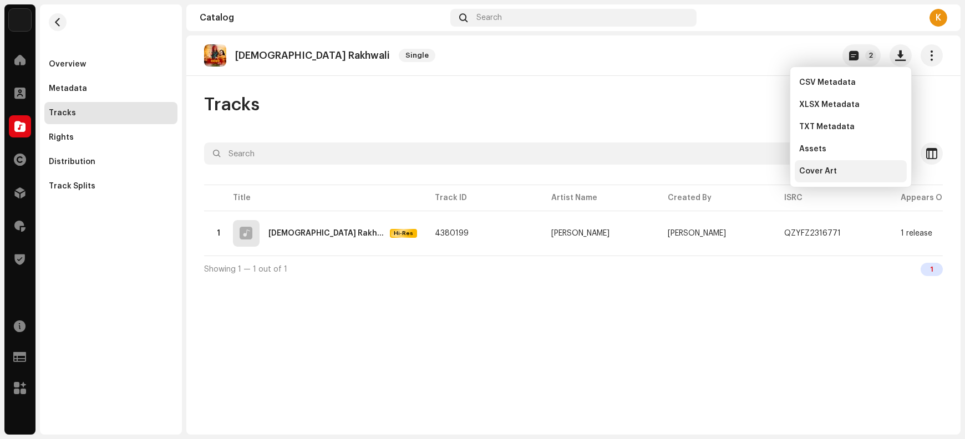
click at [834, 176] on div "Cover Art" at bounding box center [851, 171] width 112 height 22
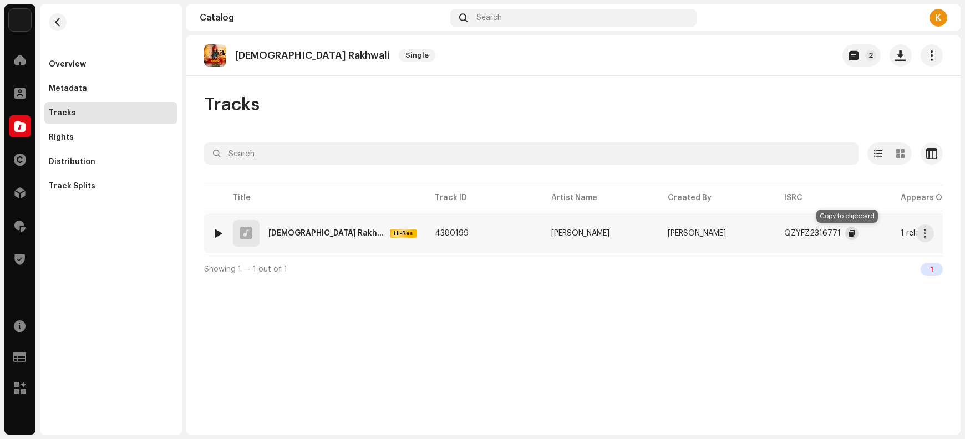
click at [849, 233] on span "button" at bounding box center [852, 233] width 7 height 9
click at [927, 240] on button "button" at bounding box center [926, 234] width 18 height 18
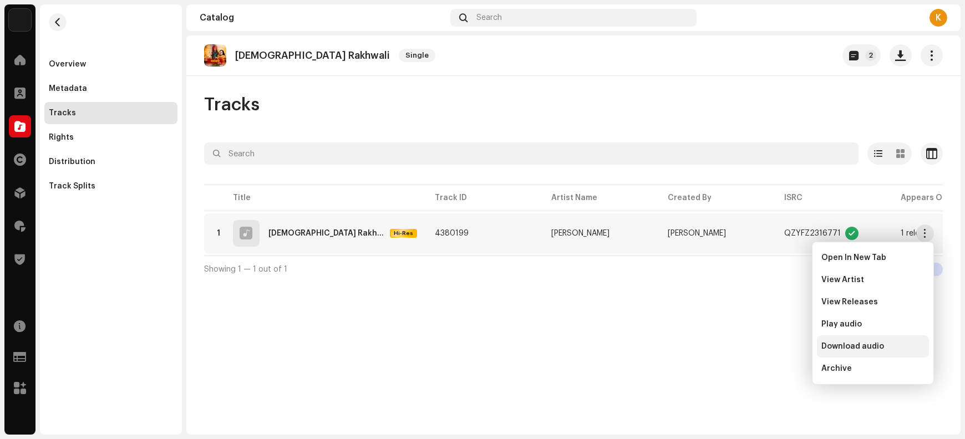
click at [852, 345] on span "Download audio" at bounding box center [853, 346] width 63 height 9
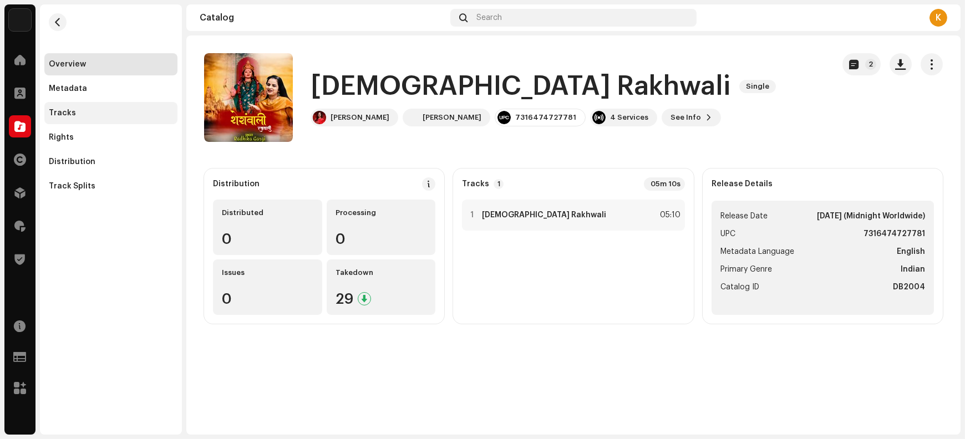
click at [74, 114] on div "Tracks" at bounding box center [111, 113] width 124 height 9
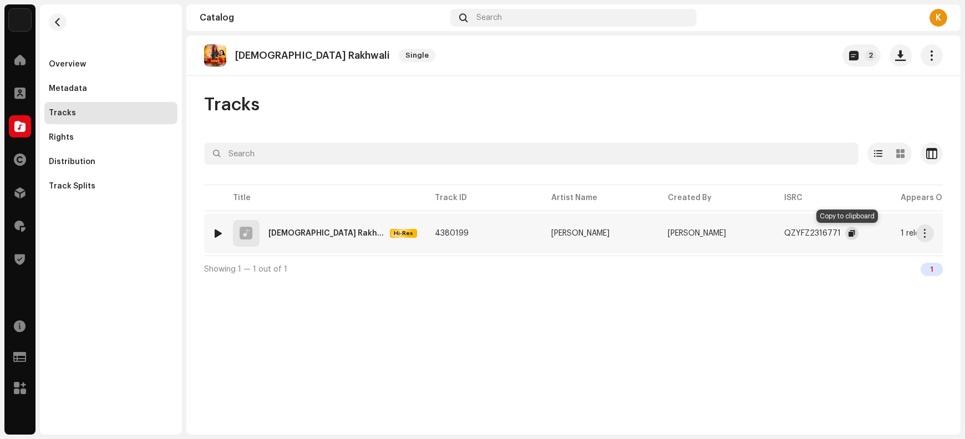
click at [772, 230] on button "button" at bounding box center [852, 233] width 13 height 13
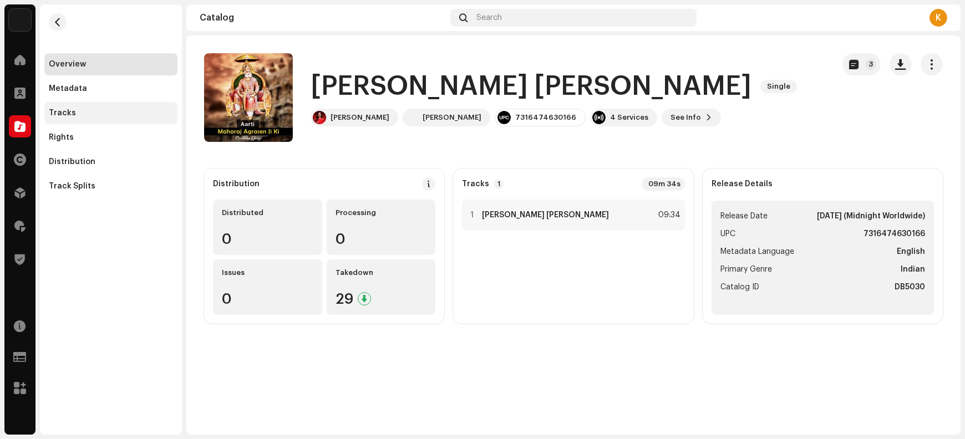
click at [69, 110] on div "Tracks" at bounding box center [62, 113] width 27 height 9
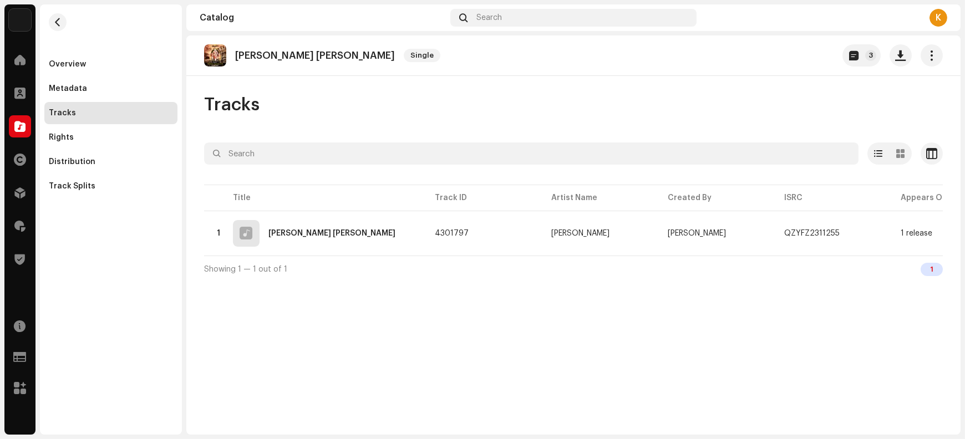
click at [281, 57] on p "Aarti Maharaj Agrasen Ji Ki" at bounding box center [315, 56] width 160 height 12
copy re-o-release-hero "Aarti Maharaj Agrasen Ji Ki Single 3"
click at [772, 58] on span "button" at bounding box center [901, 55] width 11 height 9
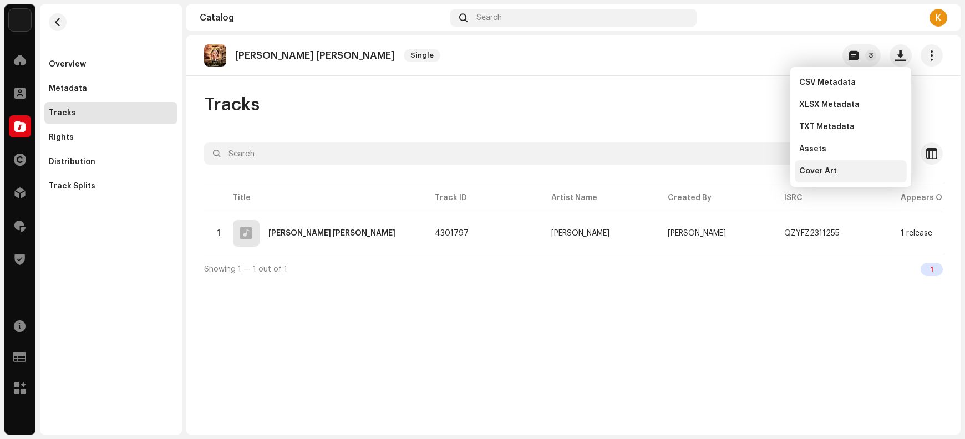
click at [772, 174] on span "Cover Art" at bounding box center [818, 171] width 38 height 9
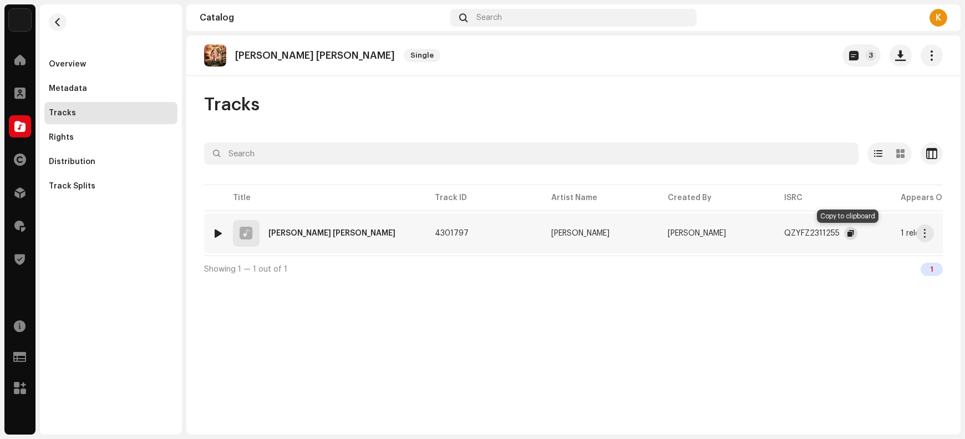
click at [772, 227] on button "button" at bounding box center [850, 233] width 13 height 13
click at [772, 239] on button "button" at bounding box center [926, 234] width 18 height 18
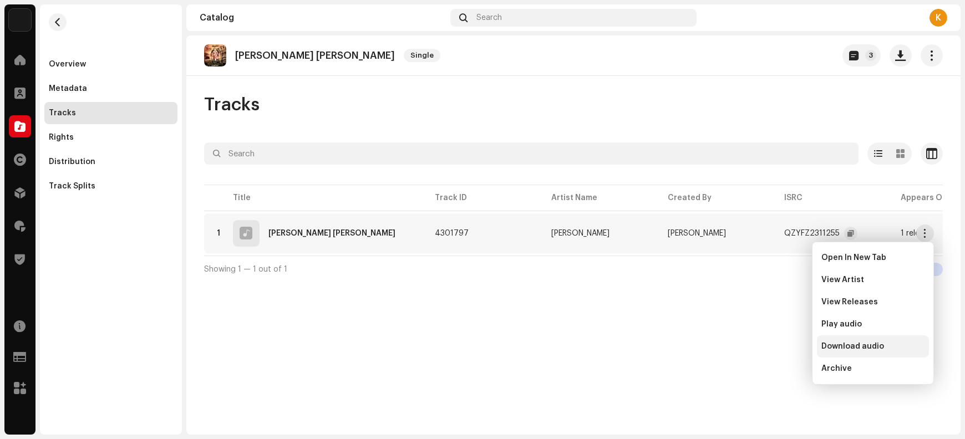
click at [772, 347] on span "Download audio" at bounding box center [853, 346] width 63 height 9
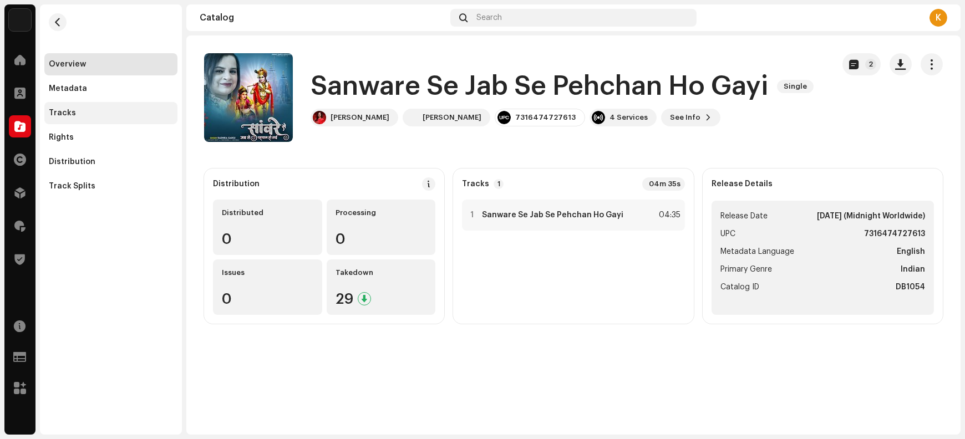
click at [83, 116] on div "Tracks" at bounding box center [111, 113] width 124 height 9
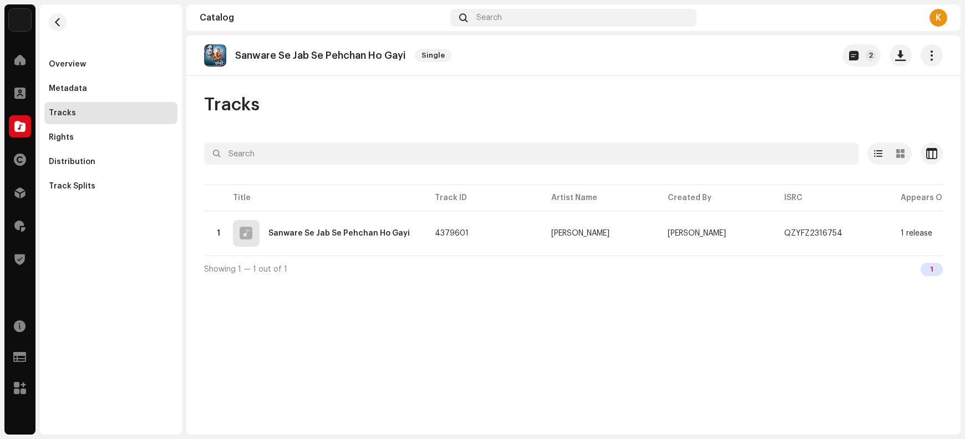
click at [275, 53] on p "Sanware Se Jab Se Pehchan Ho Gayi" at bounding box center [320, 56] width 171 height 12
copy re-o-release-hero "Sanware Se Jab Se Pehchan Ho Gayi Single 2"
click at [772, 62] on button "button" at bounding box center [901, 55] width 22 height 22
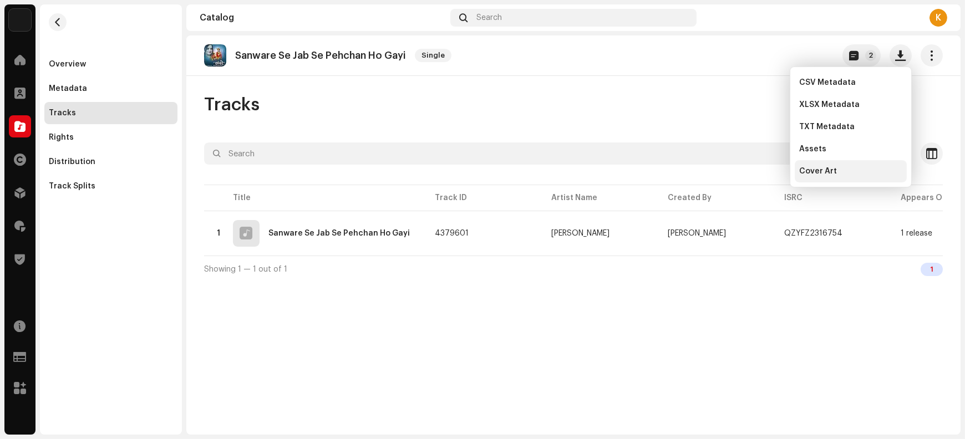
click at [772, 174] on div "Cover Art" at bounding box center [850, 171] width 103 height 9
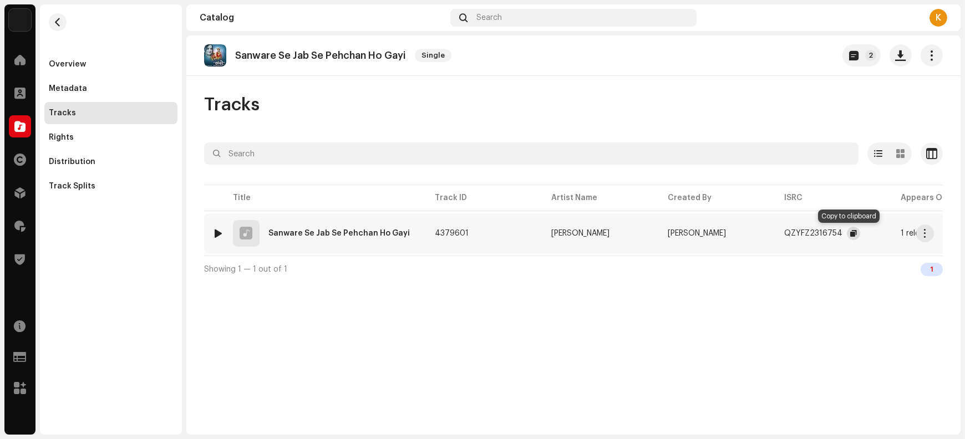
click at [772, 232] on span "button" at bounding box center [854, 233] width 7 height 9
click at [772, 235] on span "button" at bounding box center [854, 233] width 7 height 9
click at [772, 232] on span "button" at bounding box center [854, 233] width 7 height 9
click at [772, 235] on span "button" at bounding box center [926, 233] width 8 height 9
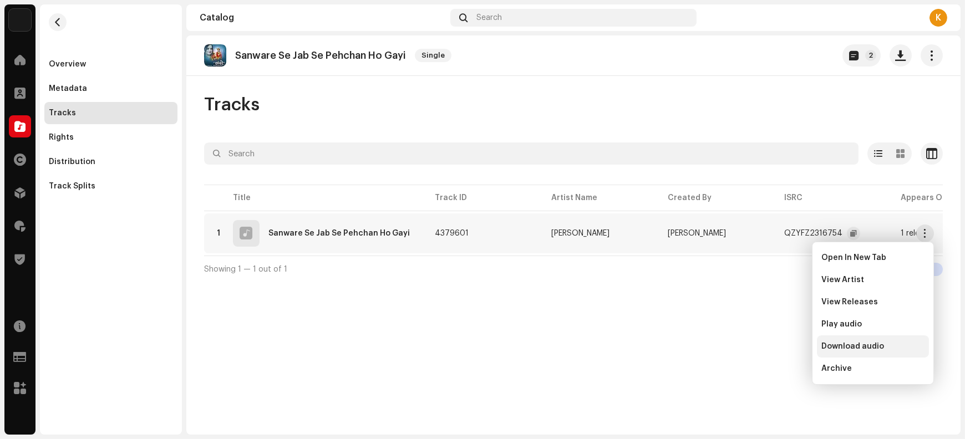
click at [772, 349] on span "Download audio" at bounding box center [853, 346] width 63 height 9
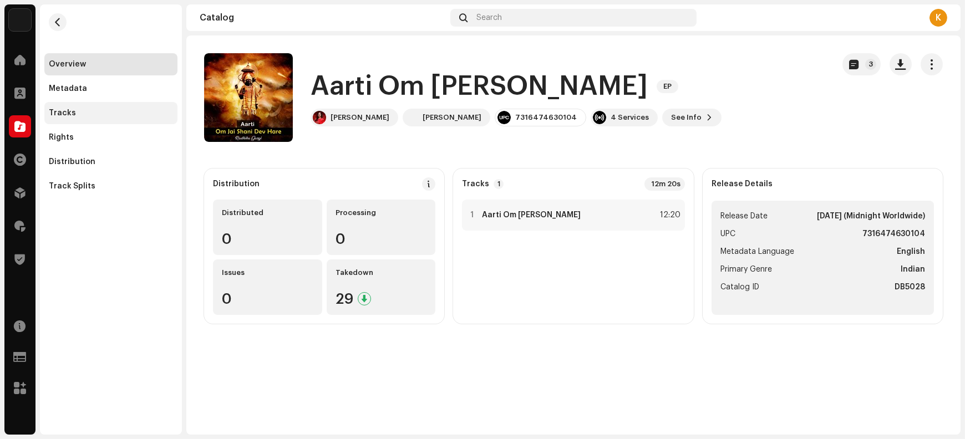
click at [112, 113] on div "Tracks" at bounding box center [111, 113] width 124 height 9
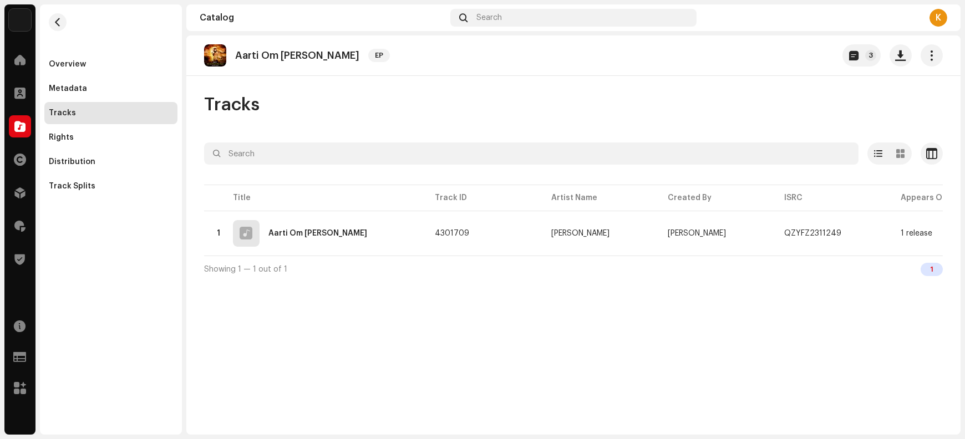
click at [314, 55] on p "Aarti Om [PERSON_NAME]" at bounding box center [297, 56] width 124 height 12
copy re-o-release-hero "Aarti Om Jai [PERSON_NAME] EP 3"
click at [314, 55] on p "Aarti Om [PERSON_NAME]" at bounding box center [297, 56] width 124 height 12
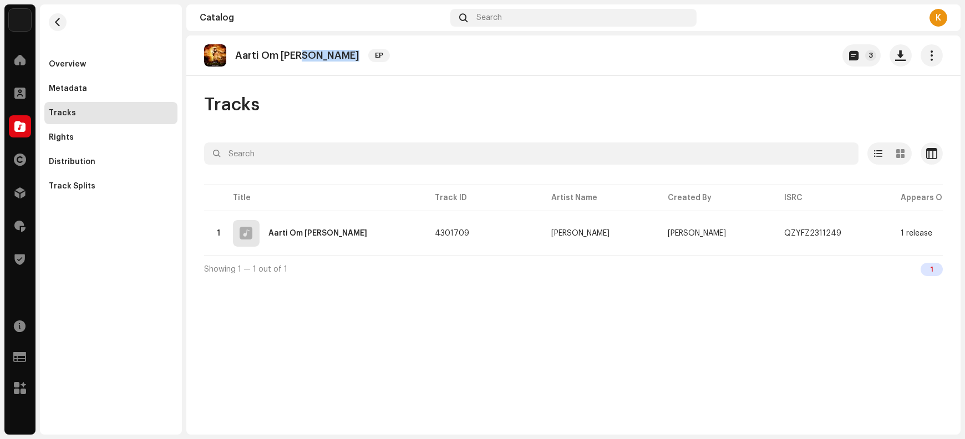
click at [314, 55] on p "Aarti Om [PERSON_NAME]" at bounding box center [297, 56] width 124 height 12
click at [772, 58] on span "button" at bounding box center [901, 55] width 11 height 9
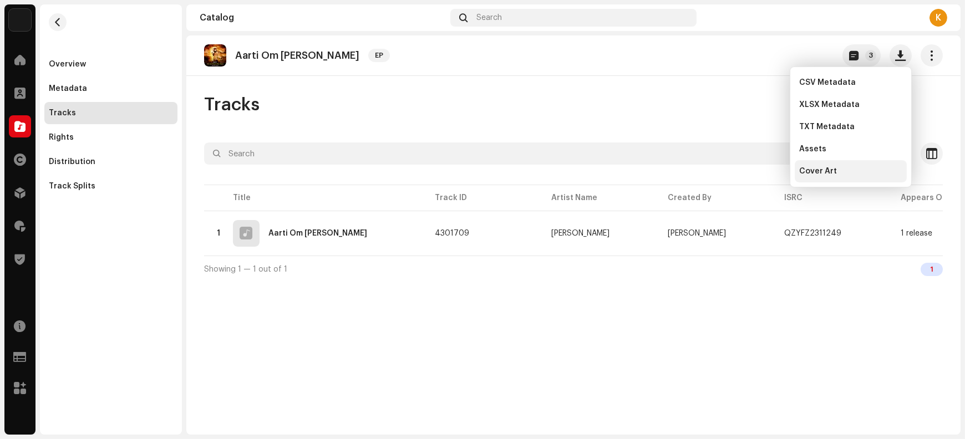
click at [772, 169] on span "Cover Art" at bounding box center [818, 171] width 38 height 9
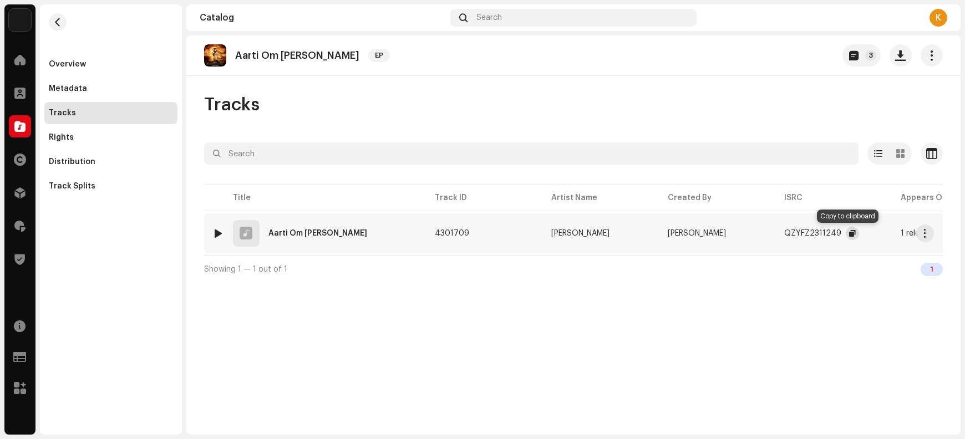
click at [772, 235] on span "button" at bounding box center [852, 233] width 7 height 9
click at [772, 240] on button "button" at bounding box center [926, 234] width 18 height 18
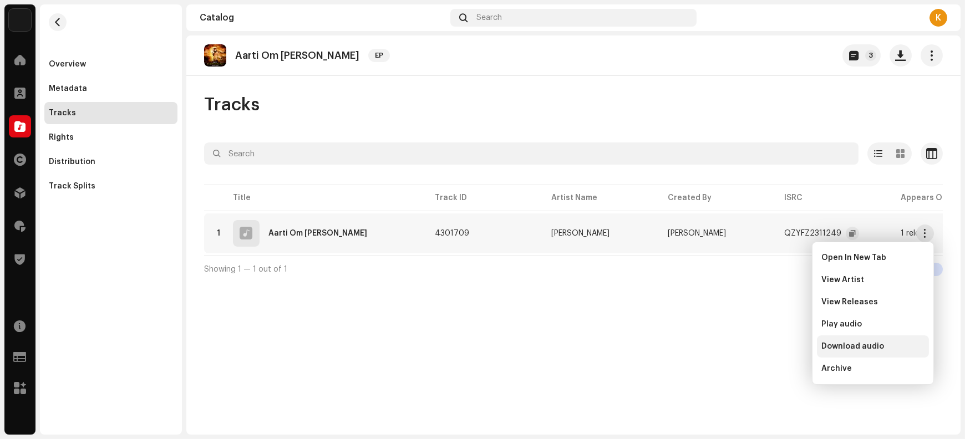
click at [772, 347] on span "Download audio" at bounding box center [853, 346] width 63 height 9
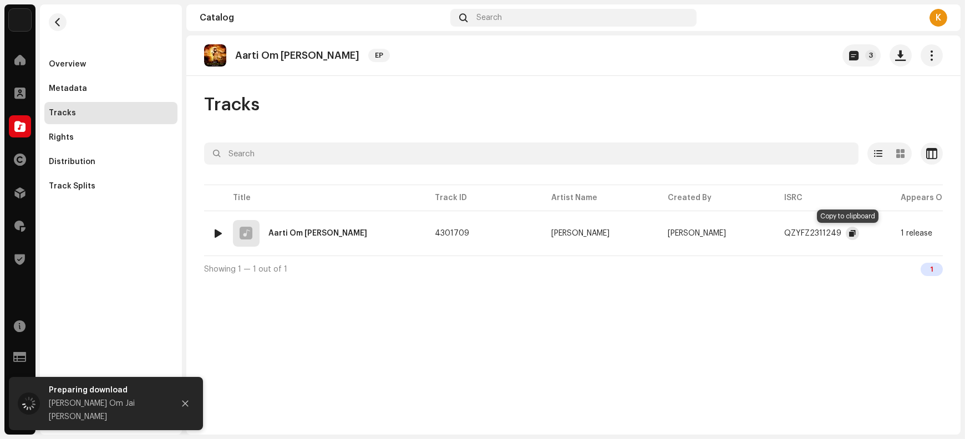
click at [772, 231] on span "button" at bounding box center [852, 233] width 7 height 9
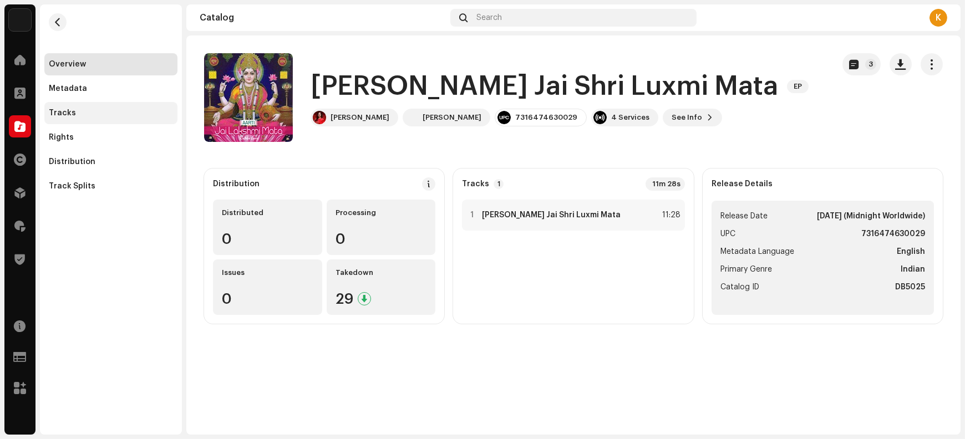
click at [103, 121] on div "Tracks" at bounding box center [110, 113] width 133 height 22
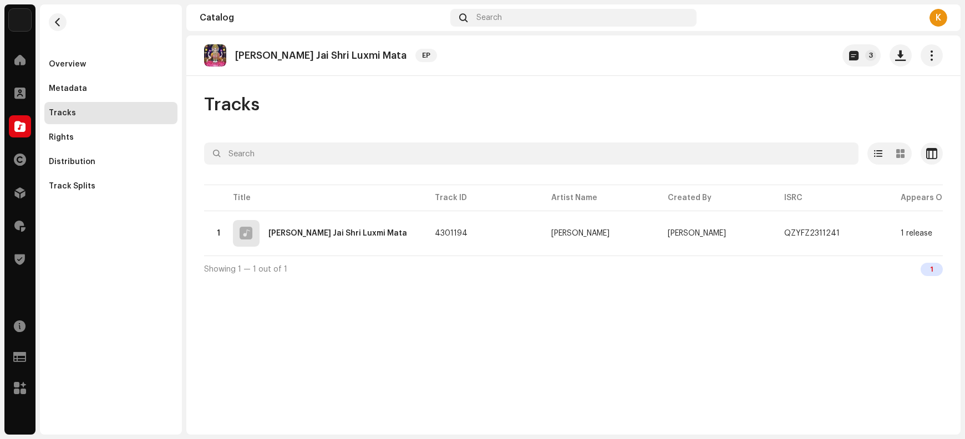
click at [302, 58] on p "[PERSON_NAME] Jai Shri Luxmi Mata" at bounding box center [320, 56] width 171 height 12
copy re-o-release-hero "[PERSON_NAME] Jai Shri Luxmi Mata EP 3"
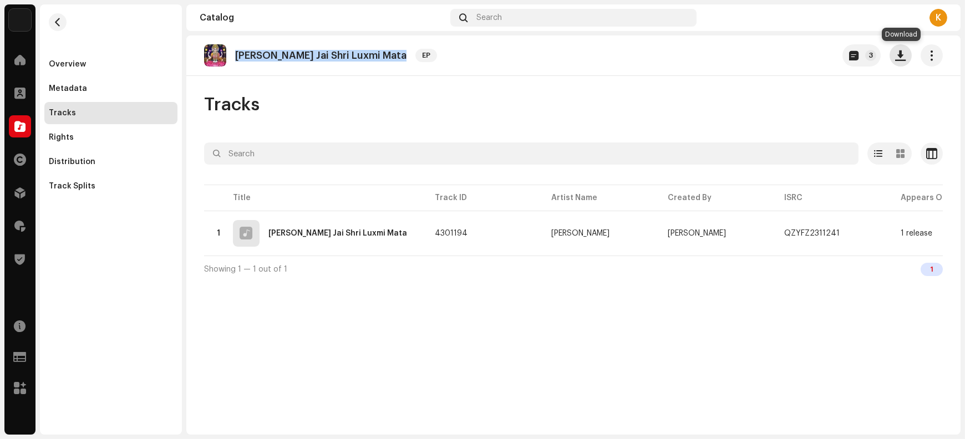
click at [772, 59] on span "button" at bounding box center [901, 55] width 11 height 9
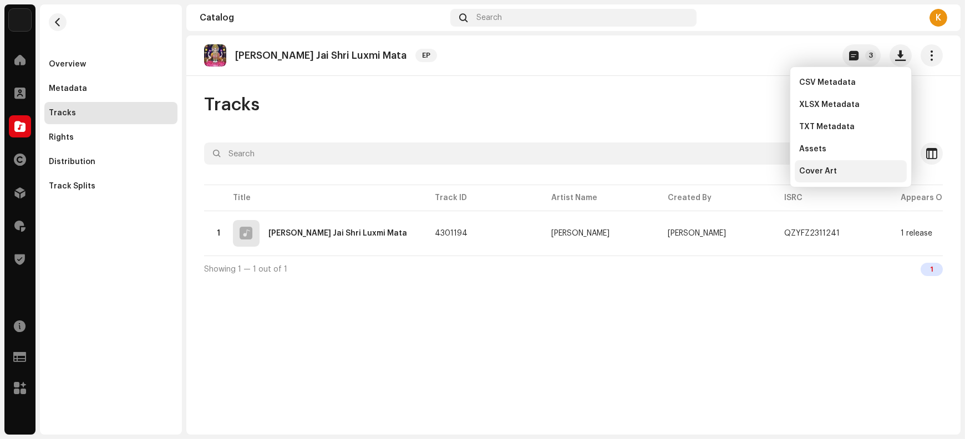
click at [772, 170] on div "Cover Art" at bounding box center [850, 171] width 103 height 9
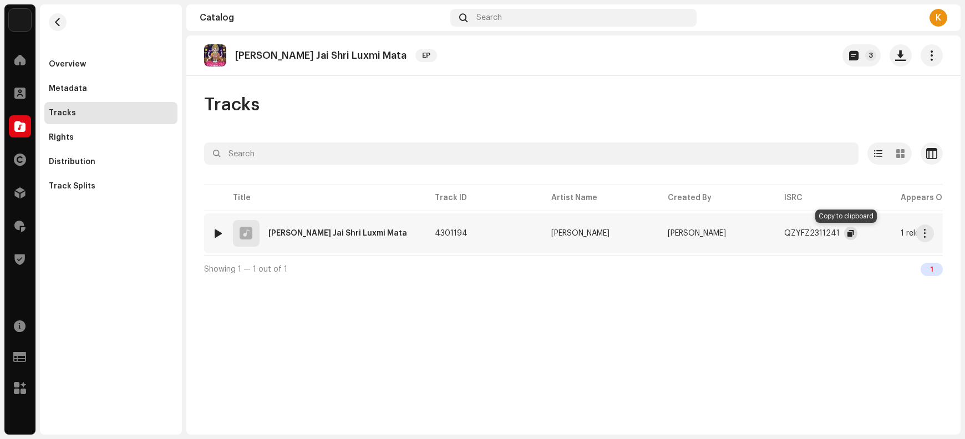
click at [772, 231] on span "button" at bounding box center [851, 233] width 7 height 9
click at [772, 234] on button "button" at bounding box center [926, 234] width 18 height 18
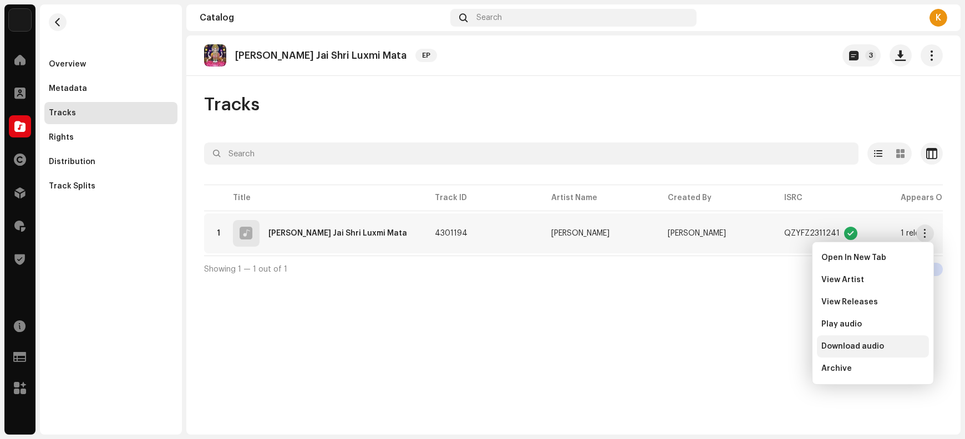
click at [772, 348] on span "Download audio" at bounding box center [853, 346] width 63 height 9
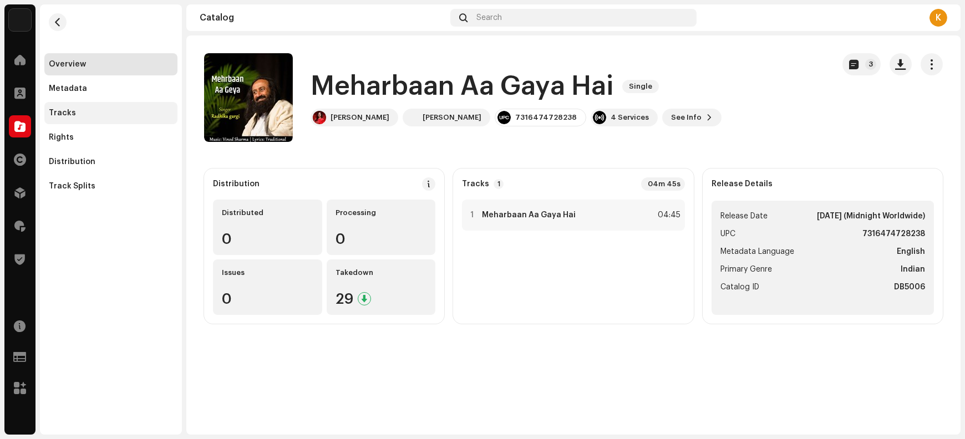
click at [88, 112] on div "Tracks" at bounding box center [111, 113] width 124 height 9
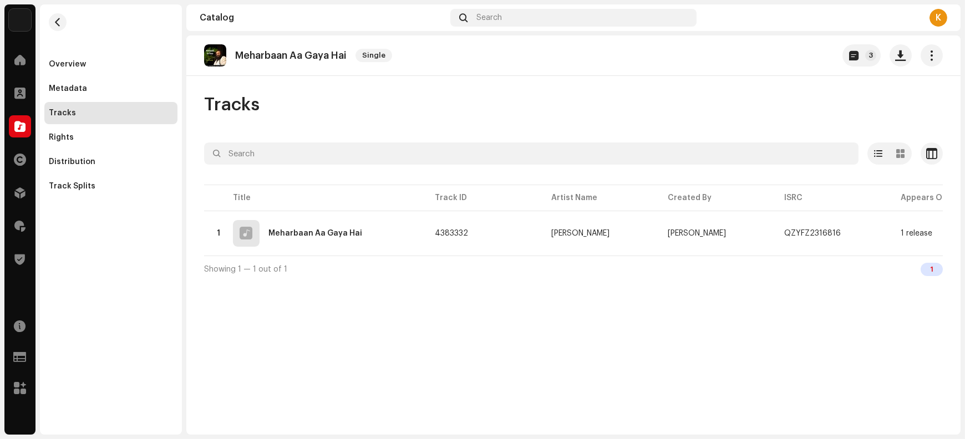
click at [291, 53] on p "Meharbaan Aa Gaya Hai" at bounding box center [291, 56] width 112 height 12
copy re-o-release-hero "Meharbaan Aa Gaya Hai Single 3"
click at [291, 53] on p "Meharbaan Aa Gaya Hai" at bounding box center [291, 56] width 112 height 12
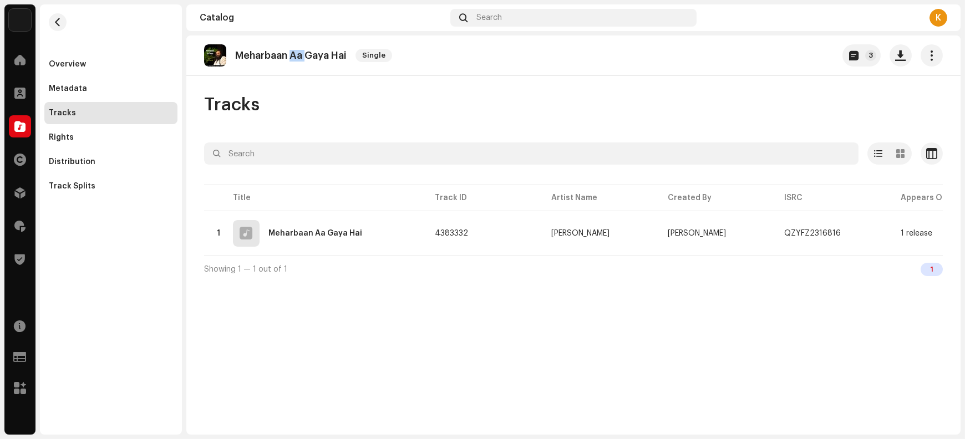
click at [291, 53] on p "Meharbaan Aa Gaya Hai" at bounding box center [291, 56] width 112 height 12
click at [772, 62] on button "button" at bounding box center [901, 55] width 22 height 22
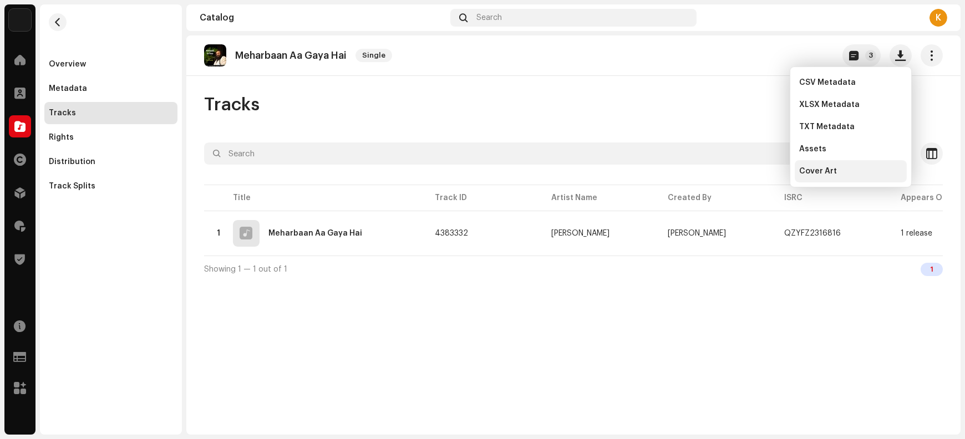
click at [772, 174] on span "Cover Art" at bounding box center [818, 171] width 38 height 9
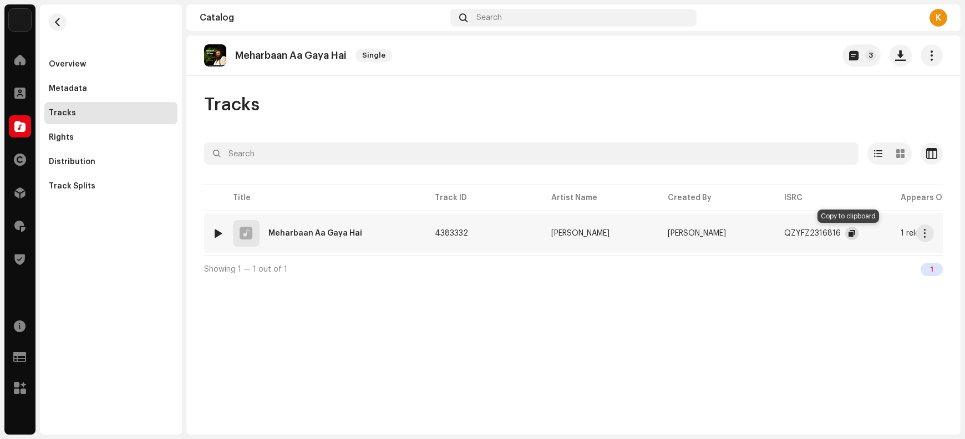
click at [772, 235] on span "button" at bounding box center [852, 233] width 7 height 9
click at [772, 234] on span "button" at bounding box center [926, 233] width 8 height 9
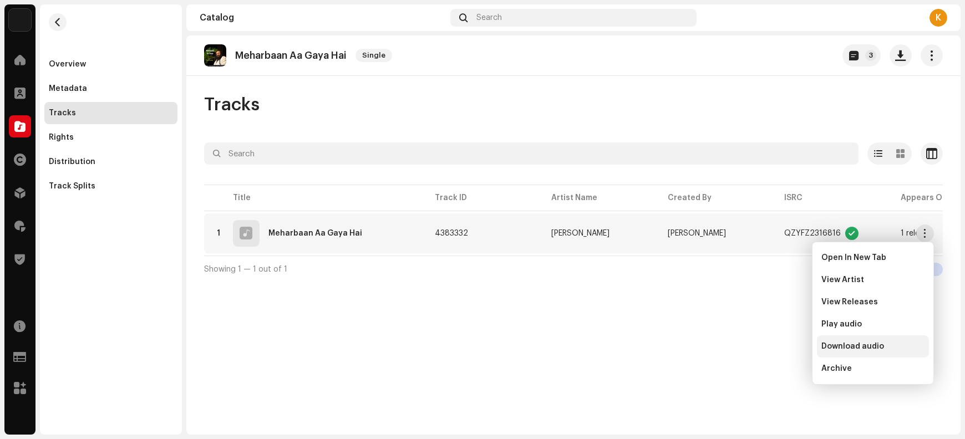
click at [772, 351] on div "Download audio" at bounding box center [873, 347] width 112 height 22
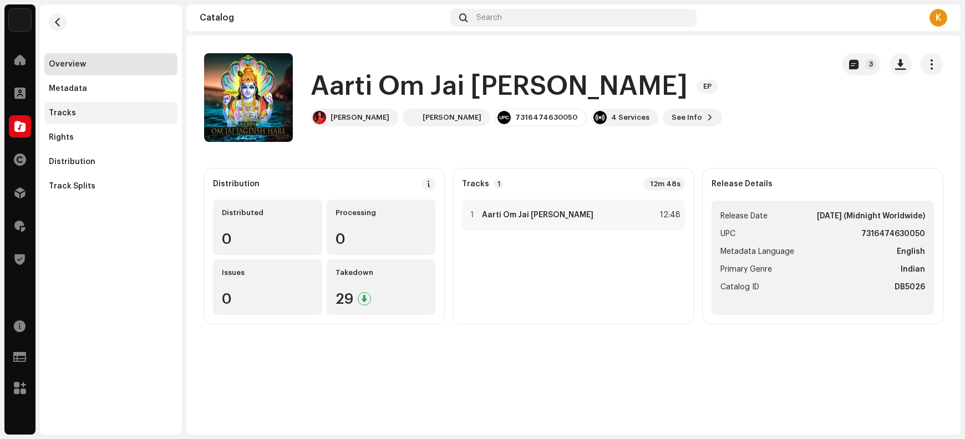
click at [82, 119] on div "Tracks" at bounding box center [110, 113] width 133 height 22
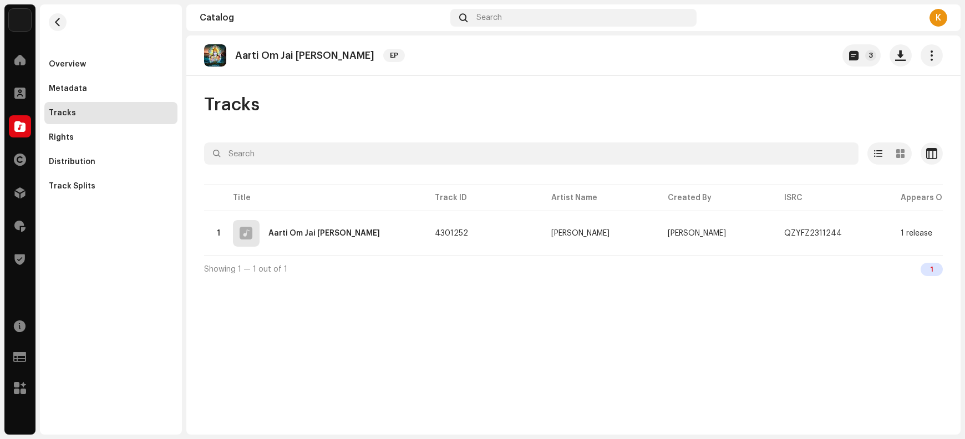
click at [293, 59] on p "Aarti Om Jai [PERSON_NAME]" at bounding box center [304, 56] width 139 height 12
copy re-o-release-hero "Aarti Om Jai [PERSON_NAME] EP 3"
click at [772, 58] on span "button" at bounding box center [901, 55] width 11 height 9
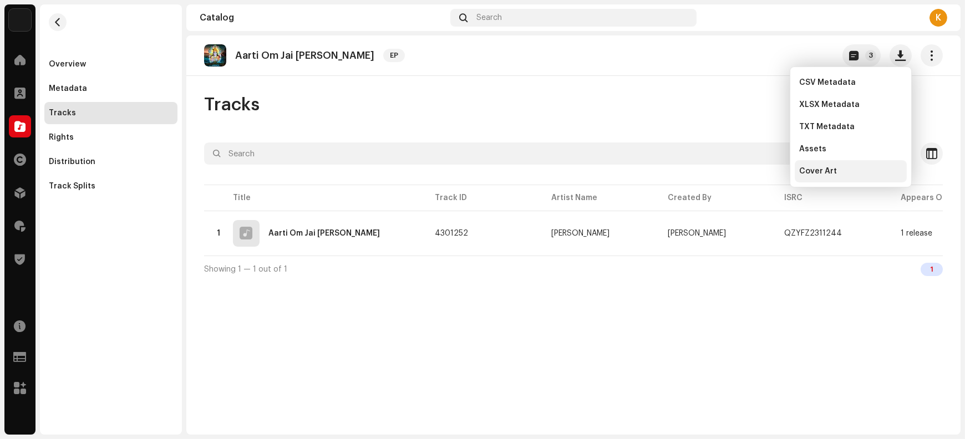
click at [772, 175] on div "Cover Art" at bounding box center [850, 171] width 103 height 9
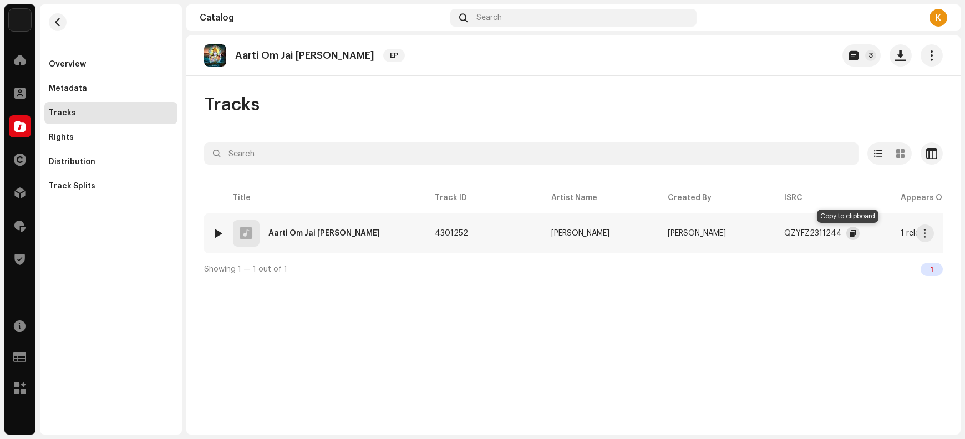
click at [772, 234] on span "button" at bounding box center [853, 233] width 7 height 9
click at [772, 232] on span "button" at bounding box center [926, 233] width 8 height 9
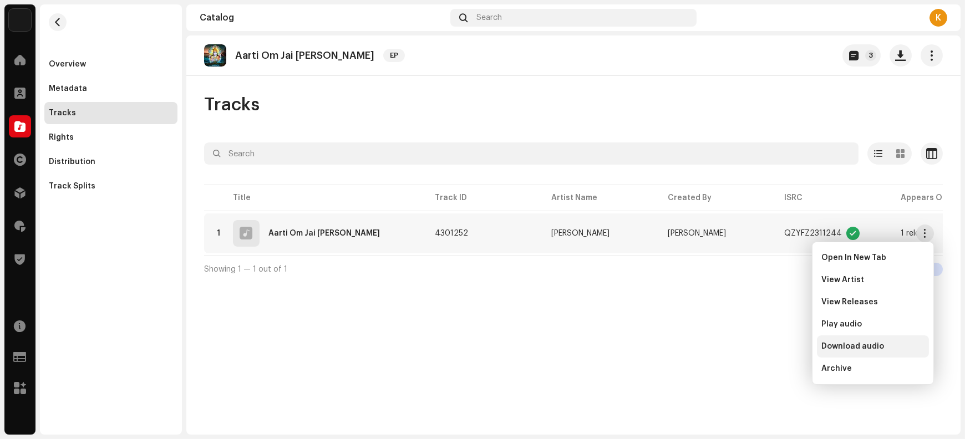
click at [772, 347] on span "Download audio" at bounding box center [853, 346] width 63 height 9
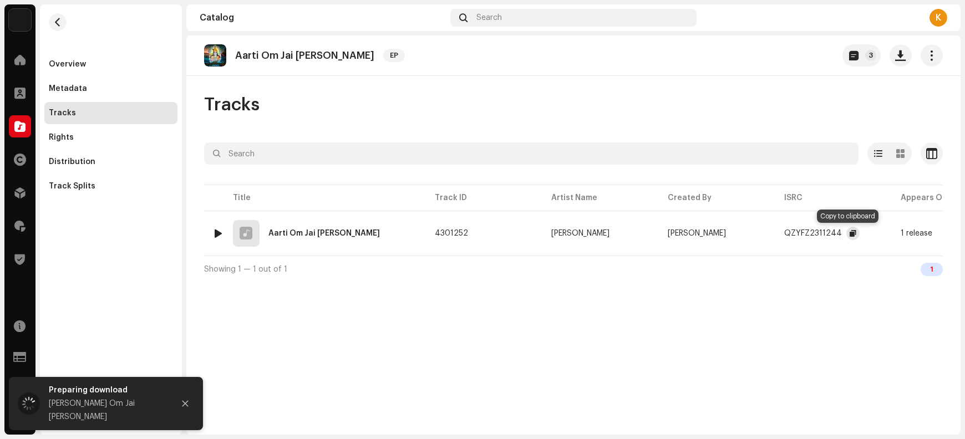
click at [772, 235] on span "button" at bounding box center [853, 233] width 7 height 9
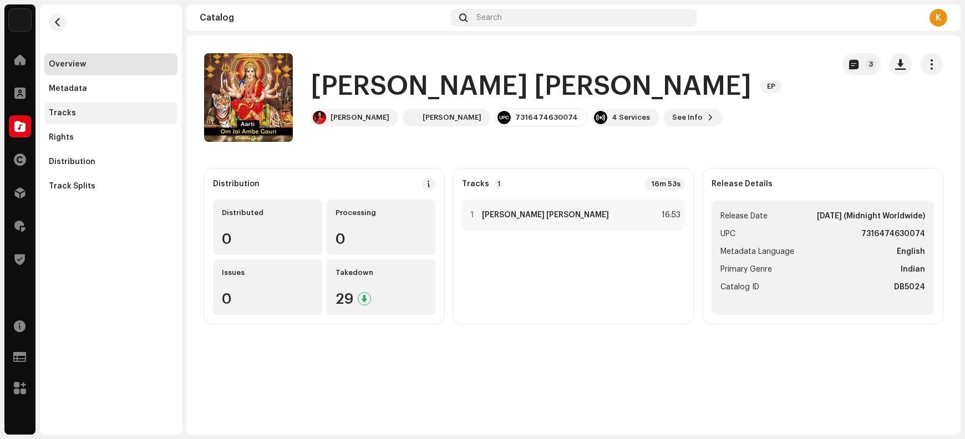
click at [89, 118] on div "Tracks" at bounding box center [110, 113] width 133 height 22
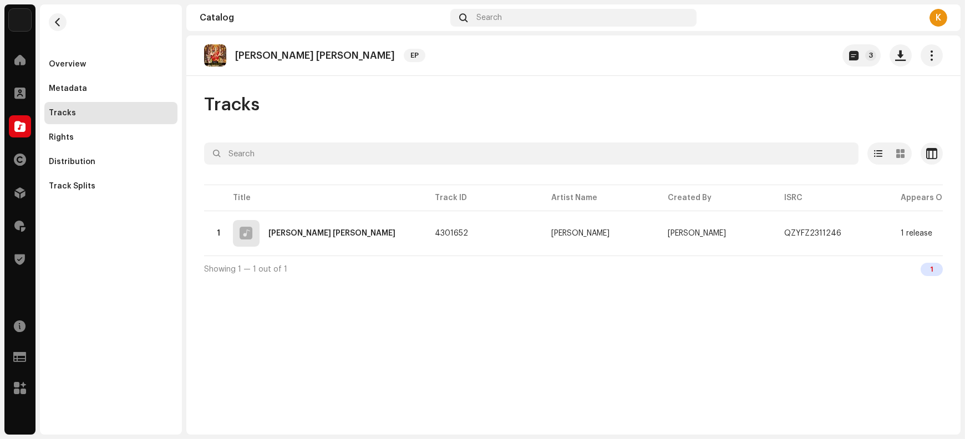
click at [284, 55] on p "[PERSON_NAME] [PERSON_NAME]" at bounding box center [315, 56] width 160 height 12
copy re-o-release-hero "[PERSON_NAME] Jai Ambey Gauri EP 3"
click at [772, 58] on span "button" at bounding box center [901, 55] width 11 height 9
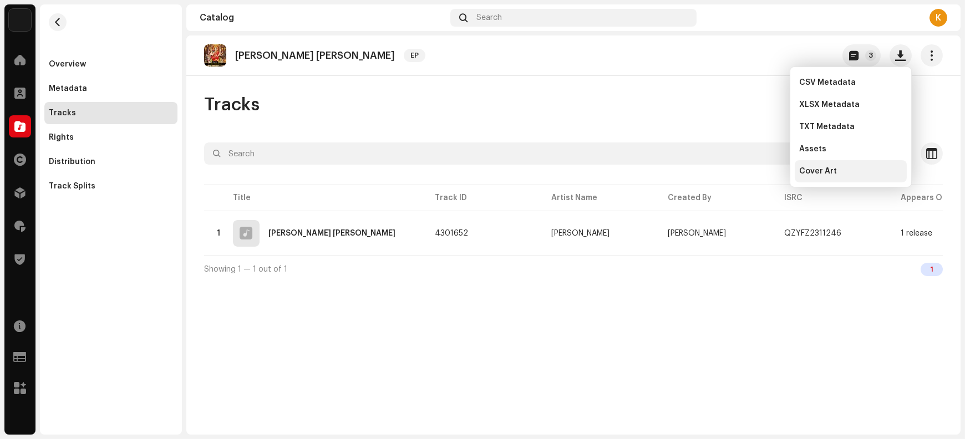
click at [772, 175] on span "Cover Art" at bounding box center [818, 171] width 38 height 9
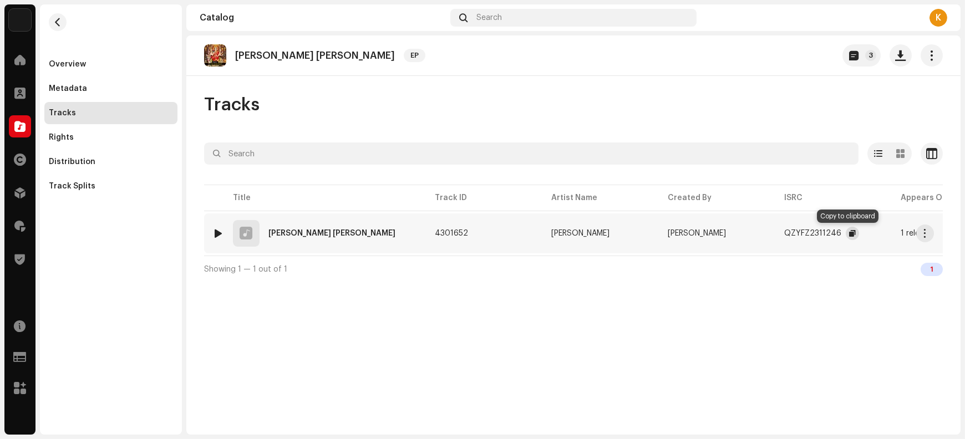
click at [772, 234] on span "button" at bounding box center [852, 233] width 7 height 9
click at [772, 234] on button "button" at bounding box center [926, 234] width 18 height 18
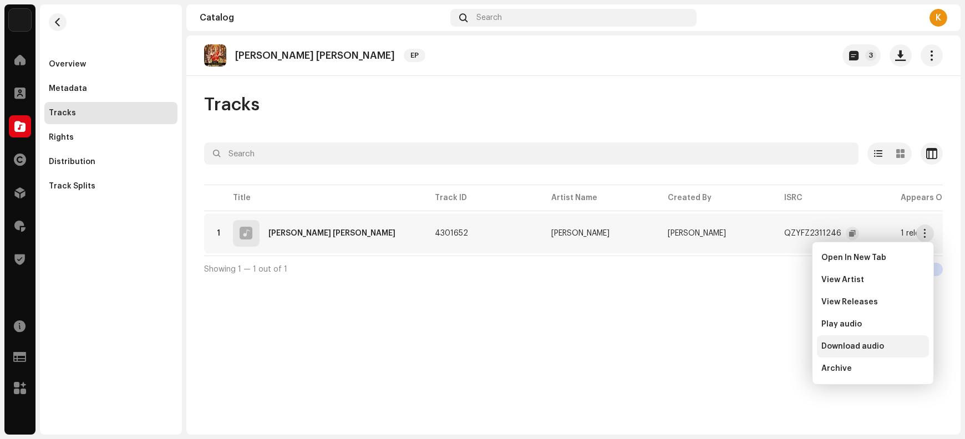
click at [772, 350] on span "Download audio" at bounding box center [853, 346] width 63 height 9
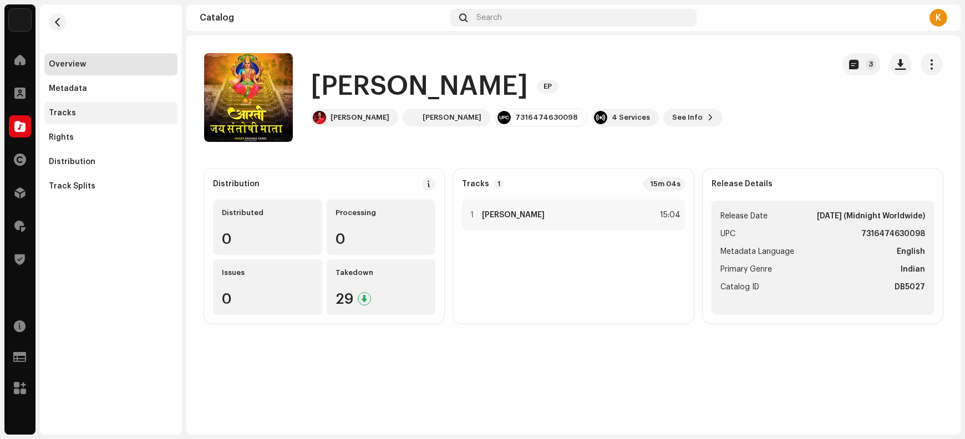
click at [73, 111] on div "Tracks" at bounding box center [111, 113] width 124 height 9
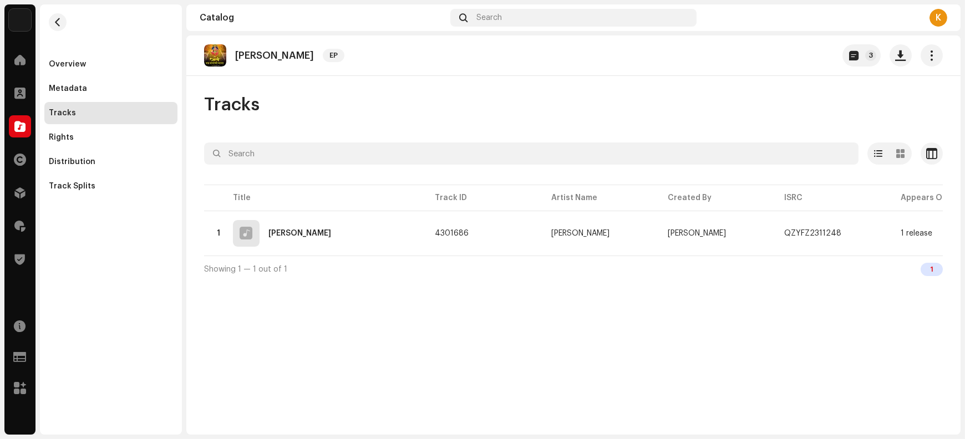
click at [274, 58] on p "[PERSON_NAME]" at bounding box center [274, 56] width 79 height 12
copy re-o-release-hero "[PERSON_NAME] EP 3"
click at [772, 58] on span "button" at bounding box center [901, 55] width 11 height 9
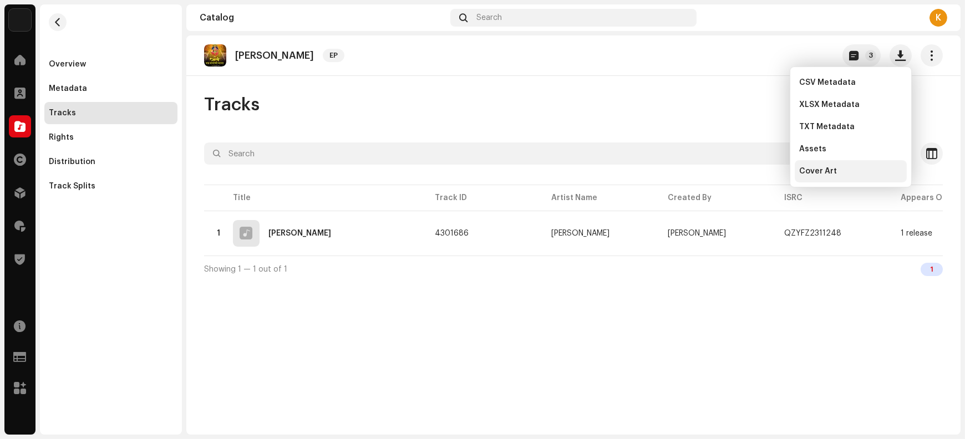
click at [772, 170] on div "Cover Art" at bounding box center [850, 171] width 103 height 9
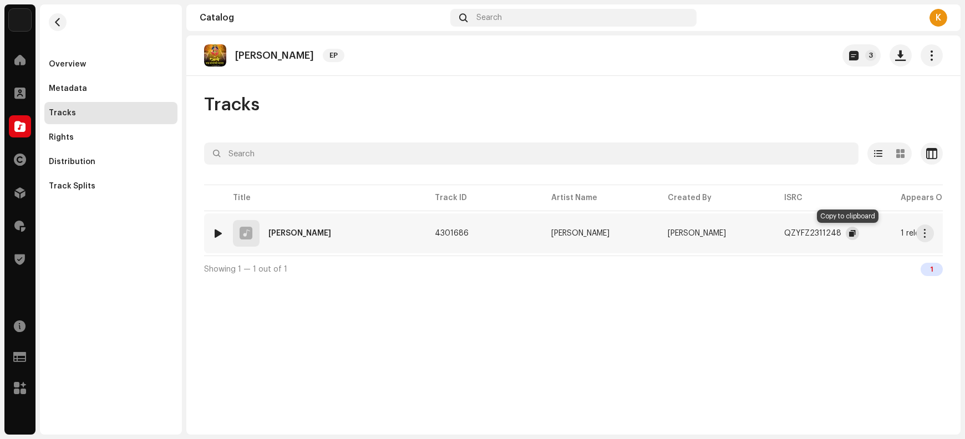
click at [772, 234] on span "button" at bounding box center [852, 233] width 7 height 9
click at [772, 233] on span "button" at bounding box center [926, 233] width 8 height 9
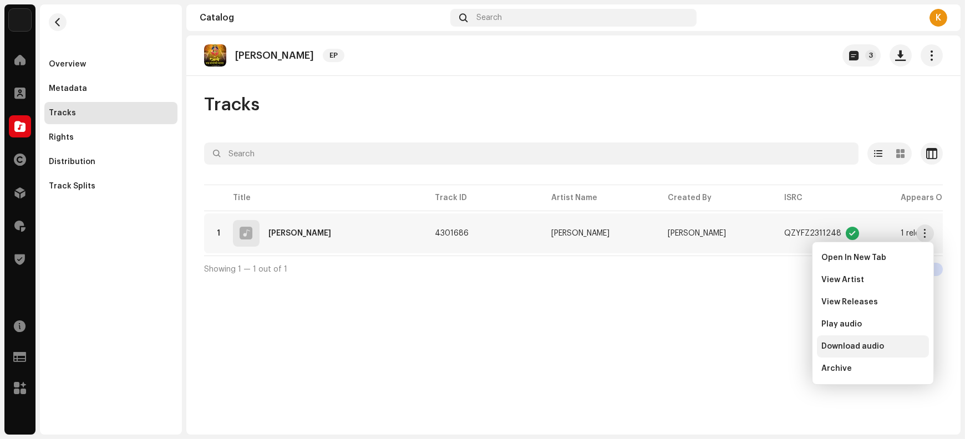
click at [772, 343] on span "Download audio" at bounding box center [853, 346] width 63 height 9
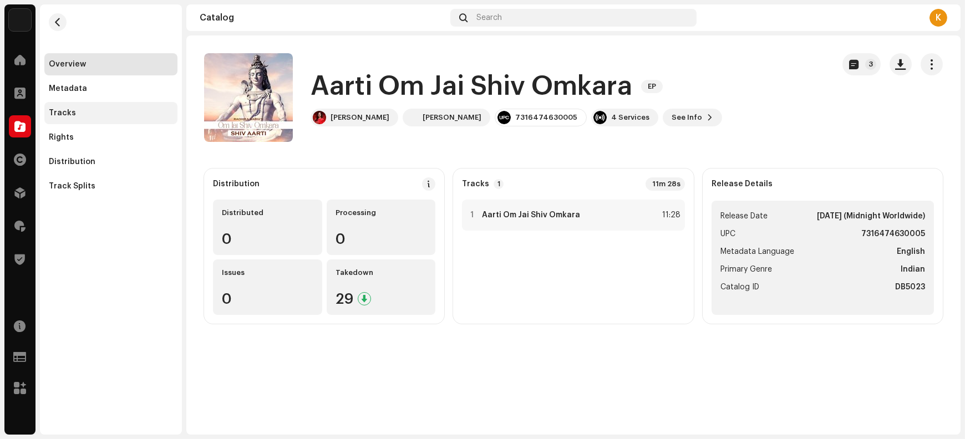
click at [75, 113] on div "Tracks" at bounding box center [111, 113] width 124 height 9
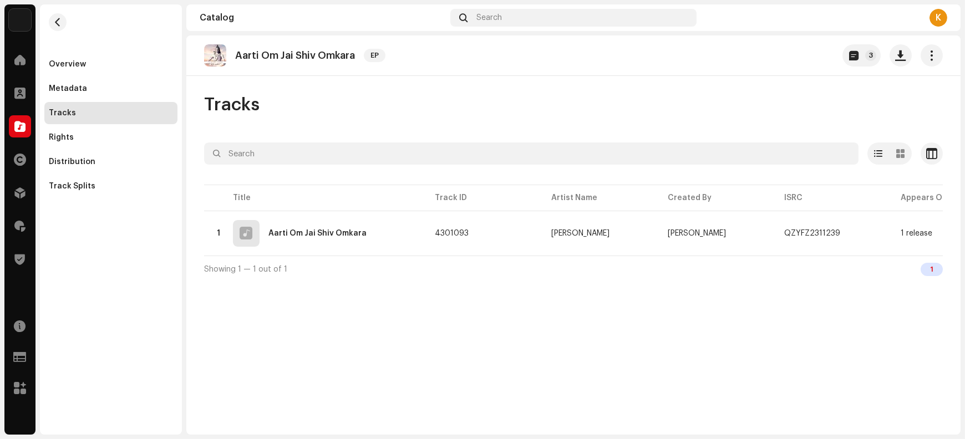
click at [271, 55] on p "Aarti Om Jai Shiv Omkara" at bounding box center [295, 56] width 120 height 12
copy re-o-release-hero "Aarti Om Jai Shiv Omkara EP 3"
click at [772, 58] on span "button" at bounding box center [901, 55] width 11 height 9
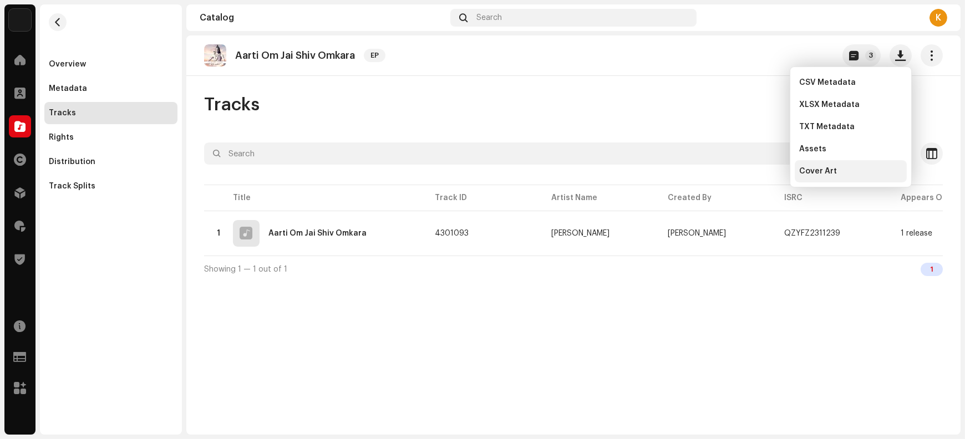
click at [772, 173] on div "Cover Art" at bounding box center [850, 171] width 103 height 9
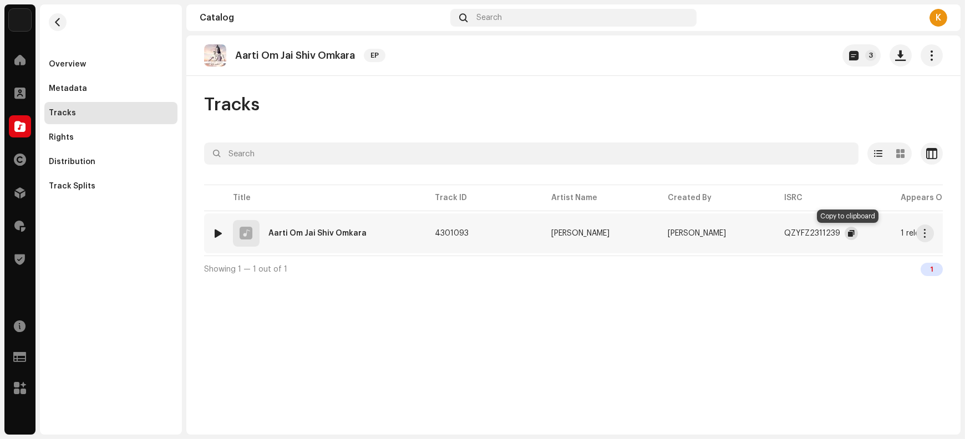
click at [772, 234] on span "button" at bounding box center [851, 233] width 7 height 9
click at [772, 233] on span "button" at bounding box center [926, 233] width 8 height 9
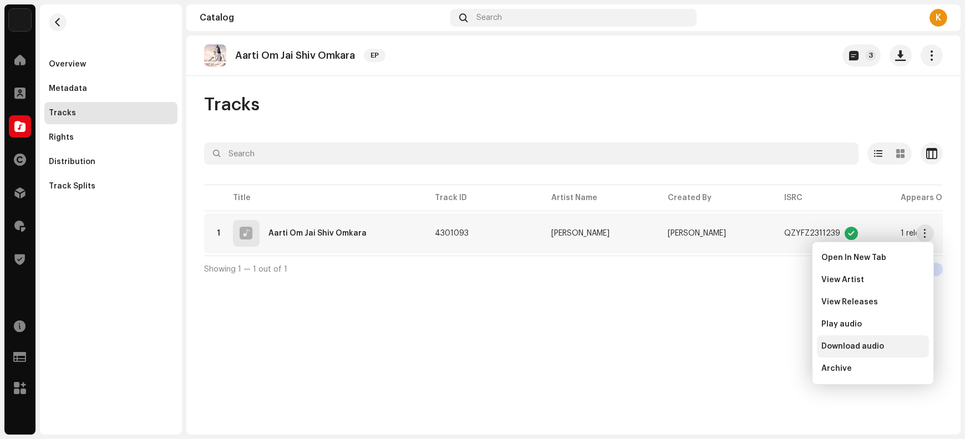
click at [772, 345] on span "Download audio" at bounding box center [853, 346] width 63 height 9
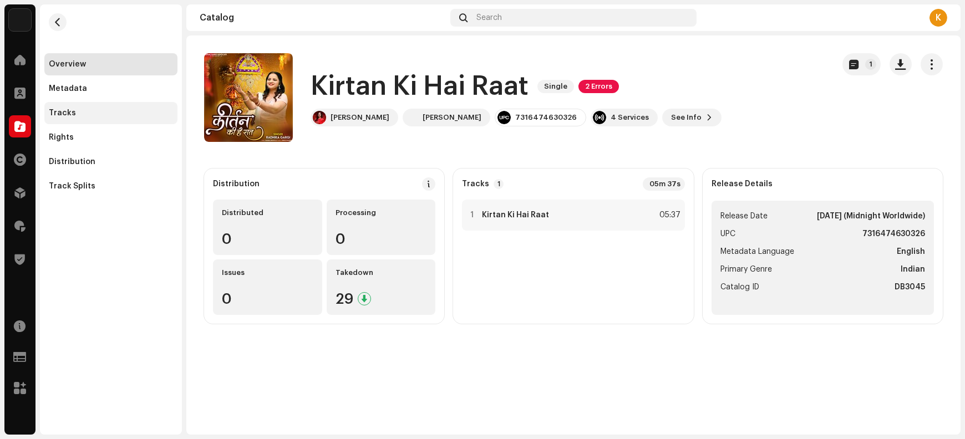
click at [112, 115] on div "Tracks" at bounding box center [111, 113] width 124 height 9
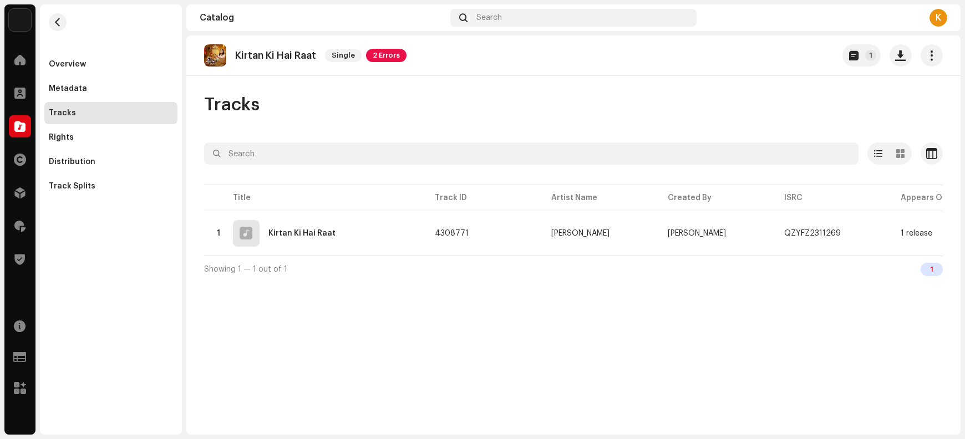
click at [250, 54] on p "Kirtan Ki Hai Raat" at bounding box center [275, 56] width 81 height 12
copy re-o-release-hero "Kirtan Ki Hai Raat Single 2 Errors 1"
click at [905, 63] on button "button" at bounding box center [901, 55] width 22 height 22
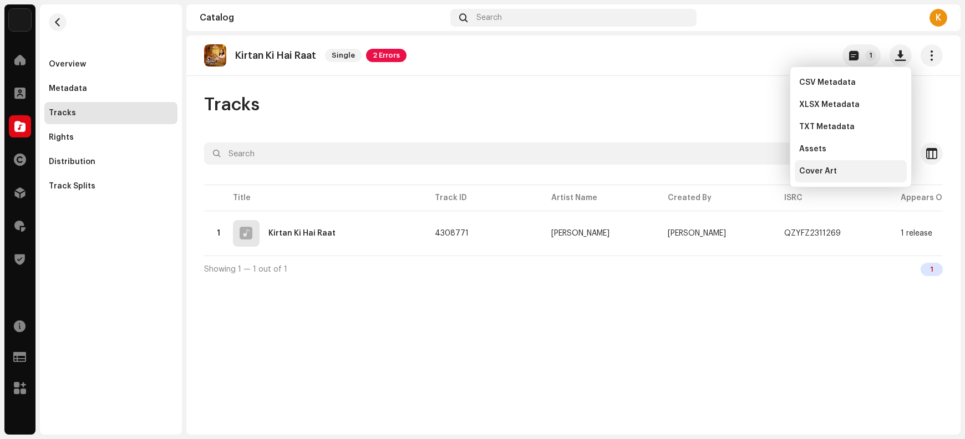
click at [859, 171] on div "Cover Art" at bounding box center [850, 171] width 103 height 9
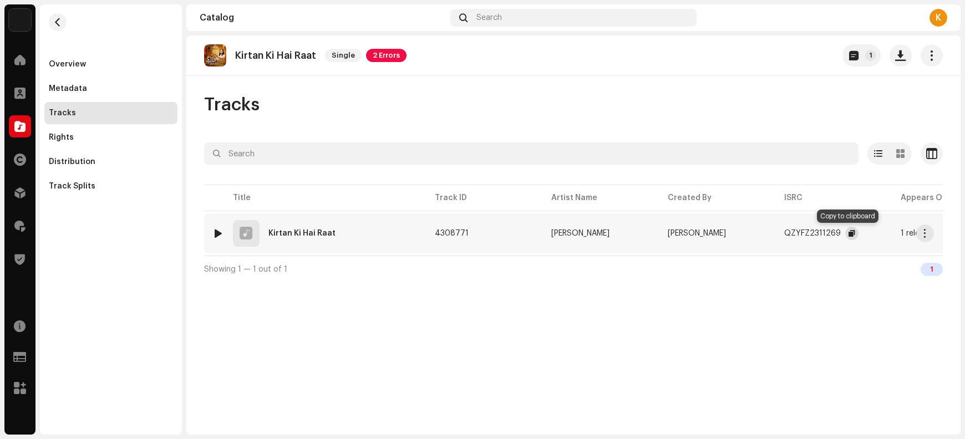
click at [846, 232] on button "button" at bounding box center [852, 233] width 13 height 13
click at [924, 234] on span "button" at bounding box center [926, 233] width 8 height 9
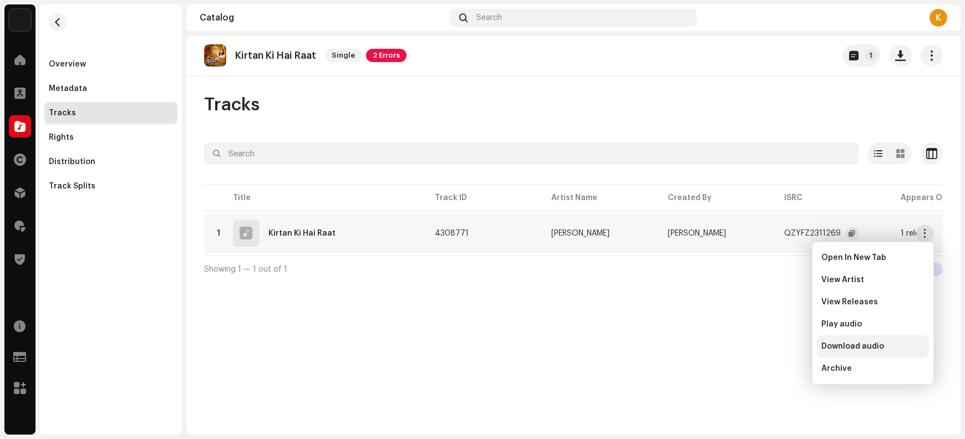
click at [874, 345] on span "Download audio" at bounding box center [853, 346] width 63 height 9
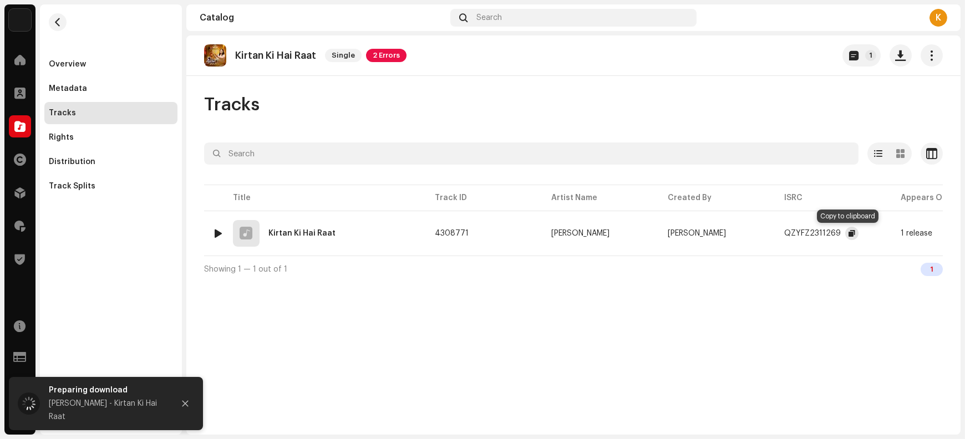
click at [849, 233] on span "button" at bounding box center [852, 233] width 7 height 9
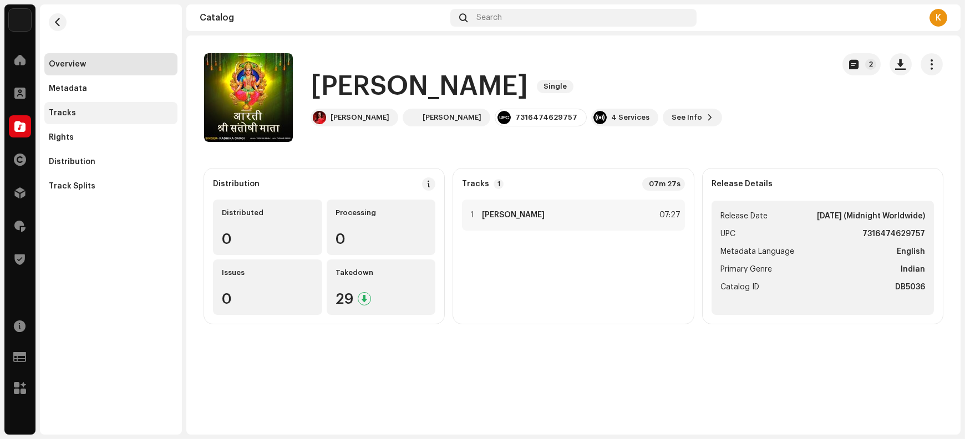
click at [101, 109] on div "Tracks" at bounding box center [111, 113] width 124 height 9
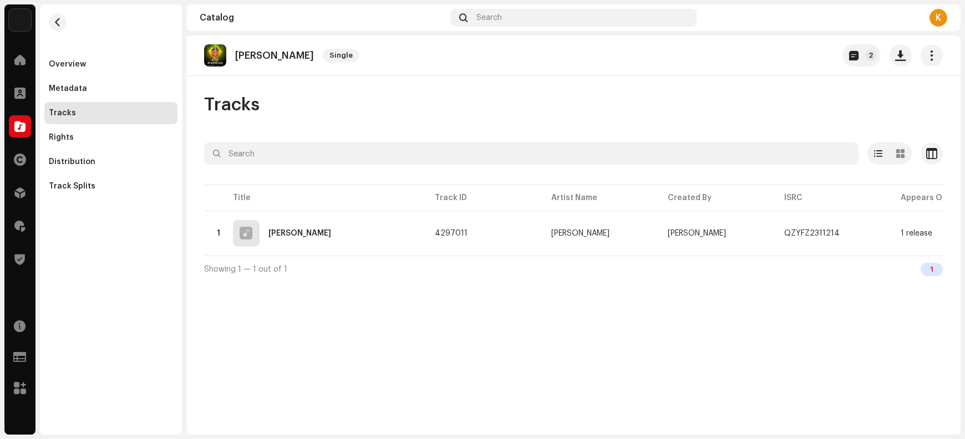
click at [265, 55] on p "[PERSON_NAME]" at bounding box center [274, 56] width 79 height 12
copy re-o-release-hero "[PERSON_NAME] Single 2"
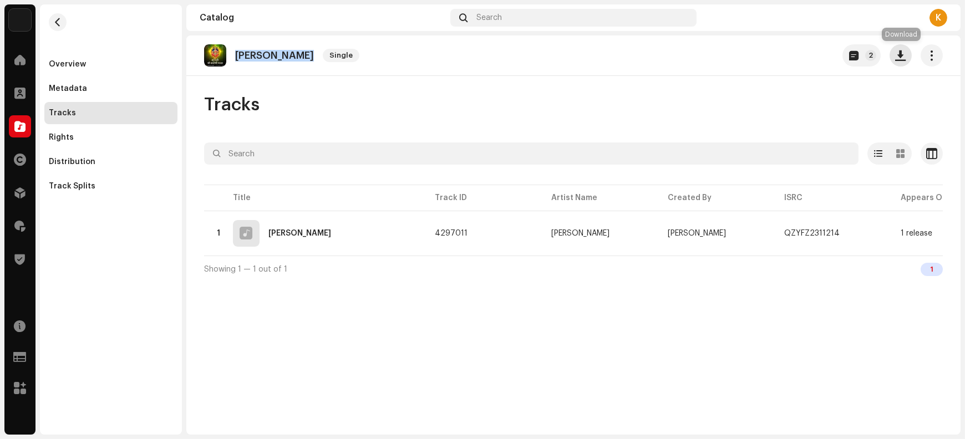
click at [900, 62] on button "button" at bounding box center [901, 55] width 22 height 22
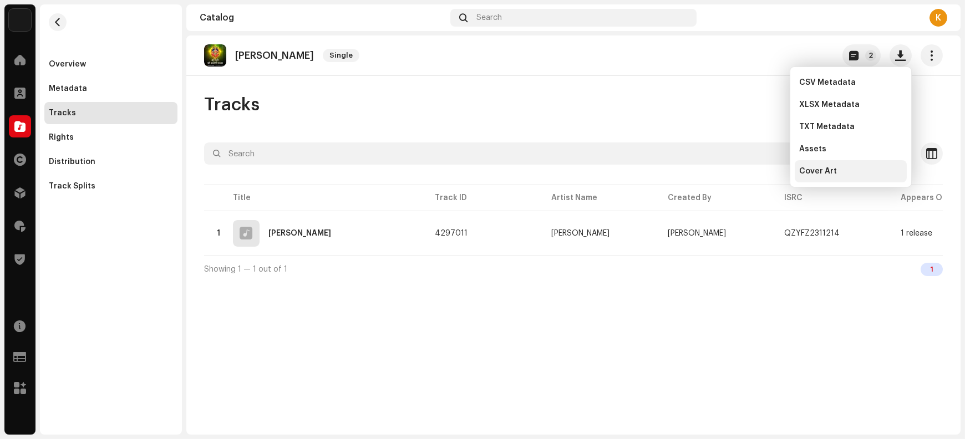
click at [841, 174] on div "Cover Art" at bounding box center [850, 171] width 103 height 9
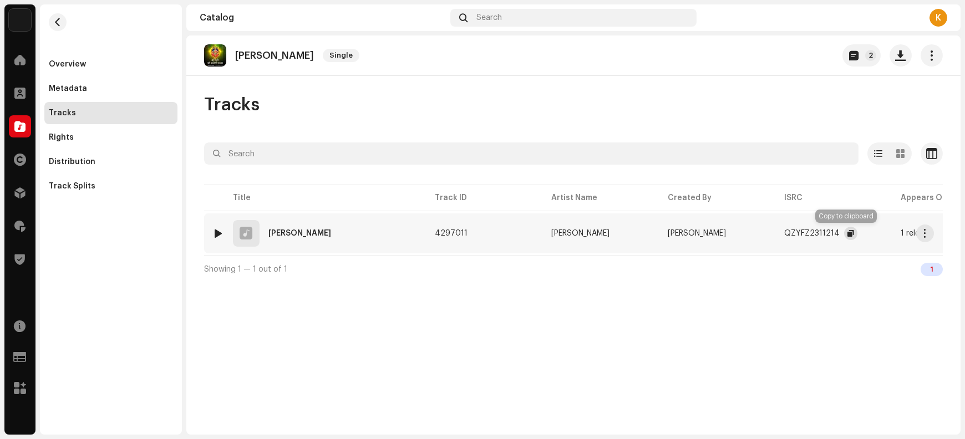
click at [844, 232] on button "button" at bounding box center [850, 233] width 13 height 13
click at [928, 234] on span "button" at bounding box center [926, 233] width 8 height 9
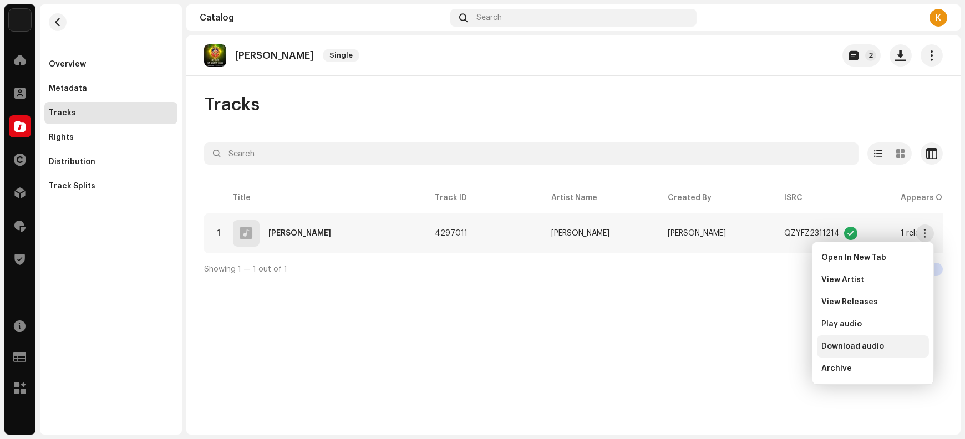
click at [858, 348] on span "Download audio" at bounding box center [853, 346] width 63 height 9
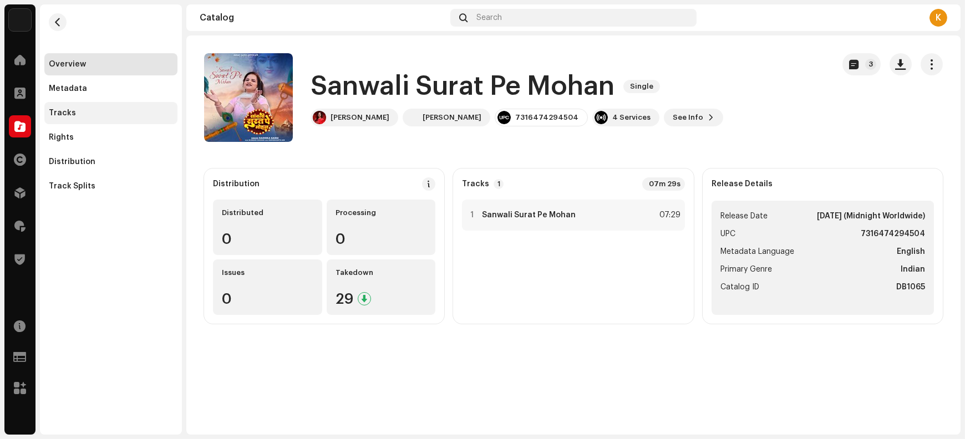
click at [78, 117] on div "Tracks" at bounding box center [111, 113] width 124 height 9
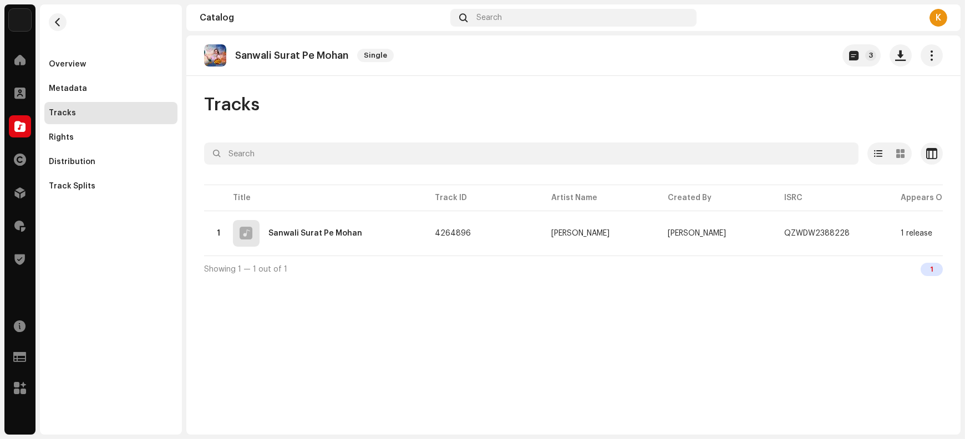
click at [251, 56] on p "Sanwali Surat Pe Mohan" at bounding box center [291, 56] width 113 height 12
copy re-o-release-hero "Sanwali Surat [PERSON_NAME] Single 3"
click at [902, 60] on span "button" at bounding box center [901, 55] width 11 height 9
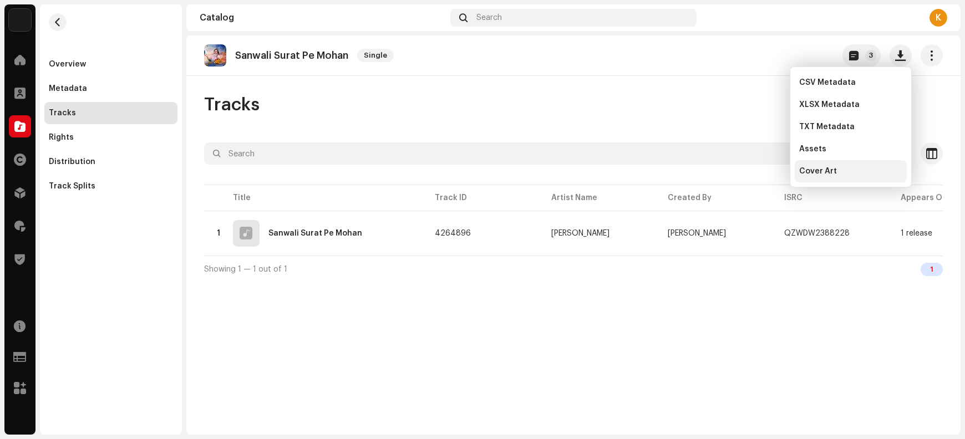
click at [844, 173] on div "Cover Art" at bounding box center [850, 171] width 103 height 9
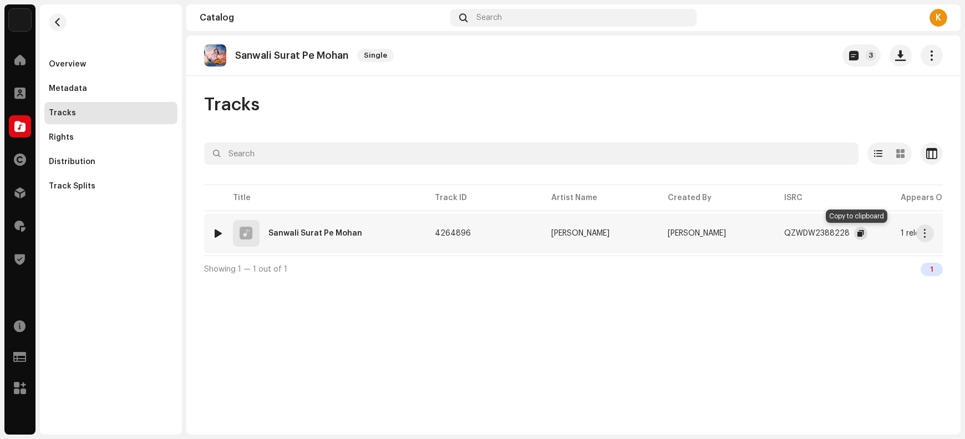
click at [858, 235] on span "button" at bounding box center [861, 233] width 7 height 9
click at [924, 237] on span "button" at bounding box center [926, 233] width 8 height 9
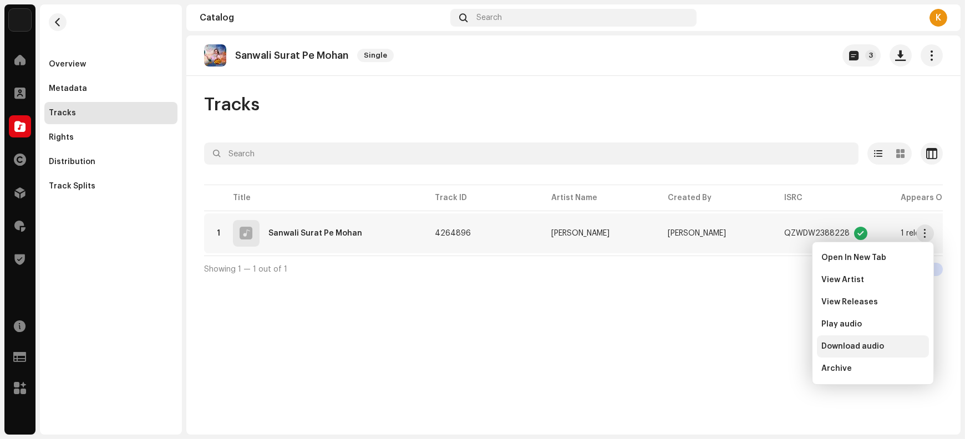
click at [854, 343] on span "Download audio" at bounding box center [853, 346] width 63 height 9
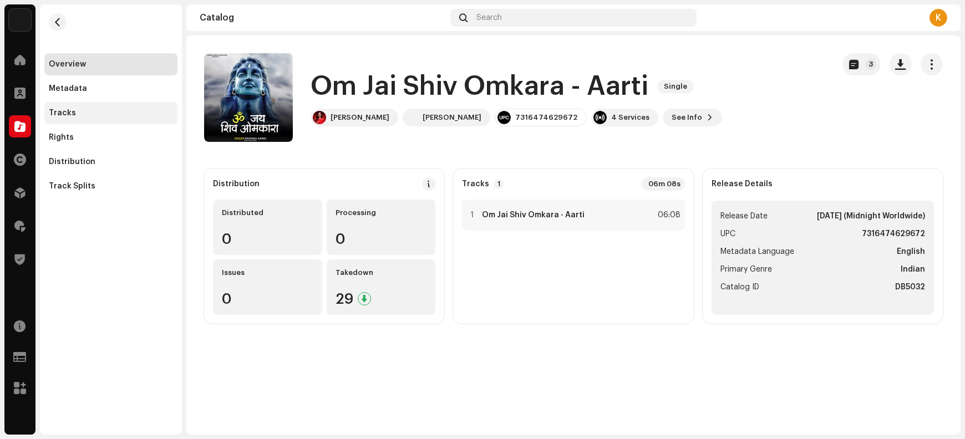
click at [85, 117] on div "Tracks" at bounding box center [111, 113] width 124 height 9
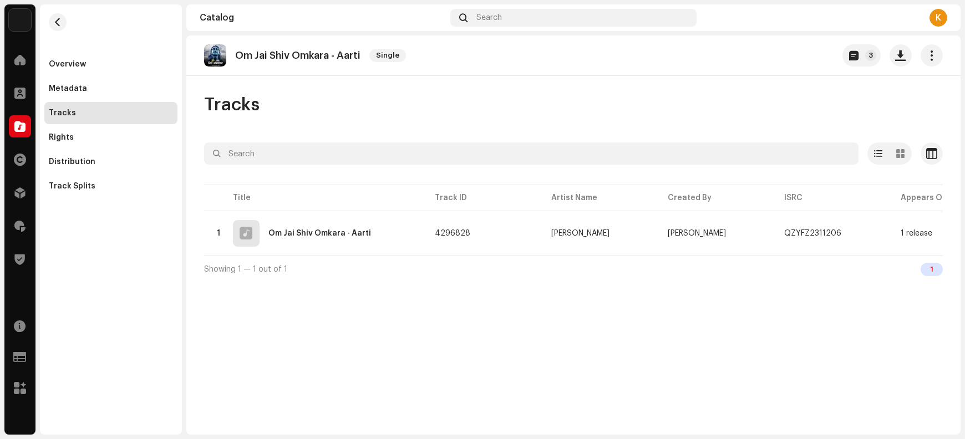
click at [281, 56] on p "Om Jai Shiv Omkara - Aarti" at bounding box center [297, 56] width 125 height 12
copy re-o-release-hero "Om Jai Shiv Omkara - Aarti Single 3"
click at [900, 60] on button "button" at bounding box center [901, 55] width 22 height 22
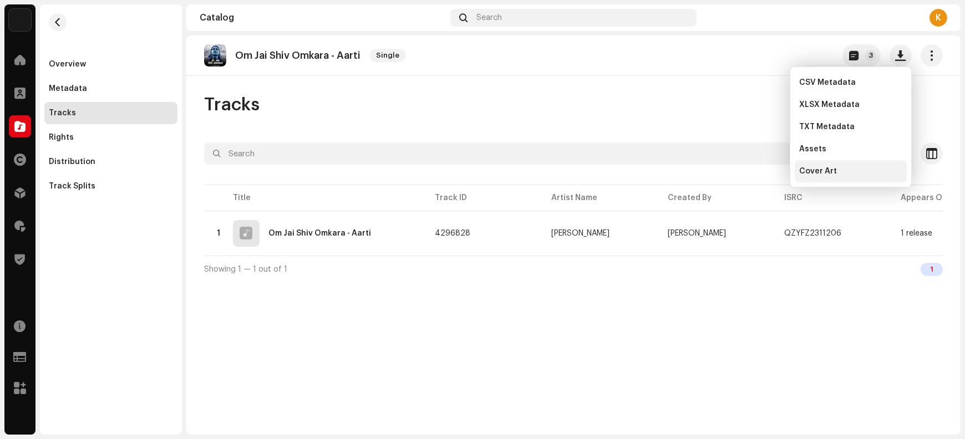
click at [834, 176] on div "Cover Art" at bounding box center [851, 171] width 112 height 22
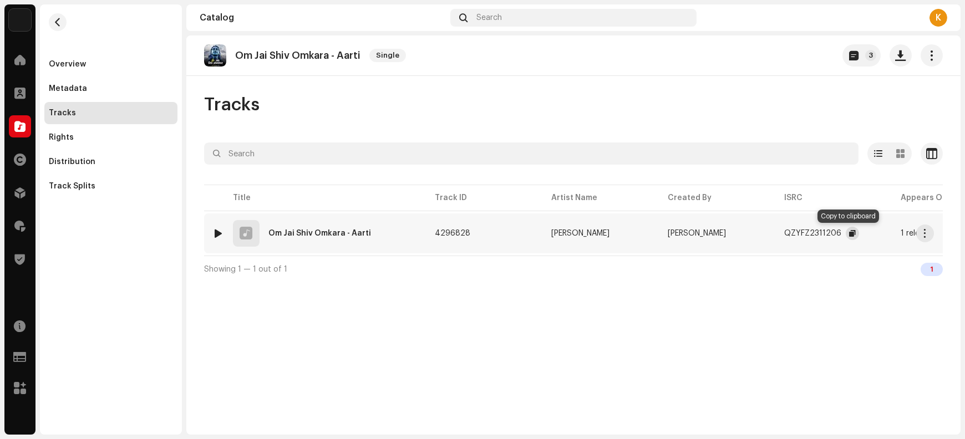
click at [850, 233] on span "button" at bounding box center [852, 233] width 7 height 9
click at [922, 235] on span "button" at bounding box center [926, 233] width 8 height 9
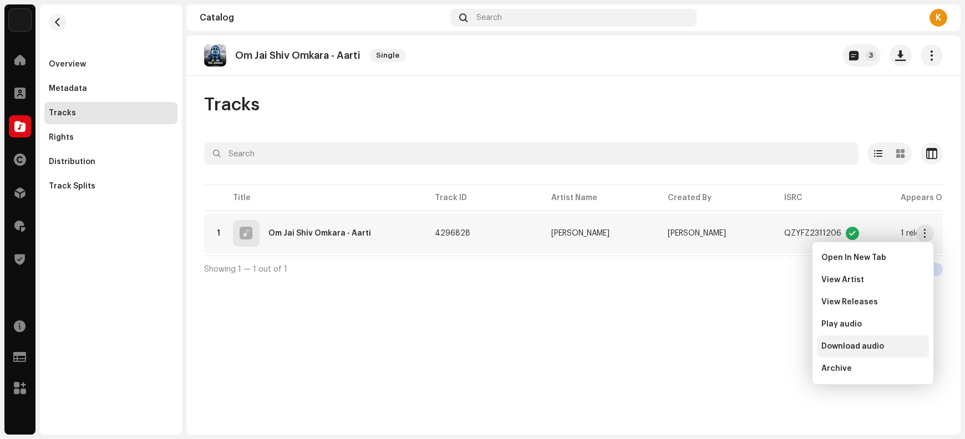
click at [862, 345] on span "Download audio" at bounding box center [853, 346] width 63 height 9
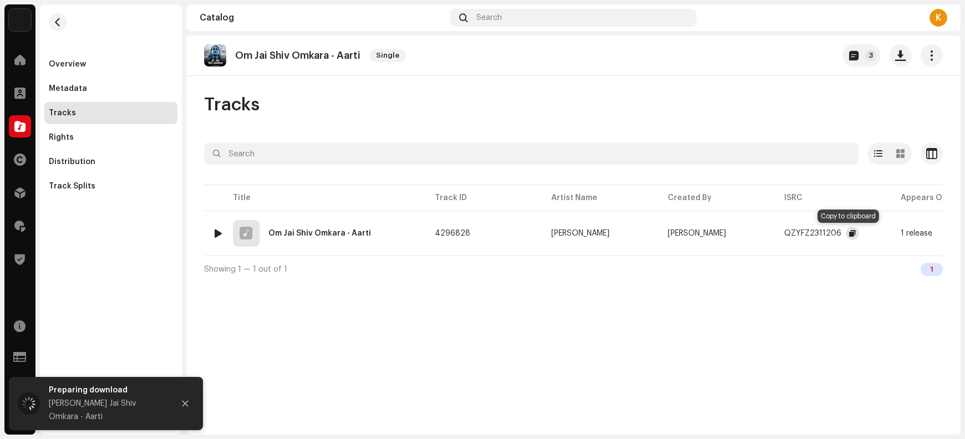
click at [849, 235] on span "button" at bounding box center [852, 233] width 7 height 9
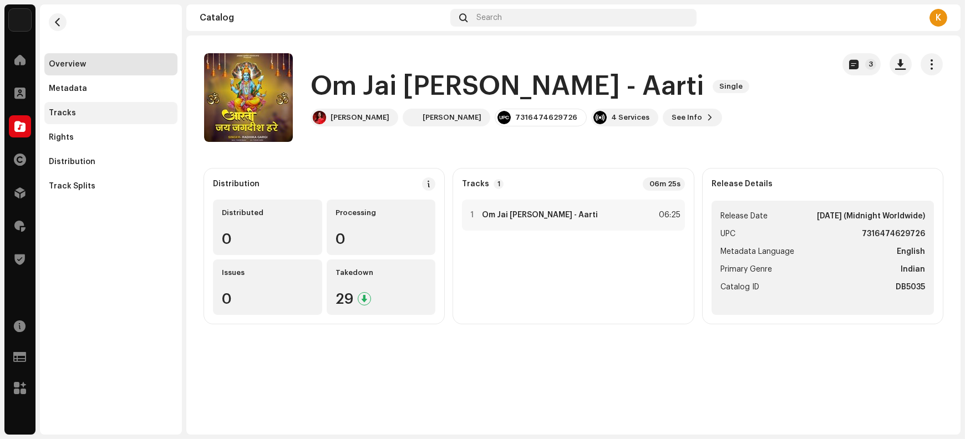
click at [90, 115] on div "Tracks" at bounding box center [111, 113] width 124 height 9
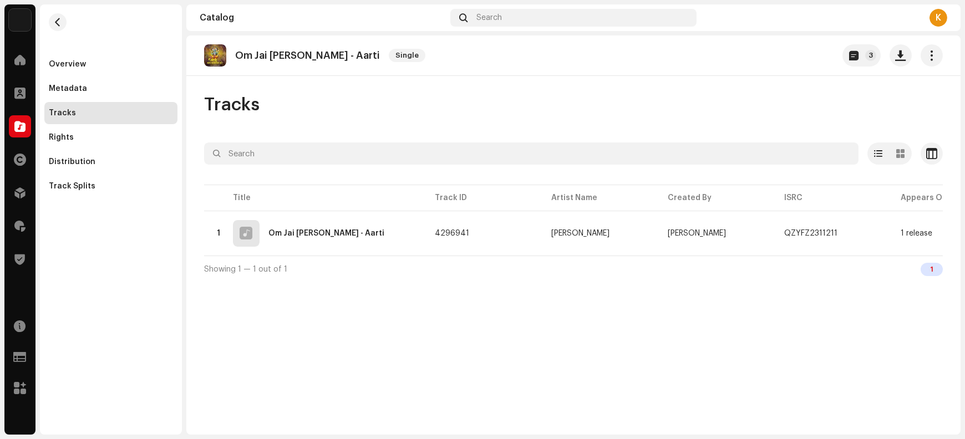
click at [301, 53] on p "Om Jai [PERSON_NAME] - Aarti" at bounding box center [307, 56] width 145 height 12
copy re-o-release-hero "Om Jai [PERSON_NAME] - Aarti Single 3"
click at [904, 57] on span "button" at bounding box center [901, 55] width 11 height 9
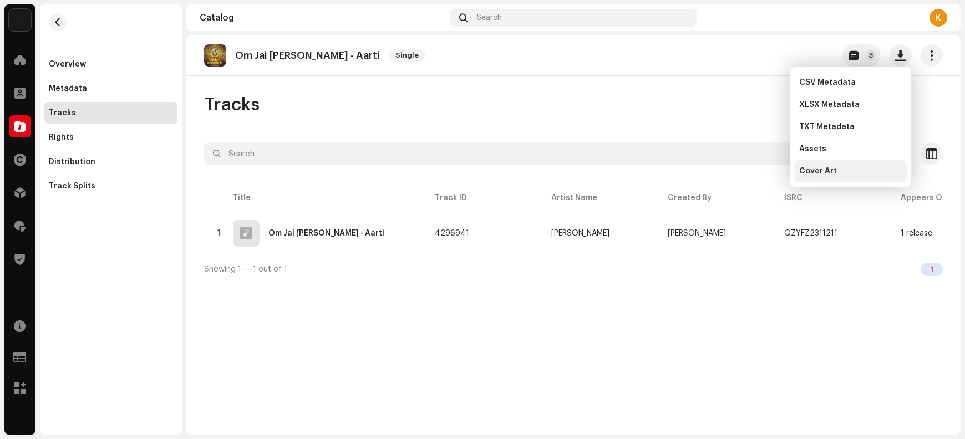
click at [862, 176] on div "Cover Art" at bounding box center [851, 171] width 112 height 22
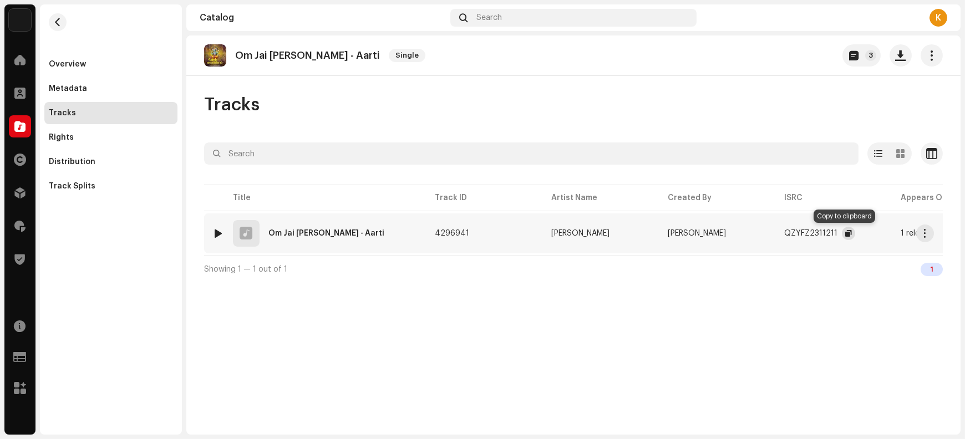
click at [846, 232] on span "button" at bounding box center [849, 233] width 7 height 9
click at [933, 235] on button "button" at bounding box center [926, 234] width 18 height 18
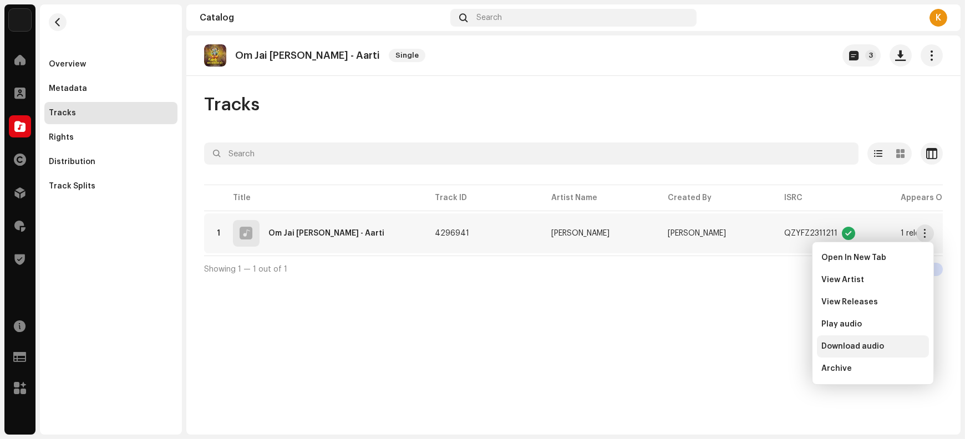
click at [863, 348] on span "Download audio" at bounding box center [853, 346] width 63 height 9
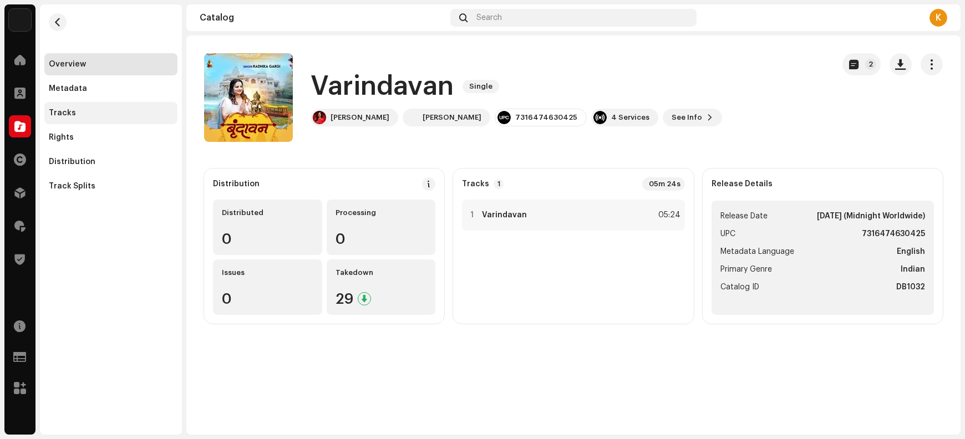
click at [57, 112] on div "Tracks" at bounding box center [62, 113] width 27 height 9
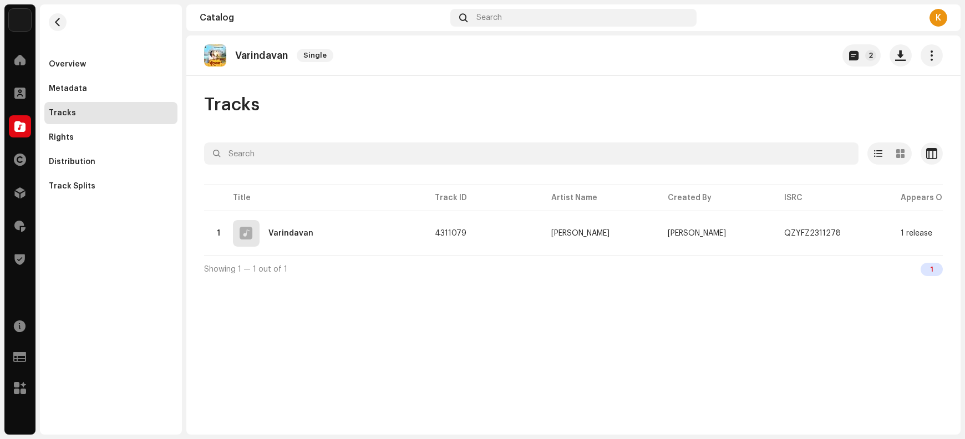
click at [252, 54] on p "Varindavan" at bounding box center [261, 56] width 53 height 12
copy p "Varindavan"
click at [899, 58] on span "button" at bounding box center [901, 55] width 11 height 9
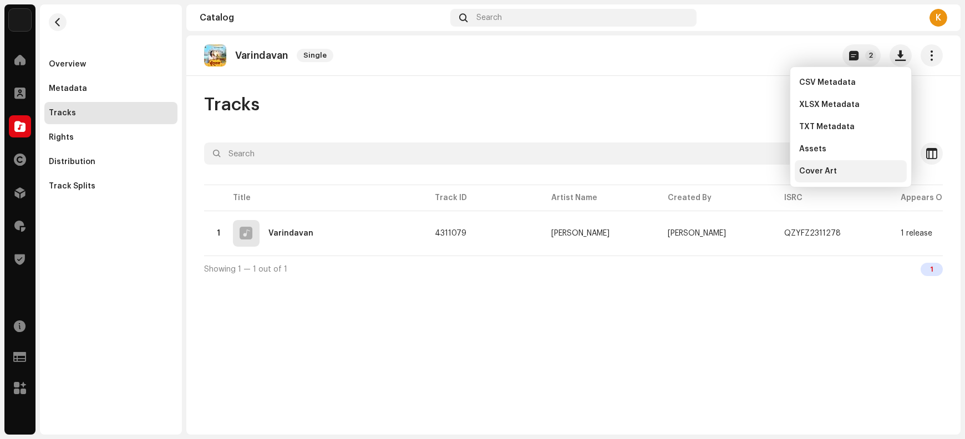
click at [839, 177] on div "Cover Art" at bounding box center [851, 171] width 112 height 22
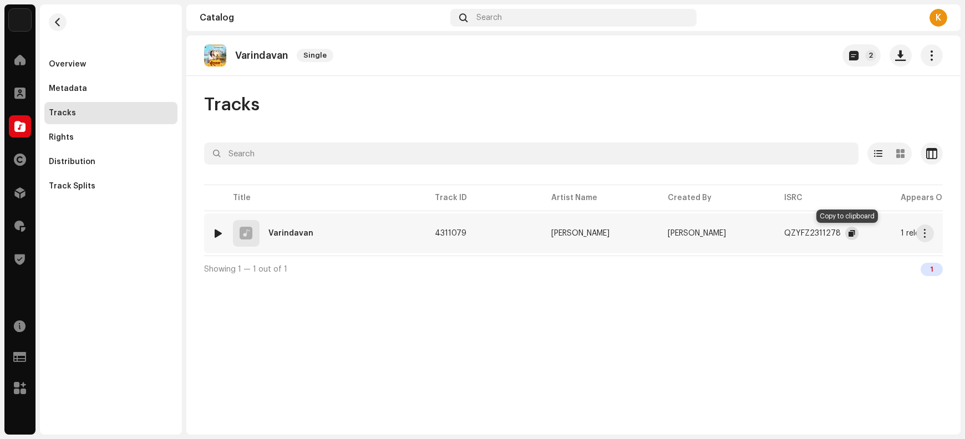
click at [849, 235] on span "button" at bounding box center [852, 233] width 7 height 9
click at [924, 234] on span "button" at bounding box center [926, 233] width 8 height 9
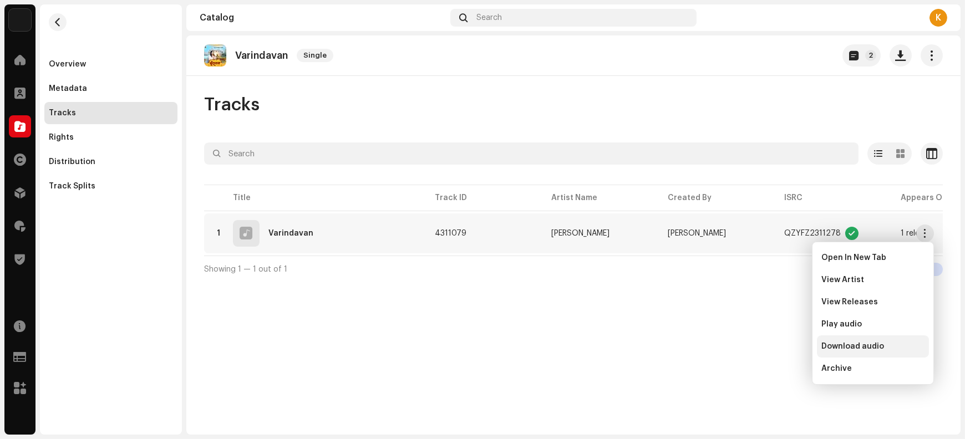
click at [865, 351] on span "Download audio" at bounding box center [853, 346] width 63 height 9
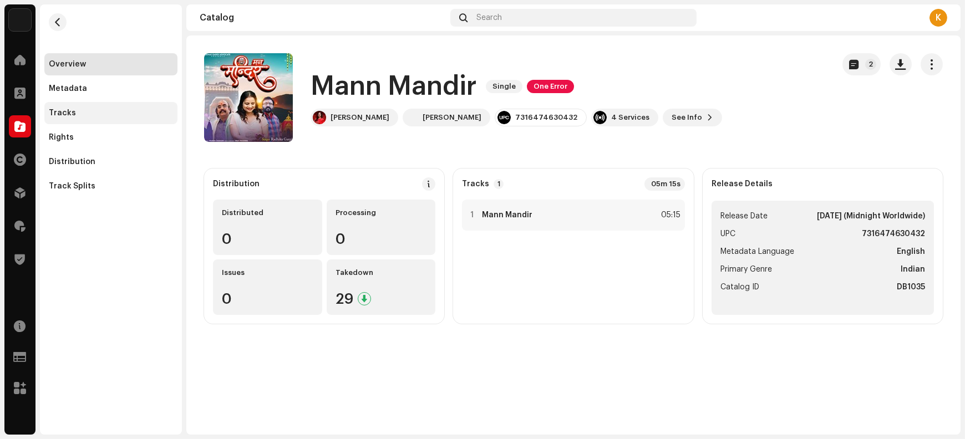
click at [91, 114] on div "Tracks" at bounding box center [111, 113] width 124 height 9
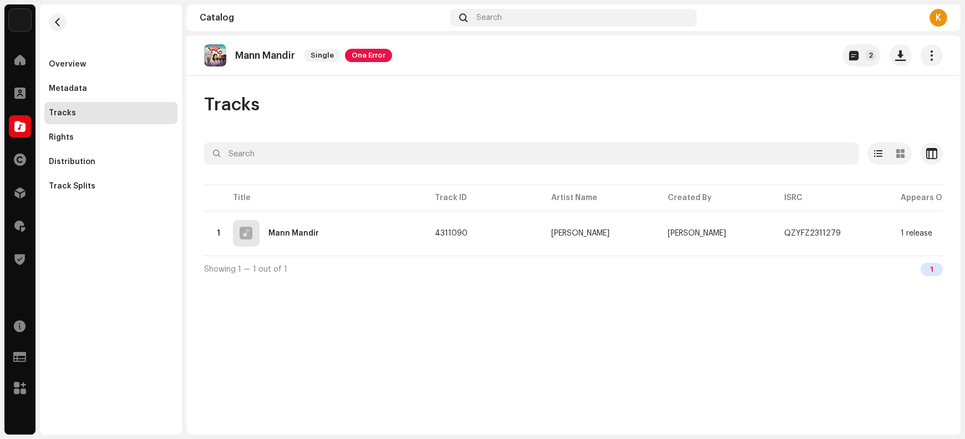
click at [256, 54] on p "Mann Mandir" at bounding box center [265, 56] width 60 height 12
copy re-o-release-hero "Mann Mandir Single One Error 2"
click at [904, 59] on span "button" at bounding box center [901, 55] width 11 height 9
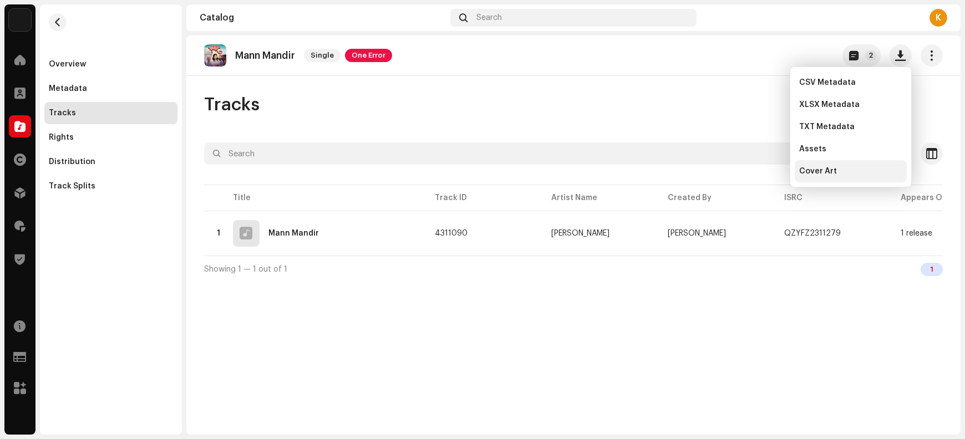
click at [856, 173] on div "Cover Art" at bounding box center [850, 171] width 103 height 9
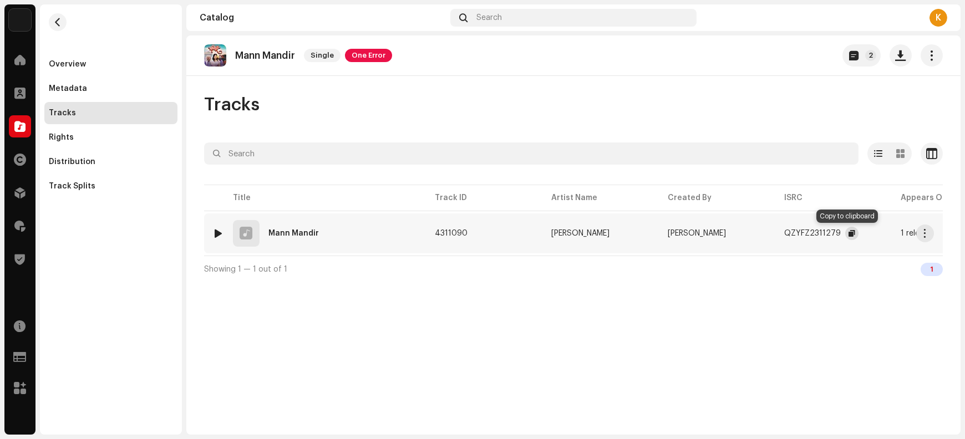
click at [846, 233] on button "button" at bounding box center [852, 233] width 13 height 13
click at [922, 231] on span "button" at bounding box center [926, 233] width 8 height 9
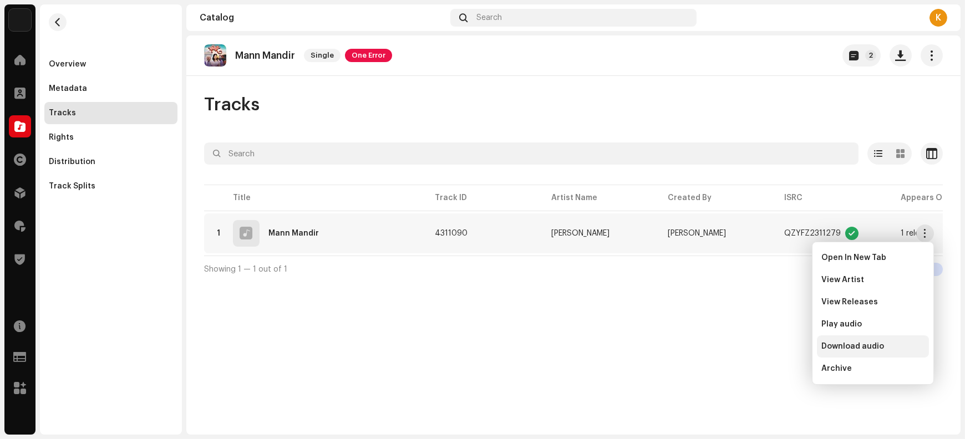
click at [863, 346] on span "Download audio" at bounding box center [853, 346] width 63 height 9
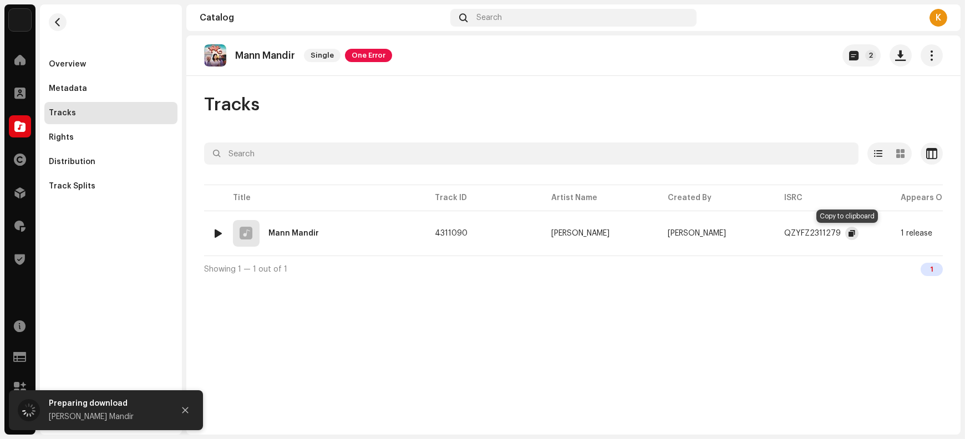
click at [849, 235] on span "button" at bounding box center [852, 233] width 7 height 9
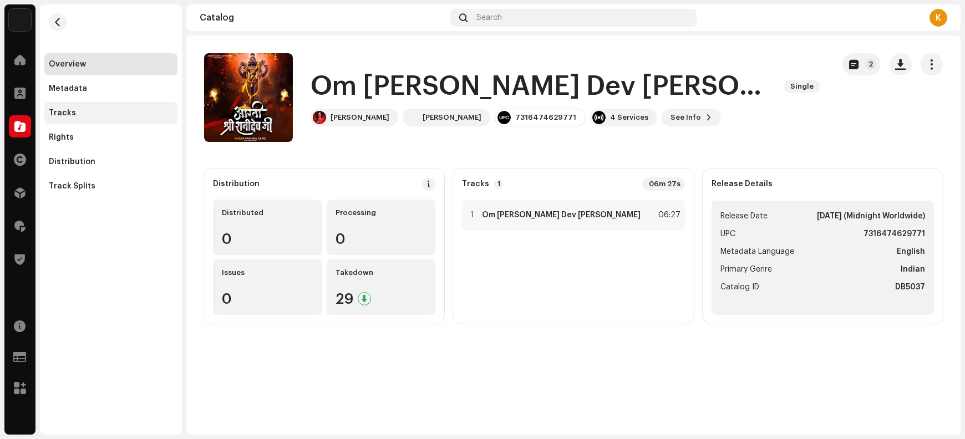
click at [96, 115] on div "Tracks" at bounding box center [111, 113] width 124 height 9
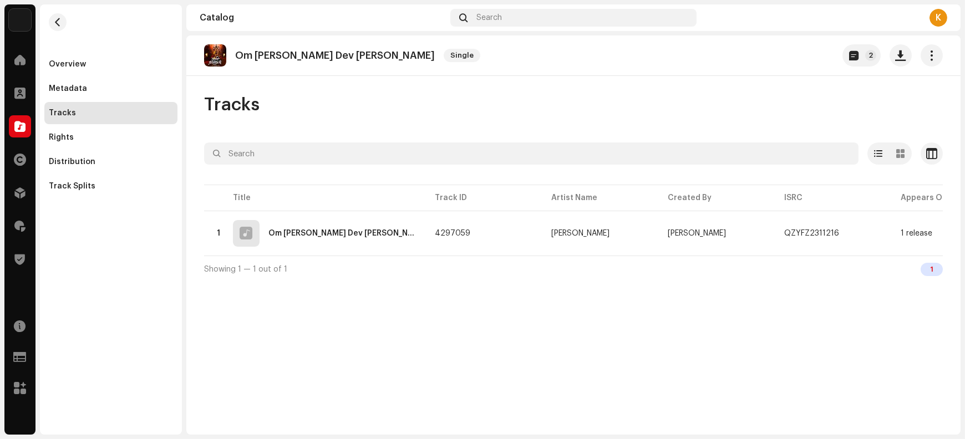
click at [255, 55] on p "Om Jai Shani Dev Hare" at bounding box center [335, 56] width 200 height 12
copy re-o-release-hero "Om Jai Shani Dev Hare Single 2"
click at [902, 59] on span "button" at bounding box center [901, 55] width 11 height 9
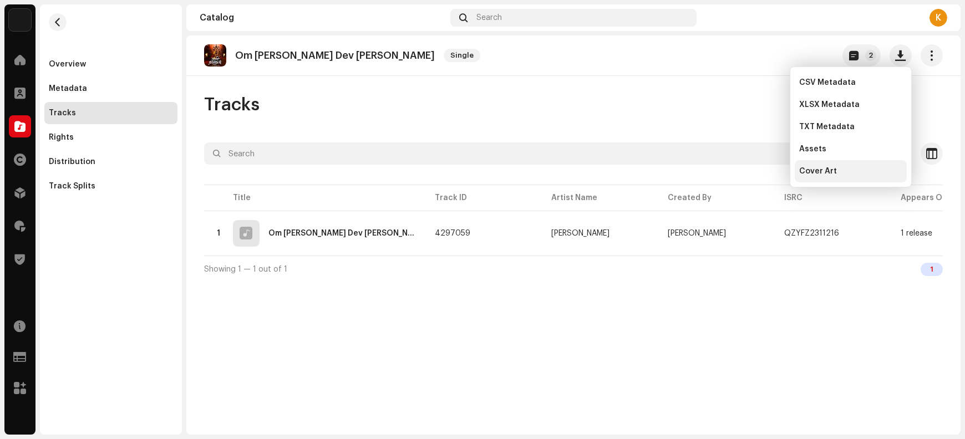
click at [838, 173] on div "Cover Art" at bounding box center [850, 171] width 103 height 9
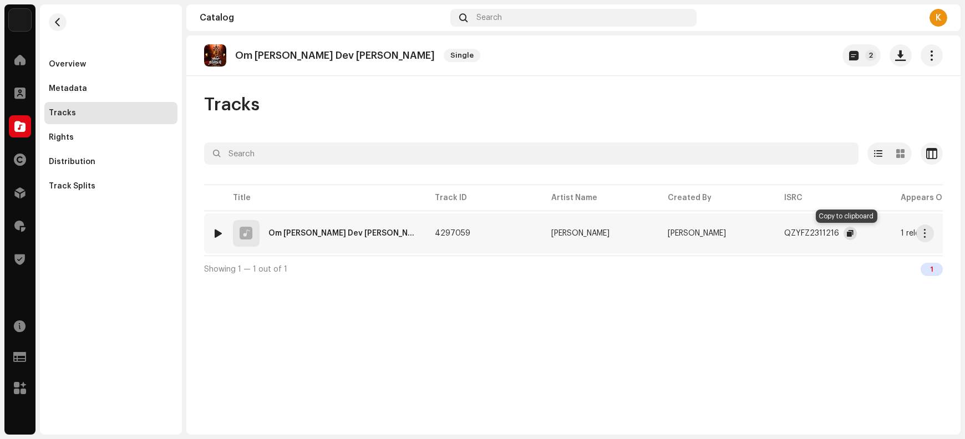
click at [847, 234] on span "button" at bounding box center [850, 233] width 7 height 9
click at [919, 234] on button "button" at bounding box center [926, 234] width 18 height 18
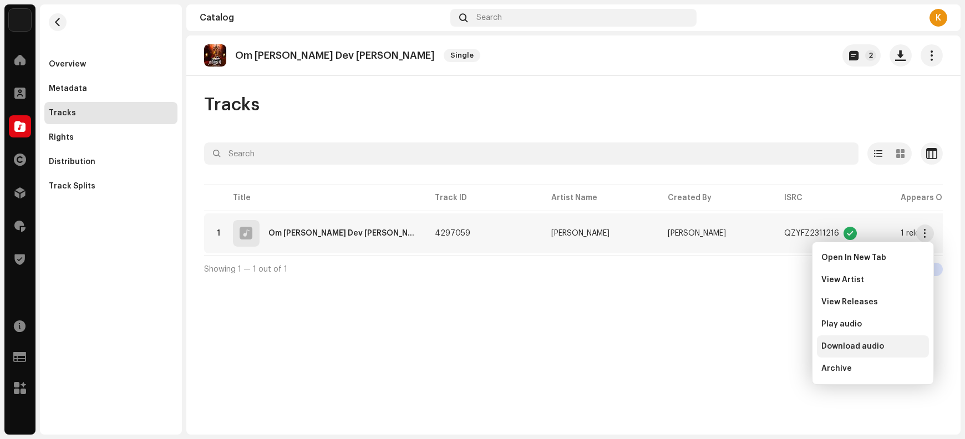
click at [878, 339] on div "Download audio" at bounding box center [873, 347] width 112 height 22
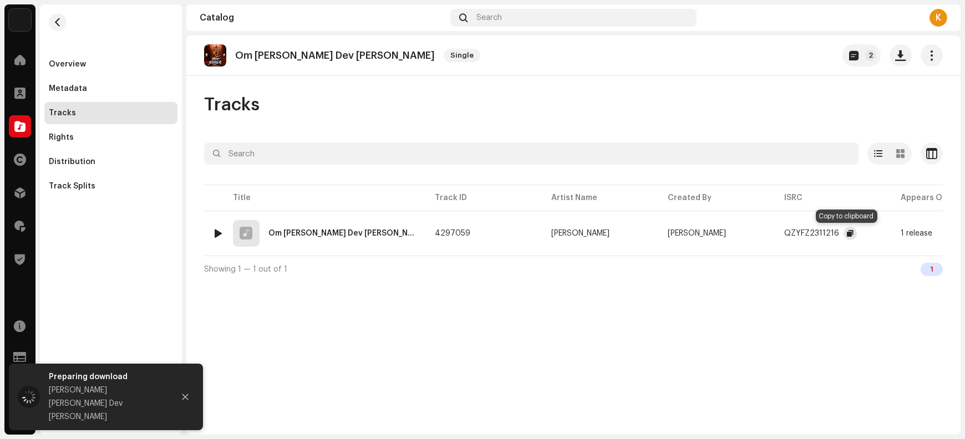
click at [847, 232] on span "button" at bounding box center [850, 233] width 7 height 9
click at [924, 231] on span "button" at bounding box center [926, 233] width 8 height 9
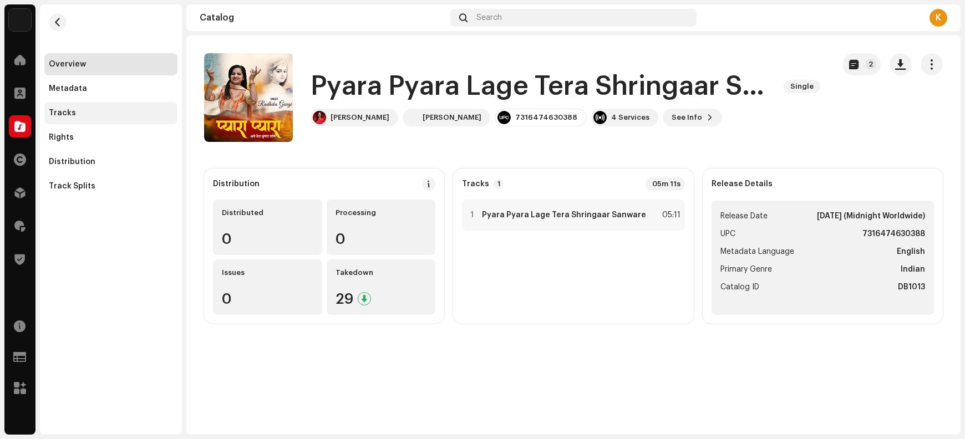
click at [99, 114] on div "Tracks" at bounding box center [111, 113] width 124 height 9
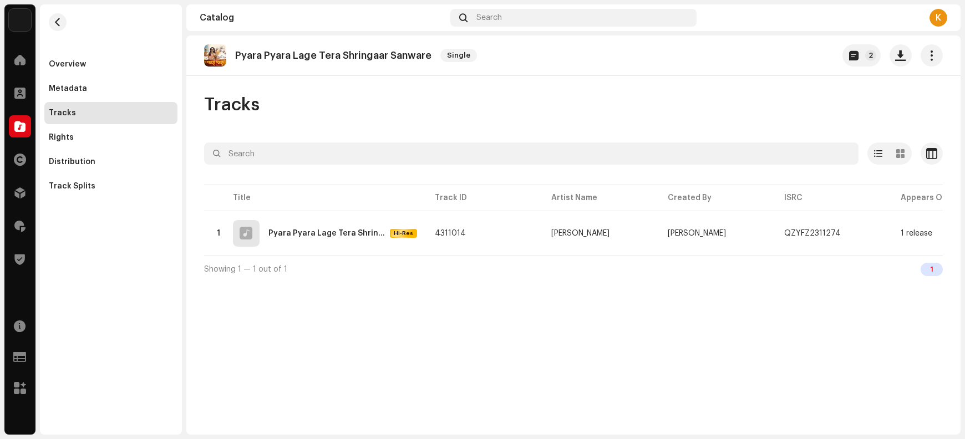
click at [355, 52] on p "Pyara Pyara Lage Tera Shringaar Sanware" at bounding box center [333, 56] width 196 height 12
copy re-o-release-hero "Pyara Pyara Lage Tera Shringaar Sanware Single 2"
click at [899, 51] on span "button" at bounding box center [901, 55] width 11 height 9
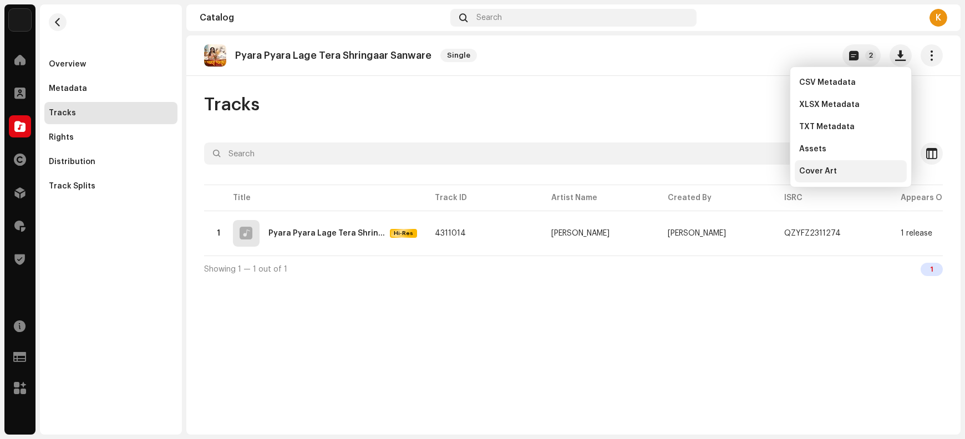
click at [846, 173] on div "Cover Art" at bounding box center [850, 171] width 103 height 9
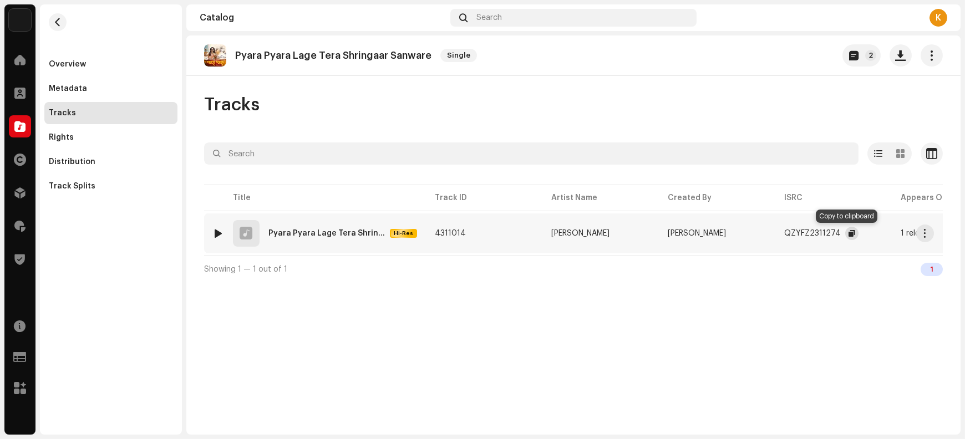
click at [846, 234] on button "button" at bounding box center [852, 233] width 13 height 13
drag, startPoint x: 920, startPoint y: 230, endPoint x: 912, endPoint y: 237, distance: 11.4
click at [920, 232] on button "button" at bounding box center [926, 234] width 18 height 18
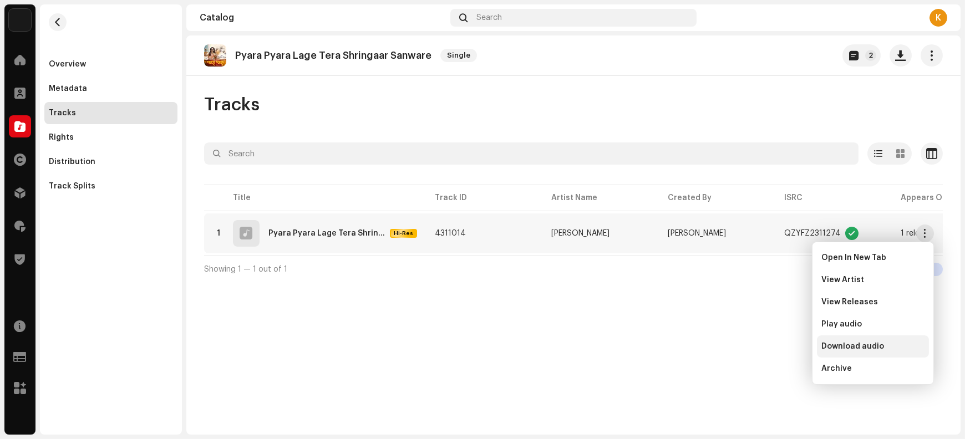
click at [867, 344] on span "Download audio" at bounding box center [853, 346] width 63 height 9
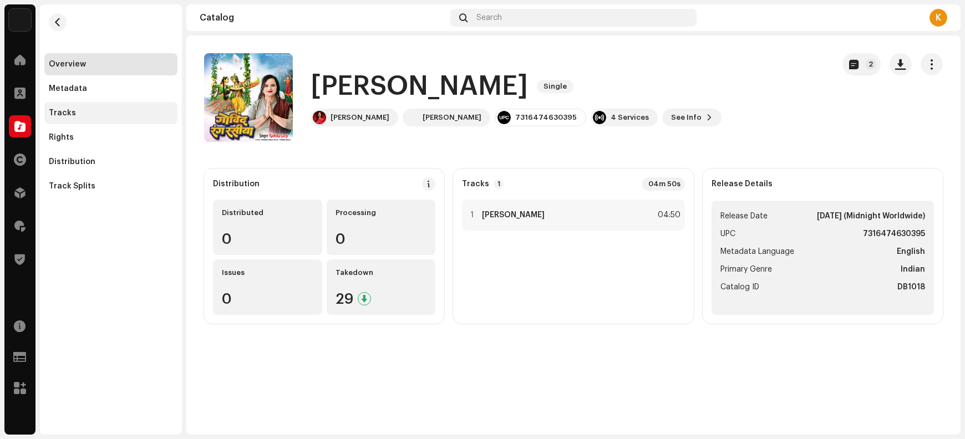
click at [130, 112] on div "Tracks" at bounding box center [111, 113] width 124 height 9
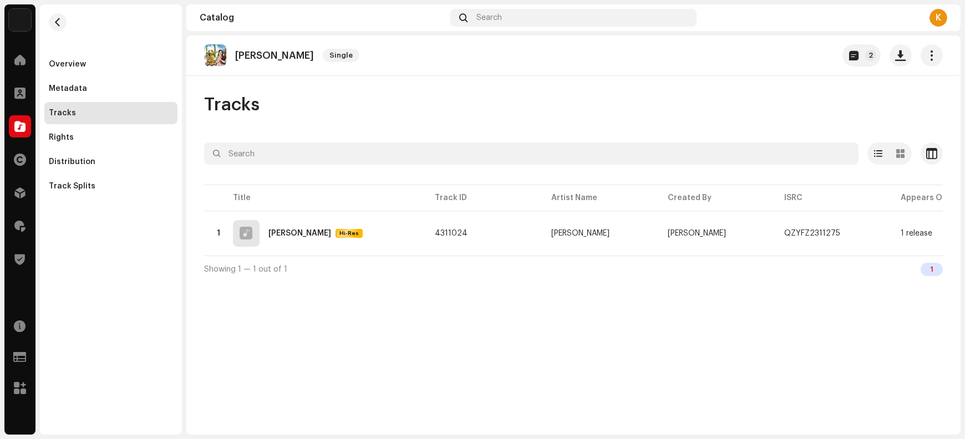
click at [256, 51] on p "Govind Rang Rasiya" at bounding box center [274, 56] width 79 height 12
copy re-o-release-hero "Govind Rang Rasiya Single 2"
click at [900, 58] on span "button" at bounding box center [901, 55] width 11 height 9
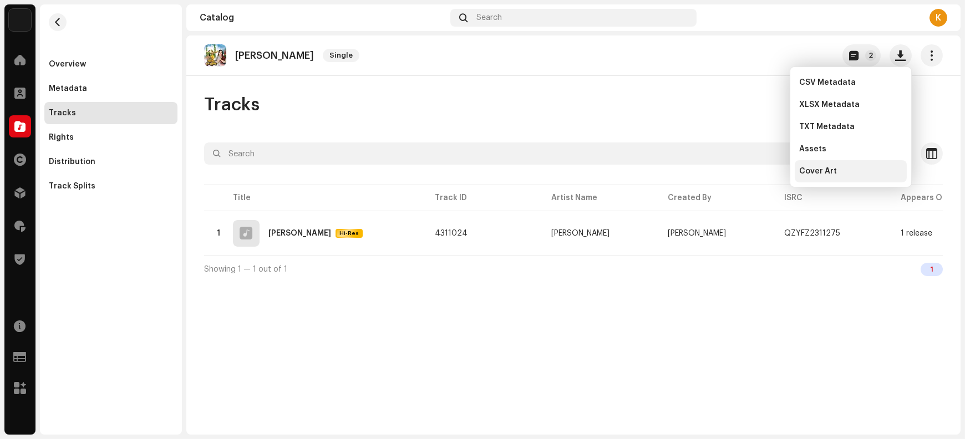
click at [837, 176] on div "Cover Art" at bounding box center [851, 171] width 112 height 22
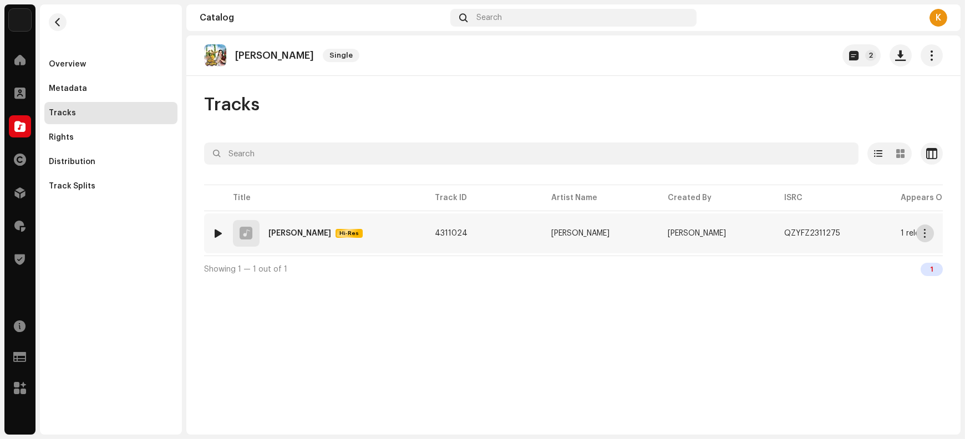
click at [927, 235] on span "button" at bounding box center [926, 233] width 8 height 9
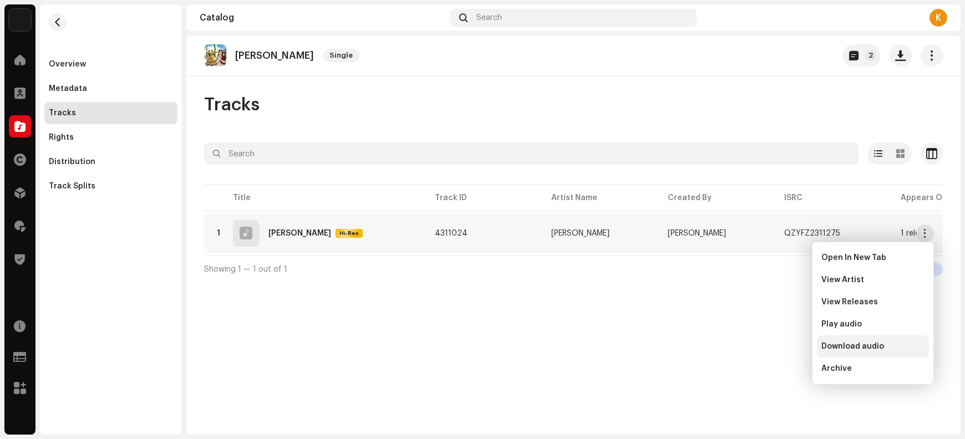
click at [868, 347] on span "Download audio" at bounding box center [853, 346] width 63 height 9
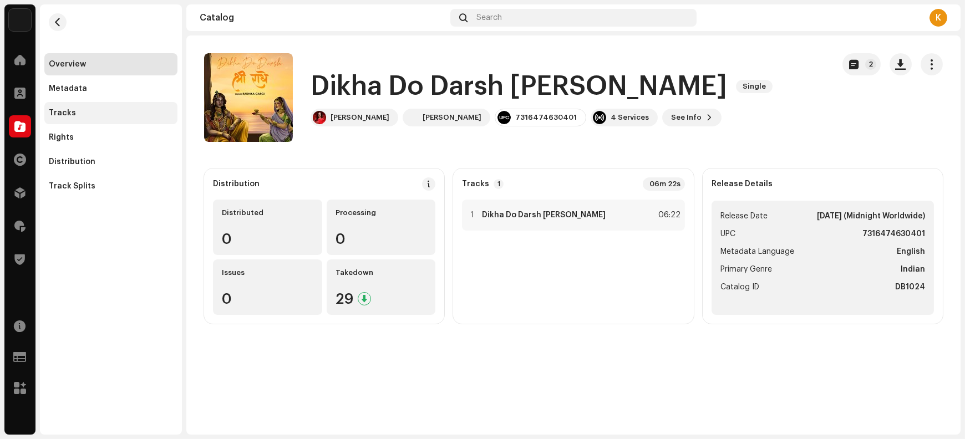
click at [88, 112] on div "Tracks" at bounding box center [111, 113] width 124 height 9
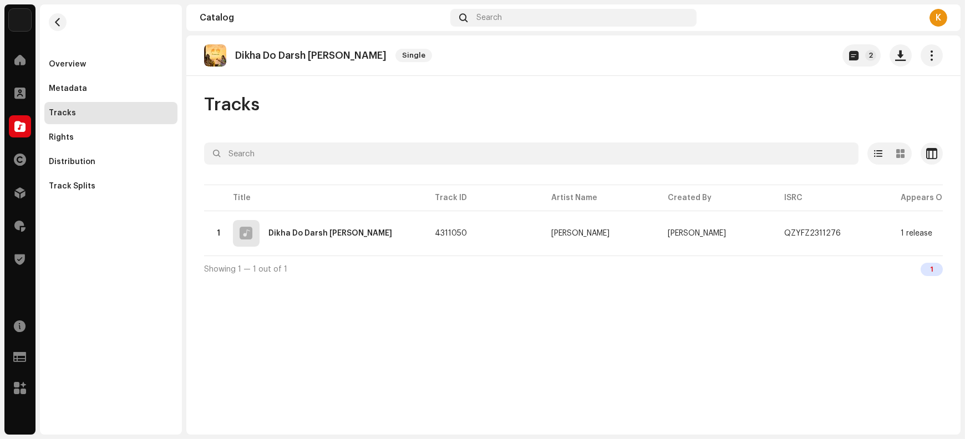
click at [263, 50] on p "Dikha Do Darsh [PERSON_NAME]" at bounding box center [310, 56] width 151 height 12
copy re-o-release-hero "Dikha Do Darsh [PERSON_NAME] Single 2"
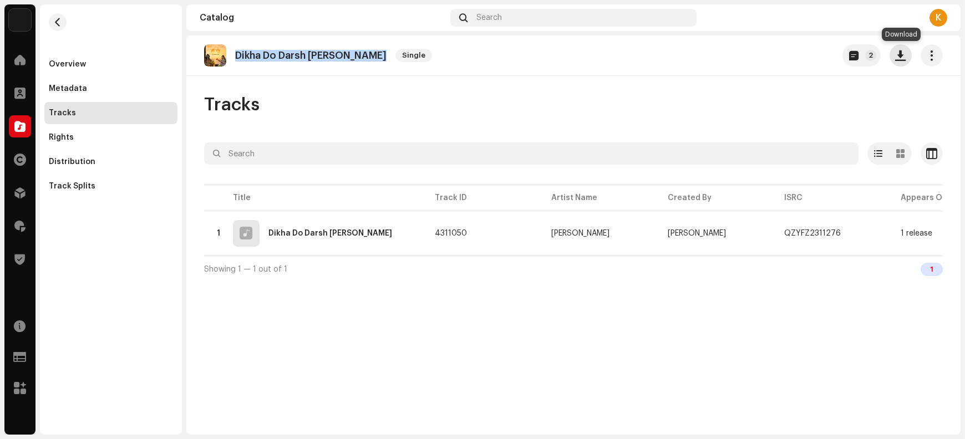
click at [904, 55] on span "button" at bounding box center [901, 55] width 11 height 9
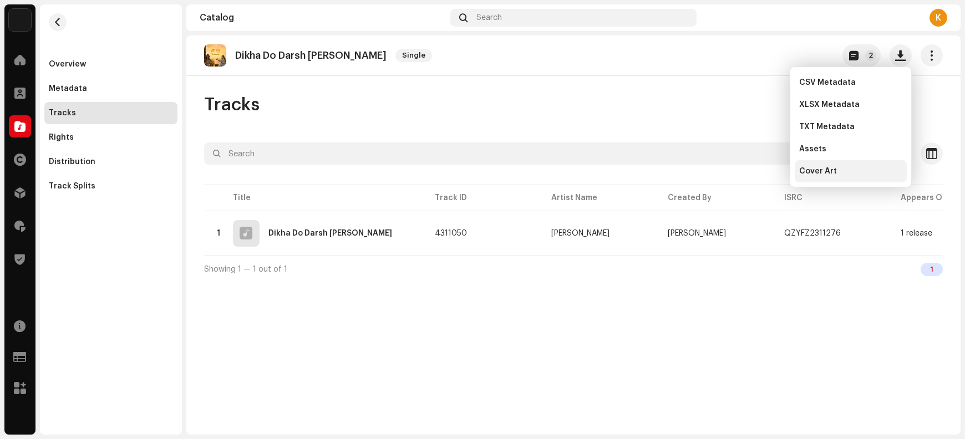
click at [859, 173] on div "Cover Art" at bounding box center [850, 171] width 103 height 9
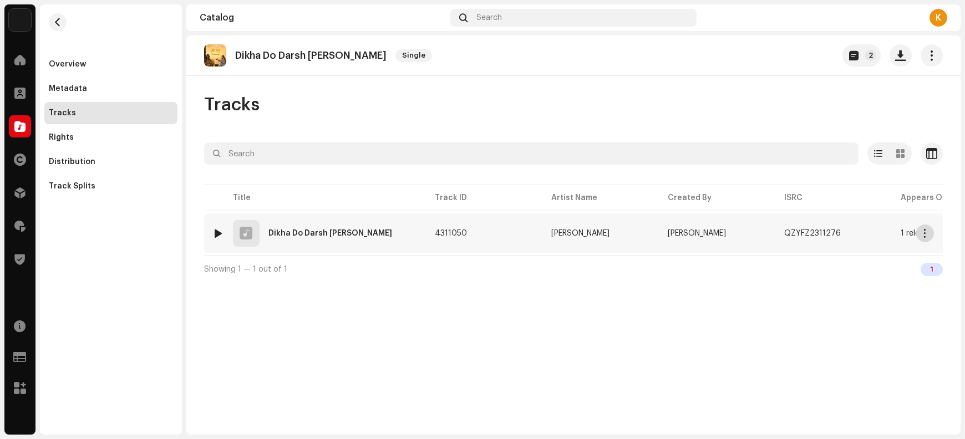
click at [923, 235] on span "button" at bounding box center [926, 233] width 8 height 9
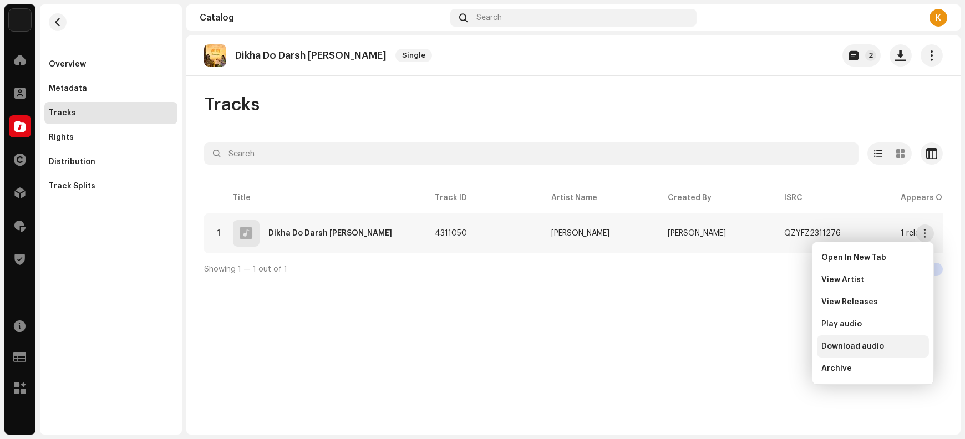
click at [867, 347] on span "Download audio" at bounding box center [853, 346] width 63 height 9
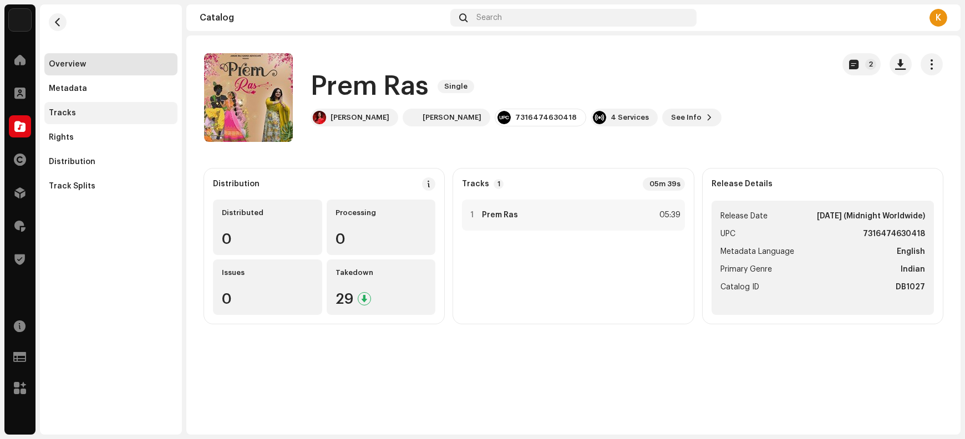
click at [78, 110] on div "Tracks" at bounding box center [111, 113] width 124 height 9
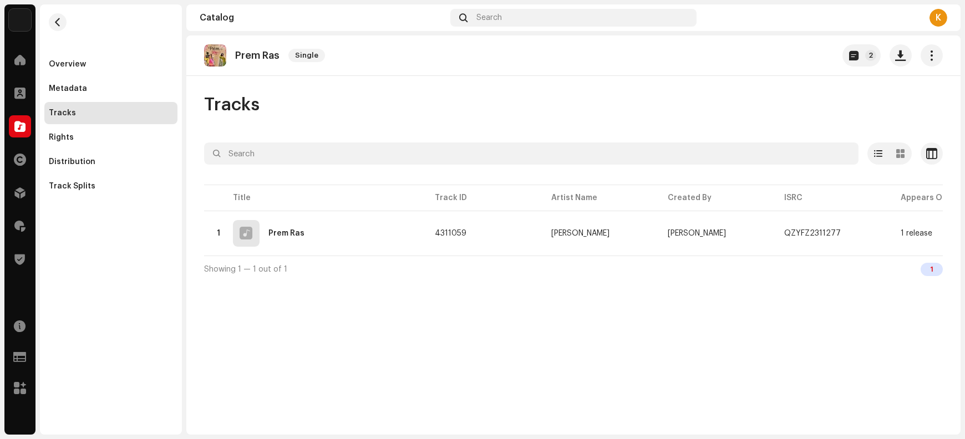
click at [246, 54] on p "Prem Ras" at bounding box center [257, 56] width 44 height 12
copy re-o-release-hero "Prem Ras Single 2"
click at [904, 57] on span "button" at bounding box center [901, 55] width 11 height 9
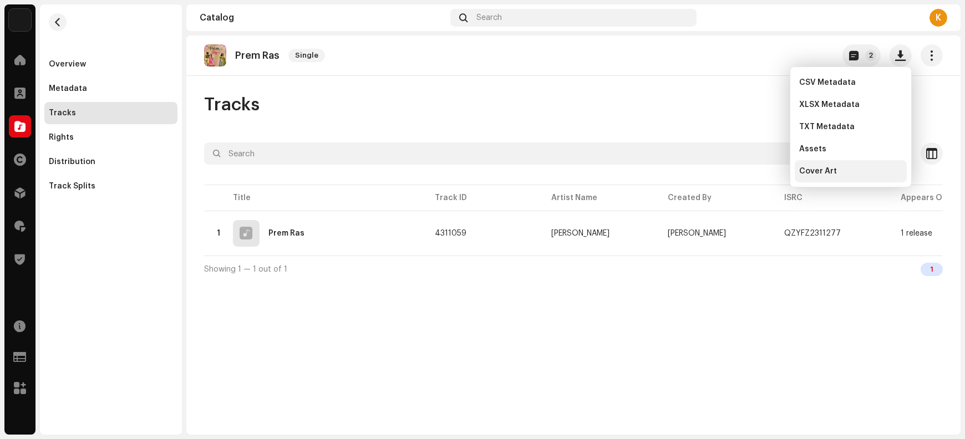
click at [847, 173] on div "Cover Art" at bounding box center [850, 171] width 103 height 9
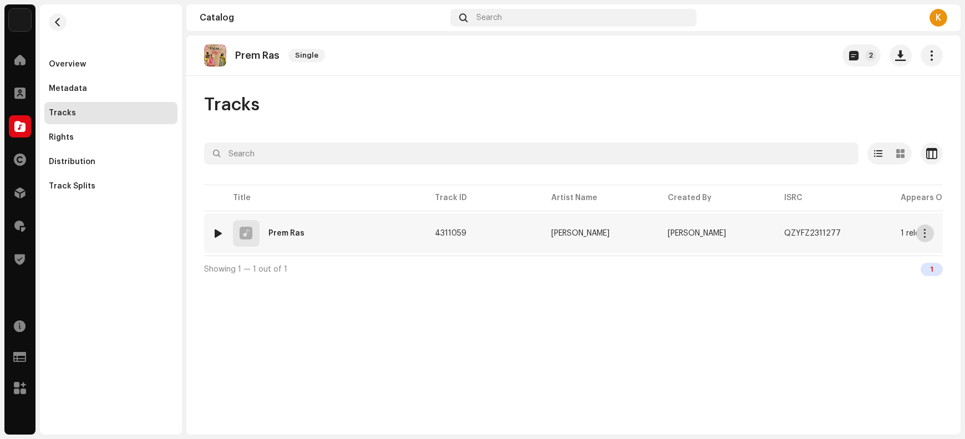
click at [923, 234] on span "button" at bounding box center [926, 233] width 8 height 9
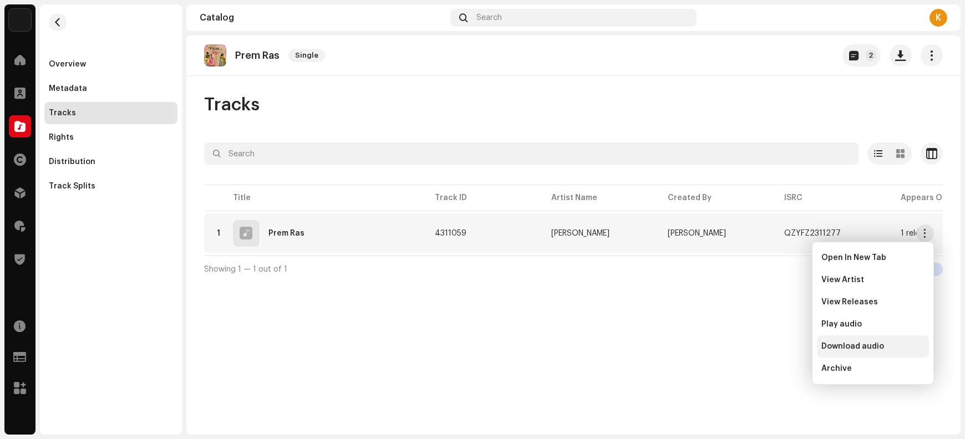
click at [865, 350] on span "Download audio" at bounding box center [853, 346] width 63 height 9
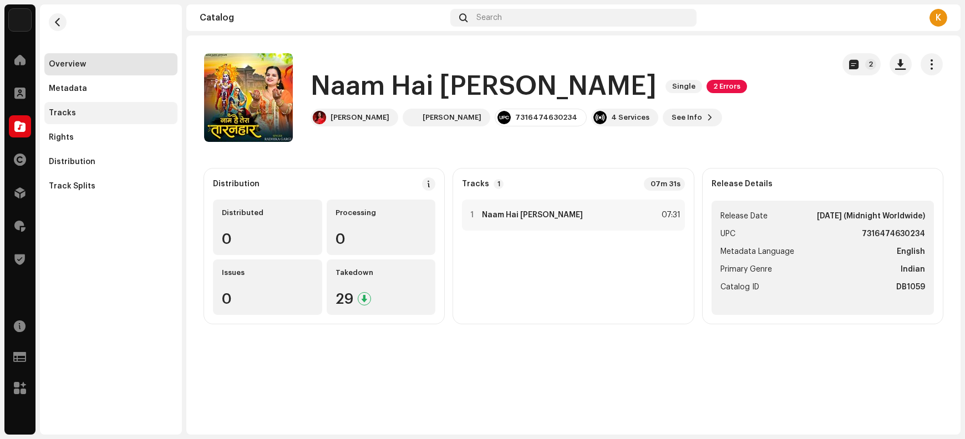
click at [71, 115] on div "Tracks" at bounding box center [62, 113] width 27 height 9
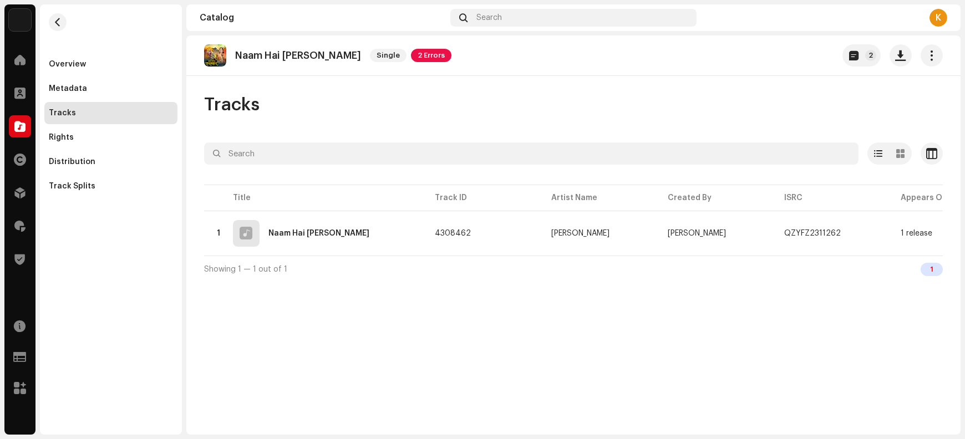
click at [269, 57] on p "Naam Hai Tera Taranhara" at bounding box center [298, 56] width 126 height 12
copy re-o-release-hero "Naam Hai Tera Taranhara Single 2 Errors 2"
click at [903, 58] on span "button" at bounding box center [901, 55] width 11 height 9
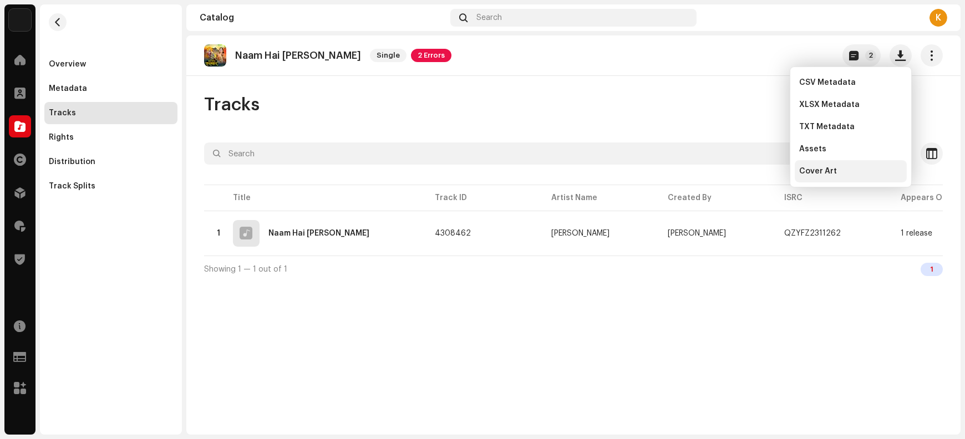
click at [850, 172] on div "Cover Art" at bounding box center [850, 171] width 103 height 9
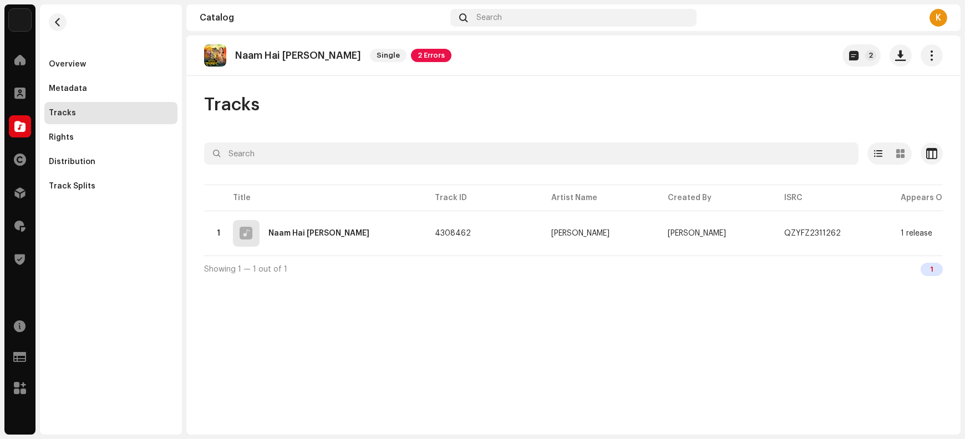
click at [291, 57] on p "Naam Hai Tera Taranhara" at bounding box center [298, 56] width 126 height 12
click at [291, 57] on p "Naam Hai [PERSON_NAME]" at bounding box center [298, 56] width 126 height 12
copy re-o-release-hero "Naam Hai Tera Taranhara Single 2 Errors 2"
click at [897, 59] on span "button" at bounding box center [901, 55] width 11 height 9
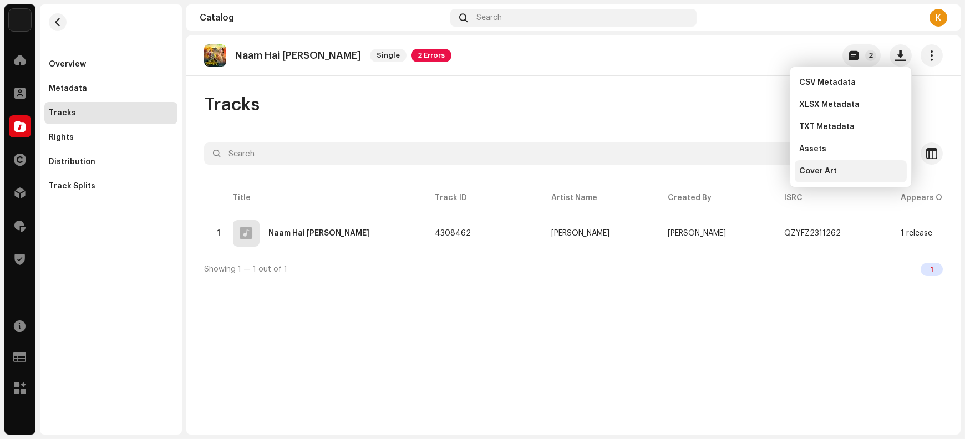
click at [843, 170] on div "Cover Art" at bounding box center [850, 171] width 103 height 9
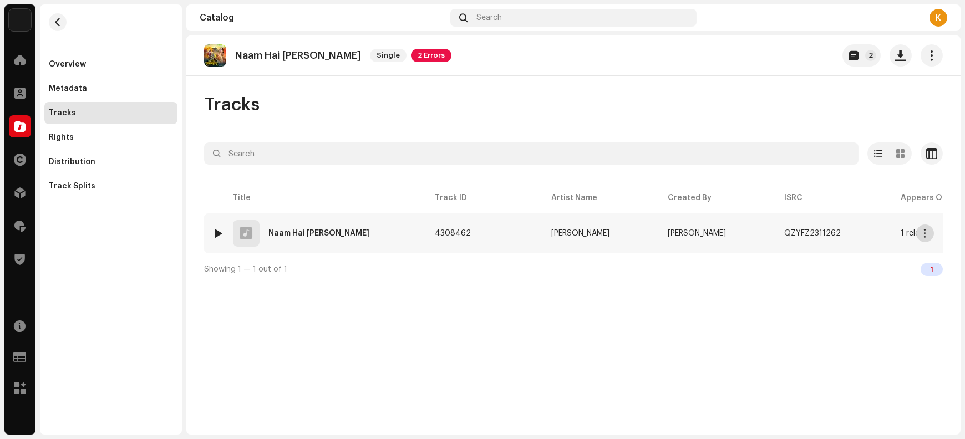
click at [925, 234] on span "button" at bounding box center [926, 233] width 8 height 9
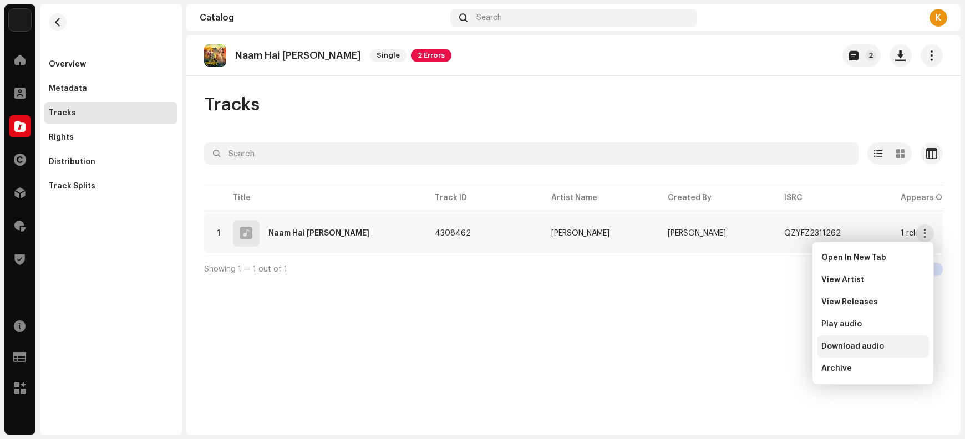
click at [845, 345] on span "Download audio" at bounding box center [853, 346] width 63 height 9
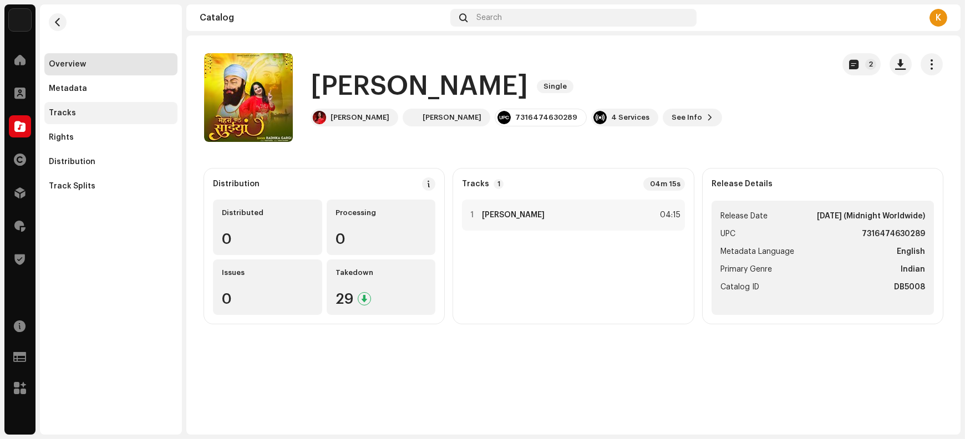
click at [77, 114] on div "Tracks" at bounding box center [111, 113] width 124 height 9
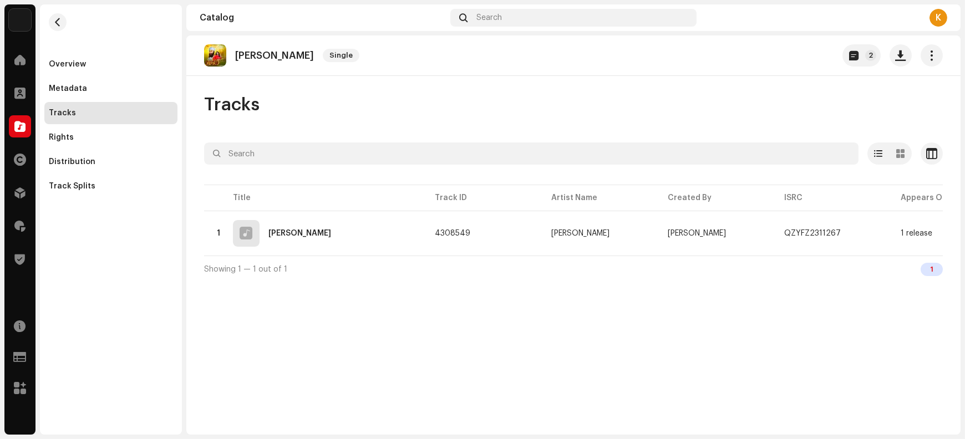
click at [277, 57] on p "[PERSON_NAME]" at bounding box center [274, 56] width 79 height 12
copy re-o-release-hero "[PERSON_NAME] Saiyan Single 2"
click at [264, 52] on p "[PERSON_NAME]" at bounding box center [274, 56] width 79 height 12
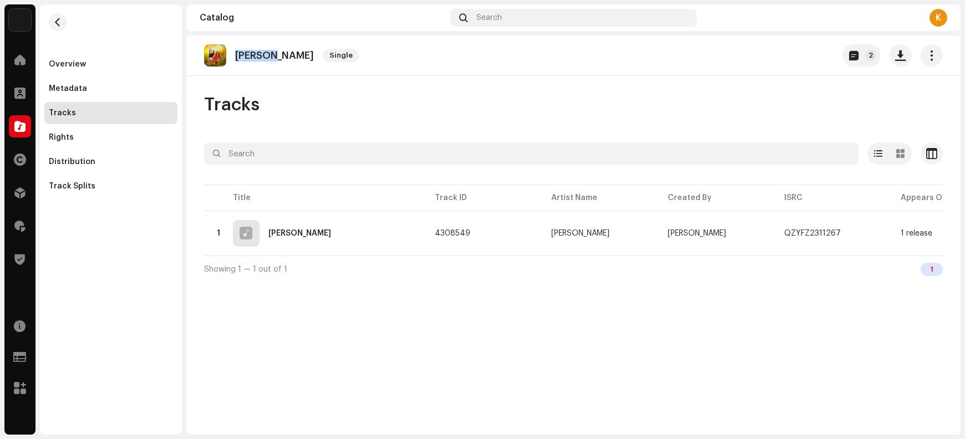
click at [264, 52] on p "[PERSON_NAME]" at bounding box center [274, 56] width 79 height 12
click at [897, 62] on button "button" at bounding box center [901, 55] width 22 height 22
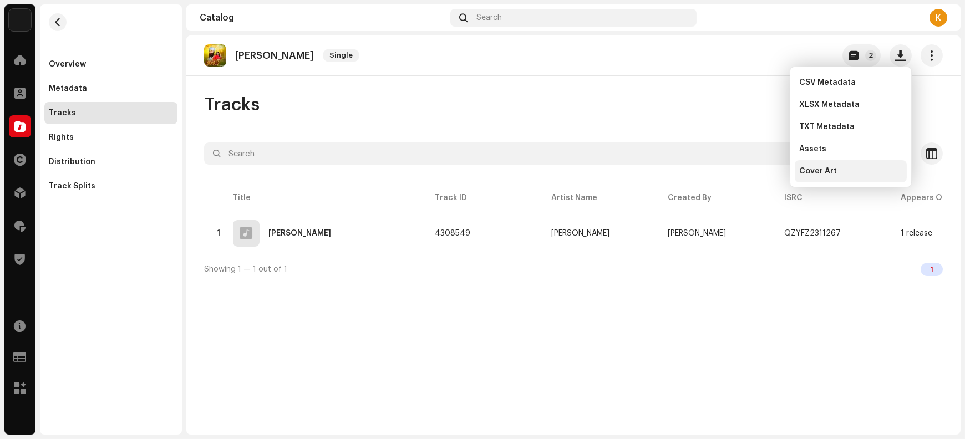
click at [825, 169] on span "Cover Art" at bounding box center [818, 171] width 38 height 9
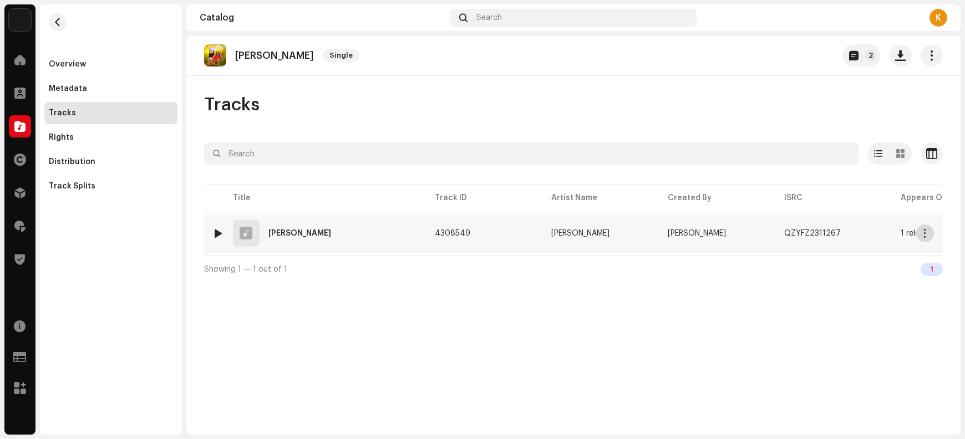
click at [923, 235] on span "button" at bounding box center [926, 233] width 8 height 9
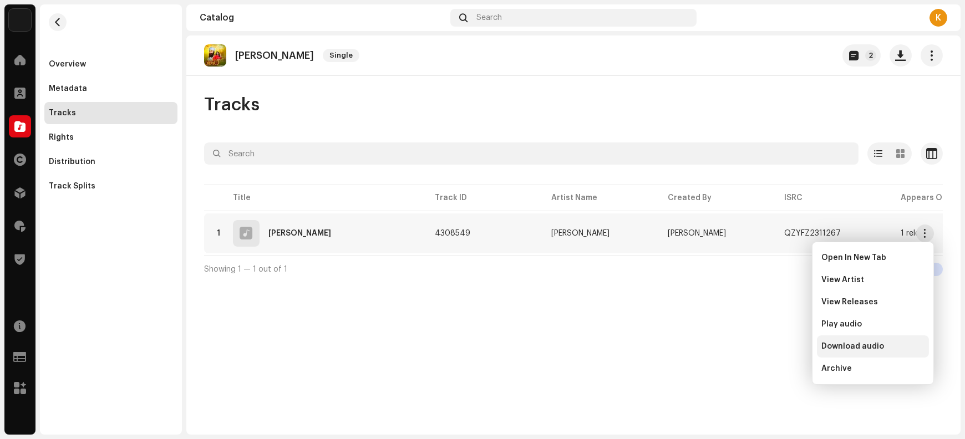
click at [867, 346] on span "Download audio" at bounding box center [853, 346] width 63 height 9
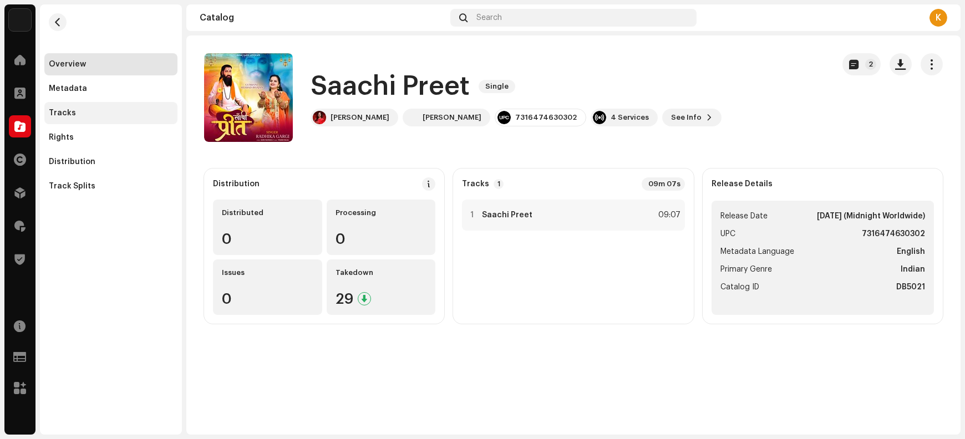
click at [72, 112] on div "Tracks" at bounding box center [62, 113] width 27 height 9
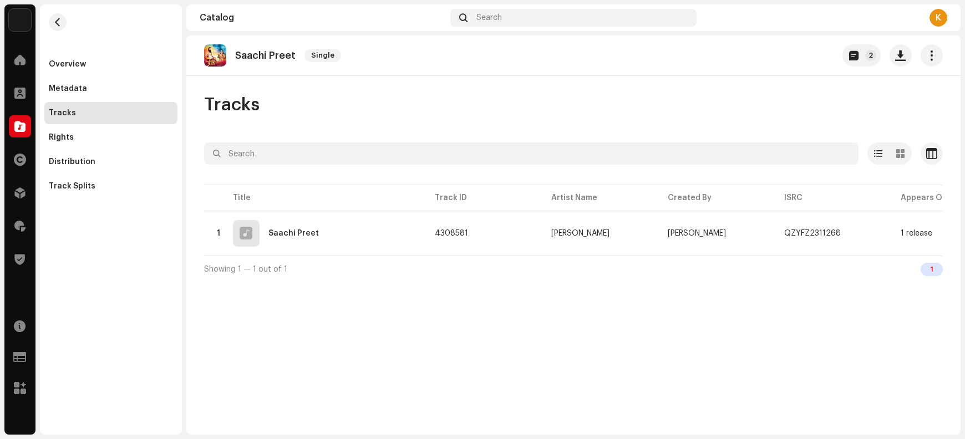
click at [256, 55] on p "Saachi Preet" at bounding box center [265, 56] width 60 height 12
copy re-o-release-hero "Saachi Preet Single 2"
click at [903, 60] on button "button" at bounding box center [901, 55] width 22 height 22
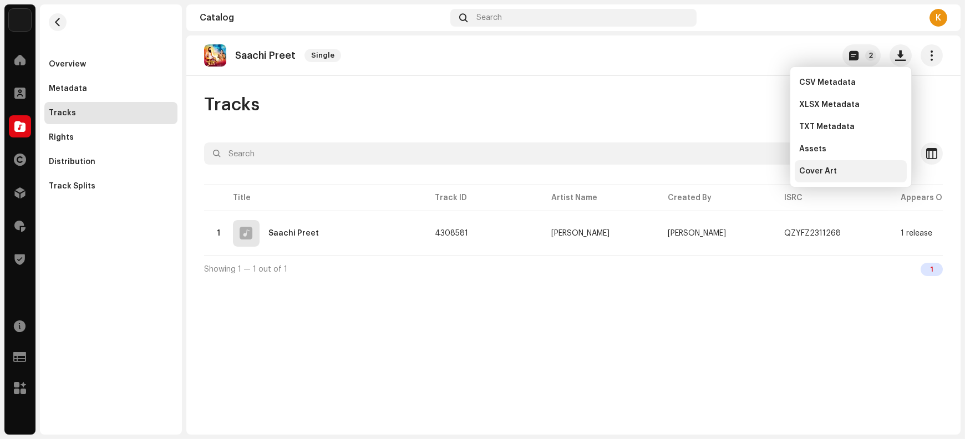
click at [833, 175] on span "Cover Art" at bounding box center [818, 171] width 38 height 9
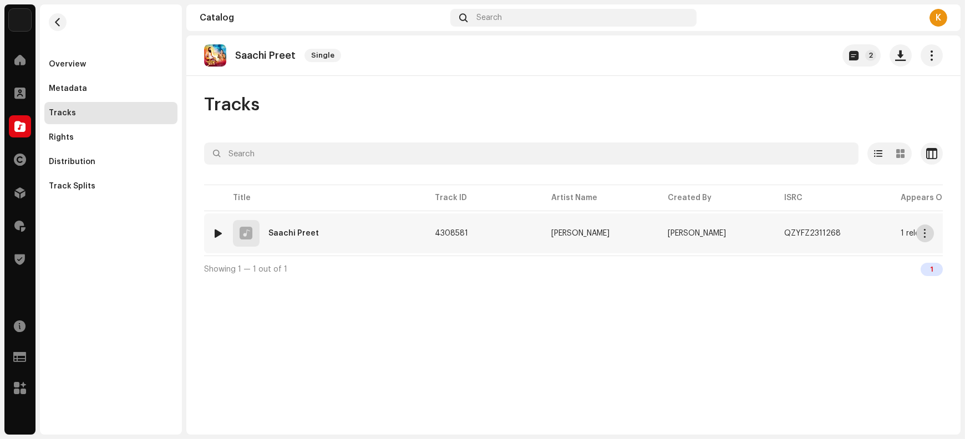
click at [925, 232] on span "button" at bounding box center [926, 233] width 8 height 9
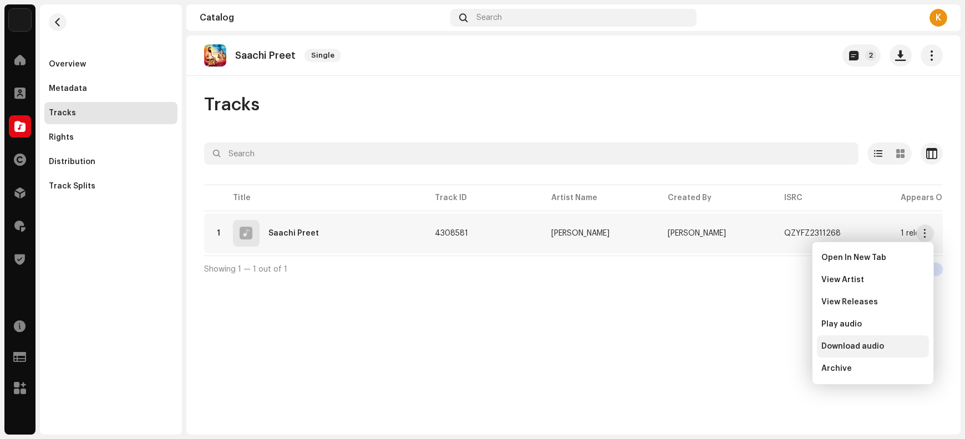
click at [867, 342] on span "Download audio" at bounding box center [853, 346] width 63 height 9
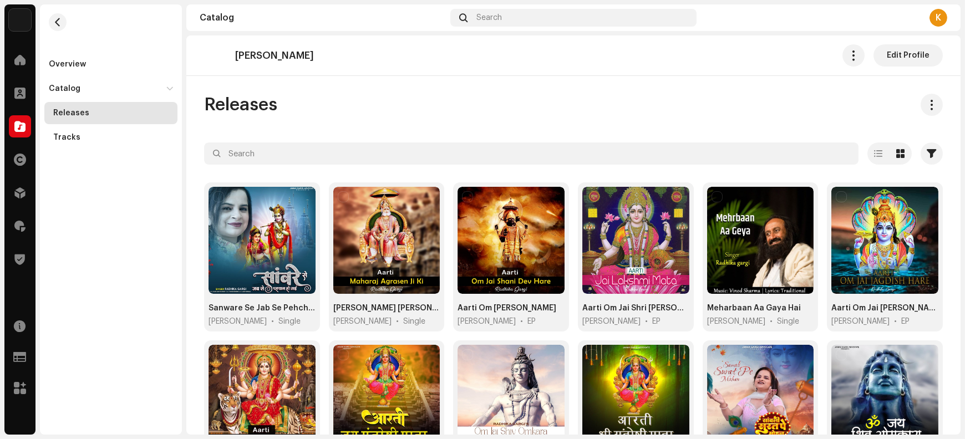
scroll to position [401, 0]
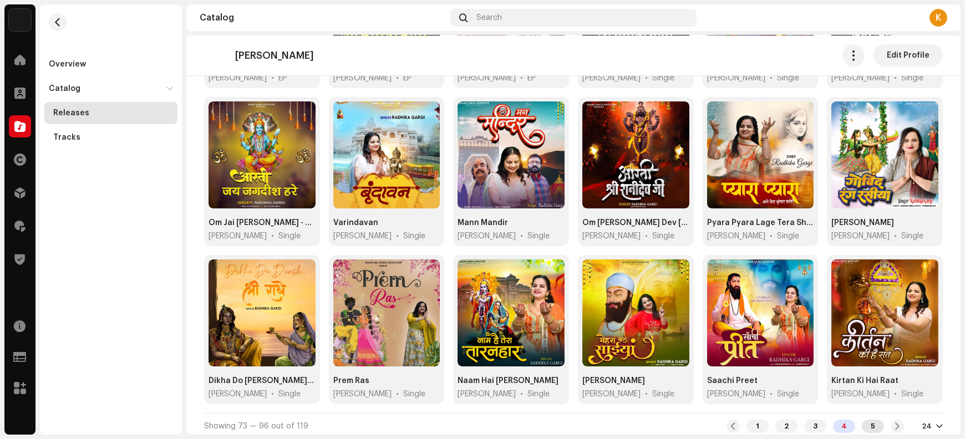
click at [869, 425] on div "5" at bounding box center [873, 426] width 22 height 13
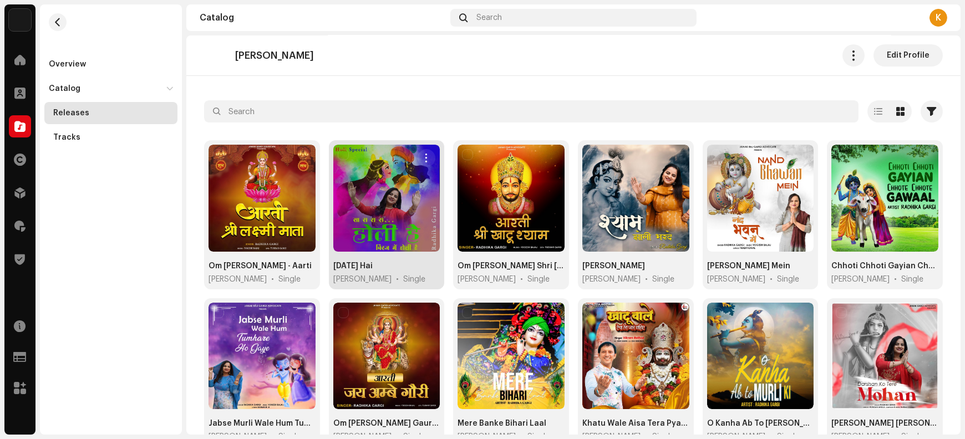
scroll to position [46, 0]
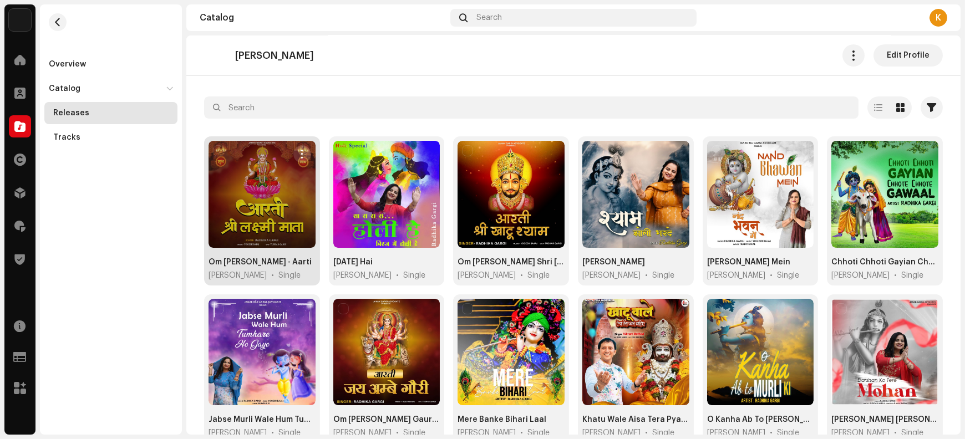
click at [304, 153] on span "button" at bounding box center [302, 154] width 8 height 9
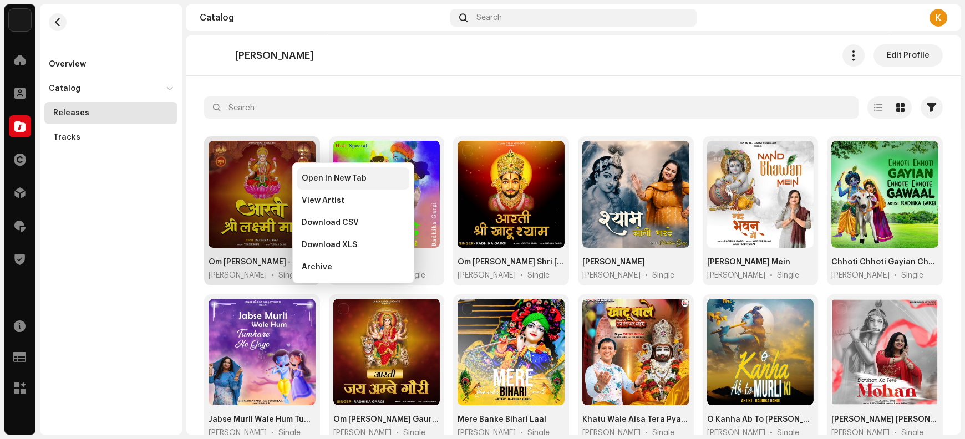
click at [317, 181] on span "Open In New Tab" at bounding box center [334, 178] width 65 height 9
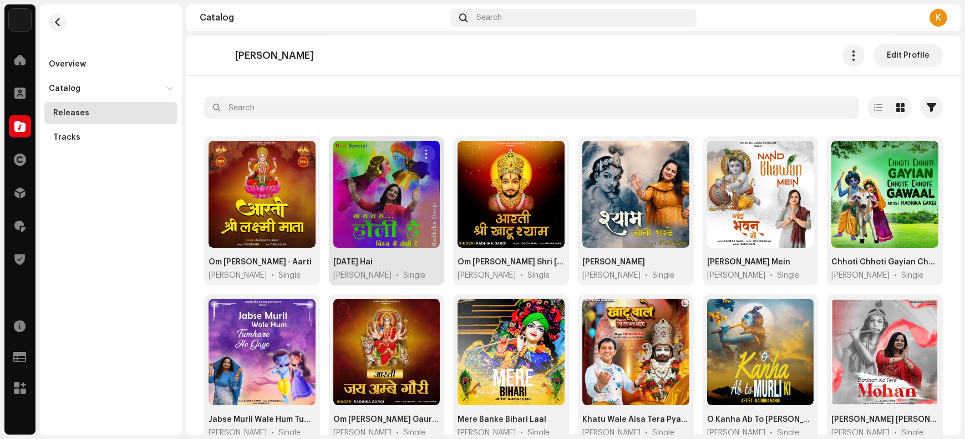
click at [423, 155] on span "button" at bounding box center [427, 154] width 8 height 9
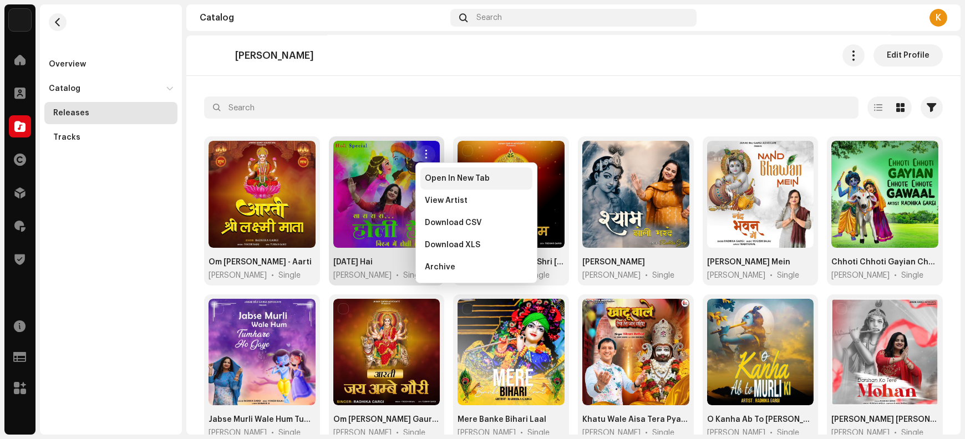
click at [442, 183] on span "Open In New Tab" at bounding box center [457, 178] width 65 height 9
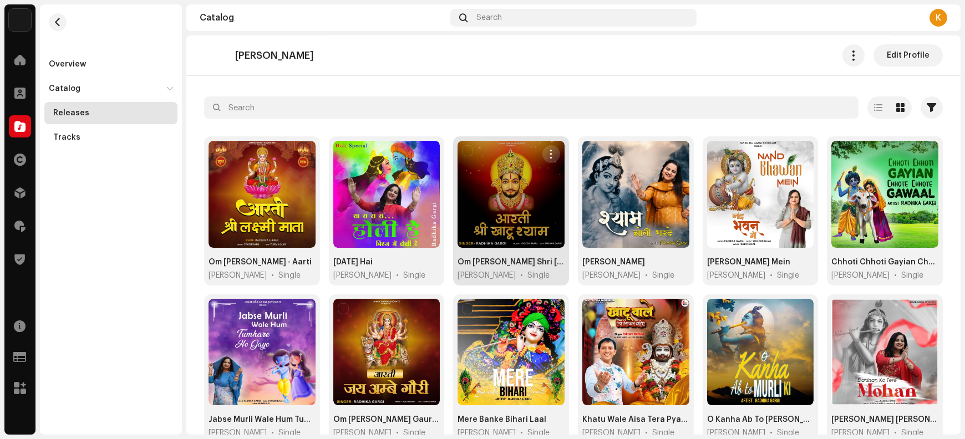
click at [549, 153] on span "button" at bounding box center [551, 154] width 8 height 9
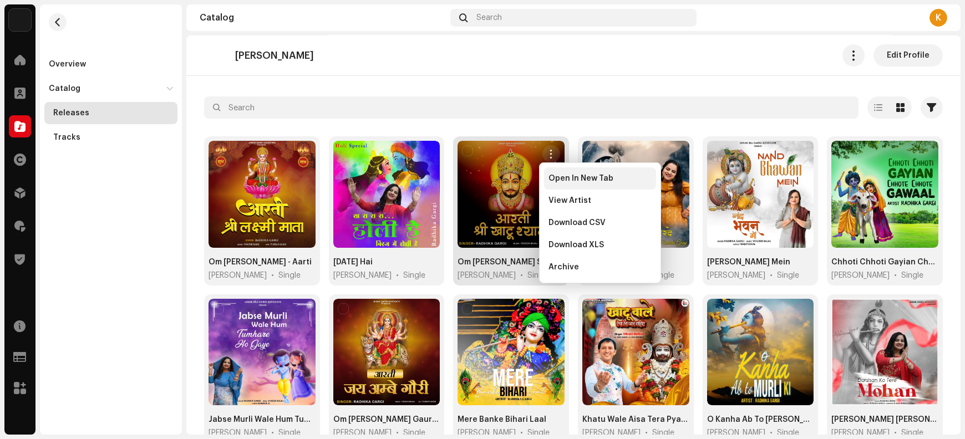
click at [560, 181] on span "Open In New Tab" at bounding box center [581, 178] width 65 height 9
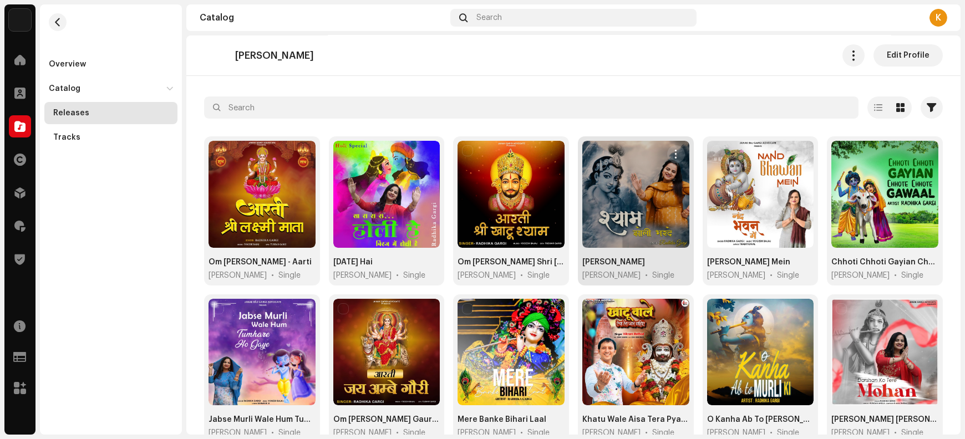
click at [672, 154] on span "button" at bounding box center [676, 154] width 8 height 9
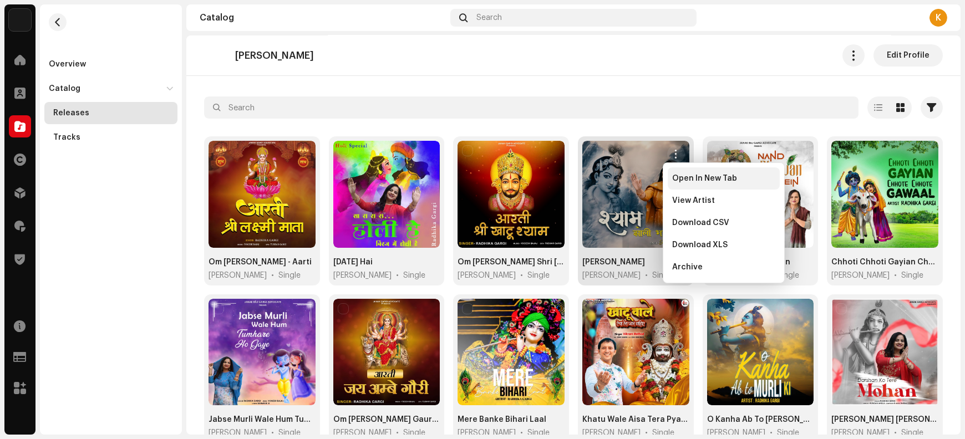
click at [684, 180] on span "Open In New Tab" at bounding box center [704, 178] width 65 height 9
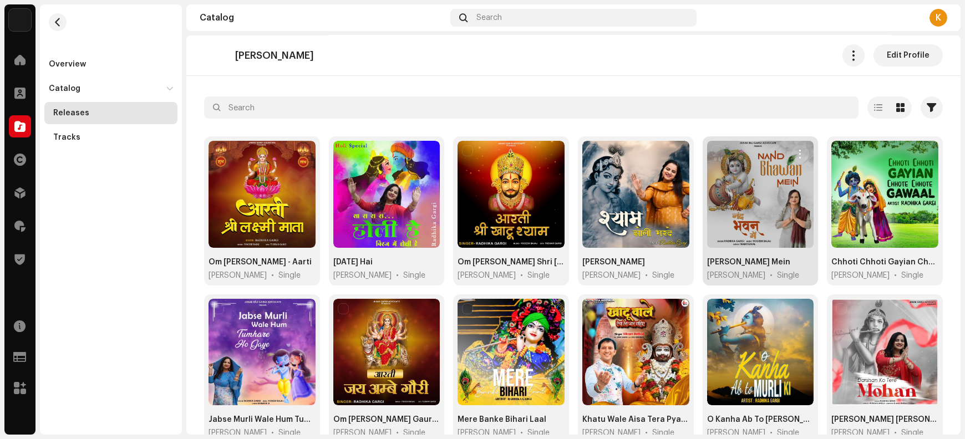
click at [797, 155] on span "button" at bounding box center [801, 154] width 8 height 9
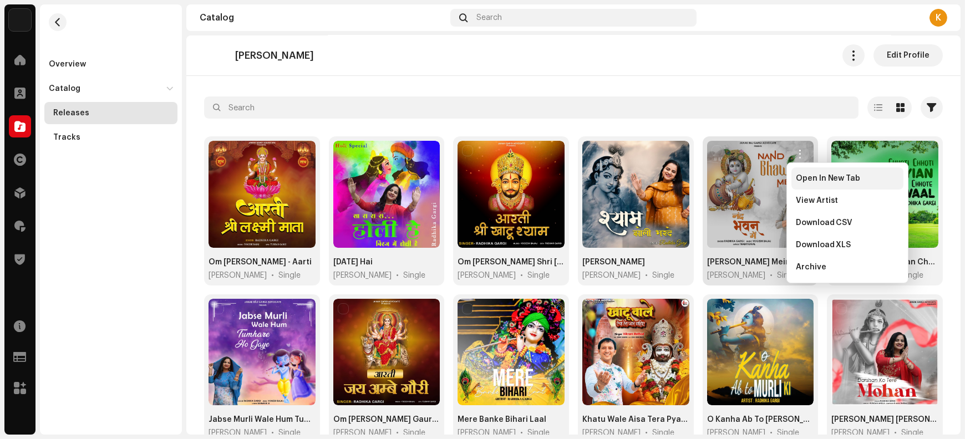
click at [804, 180] on span "Open In New Tab" at bounding box center [828, 178] width 65 height 9
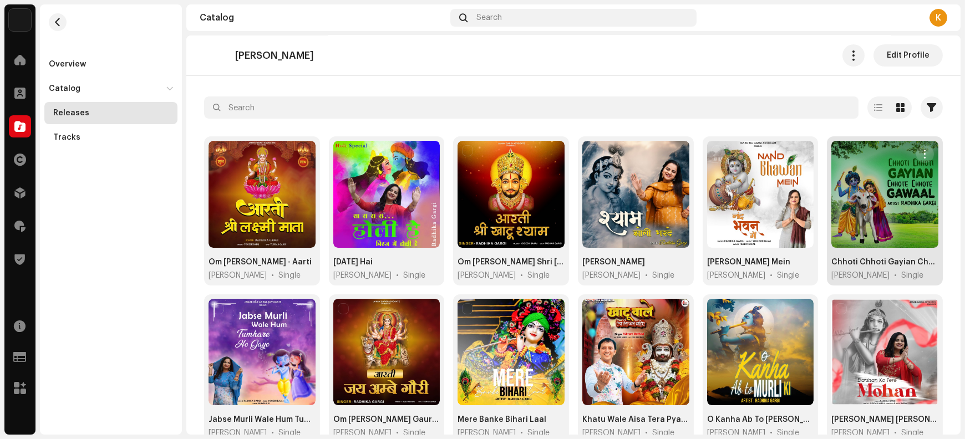
click at [921, 153] on span "button" at bounding box center [925, 154] width 8 height 9
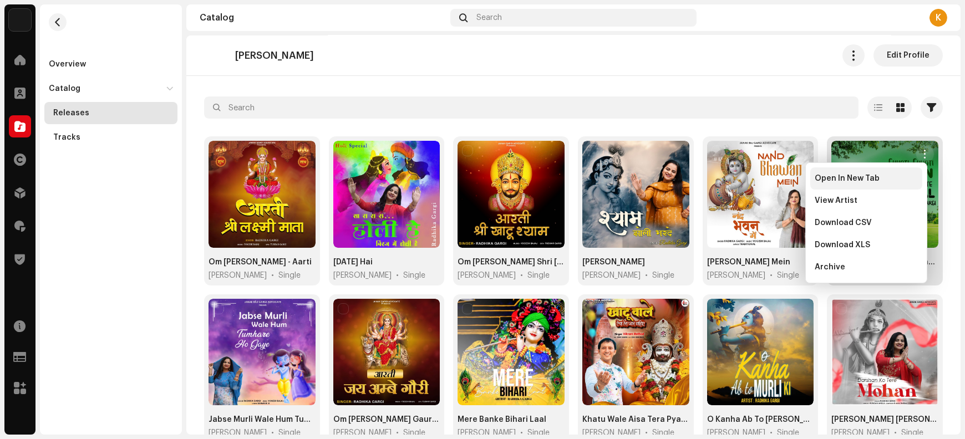
click at [883, 183] on div "Open In New Tab" at bounding box center [867, 179] width 112 height 22
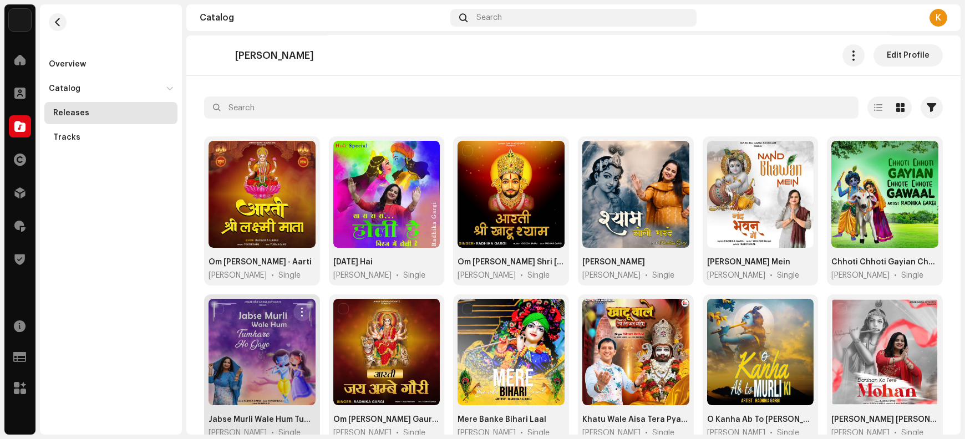
click at [298, 310] on span "button" at bounding box center [302, 312] width 8 height 9
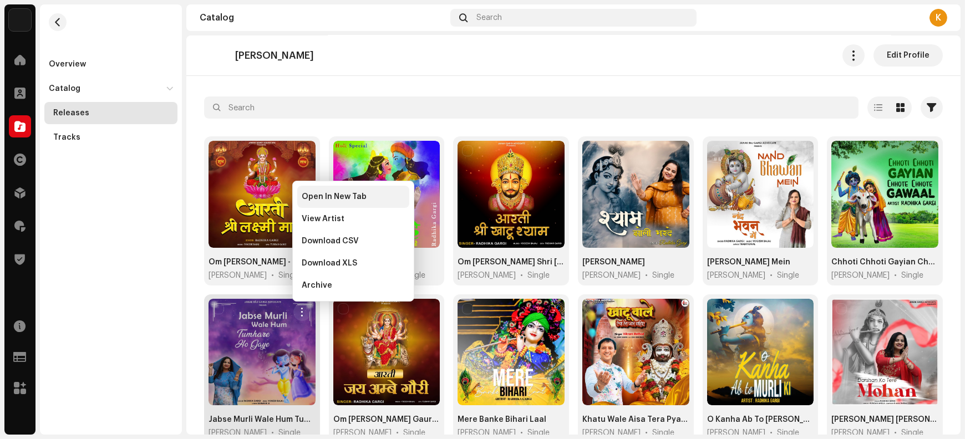
click at [337, 198] on span "Open In New Tab" at bounding box center [334, 197] width 65 height 9
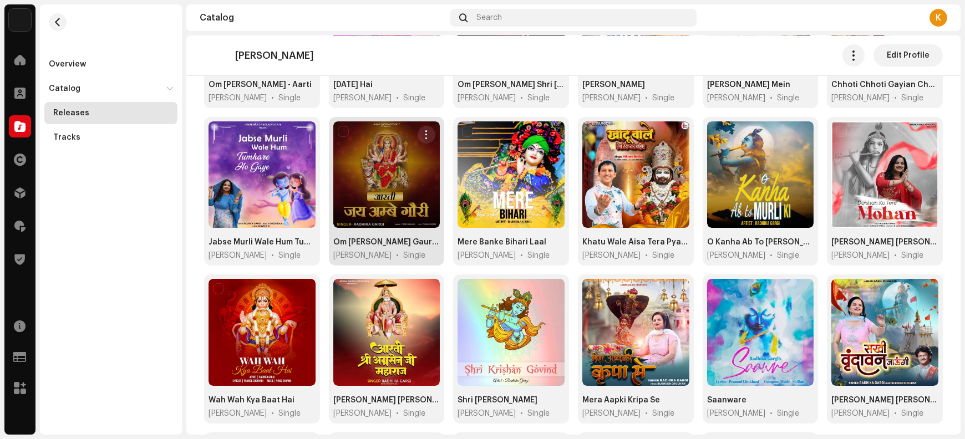
scroll to position [231, 0]
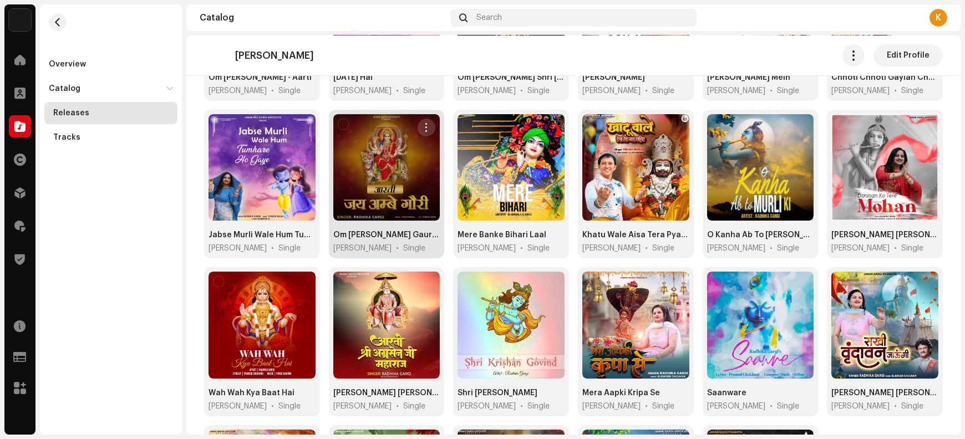
click at [423, 128] on span "button" at bounding box center [427, 127] width 8 height 9
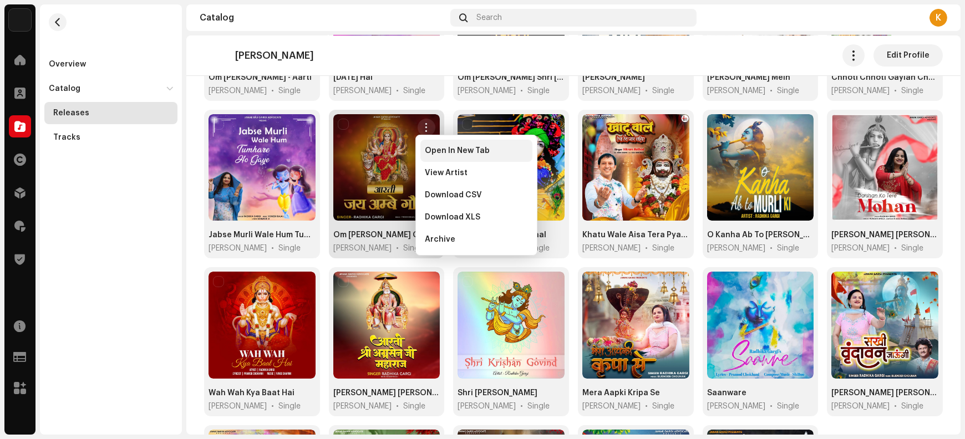
click at [430, 151] on span "Open In New Tab" at bounding box center [457, 150] width 65 height 9
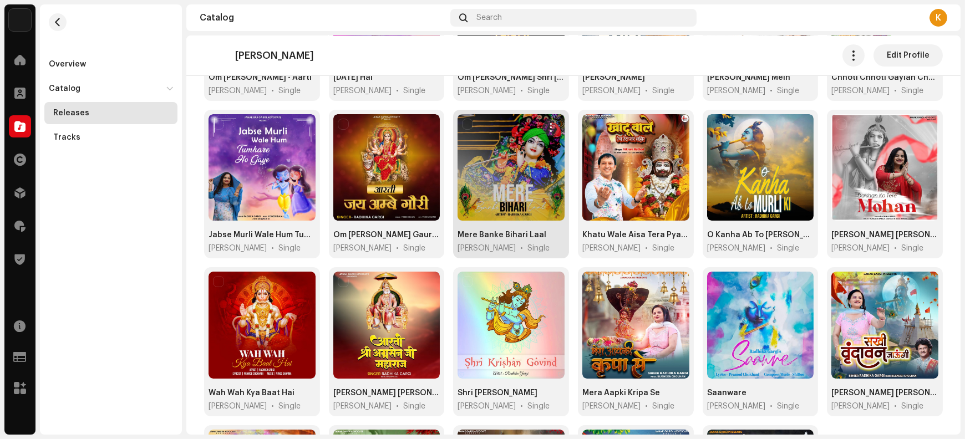
click at [549, 125] on span "button" at bounding box center [551, 127] width 8 height 9
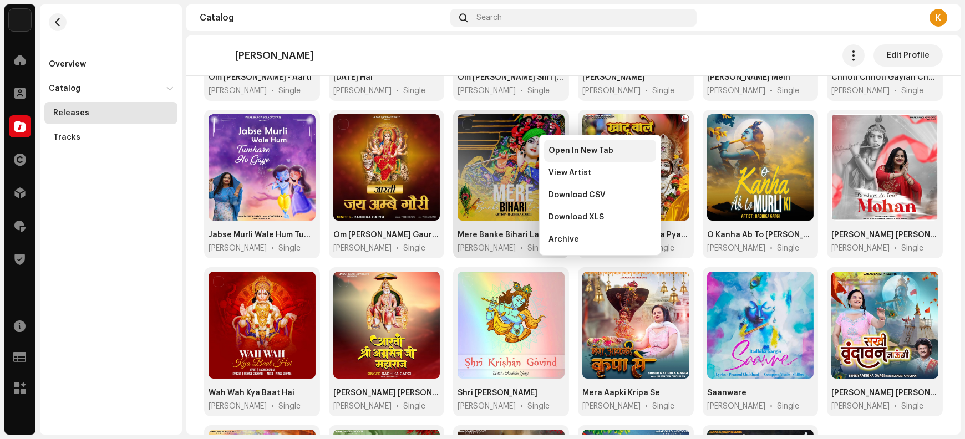
click at [561, 156] on div "Open In New Tab" at bounding box center [600, 151] width 112 height 22
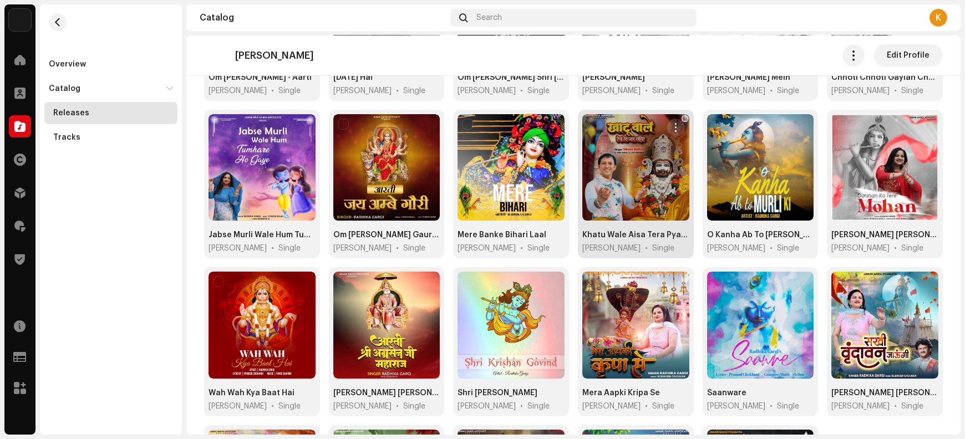
click at [667, 124] on button "button" at bounding box center [676, 128] width 18 height 18
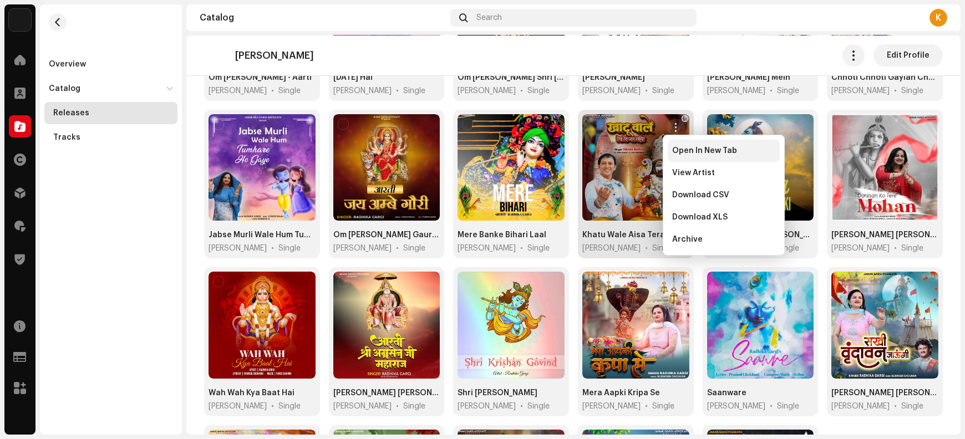
click at [682, 154] on span "Open In New Tab" at bounding box center [704, 150] width 65 height 9
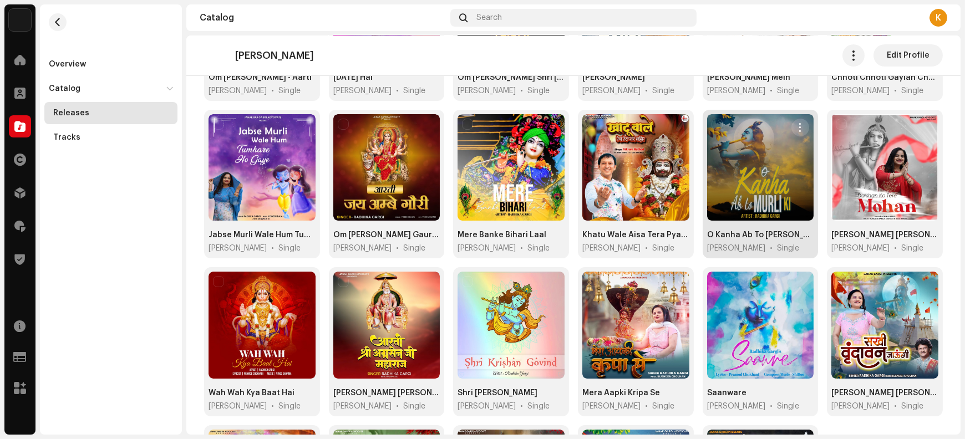
click at [797, 128] on span "button" at bounding box center [801, 127] width 8 height 9
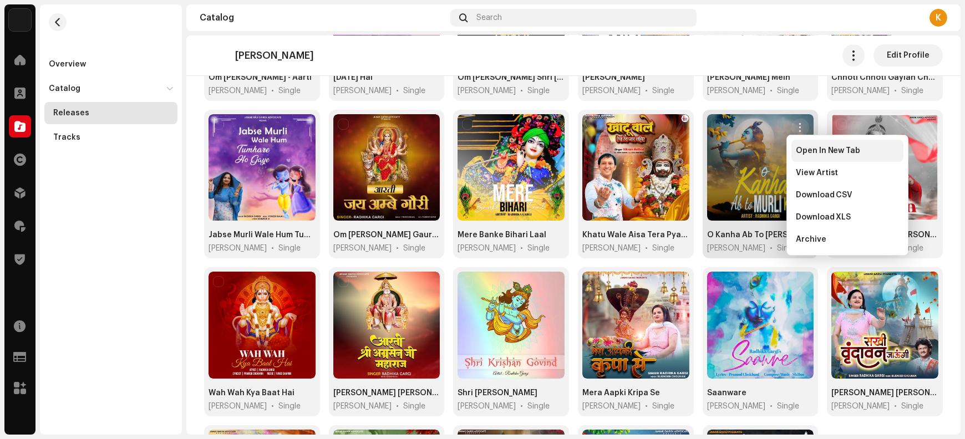
click at [800, 150] on span "Open In New Tab" at bounding box center [828, 150] width 65 height 9
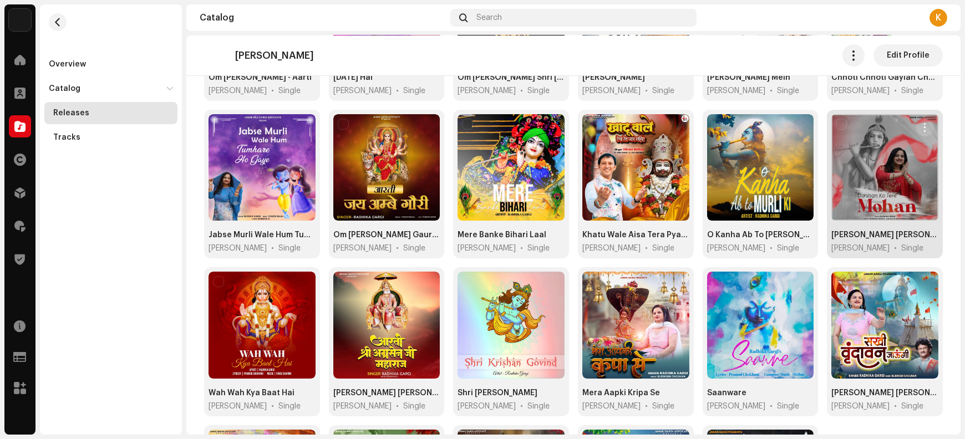
click at [921, 125] on span "button" at bounding box center [925, 127] width 8 height 9
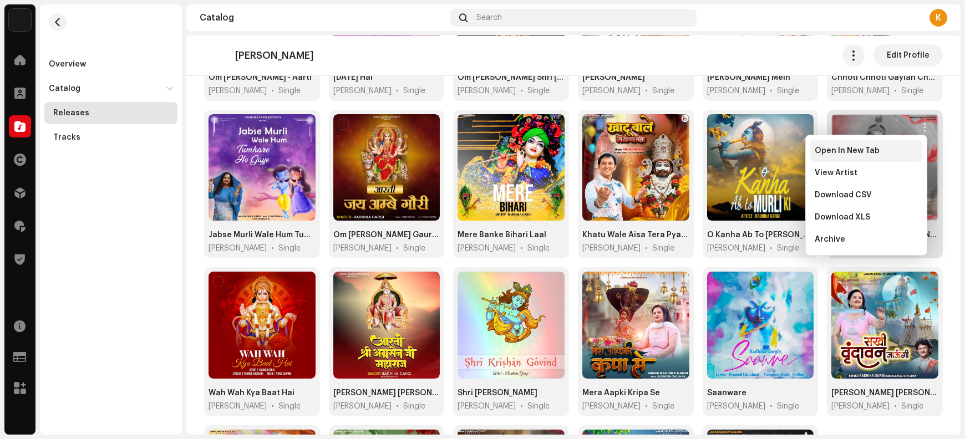
click at [890, 154] on div "Open In New Tab" at bounding box center [866, 150] width 103 height 9
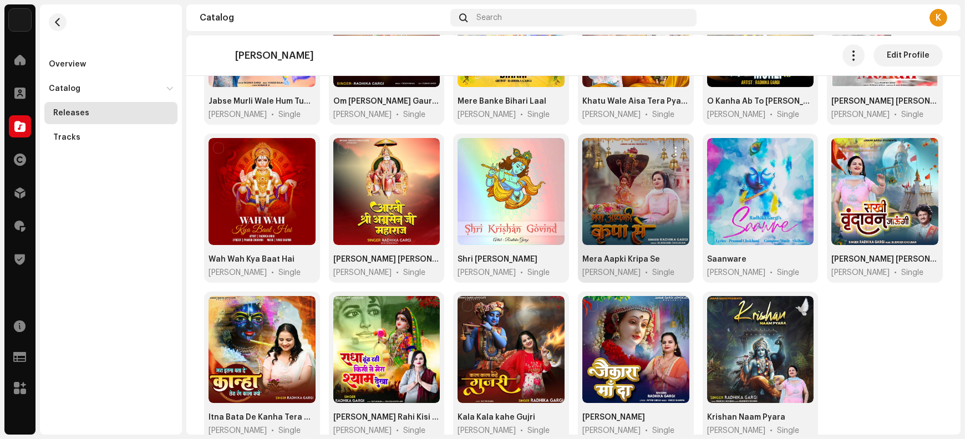
scroll to position [369, 0]
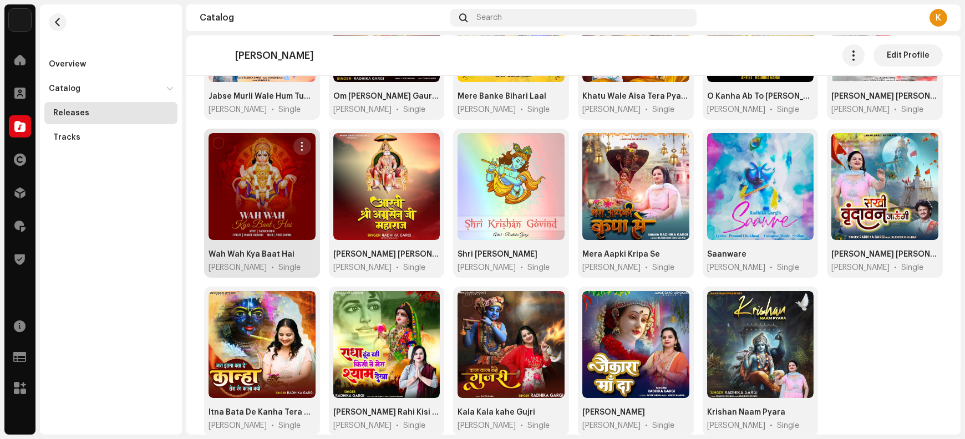
click at [303, 145] on span "button" at bounding box center [302, 146] width 8 height 9
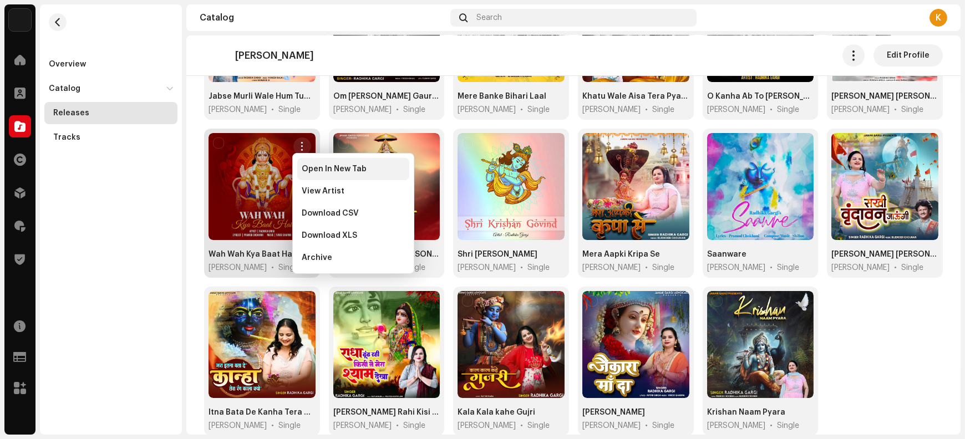
click at [310, 167] on span "Open In New Tab" at bounding box center [334, 169] width 65 height 9
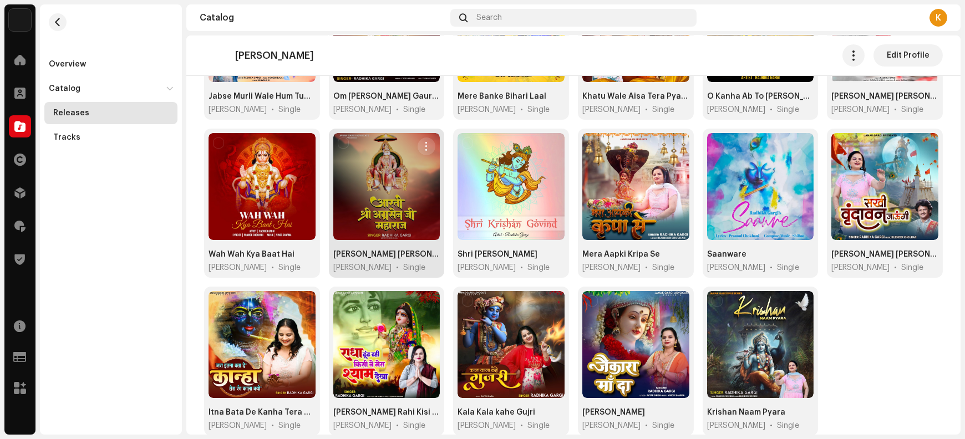
click at [424, 142] on span "button" at bounding box center [427, 146] width 8 height 9
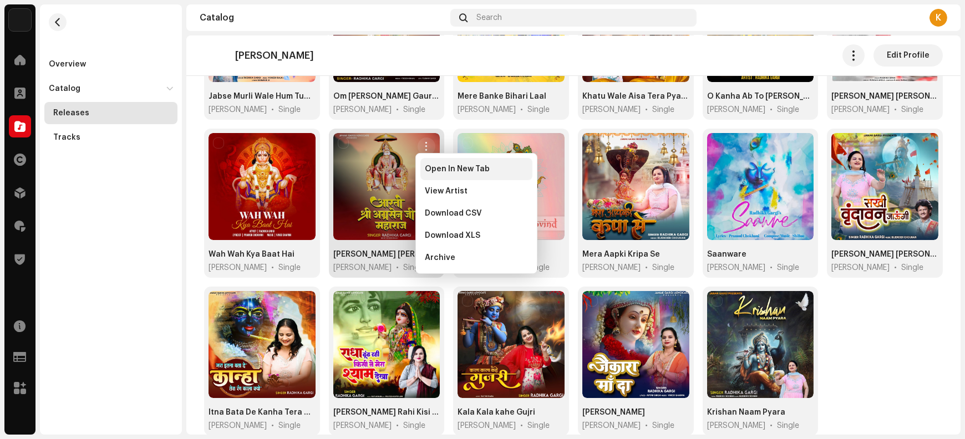
click at [432, 171] on span "Open In New Tab" at bounding box center [457, 169] width 65 height 9
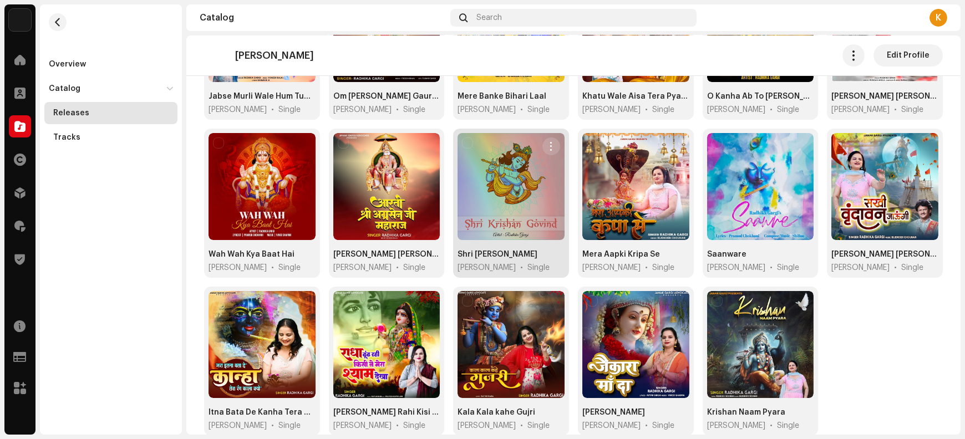
click at [548, 146] on span "button" at bounding box center [551, 146] width 8 height 9
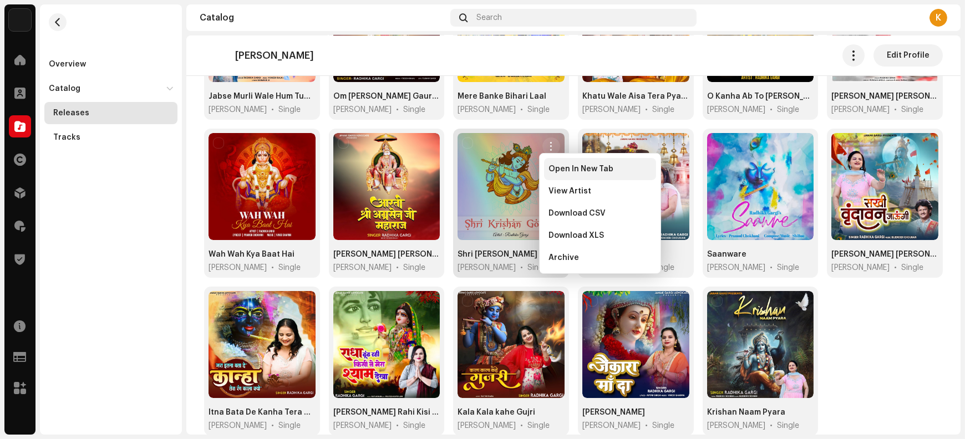
click at [558, 175] on div "Open In New Tab" at bounding box center [600, 169] width 112 height 22
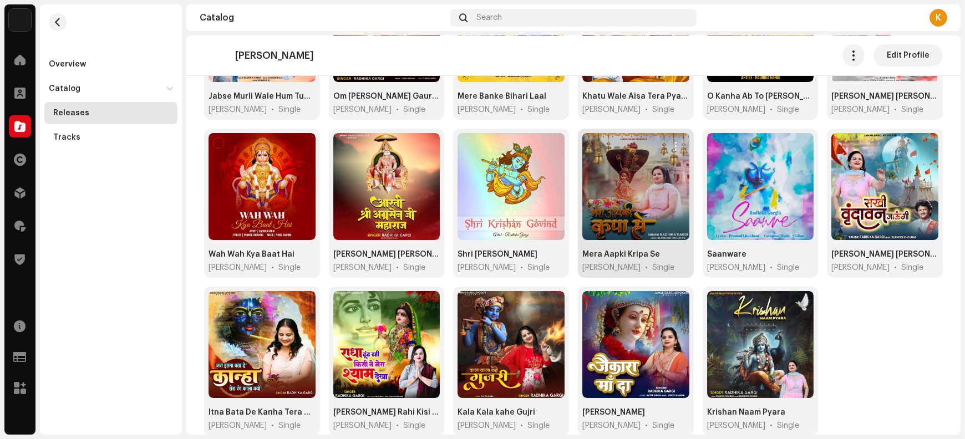
click at [672, 146] on span "button" at bounding box center [676, 146] width 8 height 9
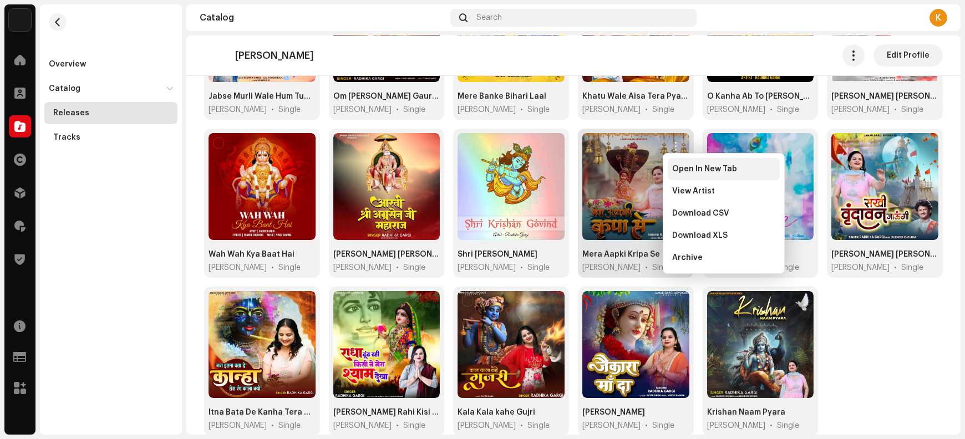
click at [677, 168] on span "Open In New Tab" at bounding box center [704, 169] width 65 height 9
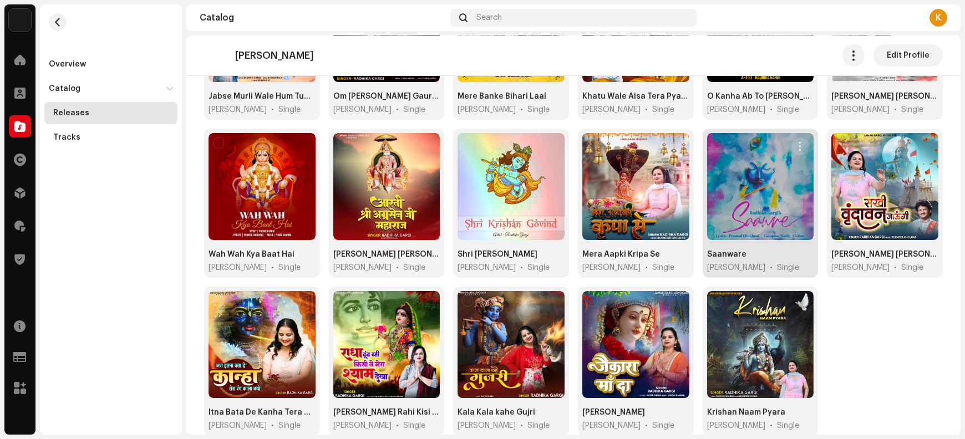
click at [792, 143] on button "button" at bounding box center [801, 147] width 18 height 18
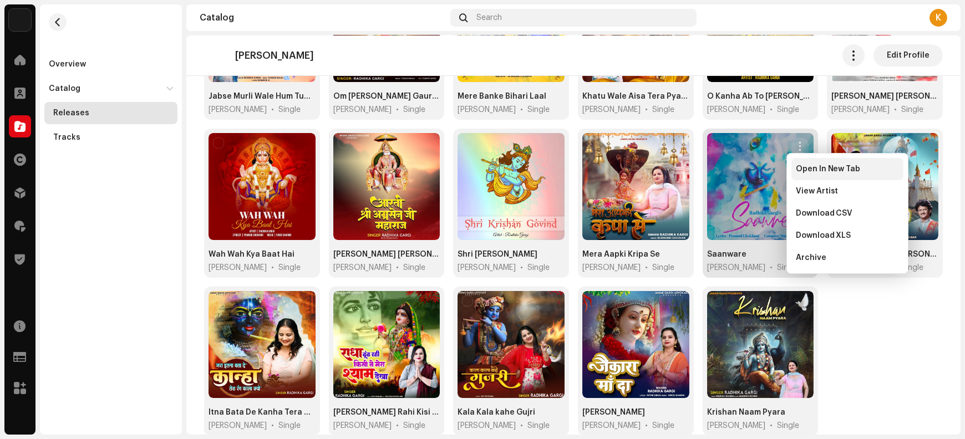
click at [802, 170] on span "Open In New Tab" at bounding box center [828, 169] width 65 height 9
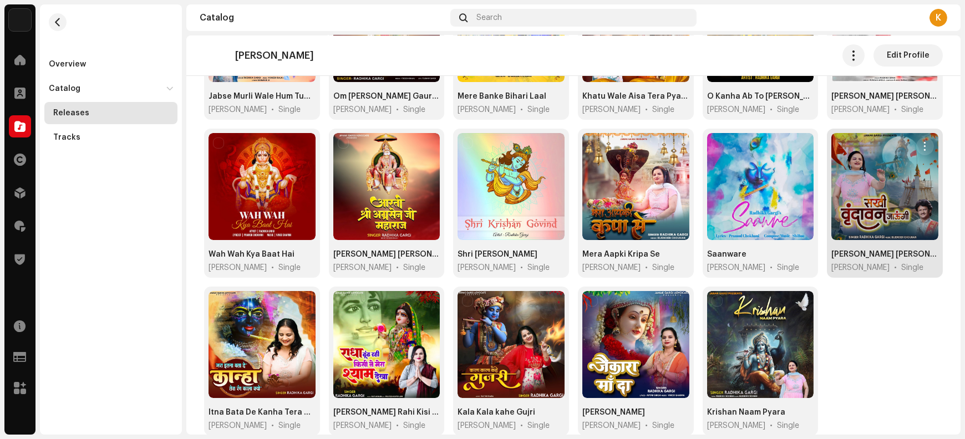
click at [917, 143] on button "button" at bounding box center [926, 147] width 18 height 18
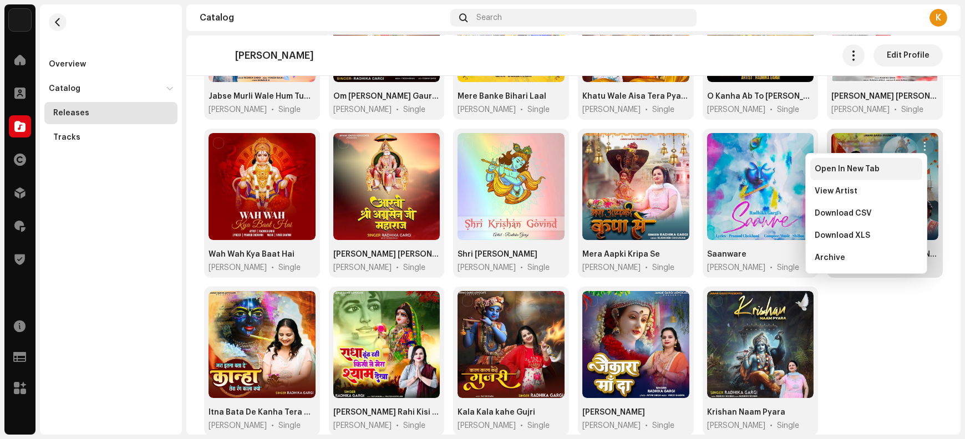
click at [877, 171] on span "Open In New Tab" at bounding box center [847, 169] width 65 height 9
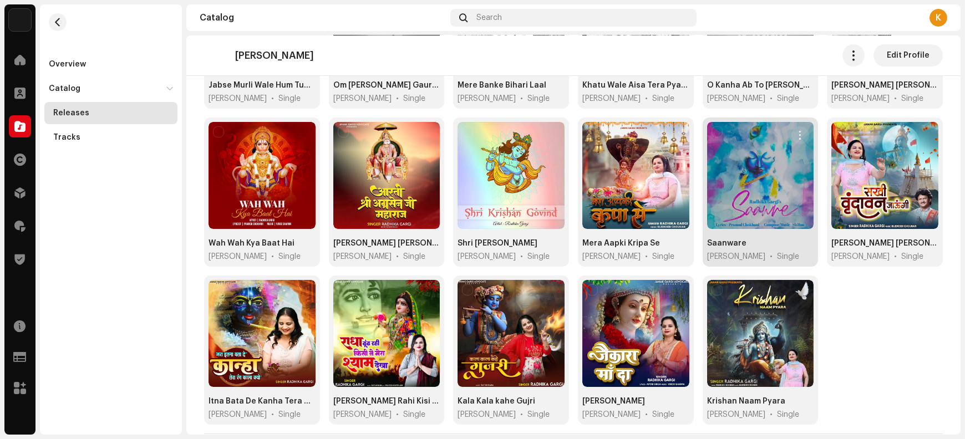
scroll to position [401, 0]
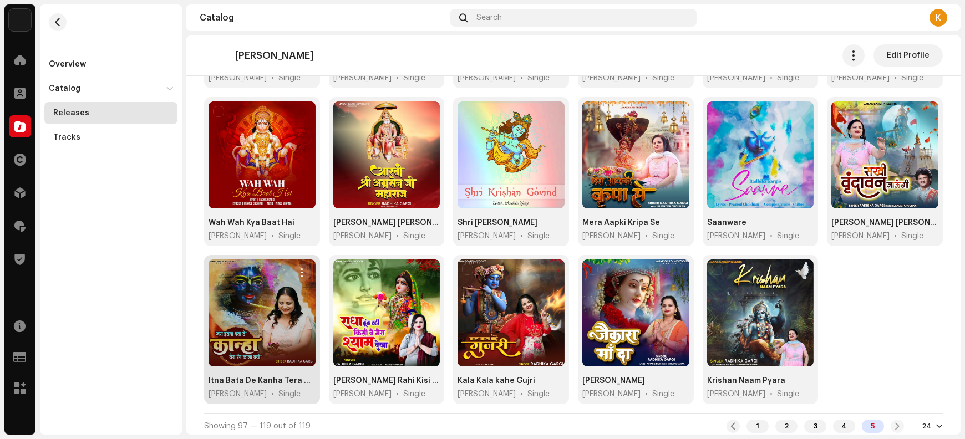
click at [298, 270] on span "button" at bounding box center [302, 273] width 8 height 9
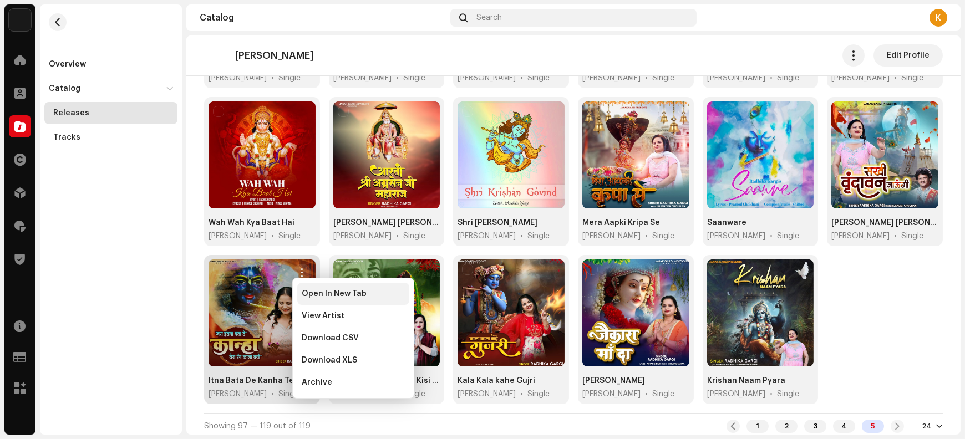
click at [309, 297] on span "Open In New Tab" at bounding box center [334, 294] width 65 height 9
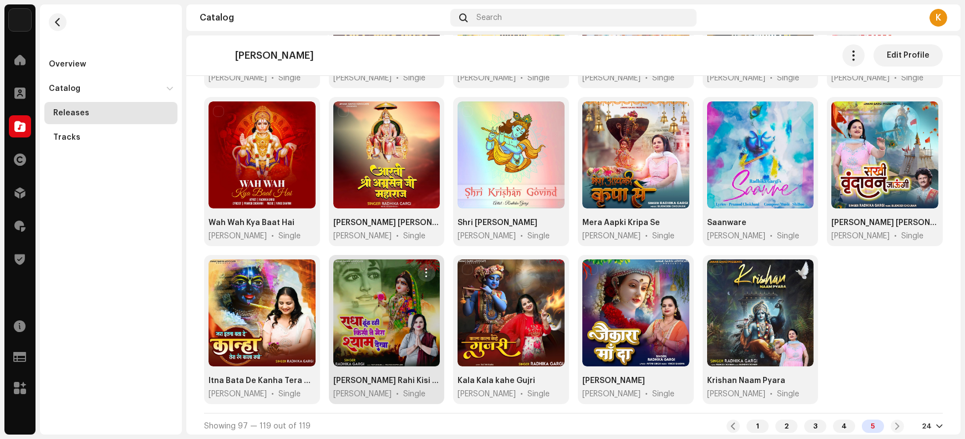
click at [423, 271] on span "button" at bounding box center [427, 273] width 8 height 9
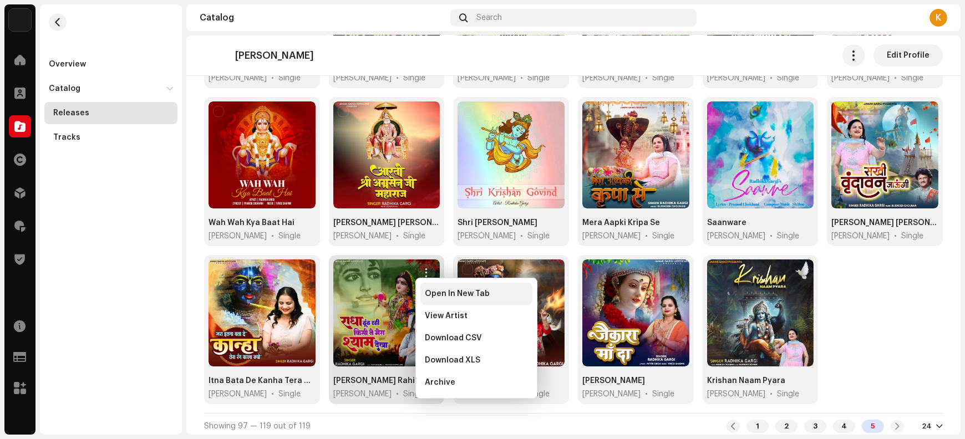
click at [432, 298] on div "Open In New Tab" at bounding box center [477, 294] width 112 height 22
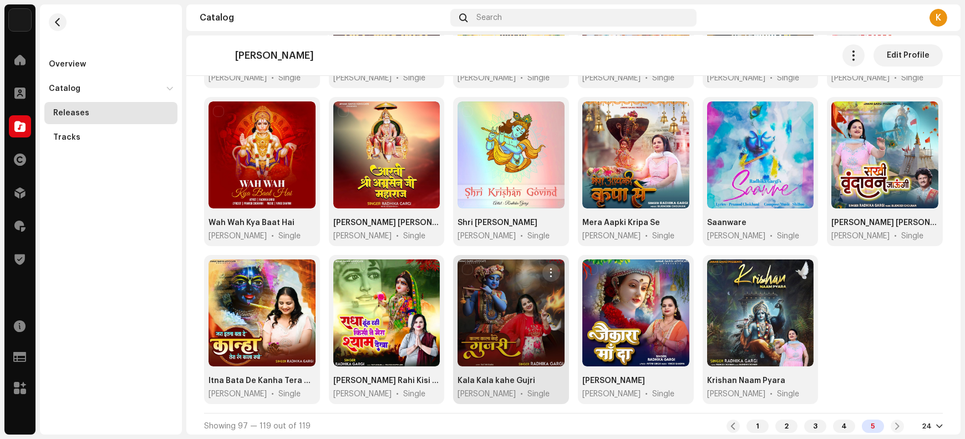
click at [547, 269] on span "button" at bounding box center [551, 273] width 8 height 9
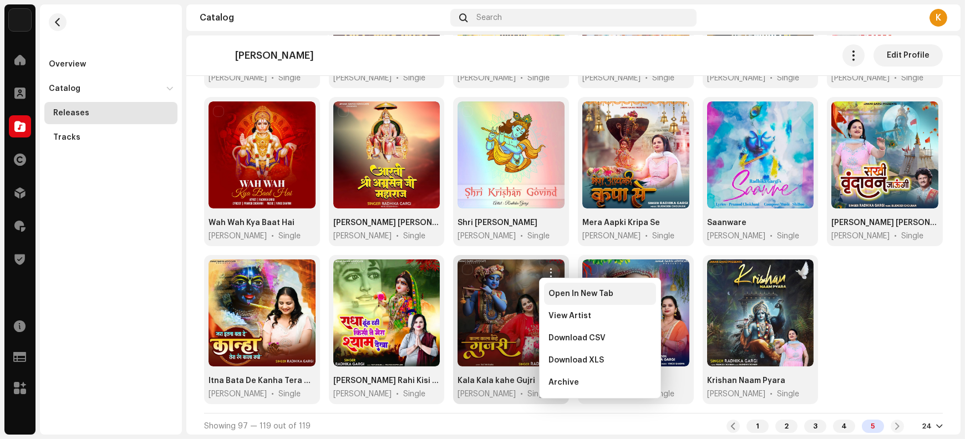
click at [557, 293] on span "Open In New Tab" at bounding box center [581, 294] width 65 height 9
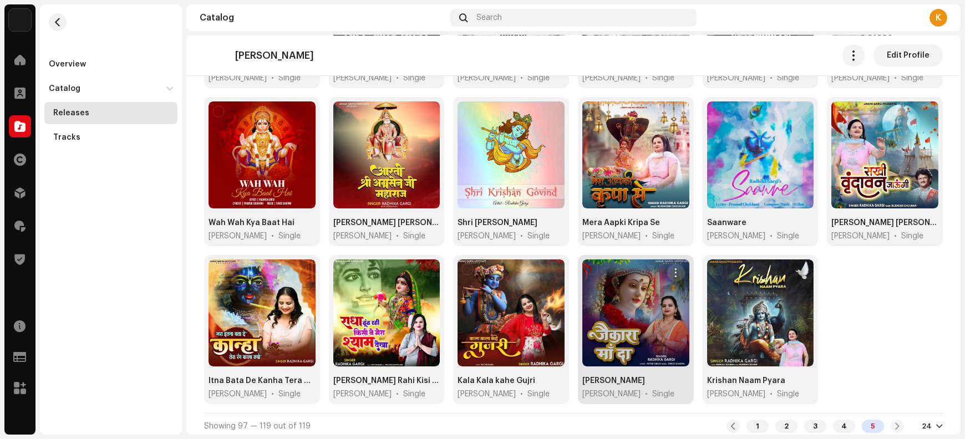
click at [672, 270] on span "button" at bounding box center [676, 273] width 8 height 9
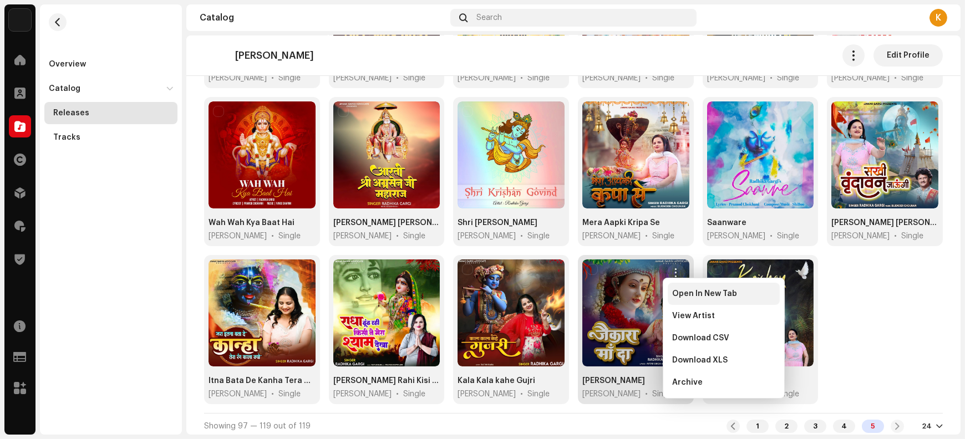
click at [677, 296] on span "Open In New Tab" at bounding box center [704, 294] width 65 height 9
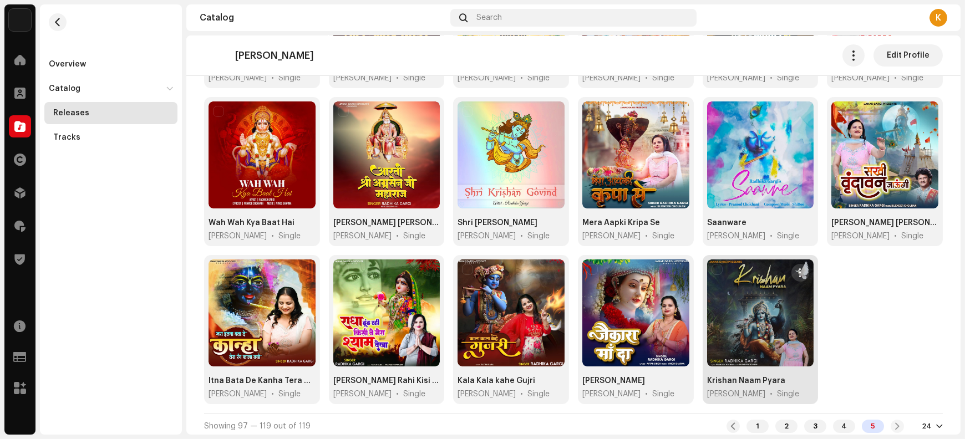
click at [792, 269] on button "button" at bounding box center [801, 273] width 18 height 18
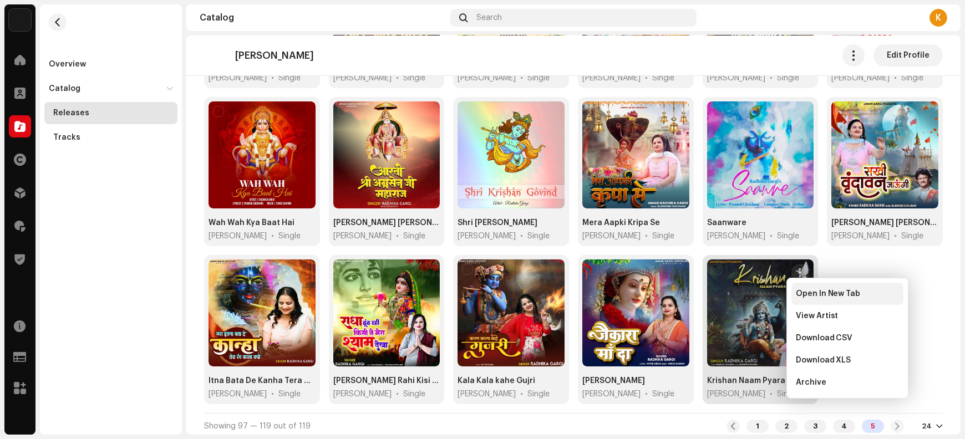
click at [808, 297] on span "Open In New Tab" at bounding box center [828, 294] width 65 height 9
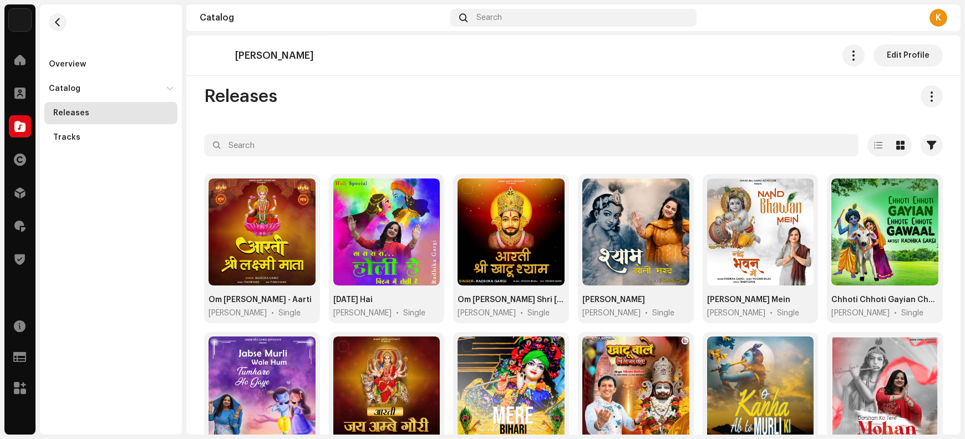
scroll to position [0, 0]
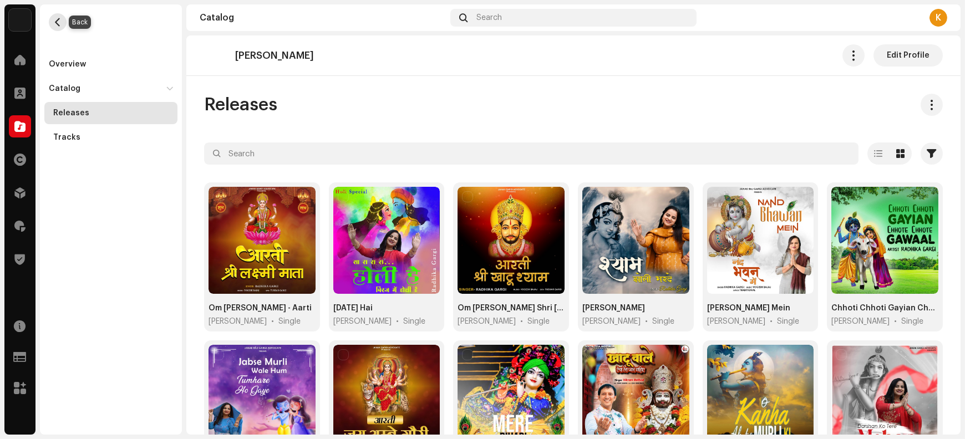
click at [55, 19] on span "button" at bounding box center [58, 22] width 8 height 9
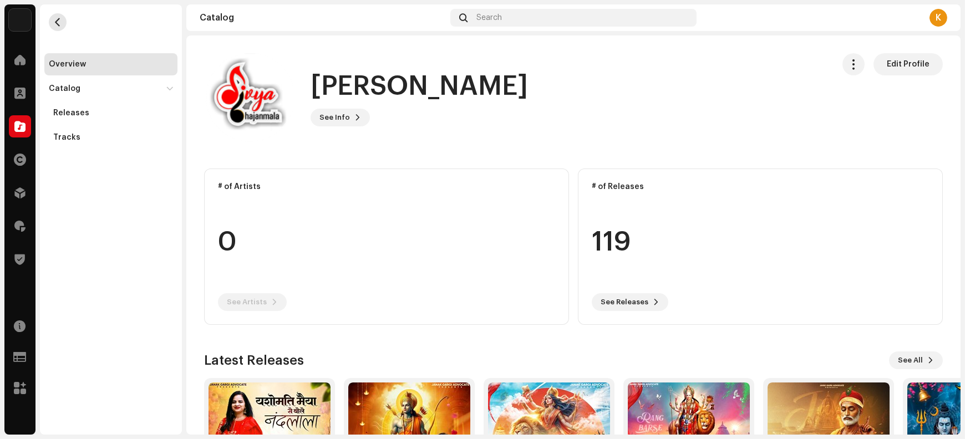
click at [55, 19] on span "button" at bounding box center [58, 22] width 8 height 9
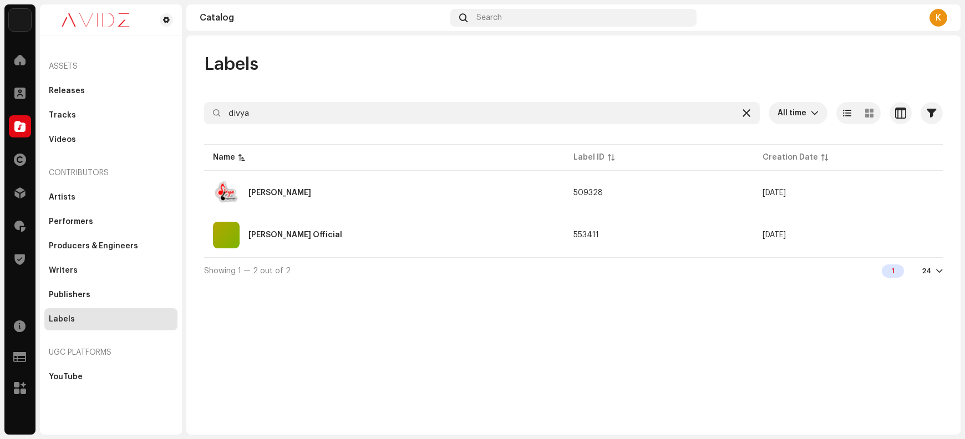
click at [746, 112] on icon at bounding box center [747, 113] width 8 height 9
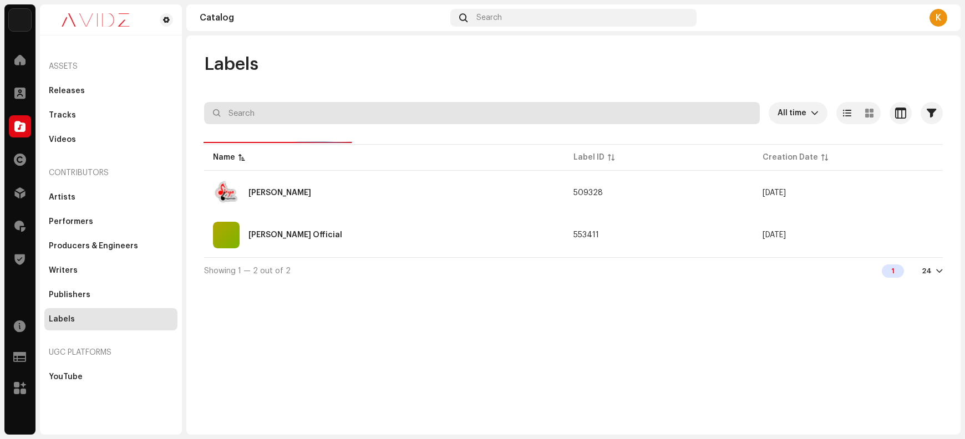
click at [474, 114] on input "text" at bounding box center [482, 113] width 556 height 22
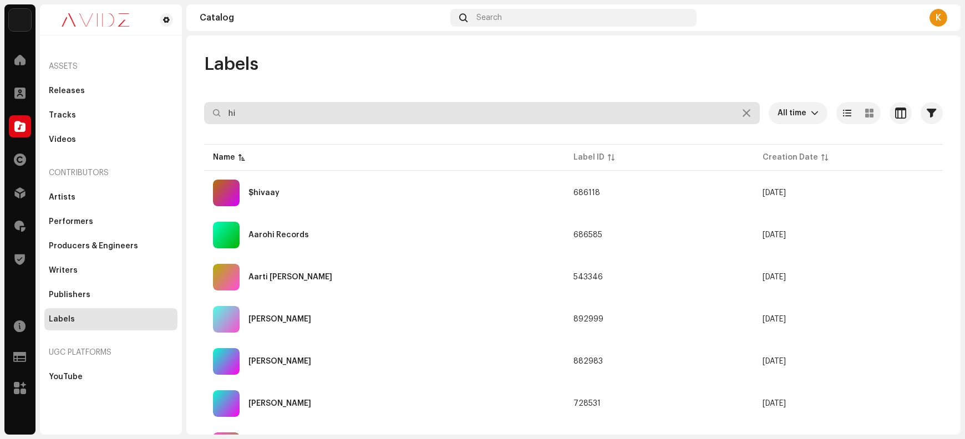
click at [389, 111] on input "hi" at bounding box center [482, 113] width 556 height 22
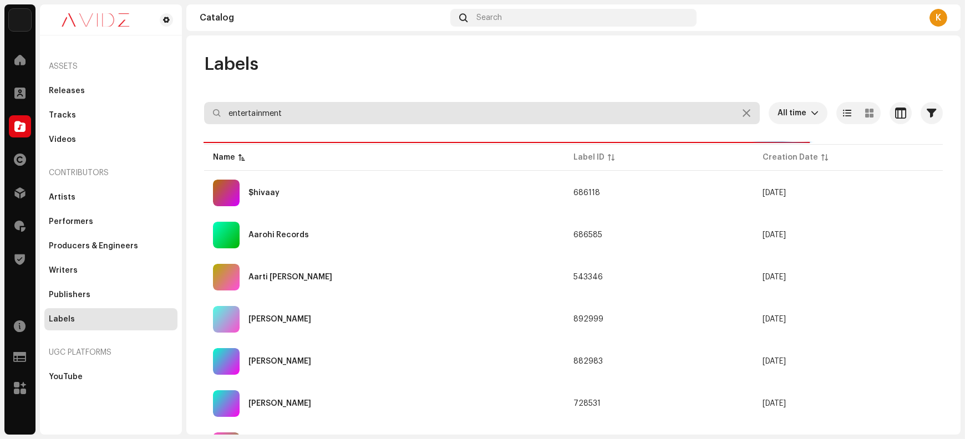
type input "entertainment"
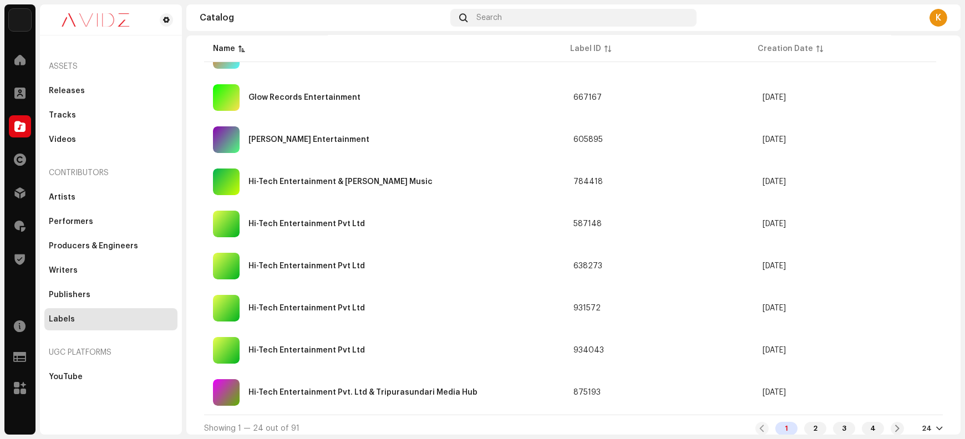
scroll to position [773, 0]
click at [937, 424] on div at bounding box center [940, 428] width 7 height 9
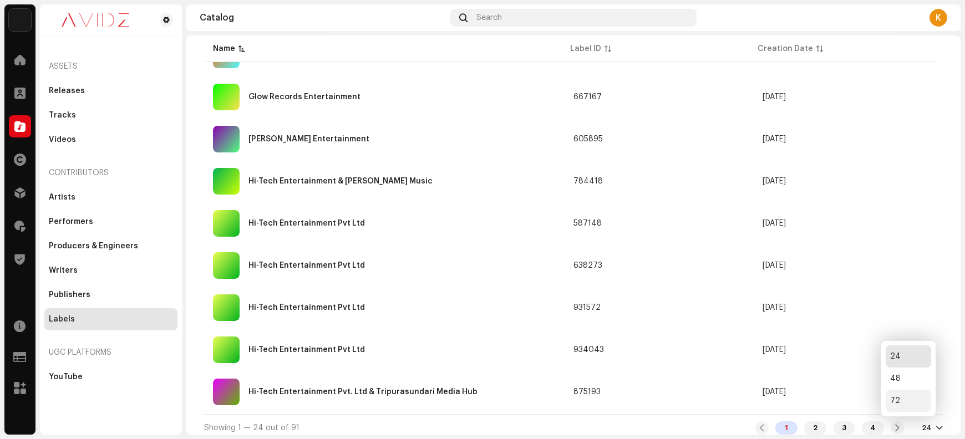
click at [896, 404] on div "72" at bounding box center [908, 401] width 45 height 22
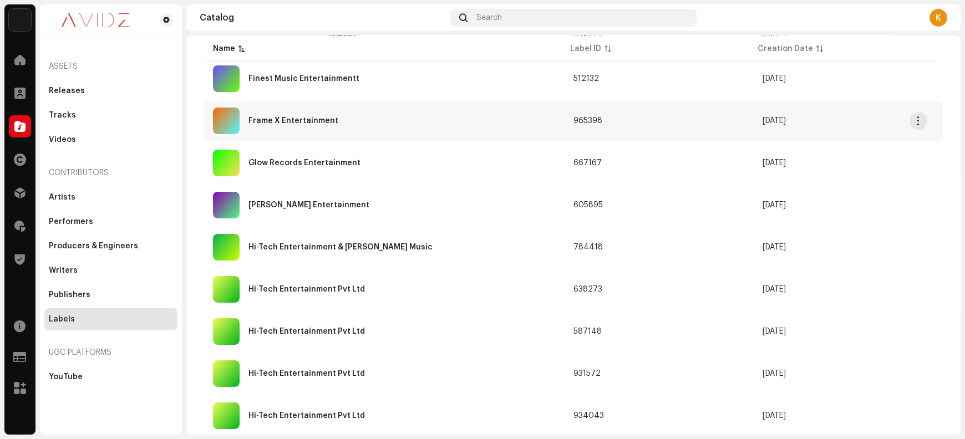
scroll to position [666, 0]
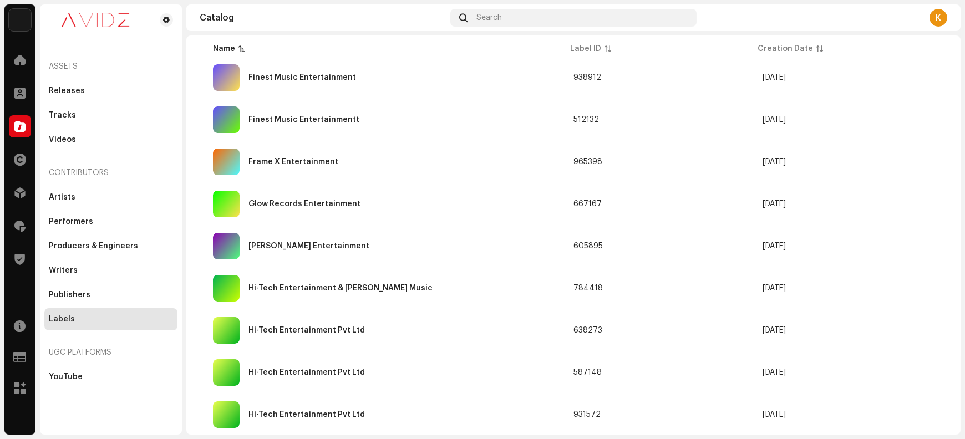
click at [937, 19] on div "K" at bounding box center [939, 18] width 18 height 18
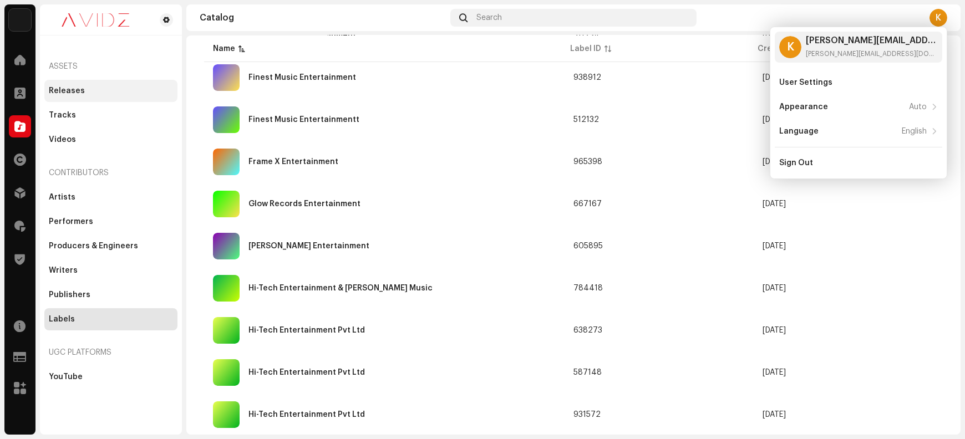
click at [65, 91] on div "Releases" at bounding box center [67, 91] width 36 height 9
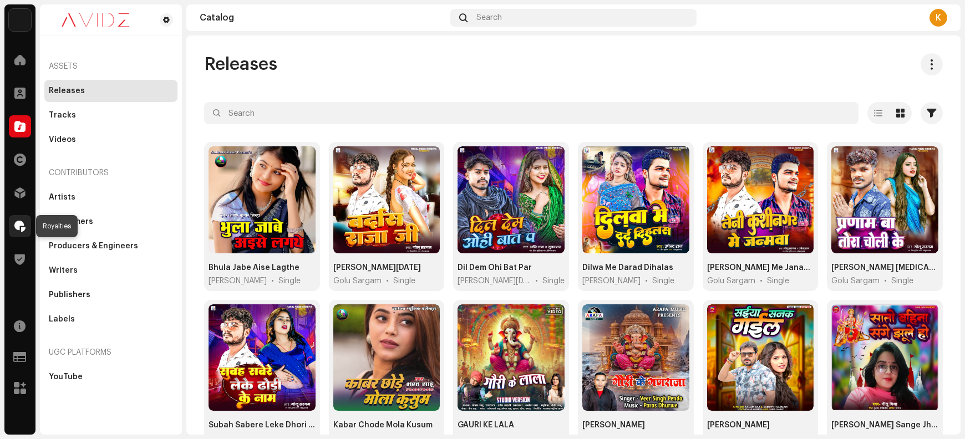
click at [16, 227] on span at bounding box center [19, 226] width 11 height 9
click at [19, 224] on span at bounding box center [19, 226] width 11 height 9
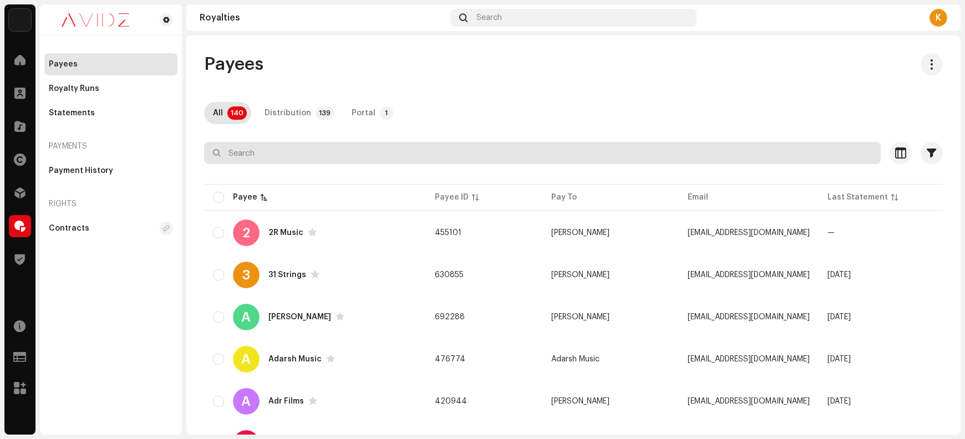
click at [343, 155] on input "text" at bounding box center [542, 153] width 677 height 22
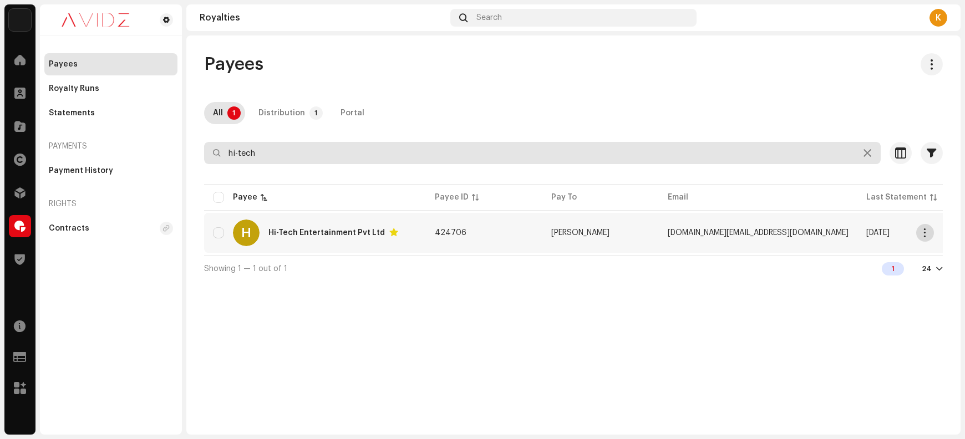
type input "hi-tech"
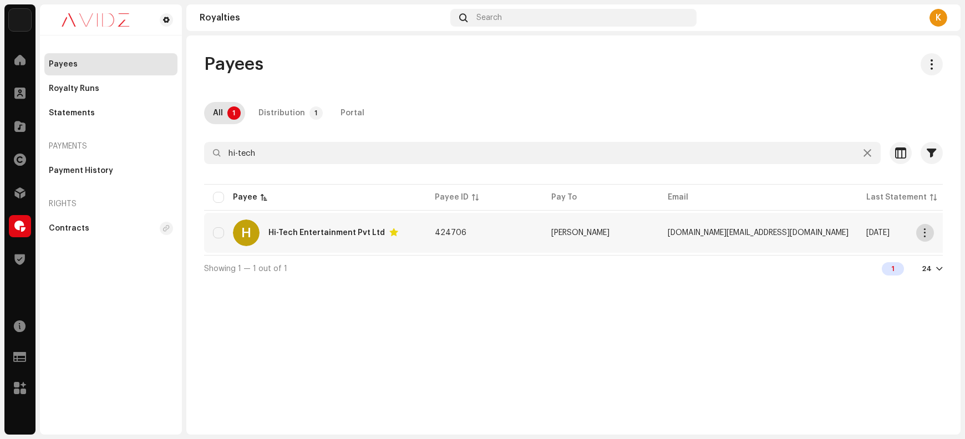
click at [923, 232] on span "button" at bounding box center [926, 233] width 8 height 9
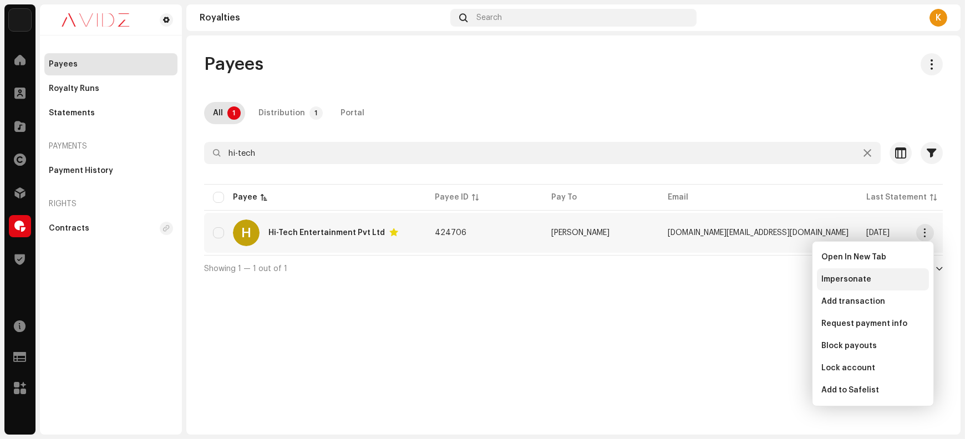
click at [837, 277] on span "Impersonate" at bounding box center [847, 279] width 50 height 9
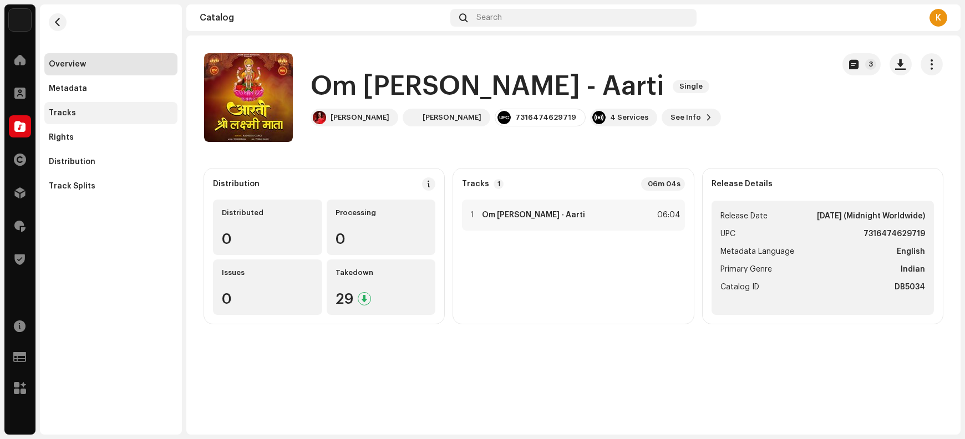
click at [59, 114] on div "Tracks" at bounding box center [62, 113] width 27 height 9
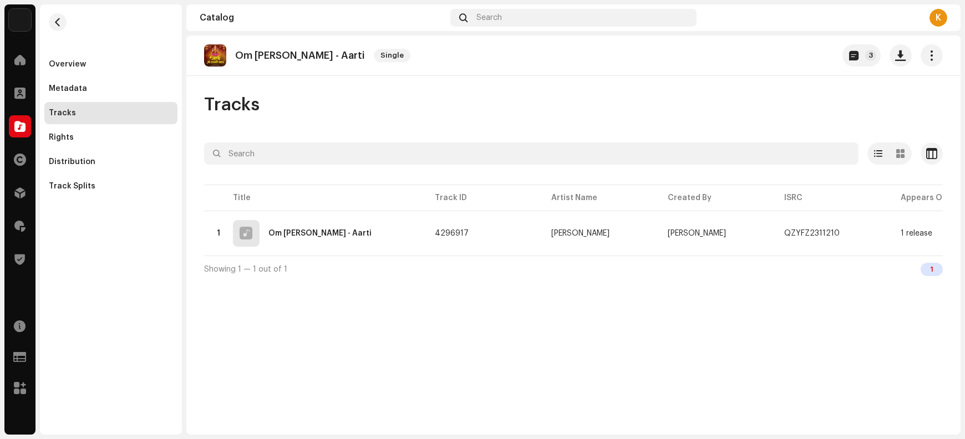
click at [256, 52] on p "Om [PERSON_NAME] - Aarti" at bounding box center [300, 56] width 130 height 12
copy re-o-release-hero "Om [PERSON_NAME] - Aarti Single 3"
click at [772, 54] on span "button" at bounding box center [901, 55] width 11 height 9
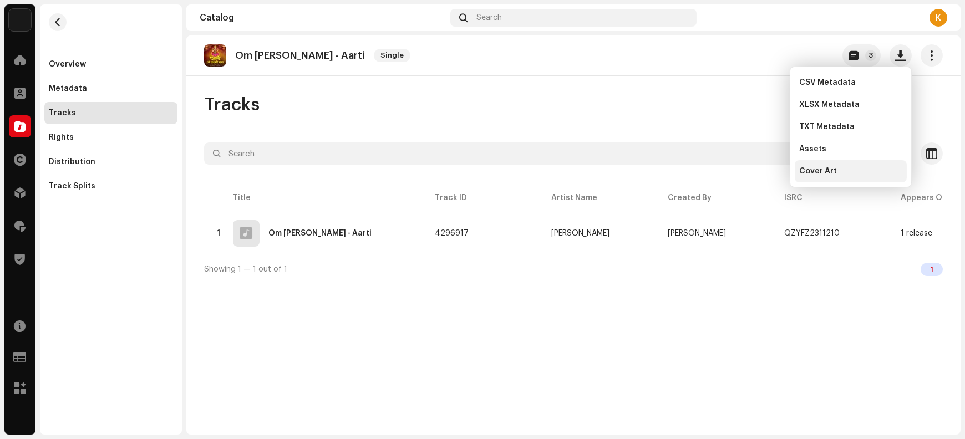
click at [772, 173] on div "Cover Art" at bounding box center [850, 171] width 103 height 9
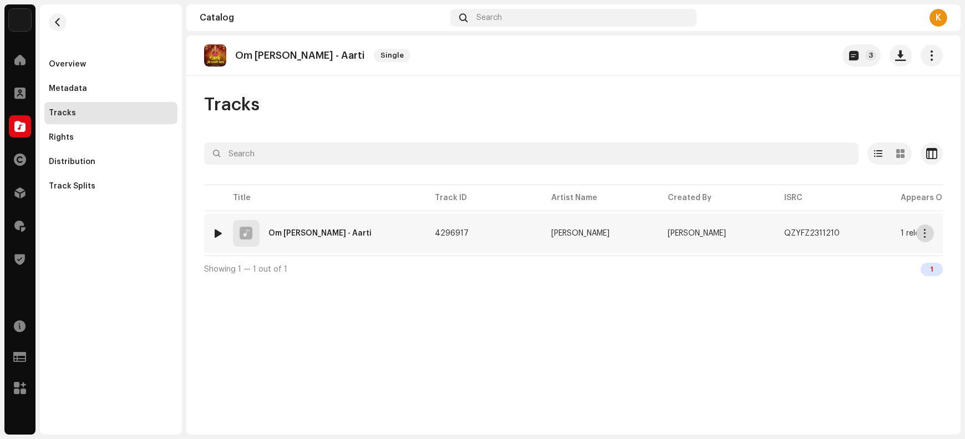
click at [772, 236] on span "button" at bounding box center [926, 233] width 8 height 9
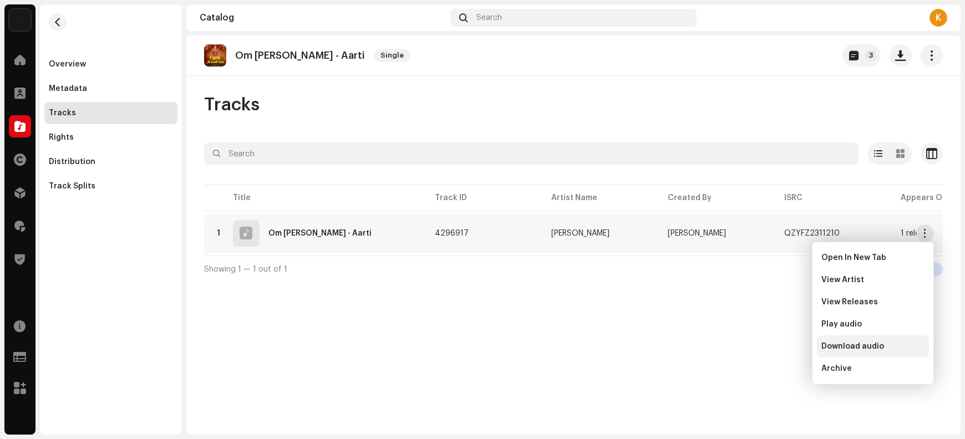
click at [772, 346] on span "Download audio" at bounding box center [853, 346] width 63 height 9
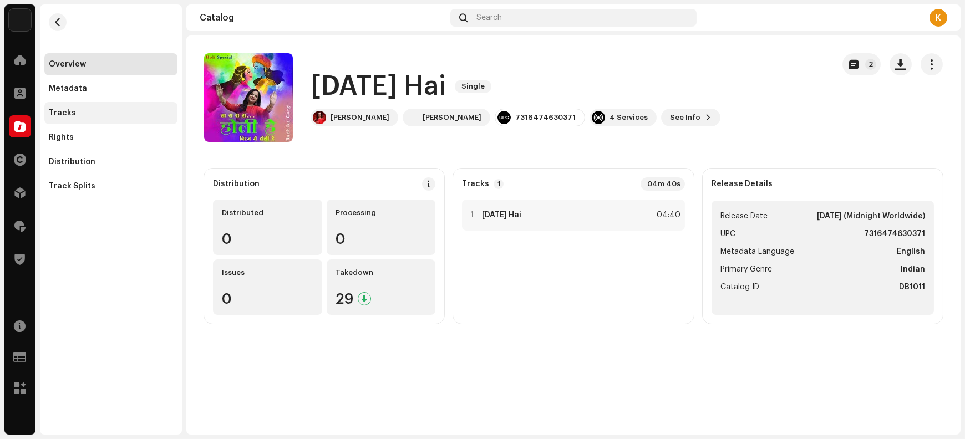
click at [71, 117] on div "Tracks" at bounding box center [110, 113] width 133 height 22
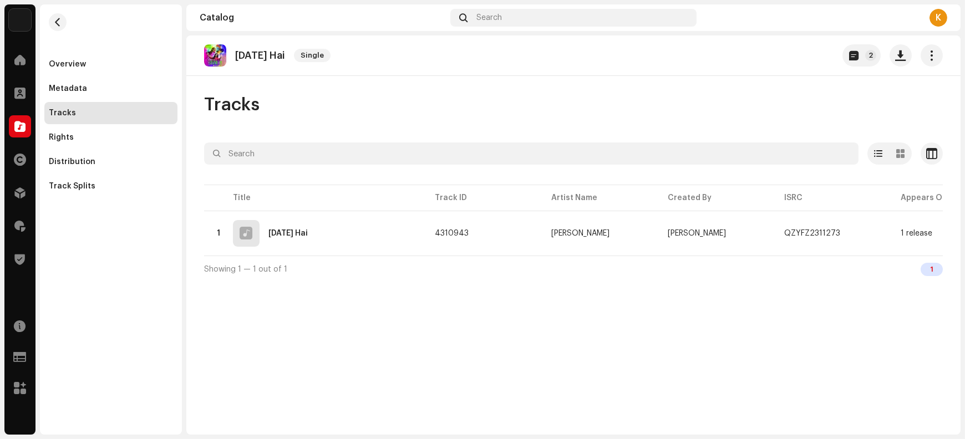
click at [247, 57] on p "Holi Hai" at bounding box center [260, 56] width 50 height 12
copy re-o-release-hero "Holi Hai Single 2"
click at [772, 59] on span "button" at bounding box center [901, 55] width 11 height 9
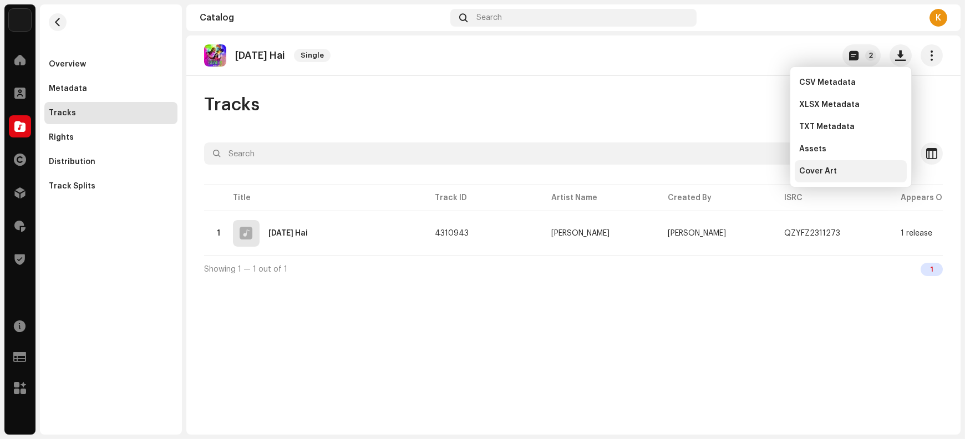
click at [772, 166] on div "Cover Art" at bounding box center [851, 171] width 112 height 22
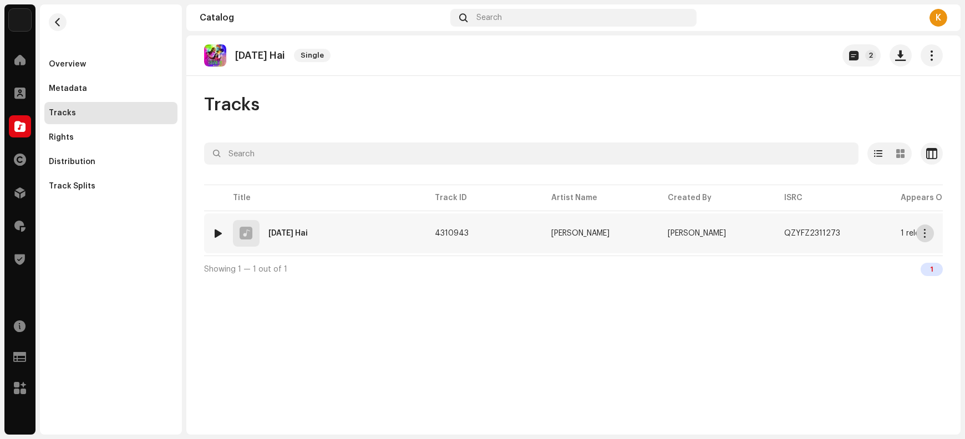
click at [772, 236] on button "button" at bounding box center [926, 234] width 18 height 18
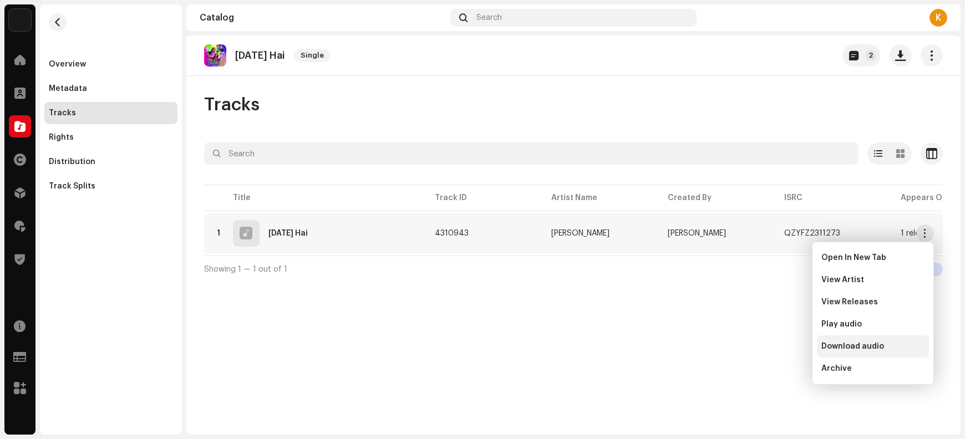
click at [772, 347] on span "Download audio" at bounding box center [853, 346] width 63 height 9
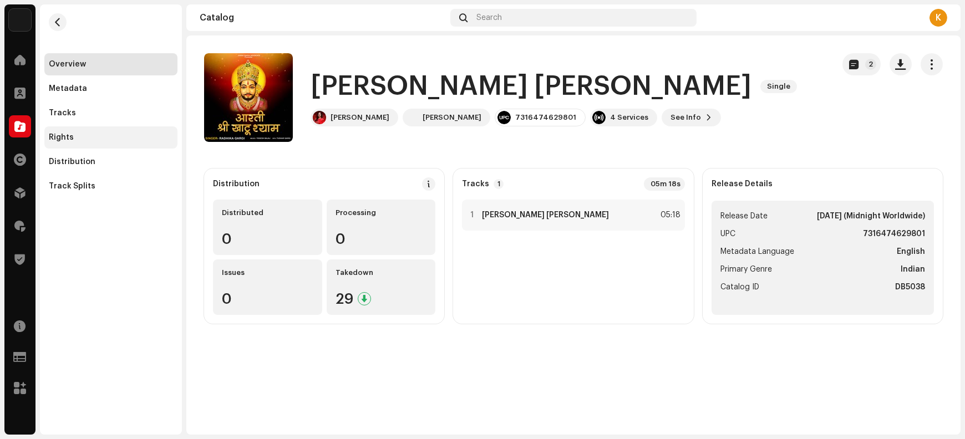
click at [85, 135] on div "Rights" at bounding box center [111, 137] width 124 height 9
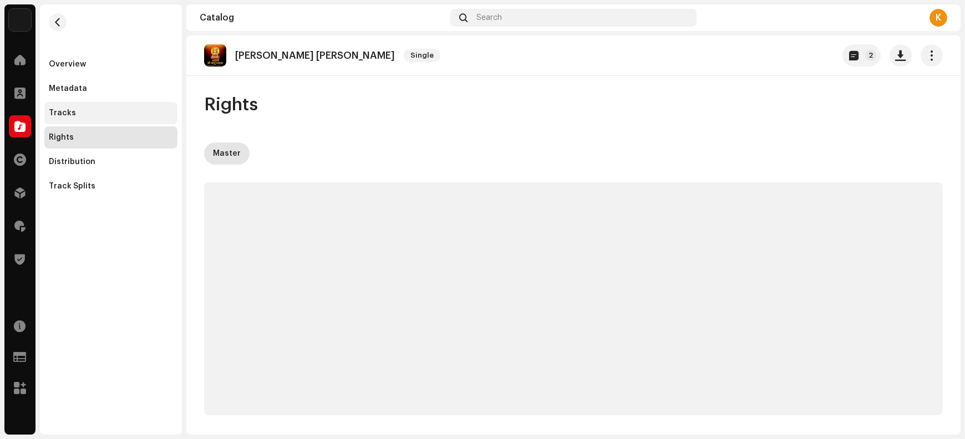
click at [92, 112] on div "Tracks" at bounding box center [111, 113] width 124 height 9
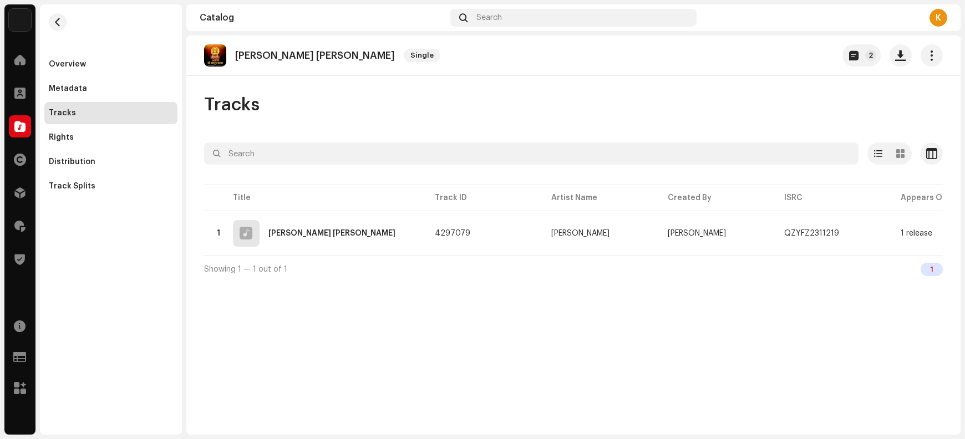
click at [303, 53] on p "Om Jay Shri Shyam Hare" at bounding box center [315, 56] width 160 height 12
copy re-o-release-hero "Om Jay Shri Shyam Hare Single 2"
click at [772, 63] on button "button" at bounding box center [901, 55] width 22 height 22
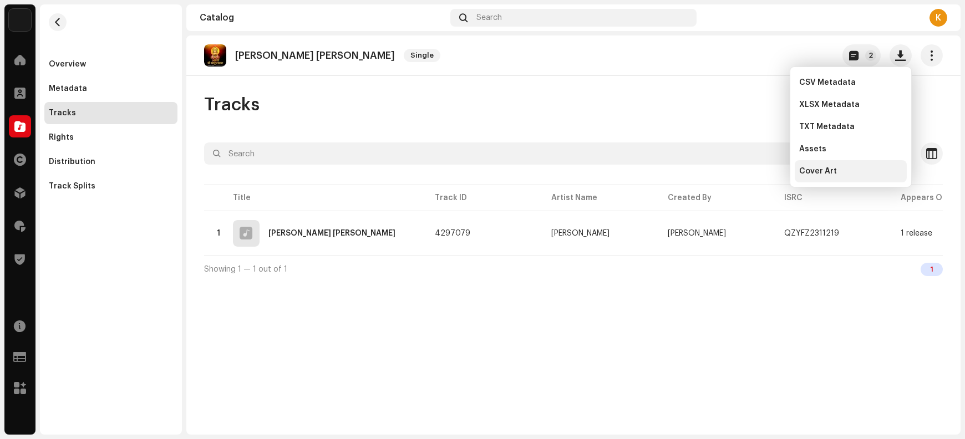
click at [772, 176] on div "Cover Art" at bounding box center [851, 171] width 112 height 22
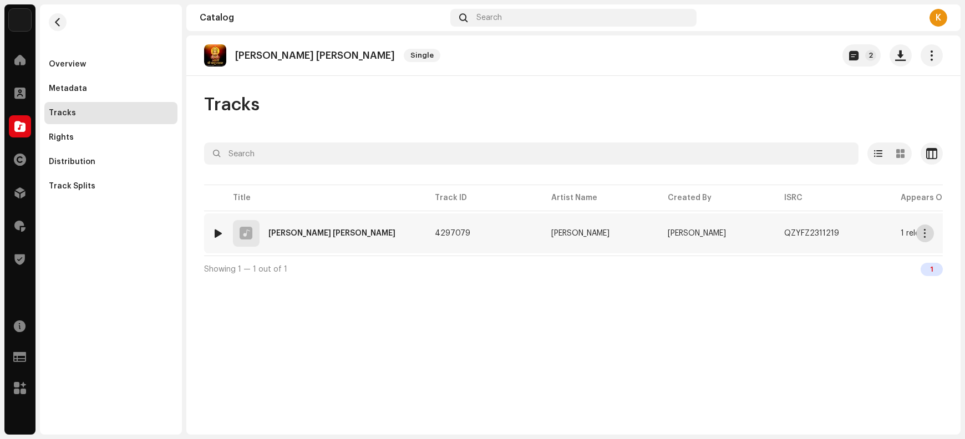
click at [772, 234] on span "button" at bounding box center [926, 233] width 8 height 9
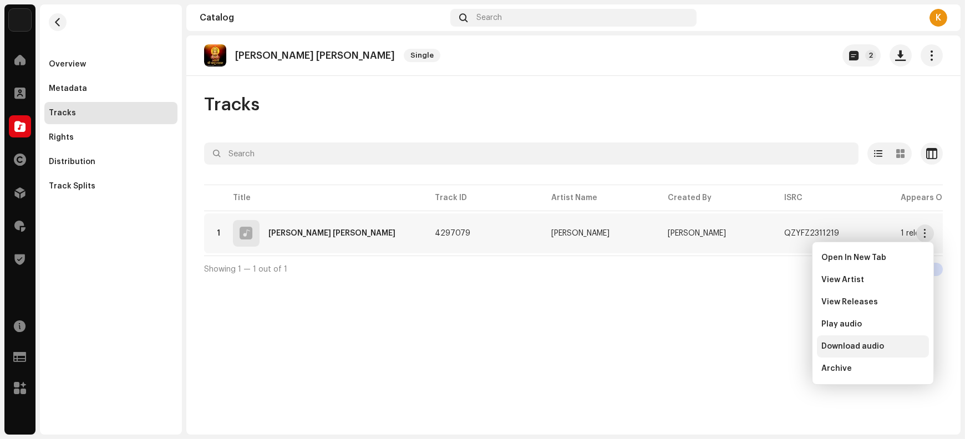
click at [772, 344] on span "Download audio" at bounding box center [853, 346] width 63 height 9
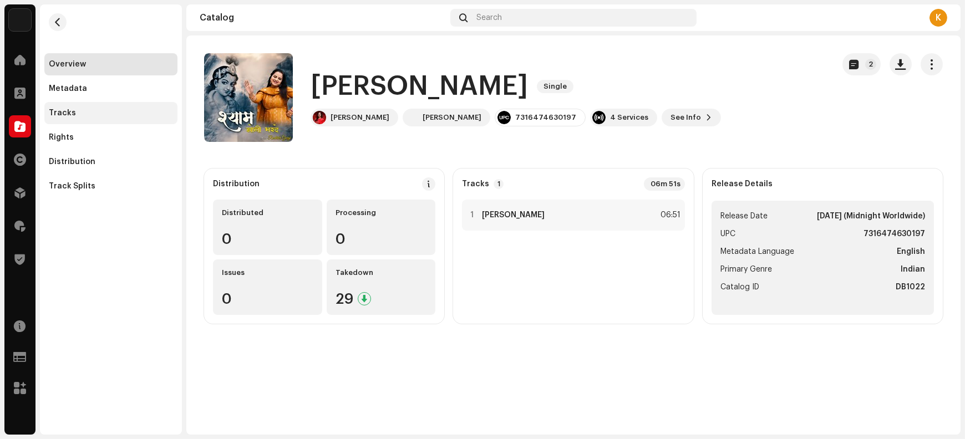
click at [80, 112] on div "Tracks" at bounding box center [111, 113] width 124 height 9
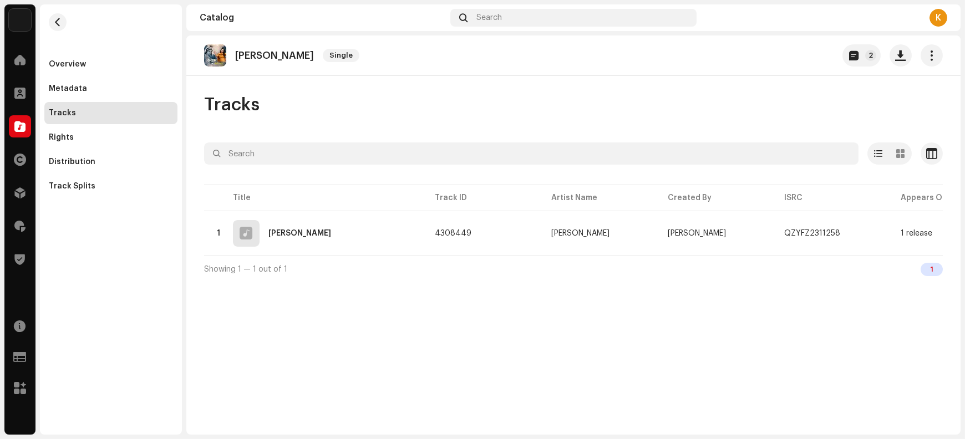
click at [247, 55] on p "[PERSON_NAME]" at bounding box center [274, 56] width 79 height 12
copy re-o-release-hero "[PERSON_NAME] Single 2"
click at [772, 58] on span "button" at bounding box center [901, 55] width 11 height 9
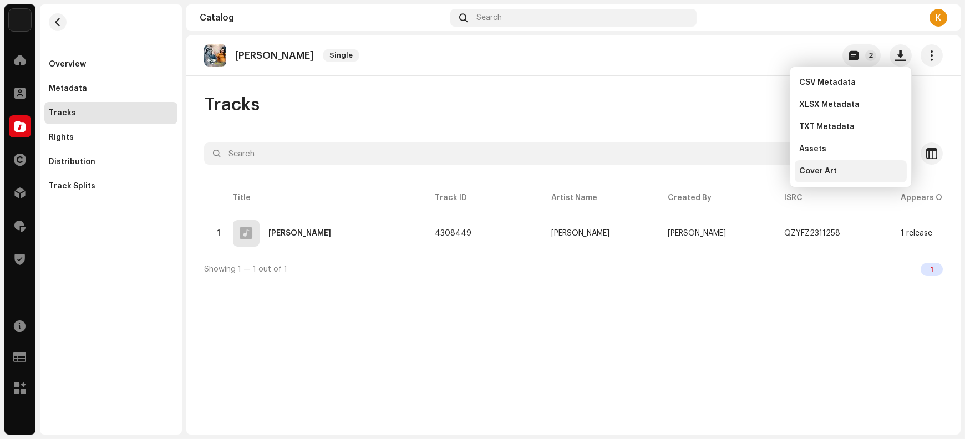
click at [772, 171] on div "Cover Art" at bounding box center [850, 171] width 103 height 9
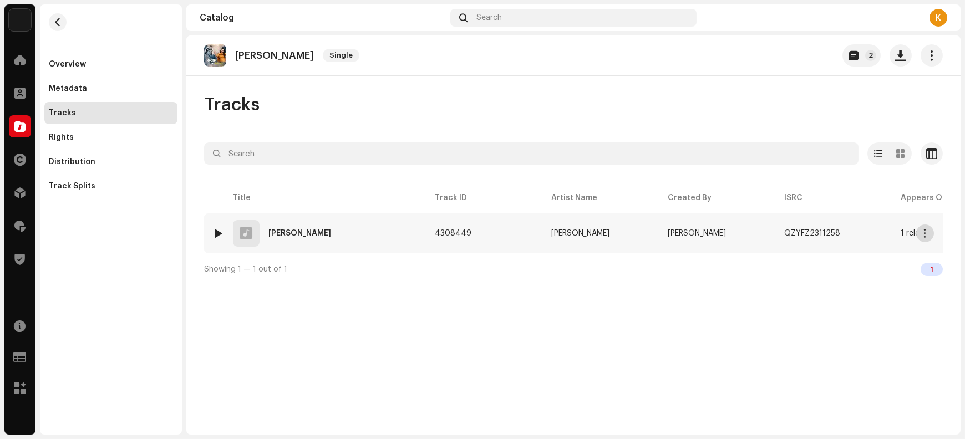
click at [772, 236] on button "button" at bounding box center [926, 234] width 18 height 18
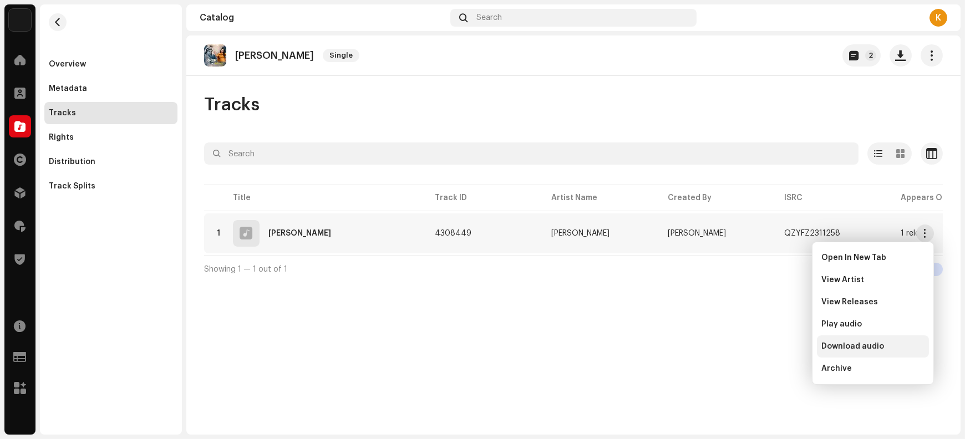
click at [772, 343] on span "Download audio" at bounding box center [853, 346] width 63 height 9
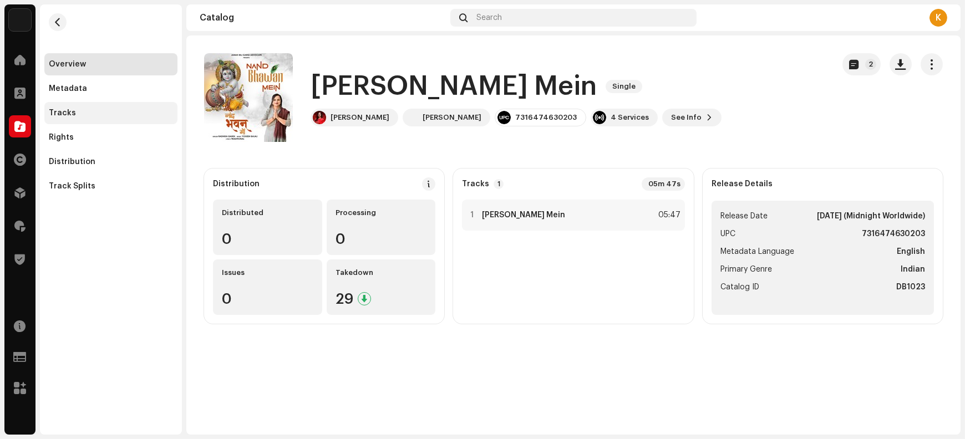
click at [94, 113] on div "Tracks" at bounding box center [111, 113] width 124 height 9
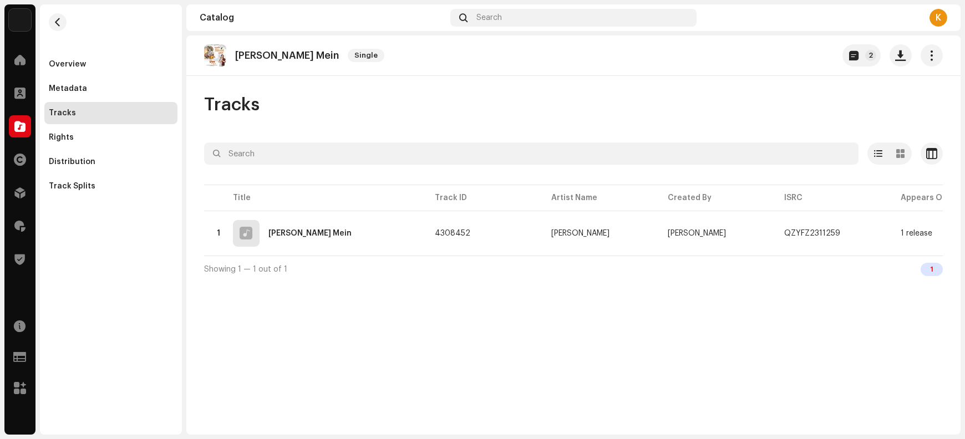
click at [276, 54] on p "Nand Bhawan Mein" at bounding box center [287, 56] width 104 height 12
copy re-o-release-hero "Nand Bhawan Mein Single 2"
click at [772, 60] on span "button" at bounding box center [901, 55] width 11 height 9
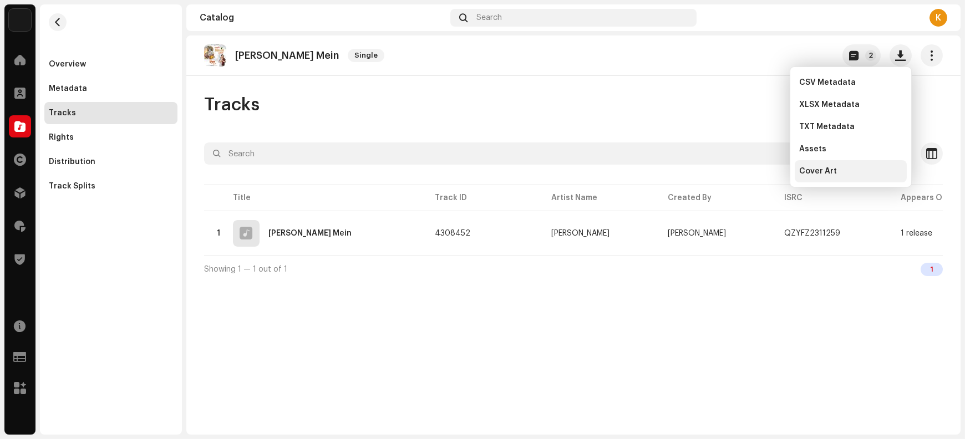
click at [772, 172] on div "Cover Art" at bounding box center [850, 171] width 103 height 9
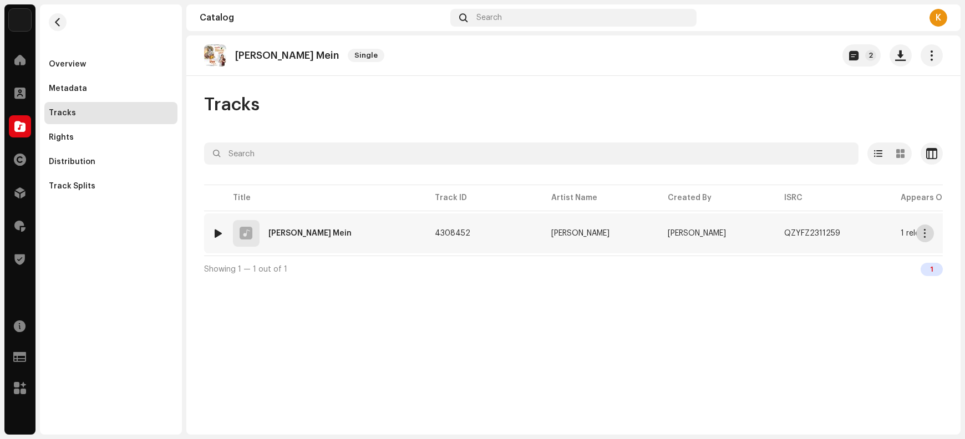
click at [772, 238] on button "button" at bounding box center [926, 234] width 18 height 18
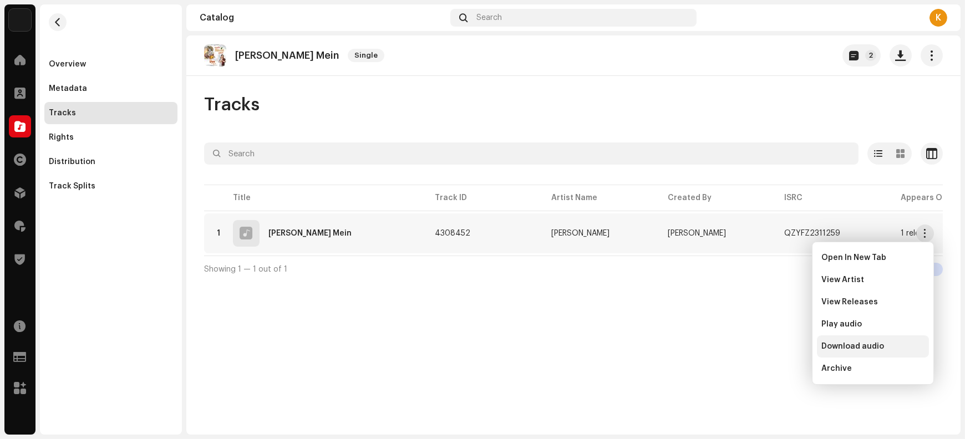
click at [772, 347] on span "Download audio" at bounding box center [853, 346] width 63 height 9
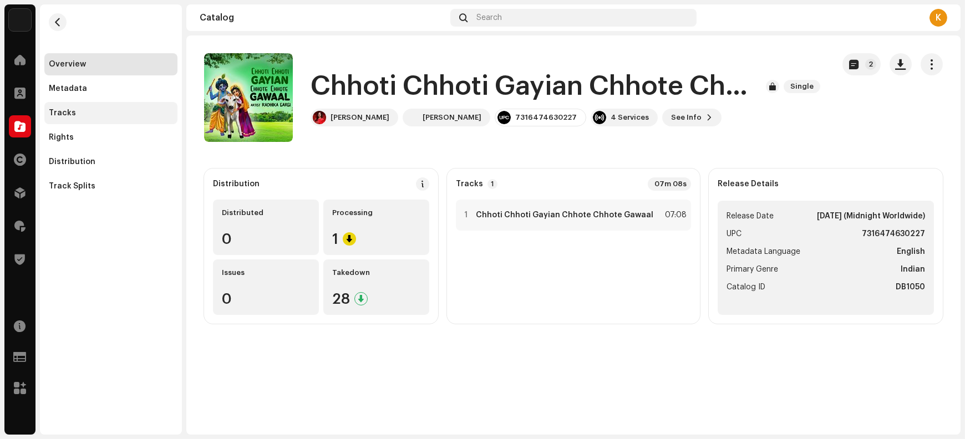
click at [93, 112] on div "Tracks" at bounding box center [111, 113] width 124 height 9
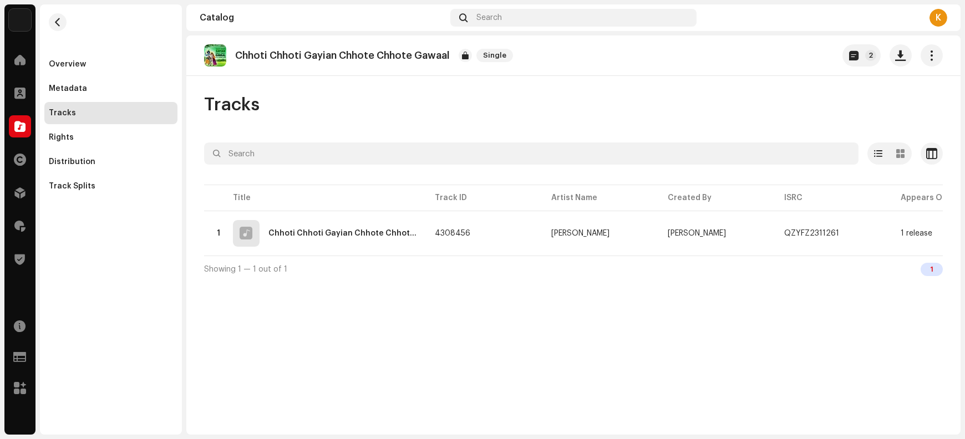
click at [341, 56] on p "Chhoti Chhoti Gayian Chhote Chhote Gawaal" at bounding box center [342, 56] width 215 height 12
copy re-o-release-hero "Chhoti Chhoti Gayian Chhote Chhote Gawaal Single 2"
click at [772, 57] on span "button" at bounding box center [901, 55] width 11 height 9
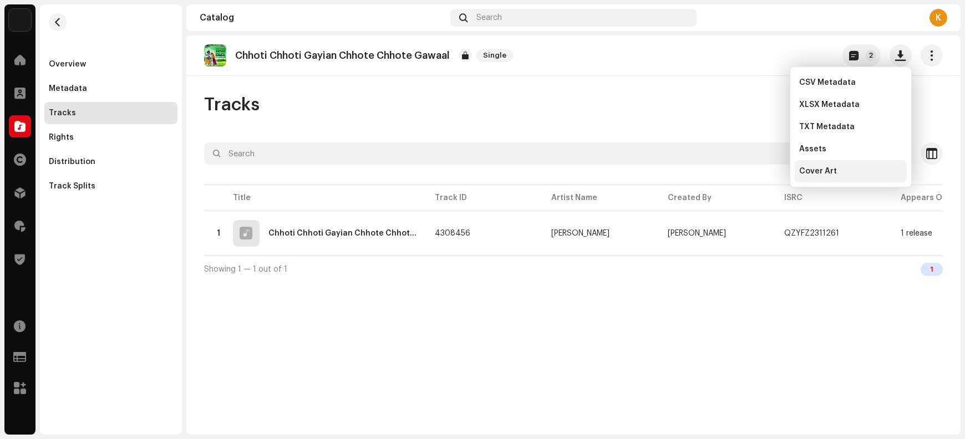
click at [772, 173] on div "Cover Art" at bounding box center [850, 171] width 103 height 9
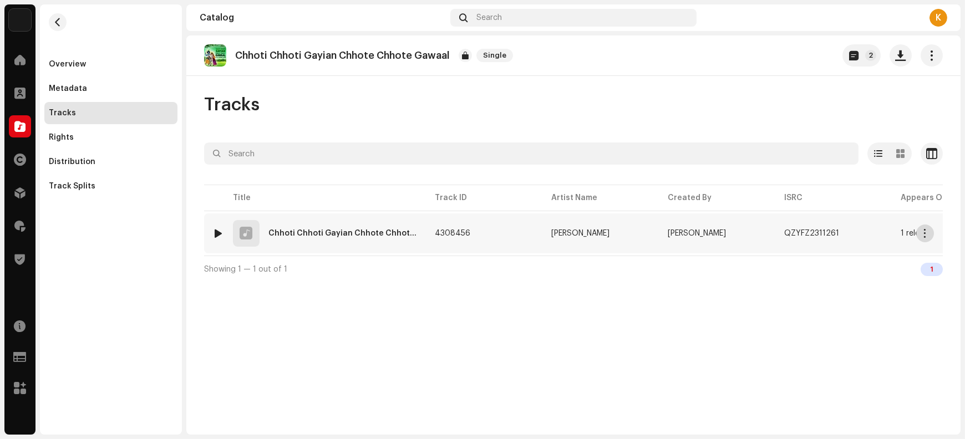
click at [772, 235] on span "button" at bounding box center [926, 233] width 8 height 9
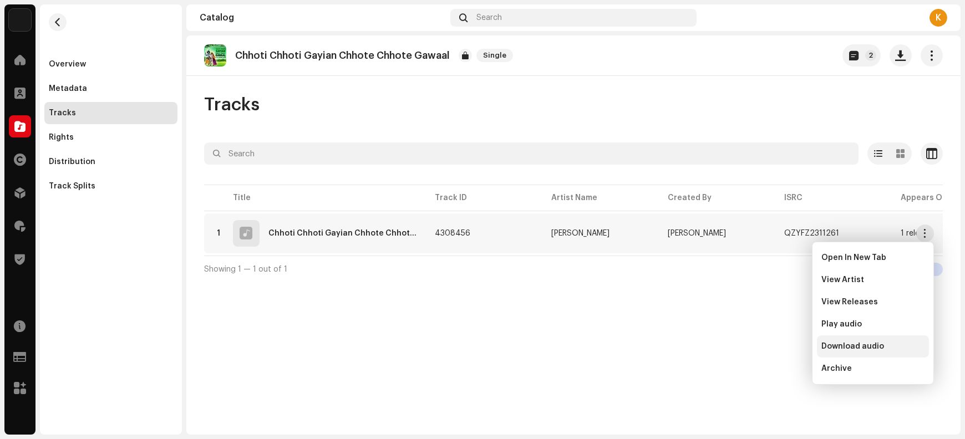
click at [772, 343] on span "Download audio" at bounding box center [853, 346] width 63 height 9
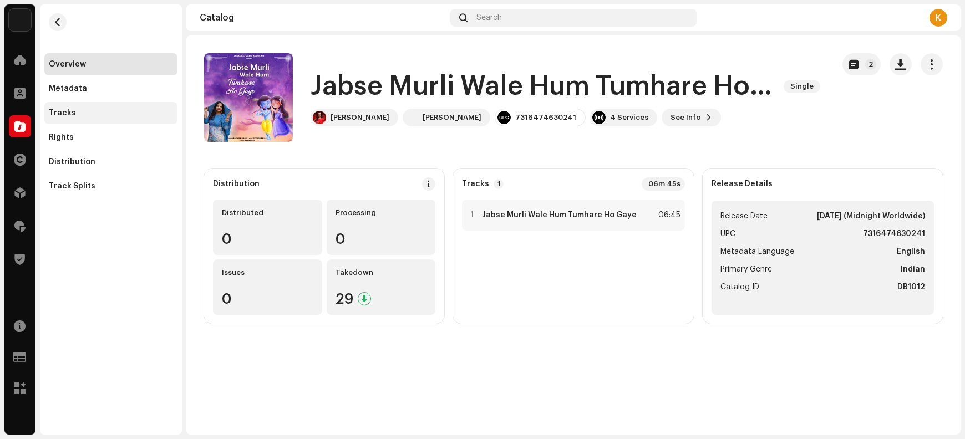
click at [91, 117] on div "Tracks" at bounding box center [110, 113] width 133 height 22
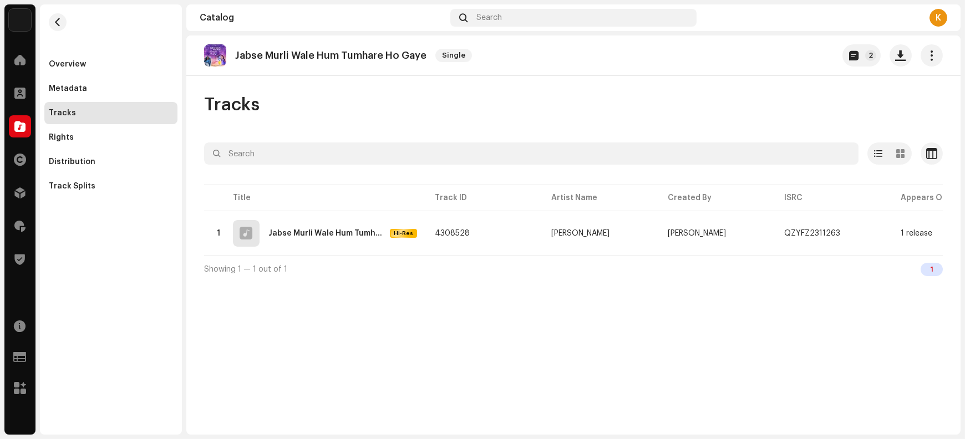
click at [363, 55] on p "Jabse Murli Wale Hum Tumhare Ho Gaye" at bounding box center [330, 56] width 191 height 12
copy re-o-release-hero "Jabse Murli Wale Hum Tumhare Ho Gaye Single 2"
click at [772, 59] on span "button" at bounding box center [901, 55] width 11 height 9
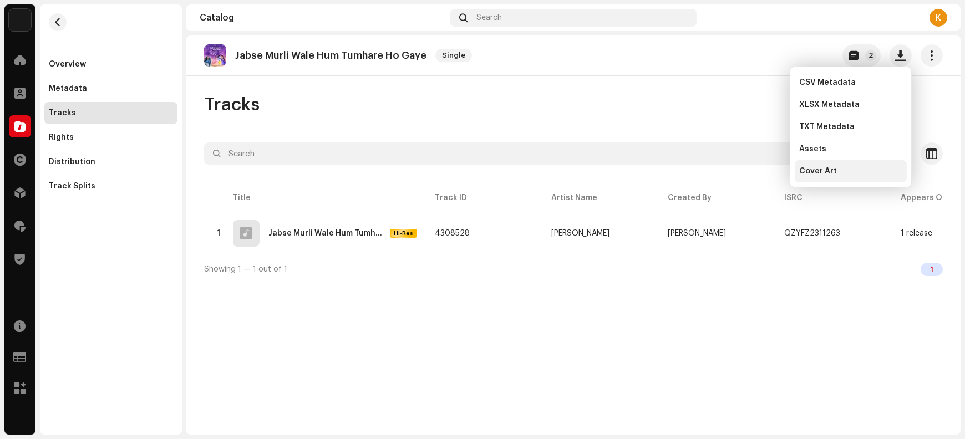
click at [772, 175] on div "Cover Art" at bounding box center [850, 171] width 103 height 9
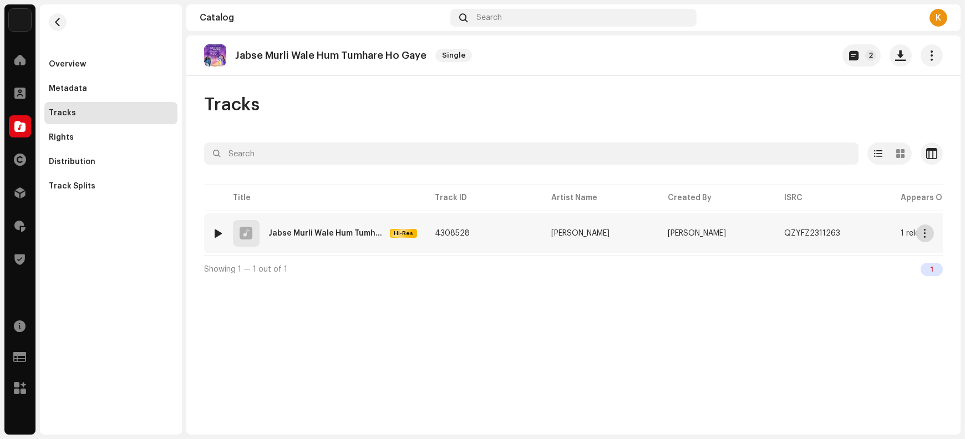
click at [772, 232] on span "button" at bounding box center [926, 233] width 8 height 9
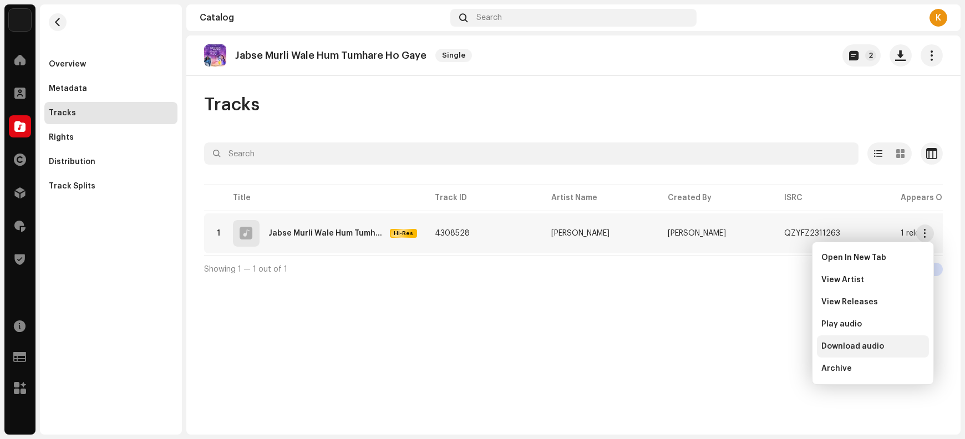
click at [772, 346] on span "Download audio" at bounding box center [853, 346] width 63 height 9
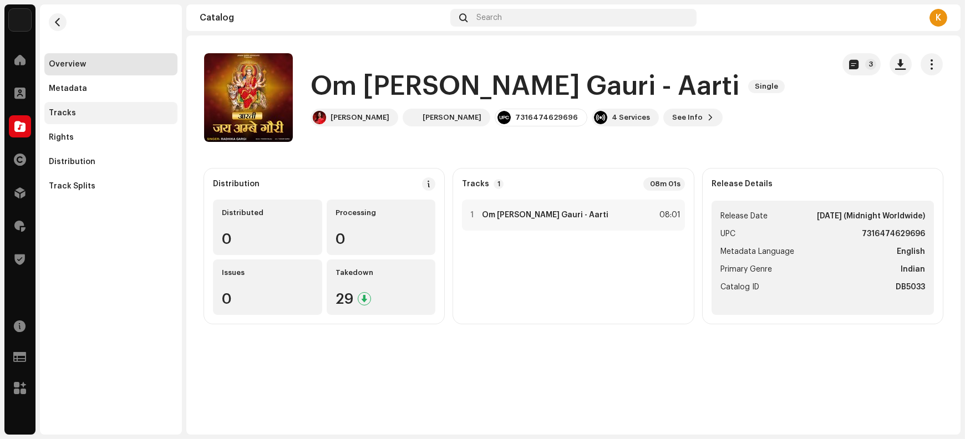
click at [86, 111] on div "Tracks" at bounding box center [111, 113] width 124 height 9
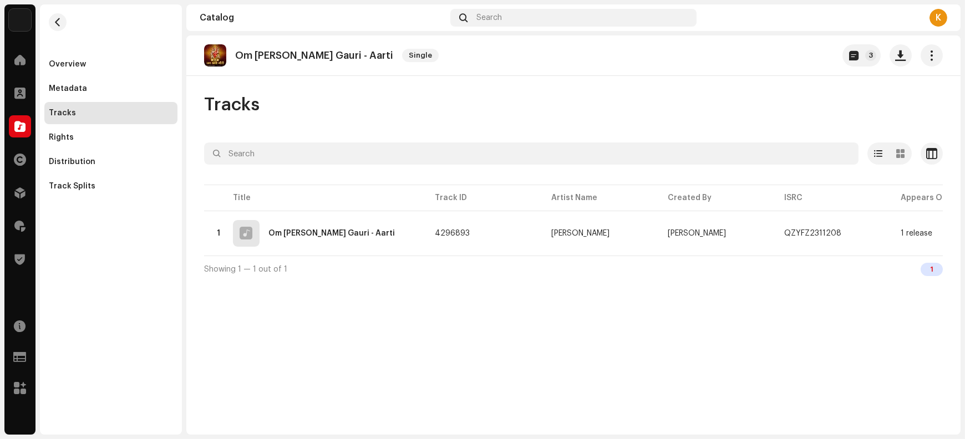
click at [283, 56] on p "Om Jai Ambe Gauri - Aarti" at bounding box center [314, 56] width 158 height 12
copy re-o-release-hero "Om Jai Ambe Gauri - Aarti Single 3"
click at [772, 58] on span "button" at bounding box center [901, 55] width 11 height 9
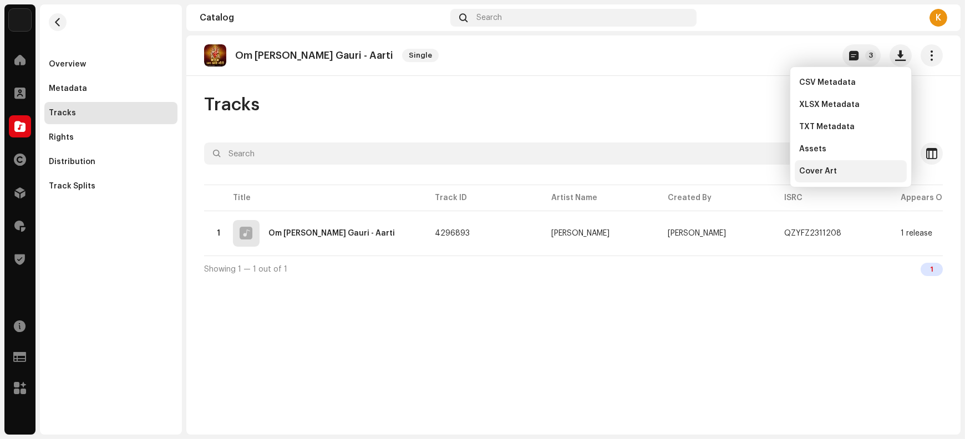
click at [772, 175] on div "Cover Art" at bounding box center [850, 171] width 103 height 9
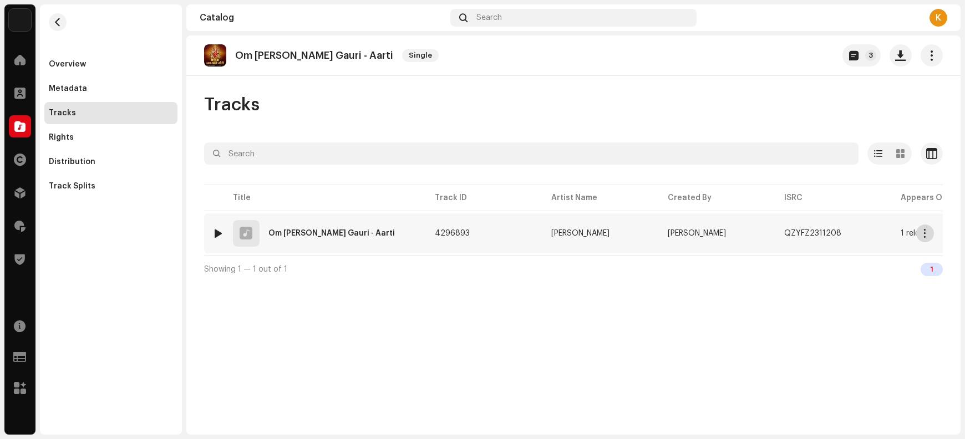
click at [772, 234] on span "button" at bounding box center [926, 233] width 8 height 9
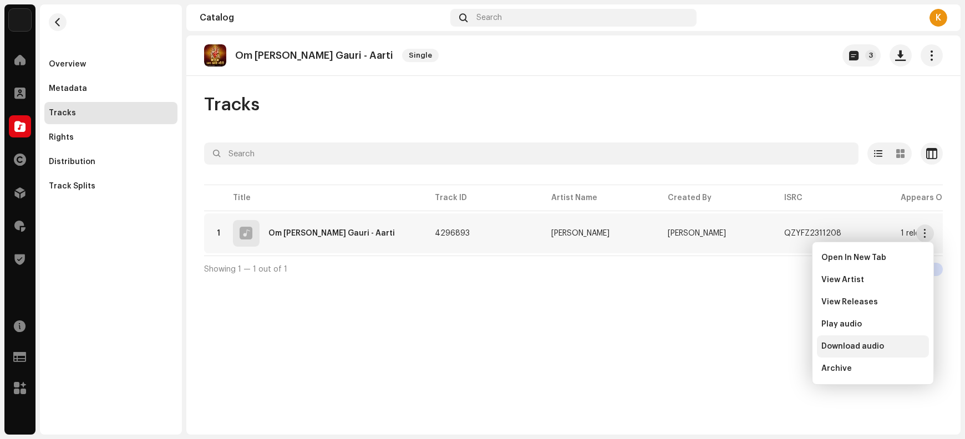
click at [772, 343] on span "Download audio" at bounding box center [853, 346] width 63 height 9
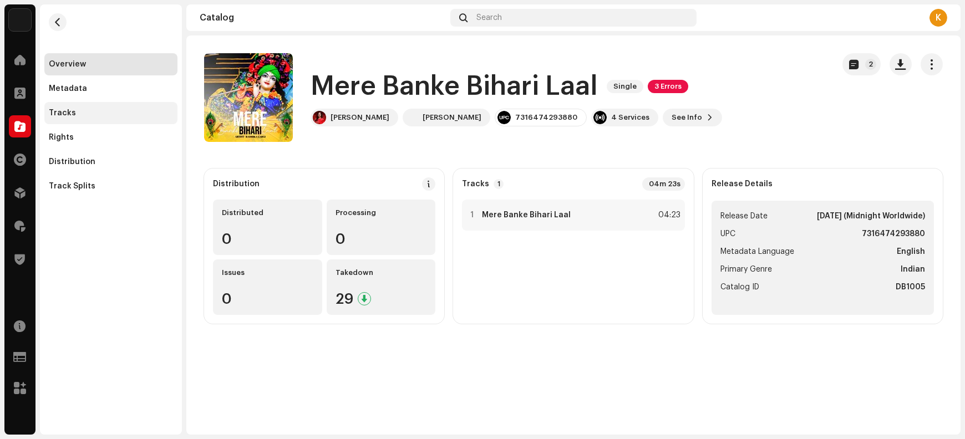
click at [95, 111] on div "Tracks" at bounding box center [111, 113] width 124 height 9
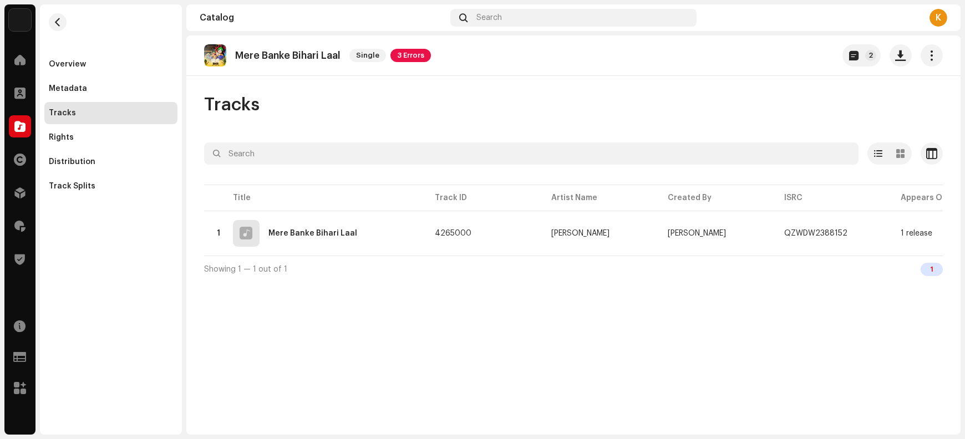
click at [286, 55] on p "Mere Banke Bihari Laal" at bounding box center [287, 56] width 105 height 12
copy re-o-release-hero "Mere Banke Bihari Laal Single 3 Errors 2"
click at [772, 63] on button "button" at bounding box center [901, 55] width 22 height 22
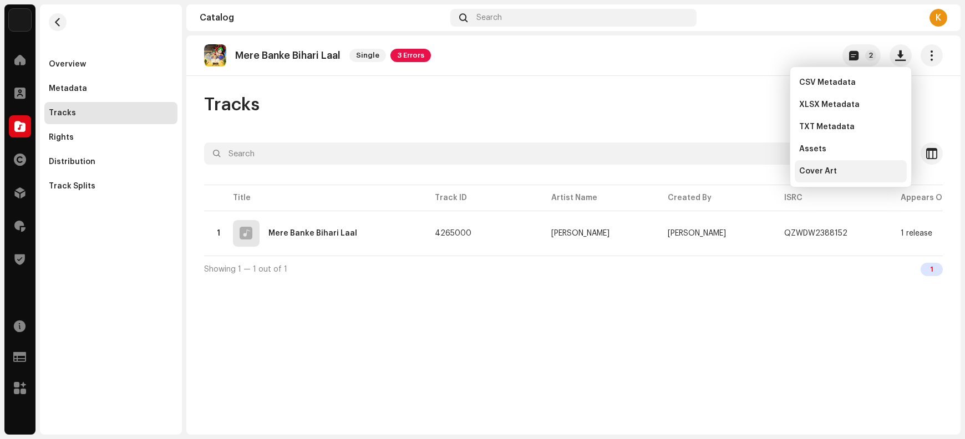
click at [772, 175] on div "Cover Art" at bounding box center [850, 171] width 103 height 9
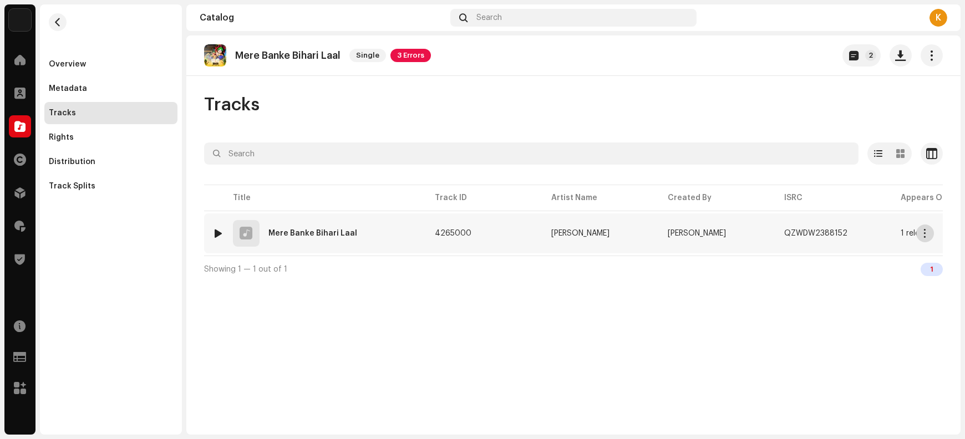
click at [772, 231] on button "button" at bounding box center [926, 234] width 18 height 18
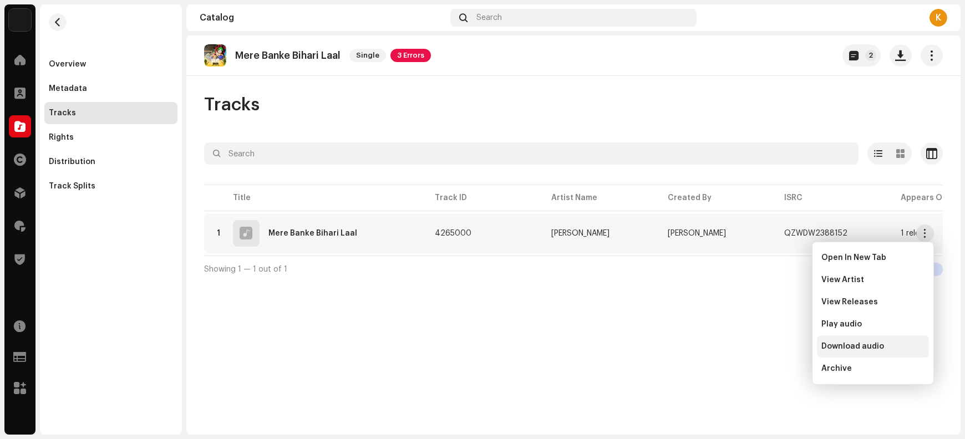
click at [772, 348] on span "Download audio" at bounding box center [853, 346] width 63 height 9
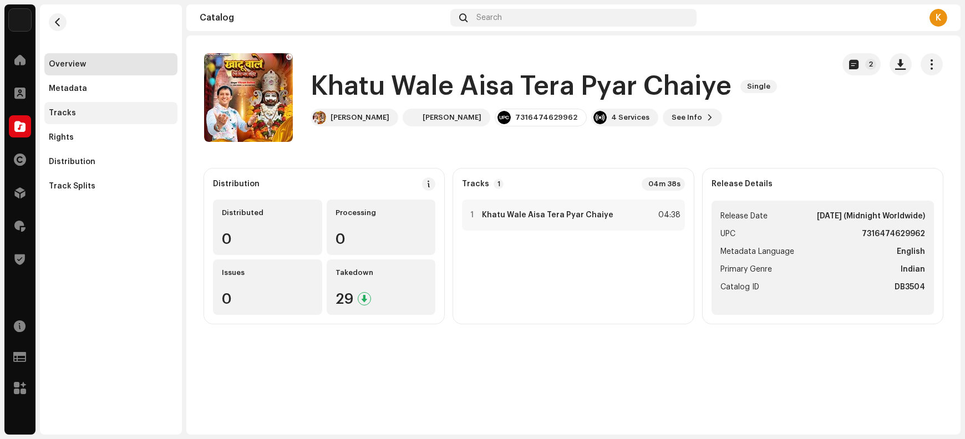
click at [97, 117] on div "Tracks" at bounding box center [111, 113] width 124 height 9
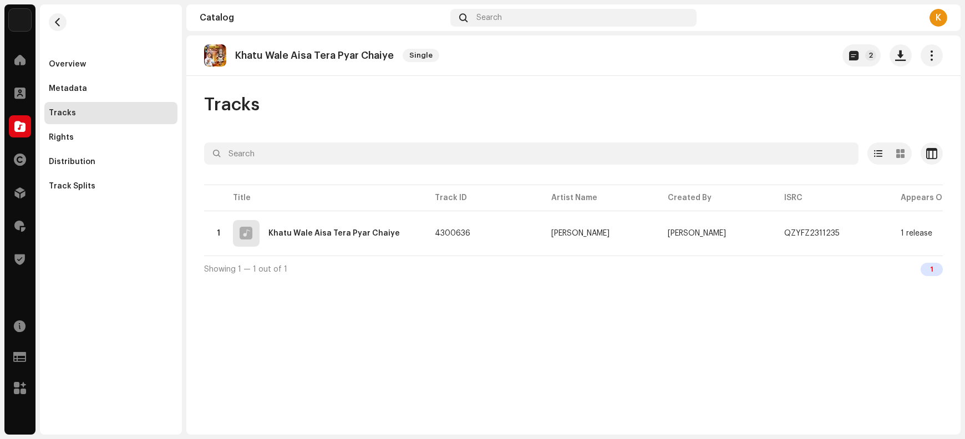
click at [373, 53] on p "Khatu Wale Aisa Tera Pyar Chaiye" at bounding box center [314, 56] width 159 height 12
copy re-o-release-hero "Khatu Wale Aisa Tera Pyar Chaiye Single 2"
click at [772, 57] on button "button" at bounding box center [901, 55] width 22 height 22
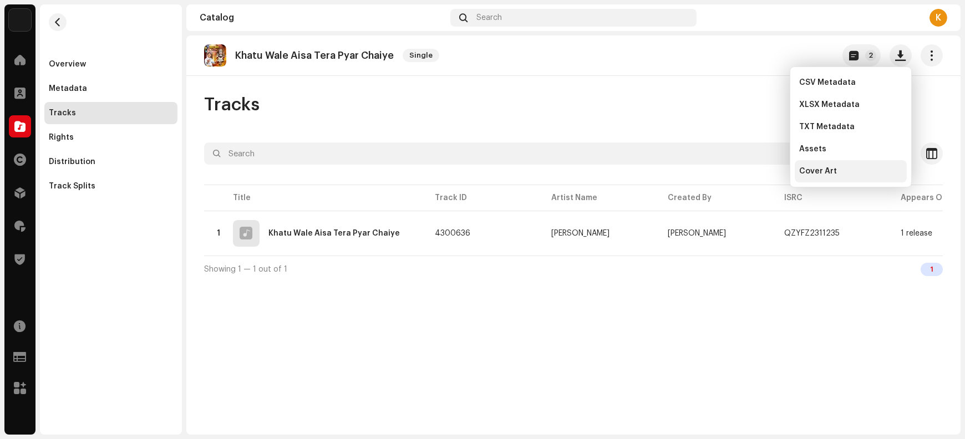
click at [772, 176] on div "Cover Art" at bounding box center [851, 171] width 112 height 22
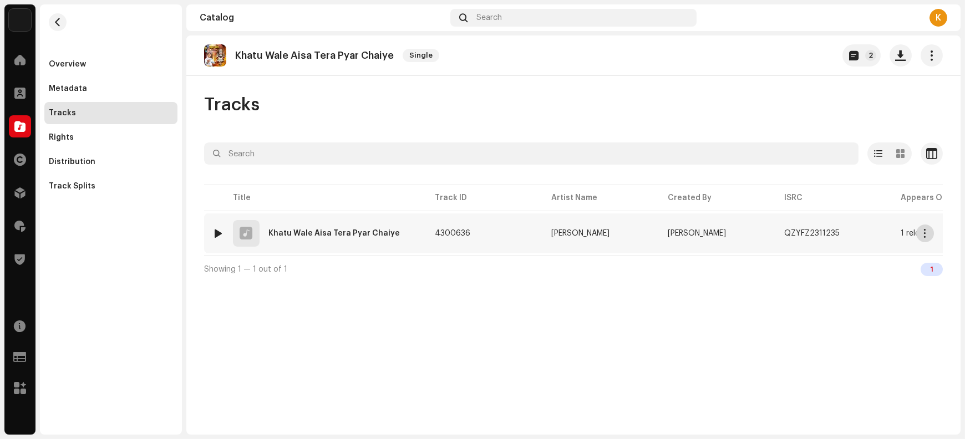
click at [772, 234] on span "button" at bounding box center [926, 233] width 8 height 9
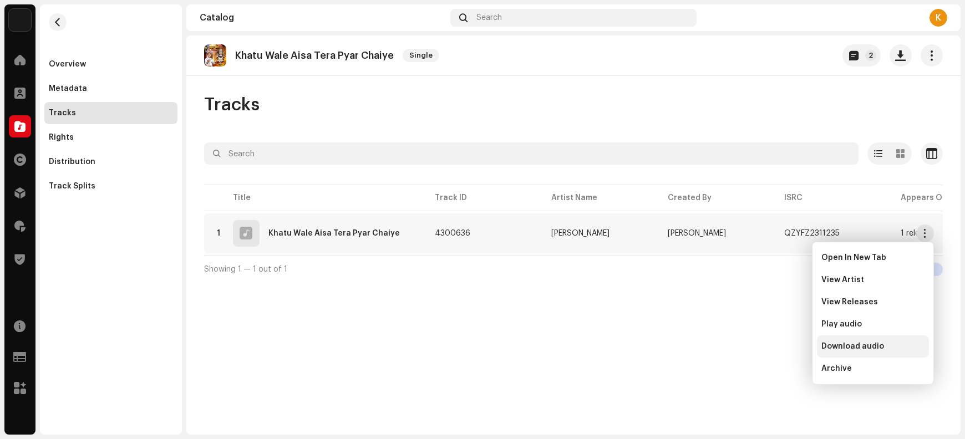
click at [772, 351] on div "Download audio" at bounding box center [873, 347] width 112 height 22
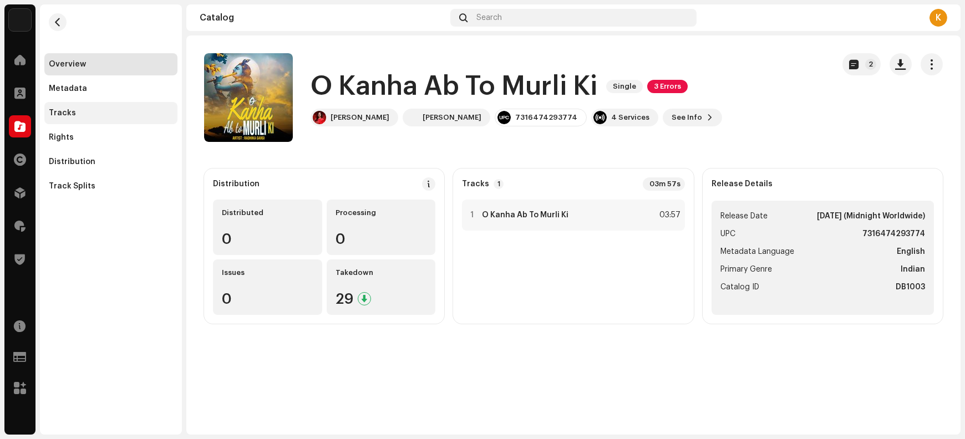
click at [118, 112] on div "Tracks" at bounding box center [111, 113] width 124 height 9
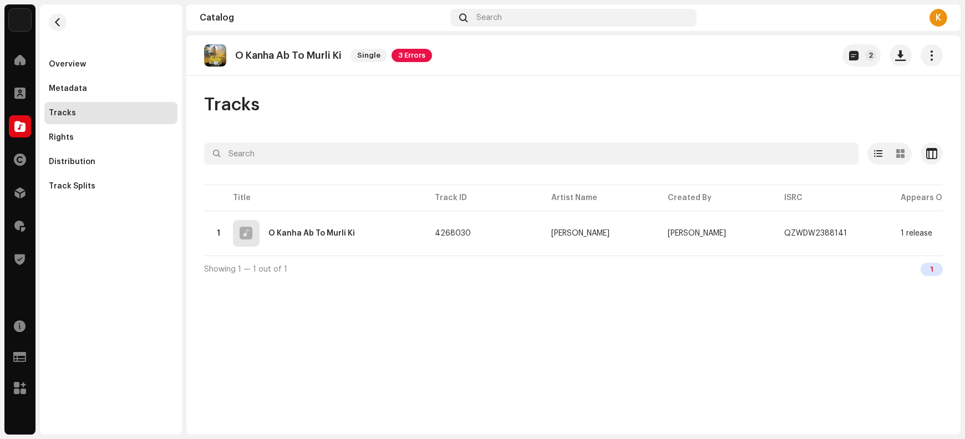
click at [313, 53] on p "O Kanha Ab To Murli Ki" at bounding box center [288, 56] width 107 height 12
copy re-o-release-hero "O Kanha Ab To Murli Ki Single 3 Errors 2"
click at [772, 59] on span "button" at bounding box center [901, 55] width 11 height 9
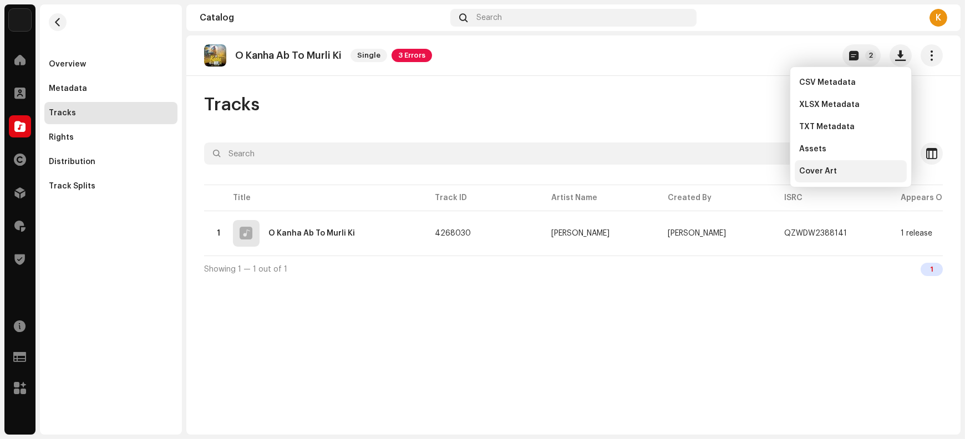
click at [772, 173] on div "Cover Art" at bounding box center [850, 171] width 103 height 9
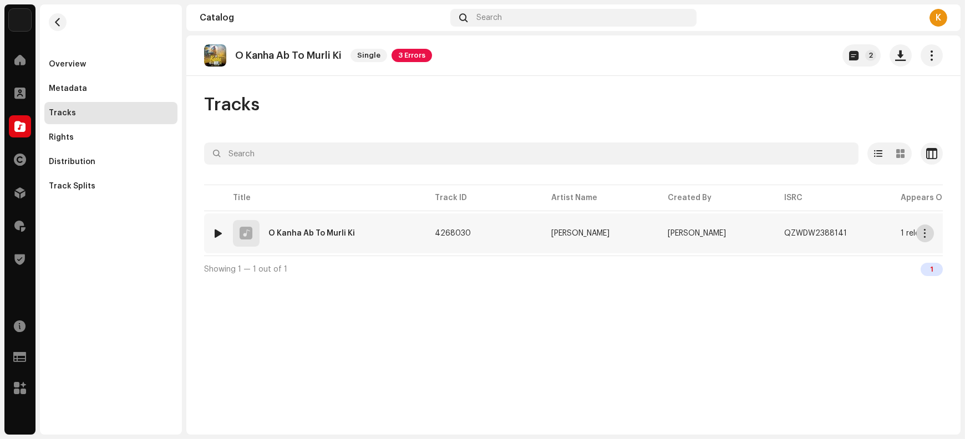
click at [772, 237] on span "button" at bounding box center [926, 233] width 8 height 9
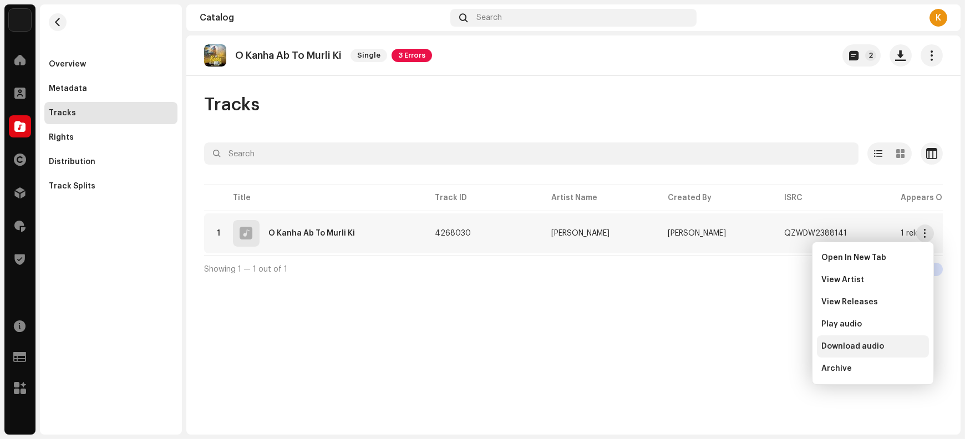
click at [772, 345] on span "Download audio" at bounding box center [853, 346] width 63 height 9
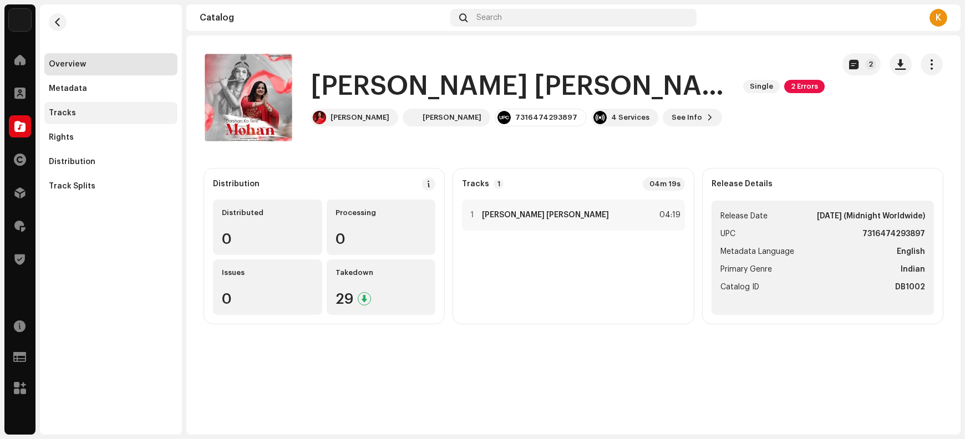
click at [95, 117] on div "Tracks" at bounding box center [111, 113] width 124 height 9
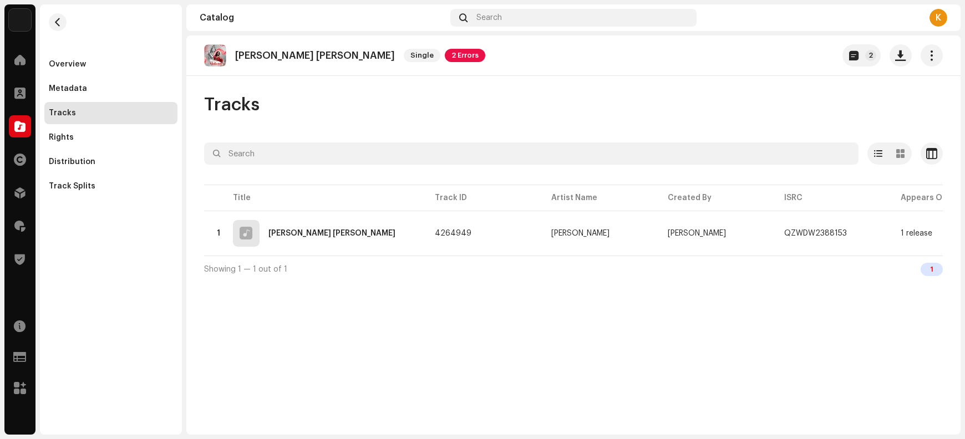
click at [318, 53] on p "[PERSON_NAME] [PERSON_NAME]" at bounding box center [315, 56] width 160 height 12
copy re-o-release-hero "Darshan Ko Tere Mohan Single 2 Errors 2"
click at [772, 62] on button "button" at bounding box center [901, 55] width 22 height 22
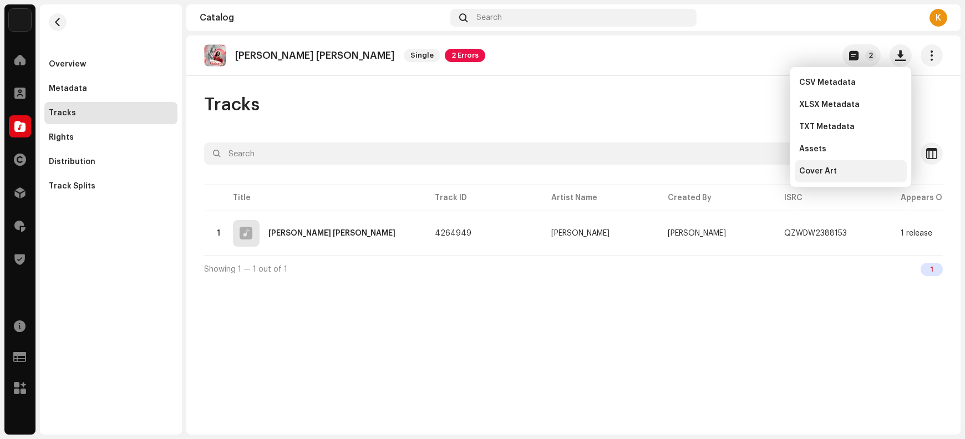
click at [772, 174] on div "Cover Art" at bounding box center [850, 171] width 103 height 9
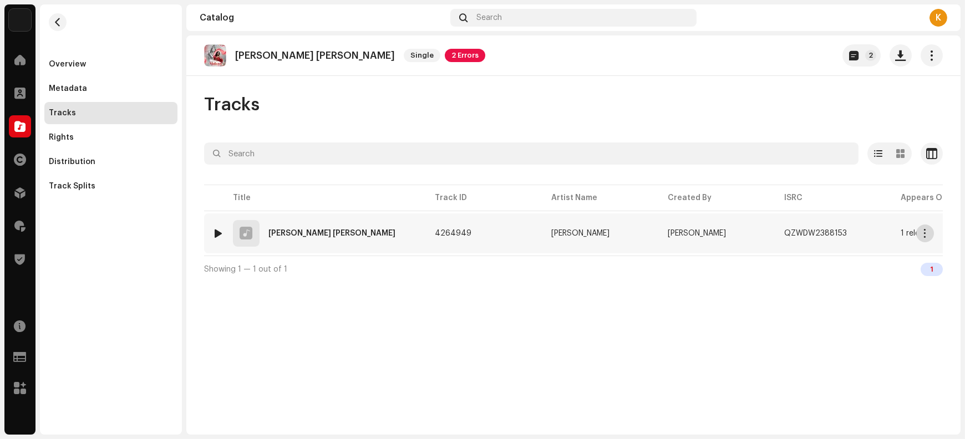
click at [772, 238] on button "button" at bounding box center [926, 234] width 18 height 18
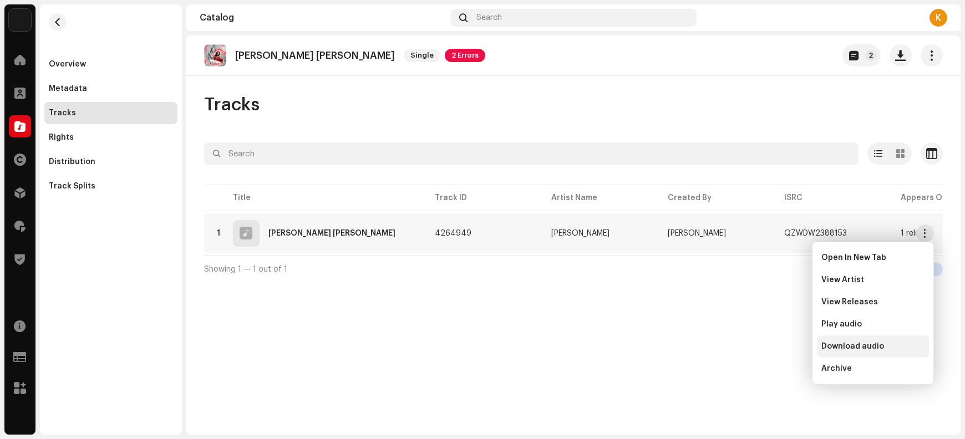
click at [772, 347] on span "Download audio" at bounding box center [853, 346] width 63 height 9
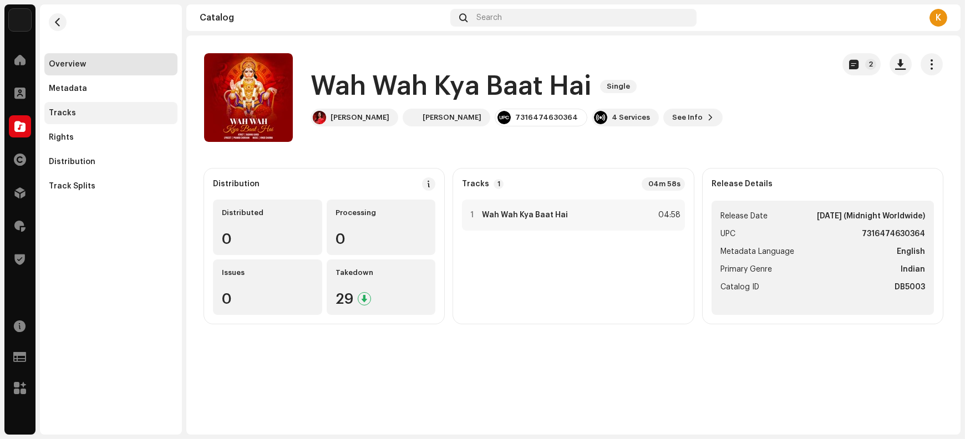
click at [94, 113] on div "Tracks" at bounding box center [111, 113] width 124 height 9
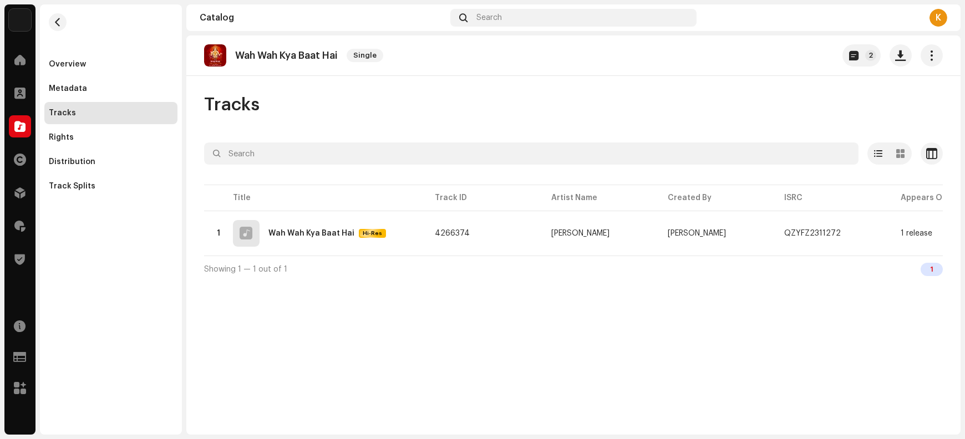
click at [321, 51] on p "Wah Wah Kya Baat Hai" at bounding box center [286, 56] width 103 height 12
copy re-o-release-hero "Wah Wah Kya Baat Hai Single 2"
click at [772, 58] on span "button" at bounding box center [901, 55] width 11 height 9
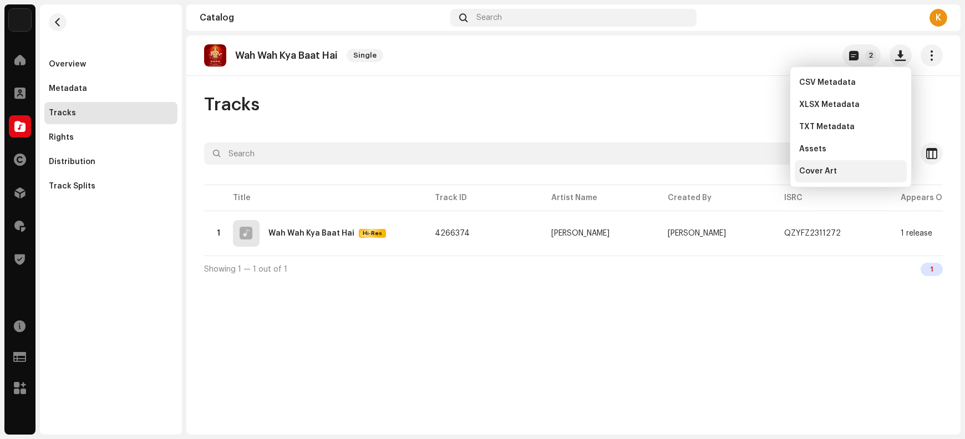
click at [772, 177] on div "Cover Art" at bounding box center [851, 171] width 112 height 22
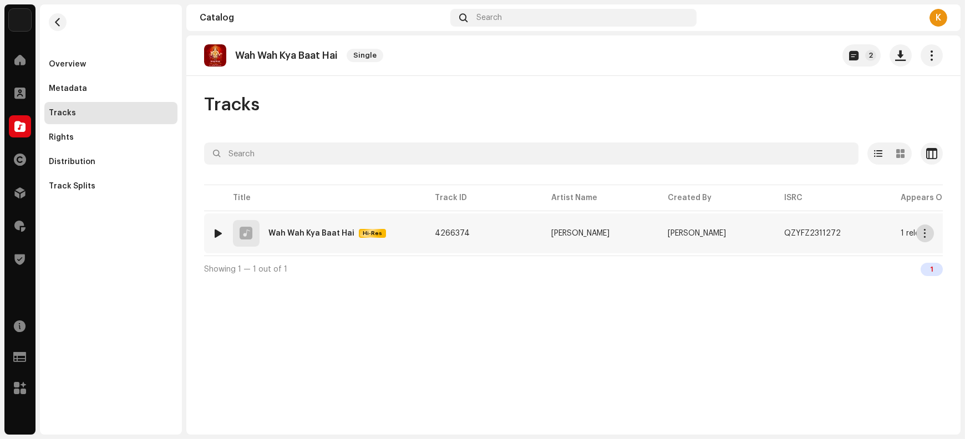
click at [772, 236] on span "button" at bounding box center [926, 233] width 8 height 9
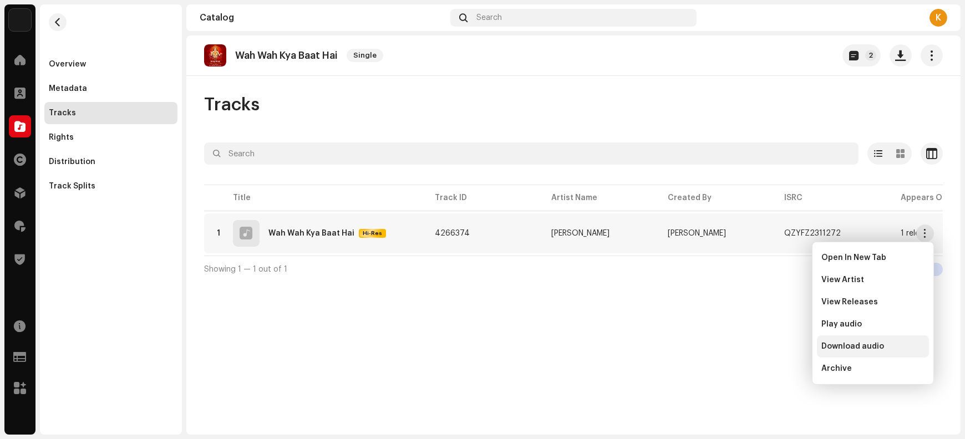
click at [772, 343] on span "Download audio" at bounding box center [853, 346] width 63 height 9
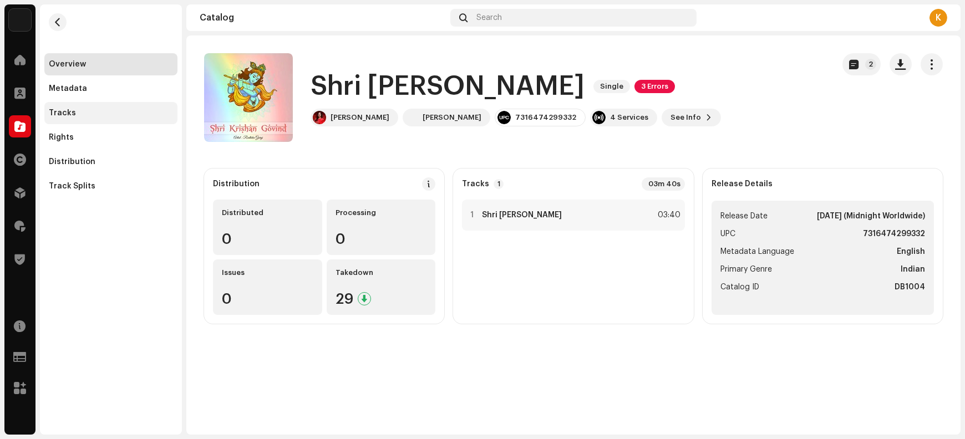
click at [113, 112] on div "Tracks" at bounding box center [111, 113] width 124 height 9
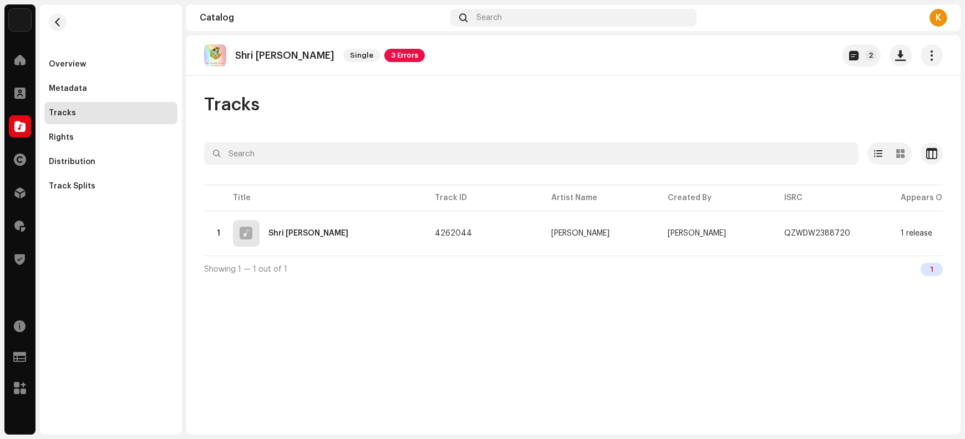
click at [293, 51] on p "Shri [PERSON_NAME]" at bounding box center [284, 56] width 99 height 12
copy re-o-release-hero "Shri [PERSON_NAME] 3 Errors 2"
click at [772, 59] on span "button" at bounding box center [901, 55] width 11 height 9
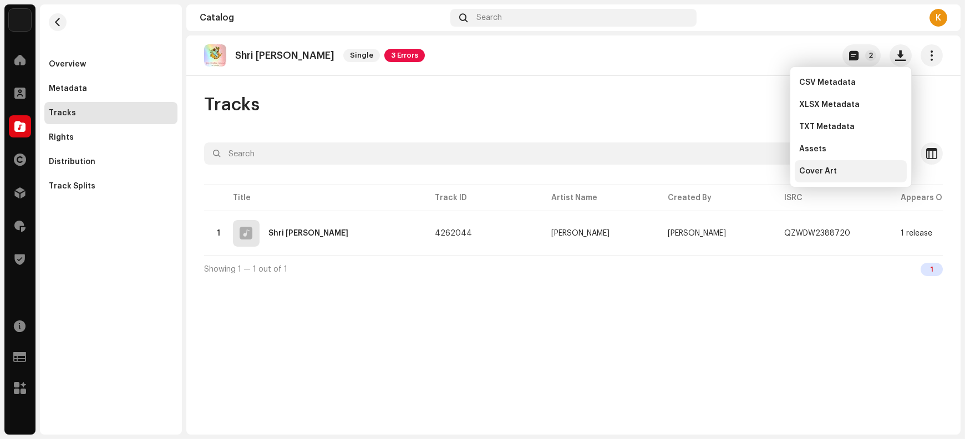
click at [772, 175] on span "Cover Art" at bounding box center [818, 171] width 38 height 9
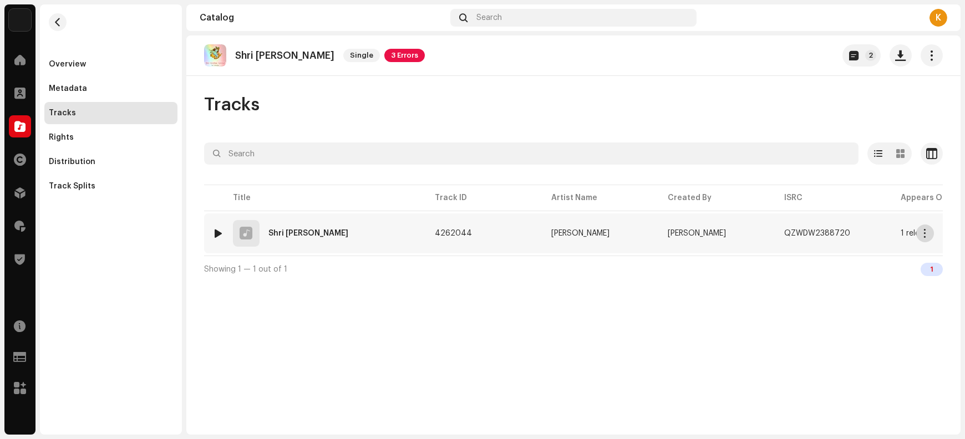
click at [772, 227] on button "button" at bounding box center [926, 234] width 18 height 18
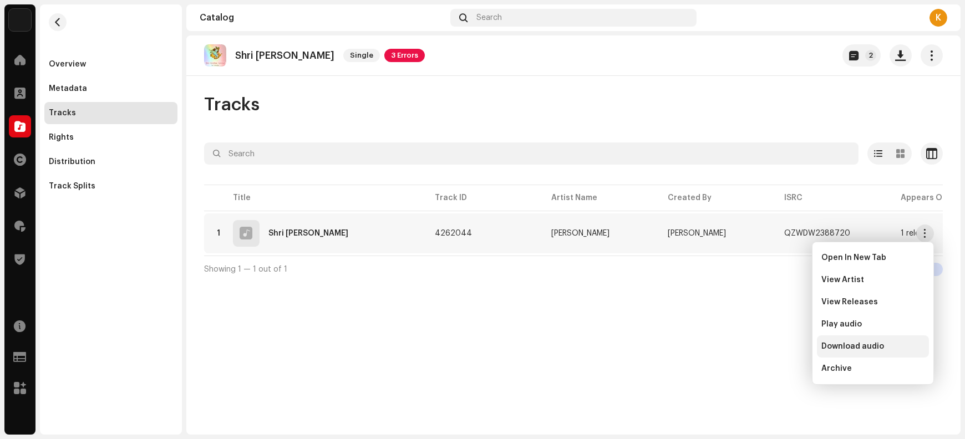
click at [772, 347] on span "Download audio" at bounding box center [853, 346] width 63 height 9
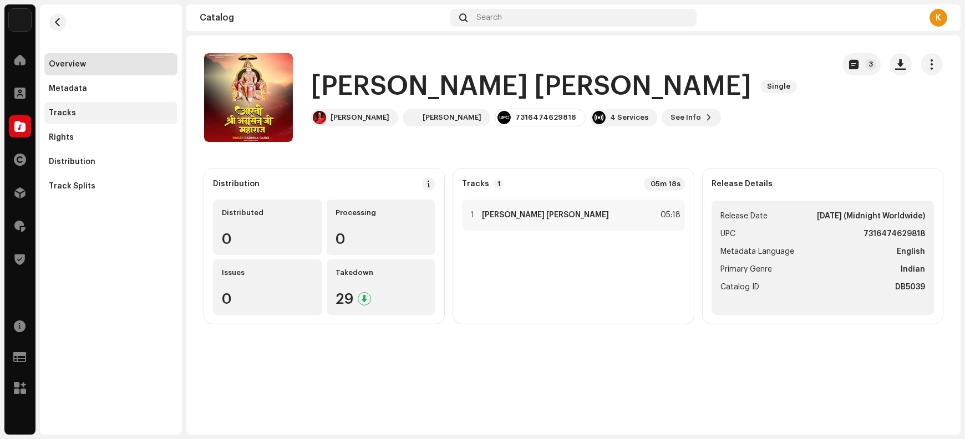
click at [98, 112] on div "Tracks" at bounding box center [111, 113] width 124 height 9
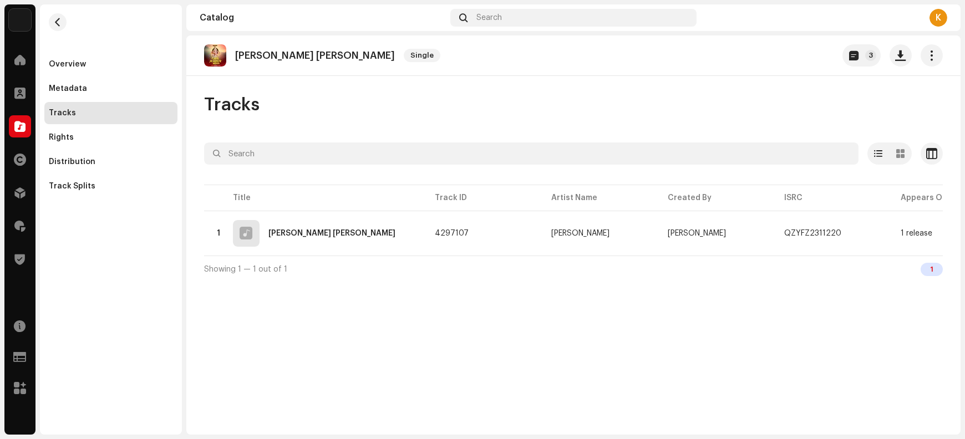
click at [303, 58] on p "Maharaj Agrasen Ji Ki Aarti" at bounding box center [315, 56] width 160 height 12
copy re-o-release-hero "Maharaj Agrasen Ji Ki Aarti Single 3"
click at [772, 57] on span "button" at bounding box center [901, 55] width 11 height 9
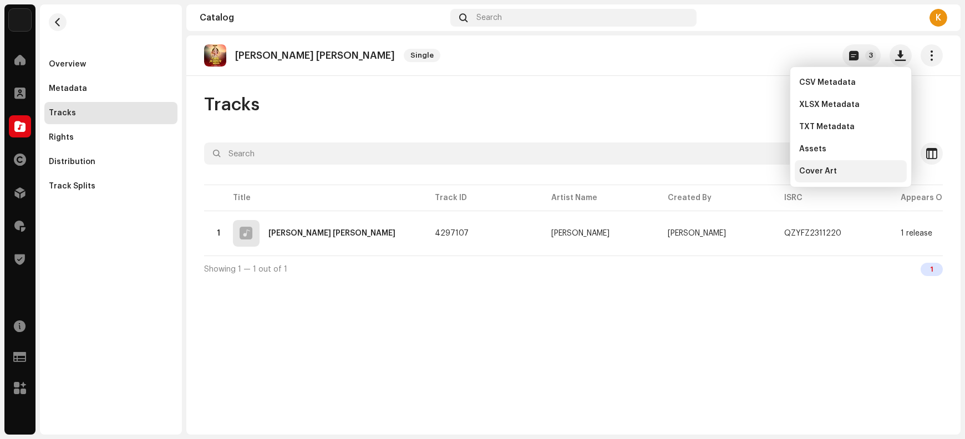
click at [772, 174] on div "Cover Art" at bounding box center [850, 171] width 103 height 9
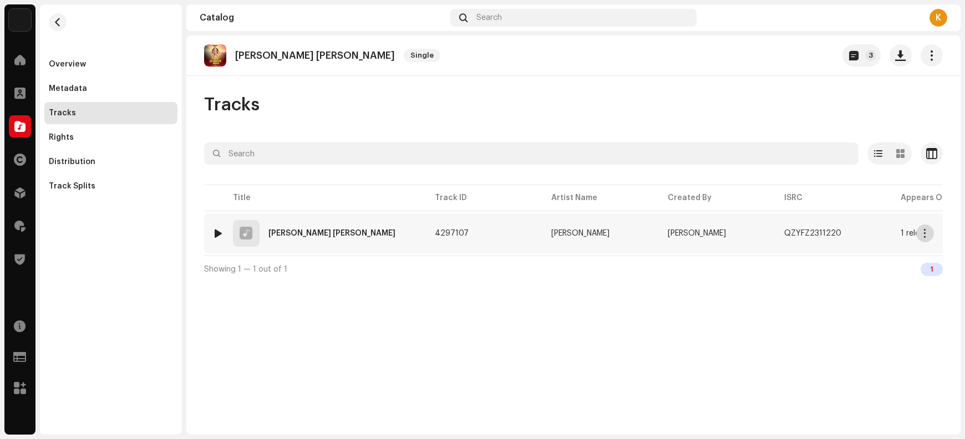
click at [772, 232] on span "button" at bounding box center [926, 233] width 8 height 9
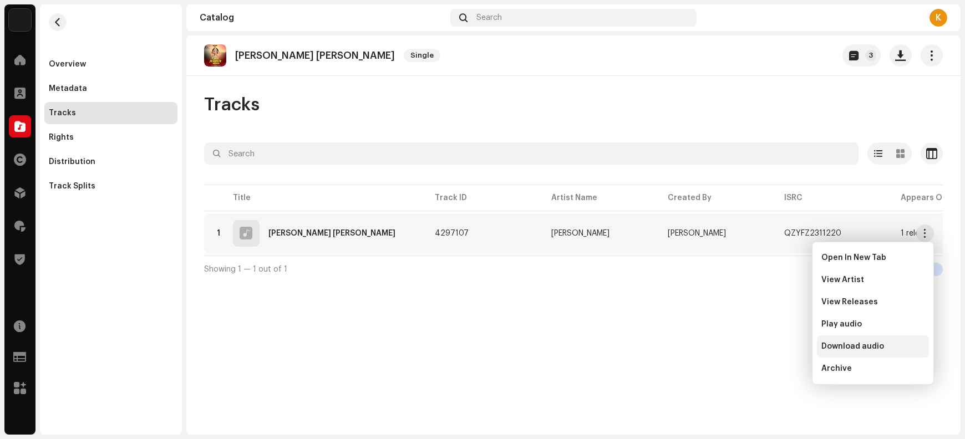
click at [772, 347] on span "Download audio" at bounding box center [853, 346] width 63 height 9
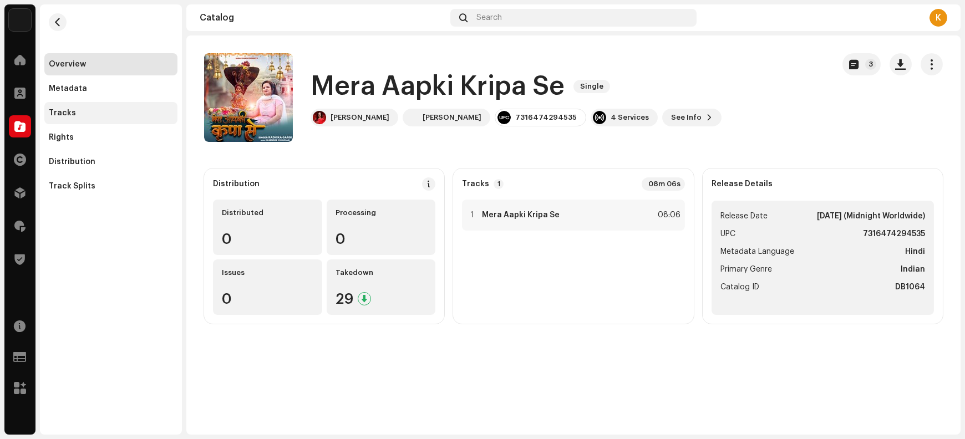
click at [132, 111] on div "Tracks" at bounding box center [111, 113] width 124 height 9
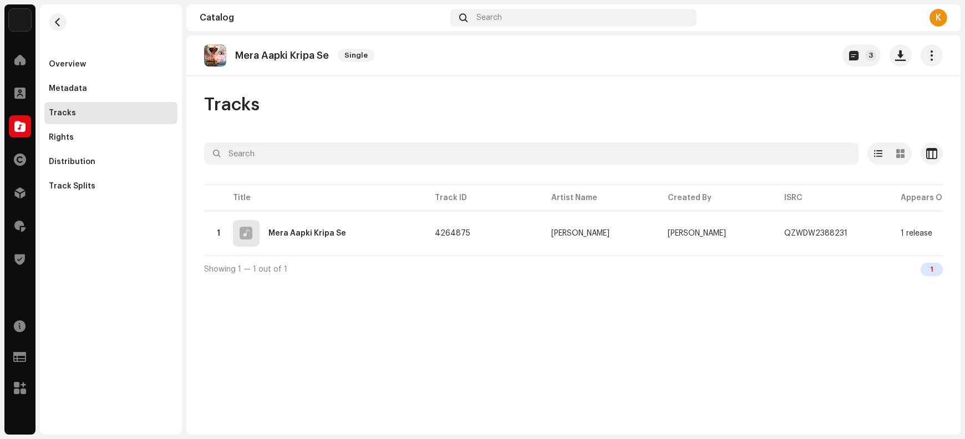
click at [302, 58] on p "Mera Aapki Kripa Se" at bounding box center [282, 56] width 94 height 12
copy re-o-release-hero "Mera Aapki Kripa Se Single 3"
click at [772, 54] on span "button" at bounding box center [901, 55] width 11 height 9
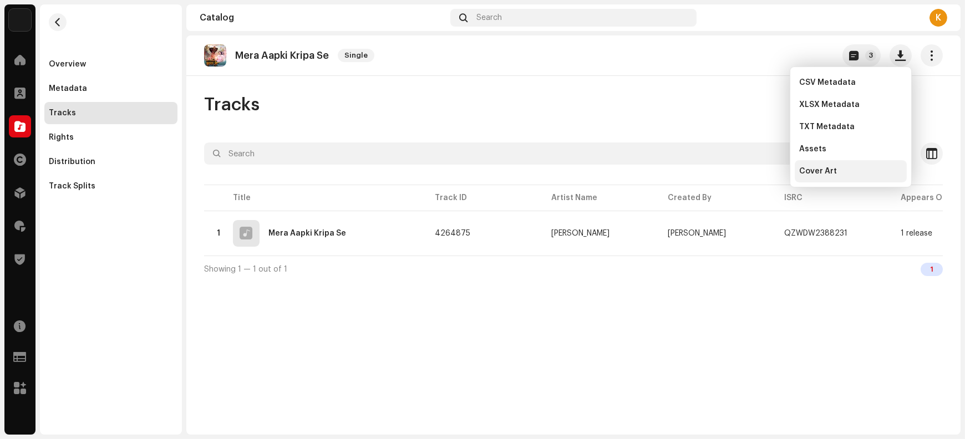
click at [772, 169] on div "Cover Art" at bounding box center [850, 171] width 103 height 9
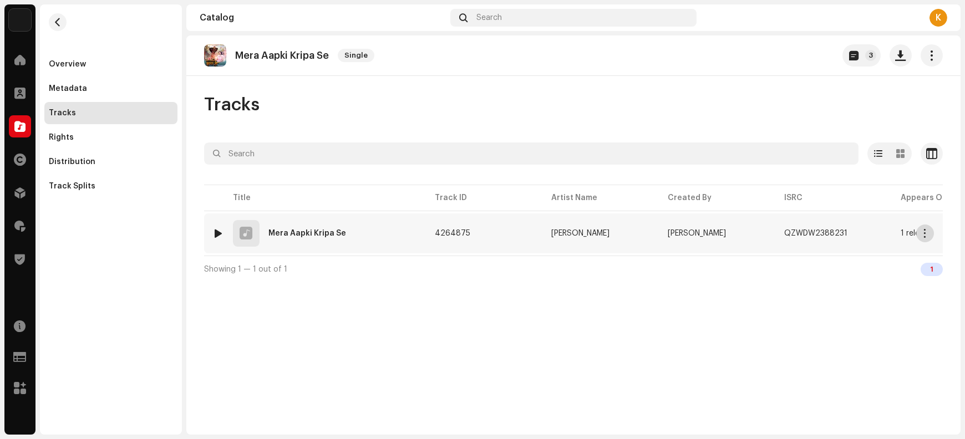
click at [772, 229] on button "button" at bounding box center [926, 234] width 18 height 18
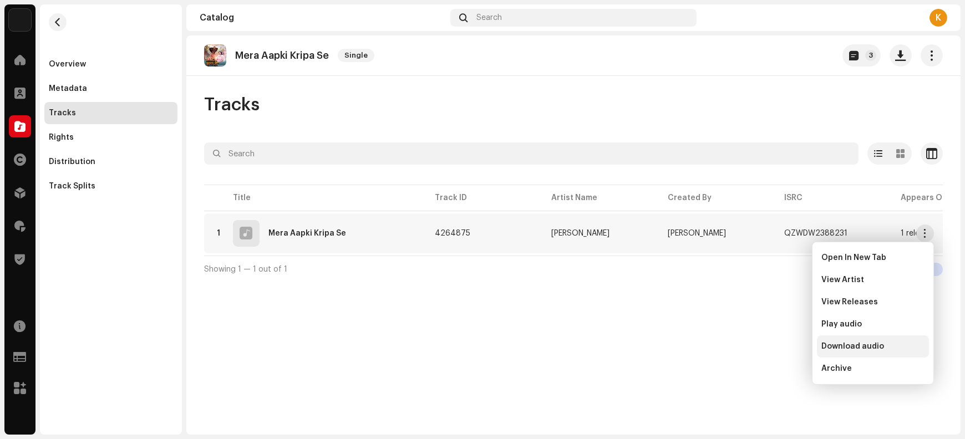
click at [772, 347] on div "Download audio" at bounding box center [873, 346] width 103 height 9
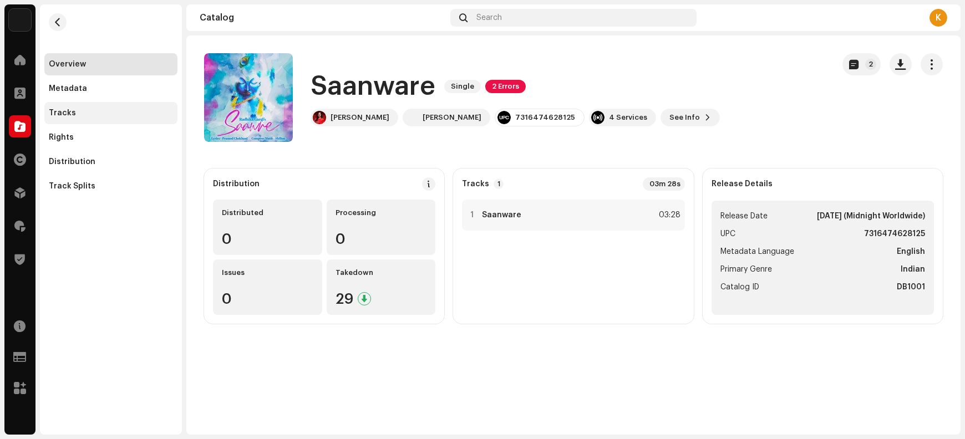
click at [116, 115] on div "Tracks" at bounding box center [111, 113] width 124 height 9
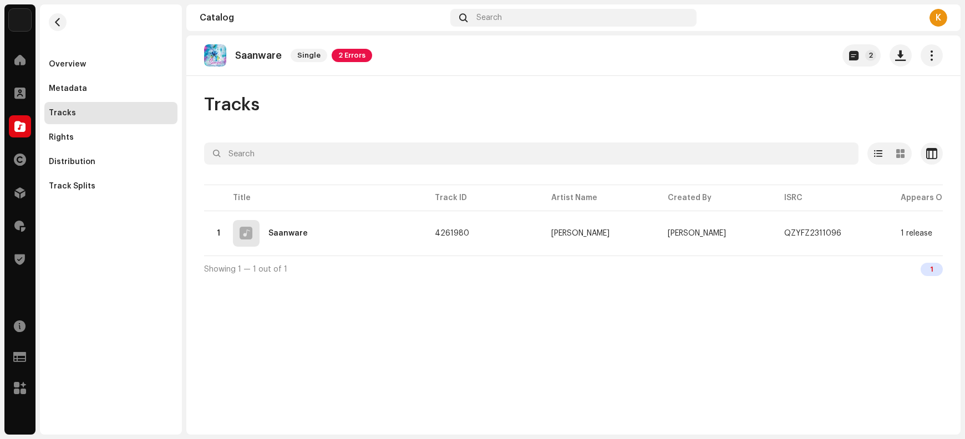
click at [262, 55] on p "Saanware" at bounding box center [258, 56] width 47 height 12
copy p "Saanware"
click at [772, 60] on button "button" at bounding box center [901, 55] width 22 height 22
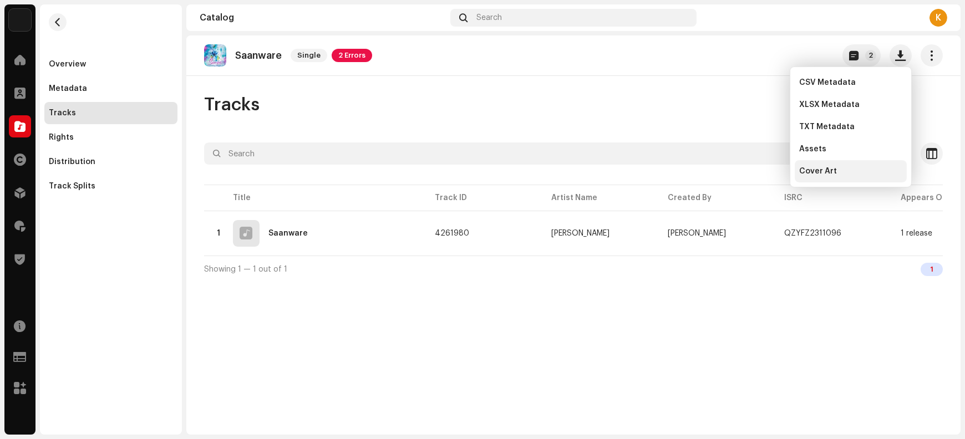
click at [772, 175] on div "Cover Art" at bounding box center [850, 171] width 103 height 9
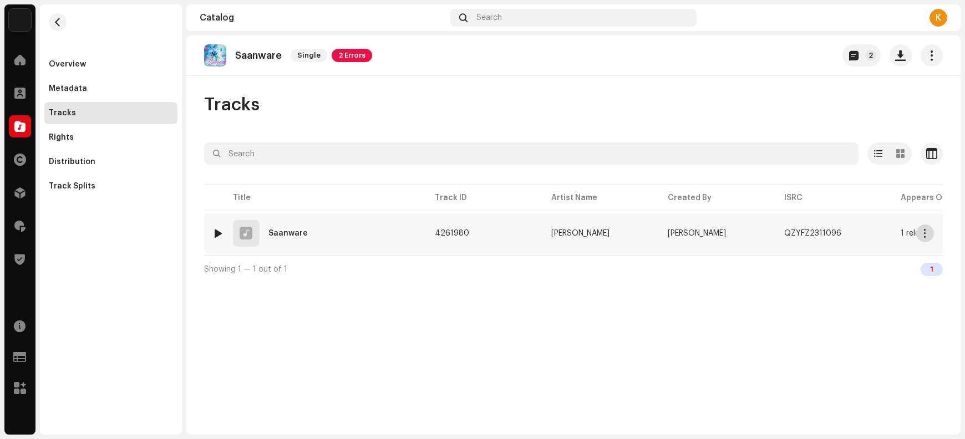
click at [772, 233] on span "button" at bounding box center [926, 233] width 8 height 9
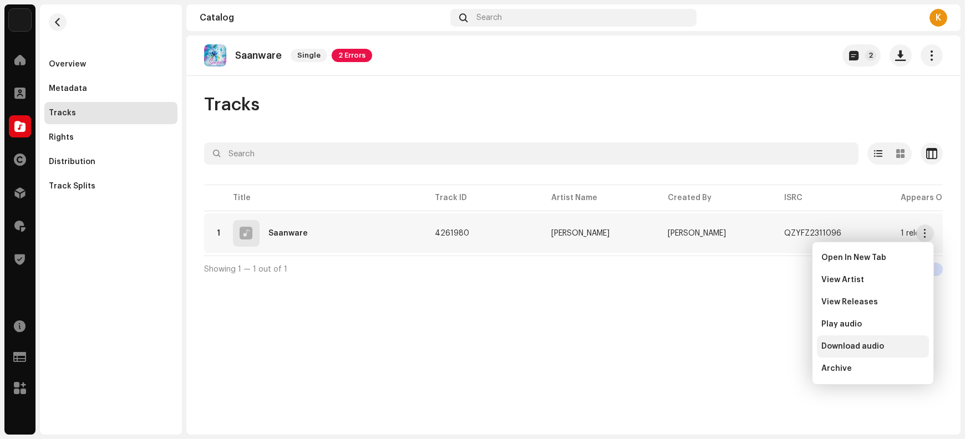
click at [772, 346] on span "Download audio" at bounding box center [853, 346] width 63 height 9
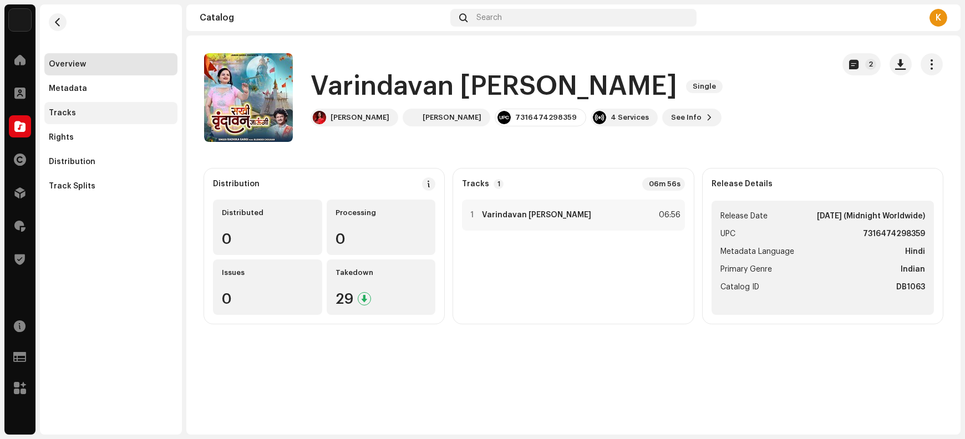
click at [95, 110] on div "Tracks" at bounding box center [111, 113] width 124 height 9
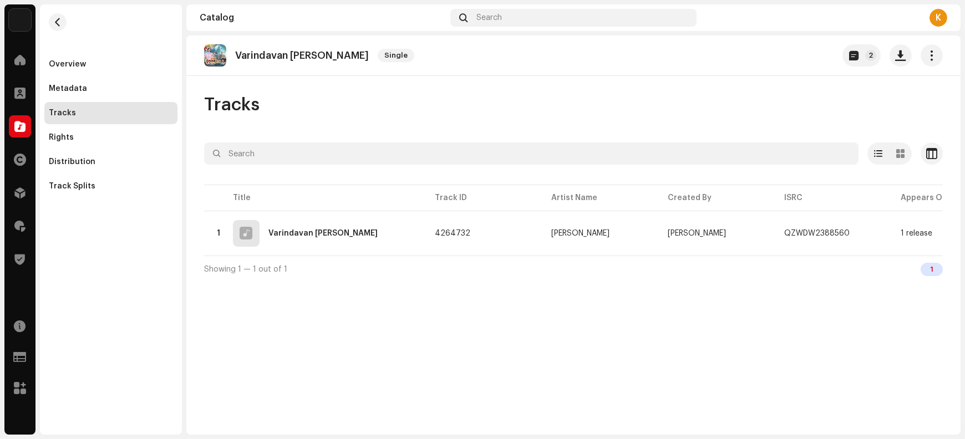
click at [280, 53] on p "Varindavan Jaungi Sakhi" at bounding box center [302, 56] width 134 height 12
copy re-o-release-hero "Varindavan Jaungi Sakhi Single 2"
click at [772, 58] on span "button" at bounding box center [901, 55] width 11 height 9
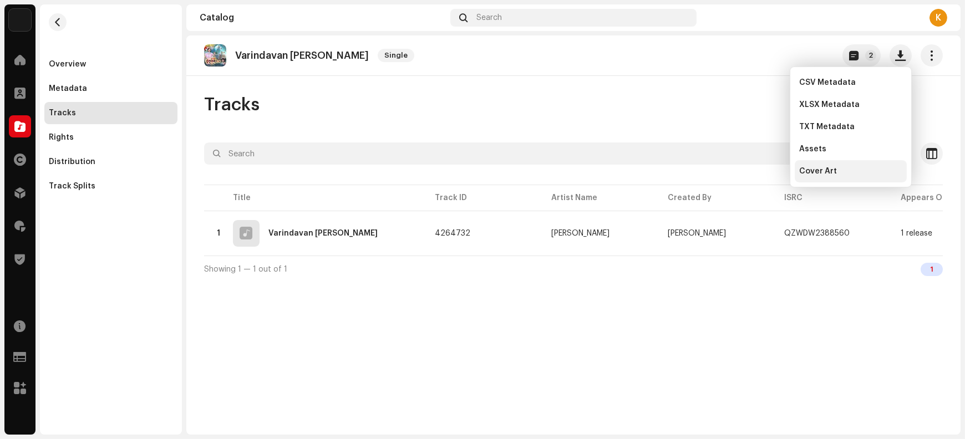
click at [772, 170] on div "Cover Art" at bounding box center [850, 171] width 103 height 9
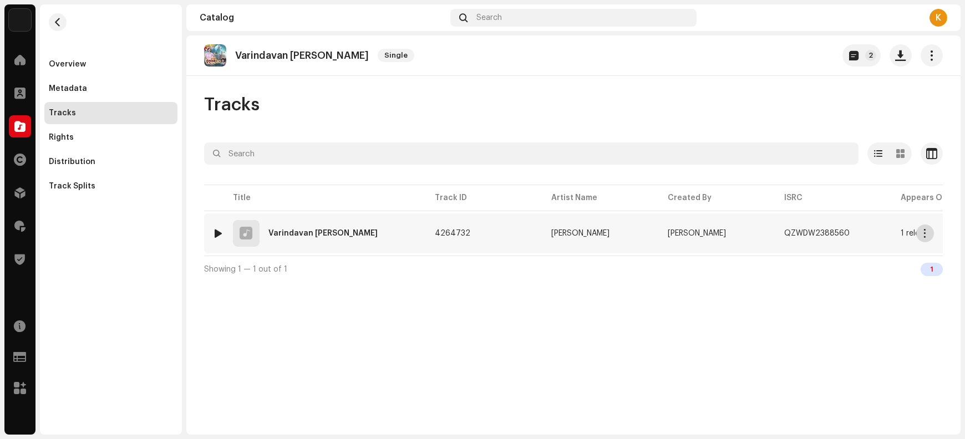
click at [772, 235] on span "button" at bounding box center [926, 233] width 8 height 9
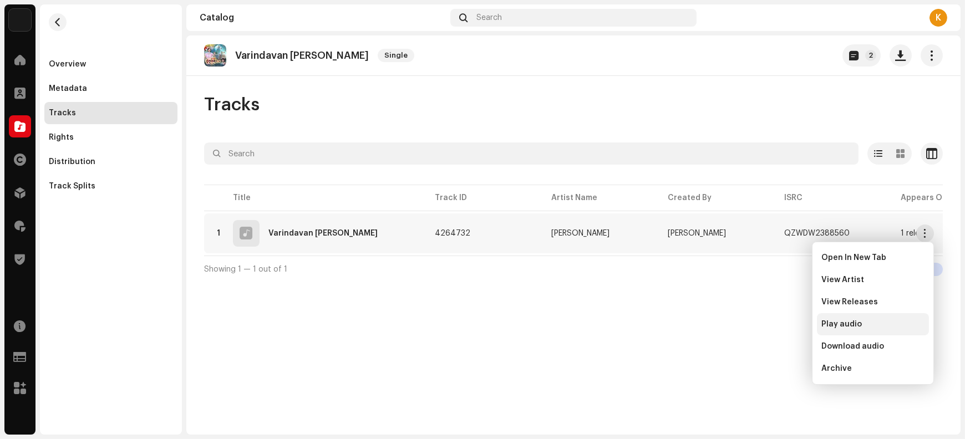
click at [772, 348] on span "Download audio" at bounding box center [853, 346] width 63 height 9
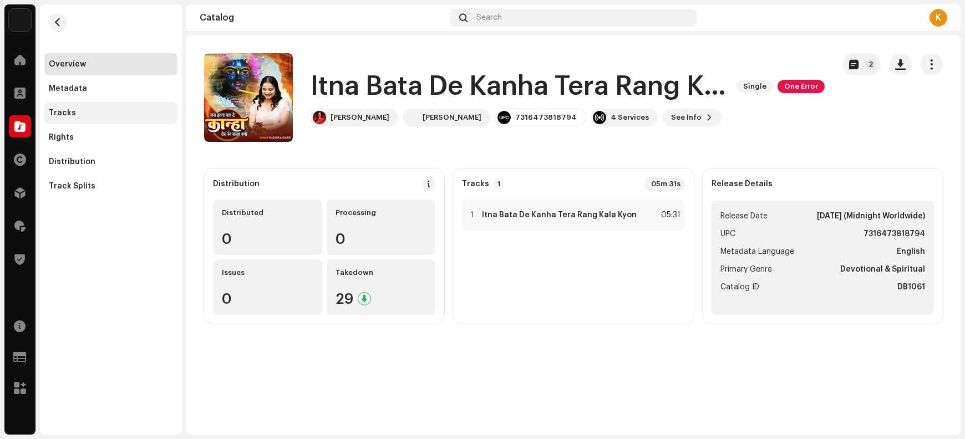
click at [88, 115] on div "Tracks" at bounding box center [111, 113] width 124 height 9
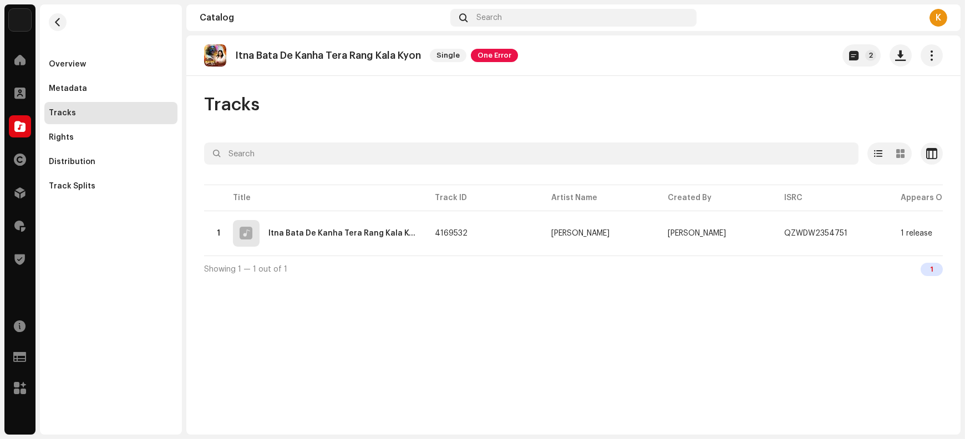
click at [345, 53] on p "Itna Bata De Kanha Tera Rang Kala Kyon" at bounding box center [328, 56] width 186 height 12
copy re-o-release-hero "Itna Bata De Kanha Tera Rang Kala Kyon Single One Error 2"
click at [772, 59] on span "button" at bounding box center [901, 55] width 11 height 9
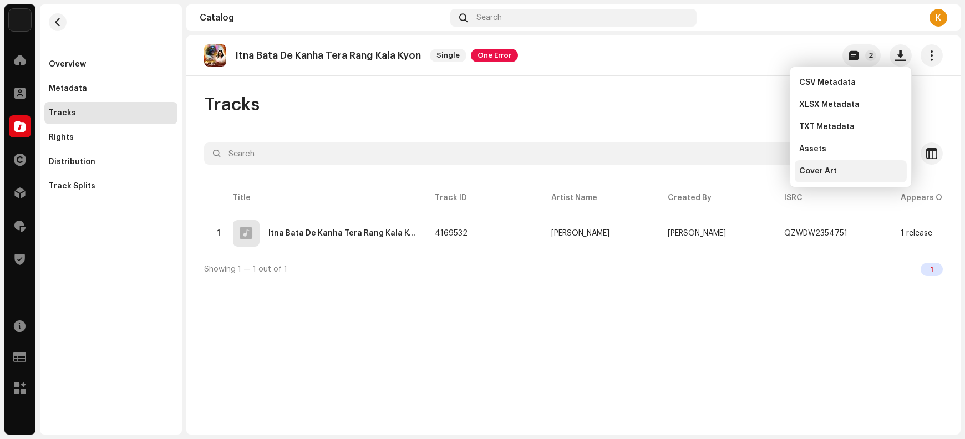
click at [772, 171] on div "Cover Art" at bounding box center [850, 171] width 103 height 9
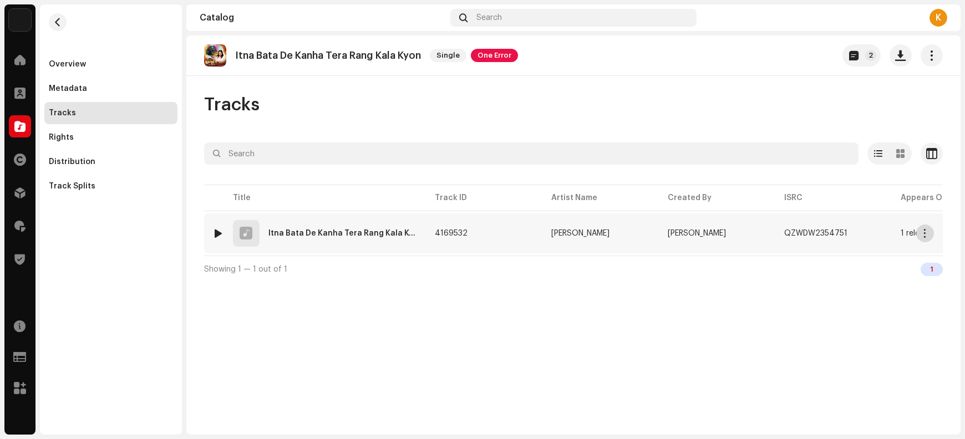
click at [772, 235] on span "button" at bounding box center [926, 233] width 8 height 9
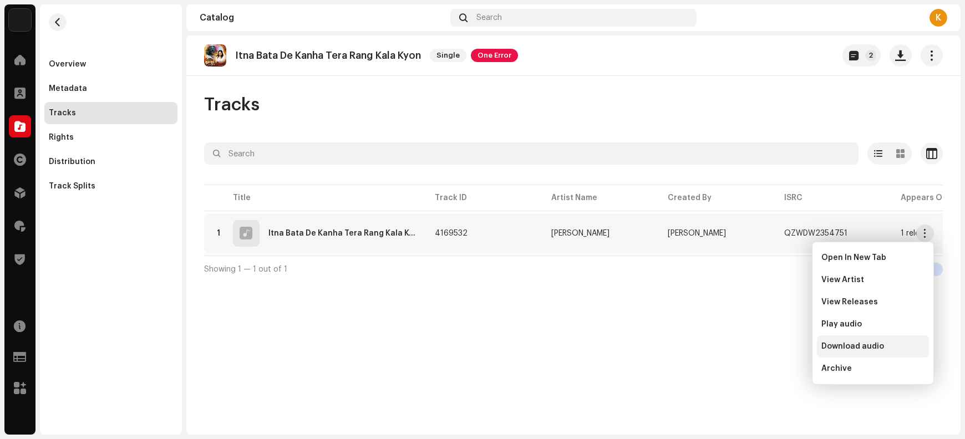
click at [772, 342] on span "Download audio" at bounding box center [853, 346] width 63 height 9
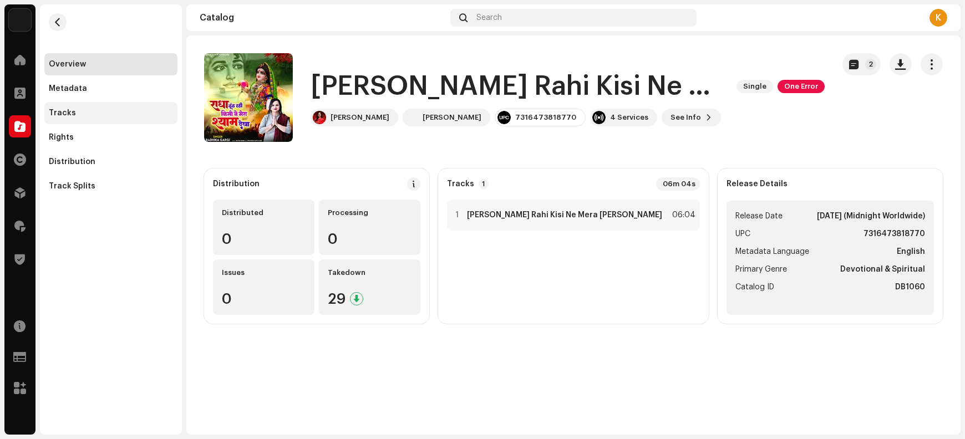
click at [104, 114] on div "Tracks" at bounding box center [111, 113] width 124 height 9
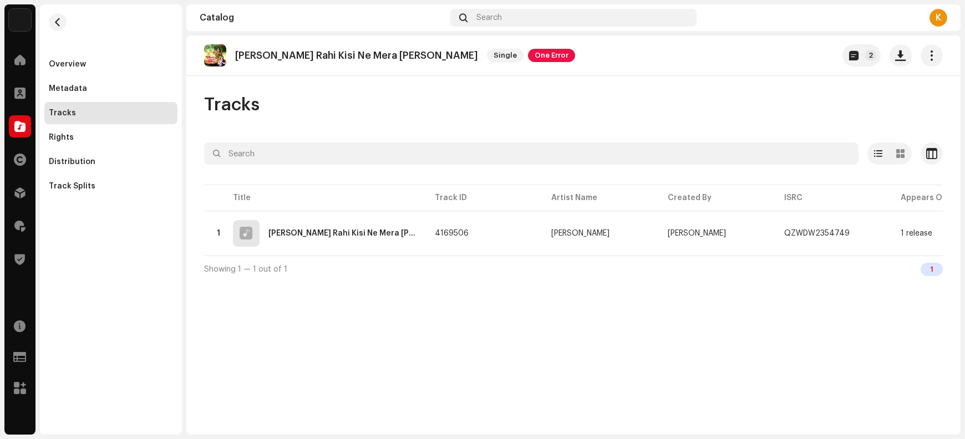
click at [326, 53] on p "Radha Dhundh Rahi Kisi Ne Mera Shyam Dekha" at bounding box center [356, 56] width 243 height 12
copy re-o-release-hero "Radha Dhundh Rahi Kisi Ne Mera Shyam Dekha Single One Error 2"
click at [772, 58] on span "button" at bounding box center [901, 55] width 11 height 9
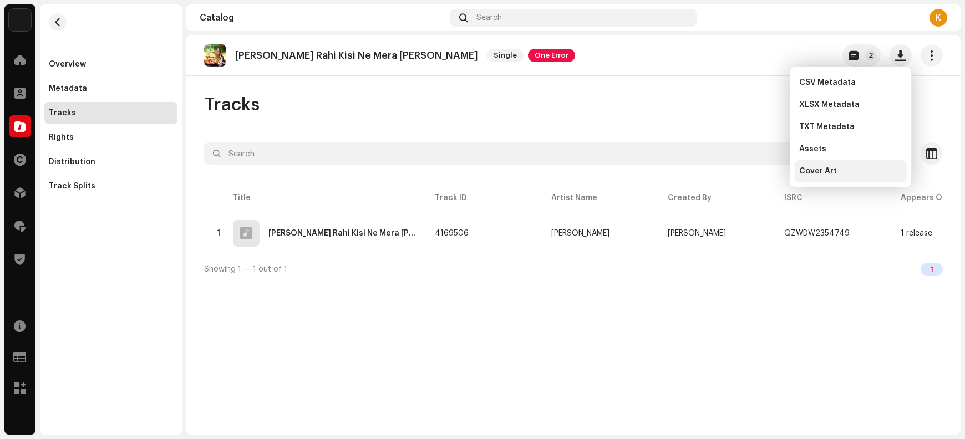
click at [772, 176] on div "Cover Art" at bounding box center [851, 171] width 112 height 22
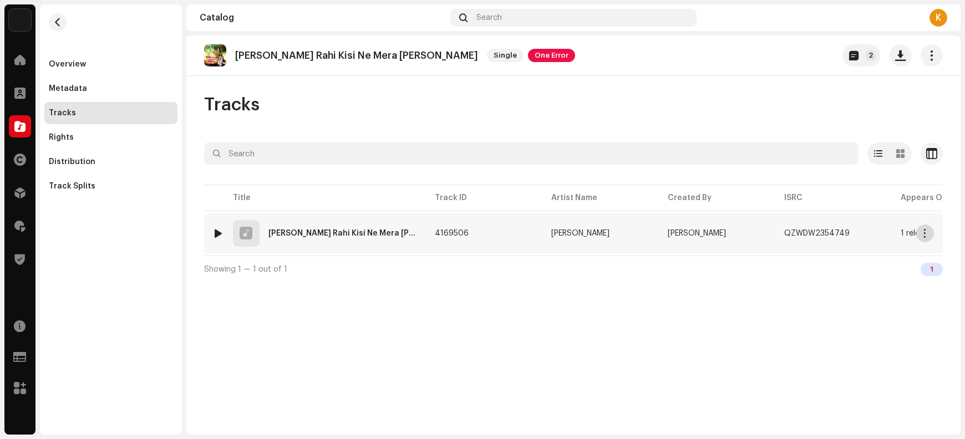
click at [772, 235] on span "button" at bounding box center [926, 233] width 8 height 9
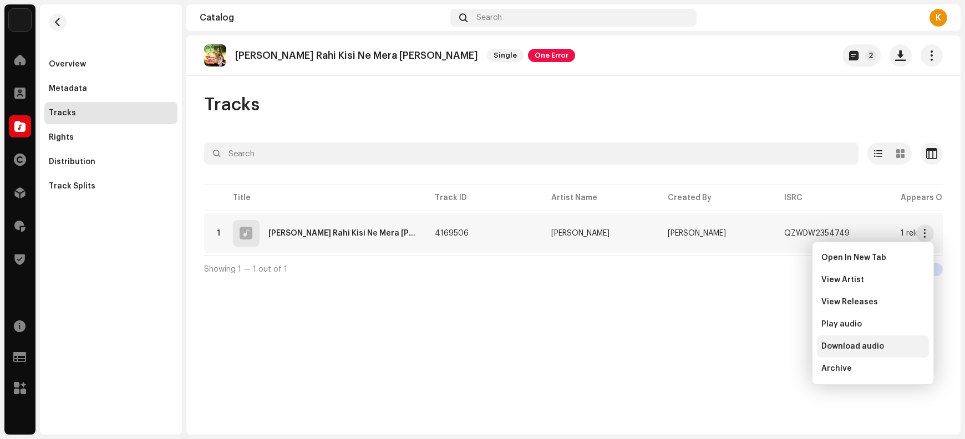
click at [772, 347] on span "Download audio" at bounding box center [853, 346] width 63 height 9
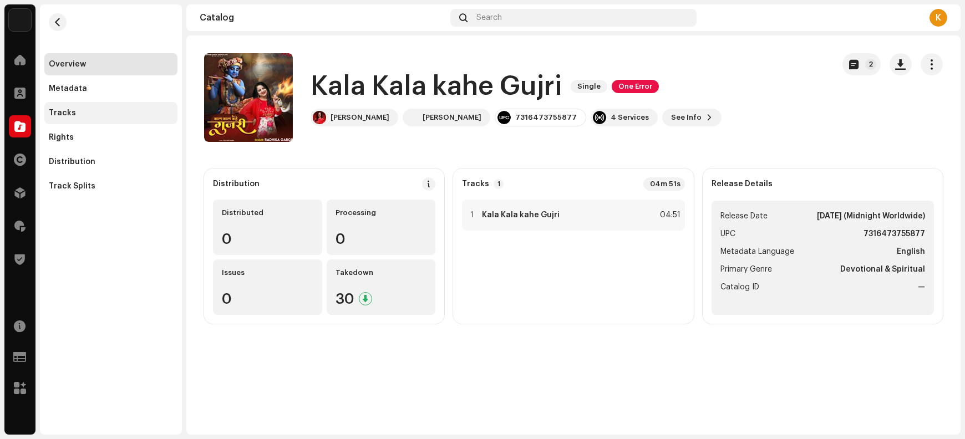
click at [96, 113] on div "Tracks" at bounding box center [111, 113] width 124 height 9
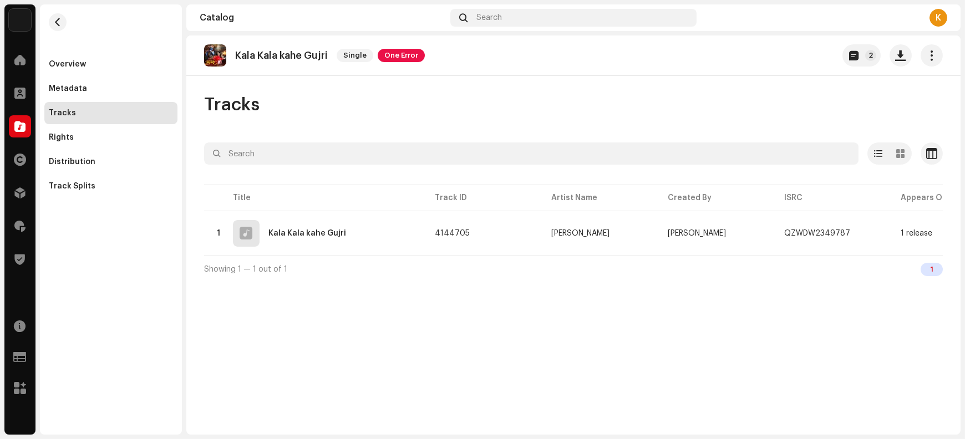
click at [306, 51] on p "Kala Kala kahe Gujri" at bounding box center [281, 56] width 93 height 12
copy re-o-release-hero "Kala Kala kahe Gujri Single One Error 2"
click at [772, 57] on span "button" at bounding box center [901, 55] width 11 height 9
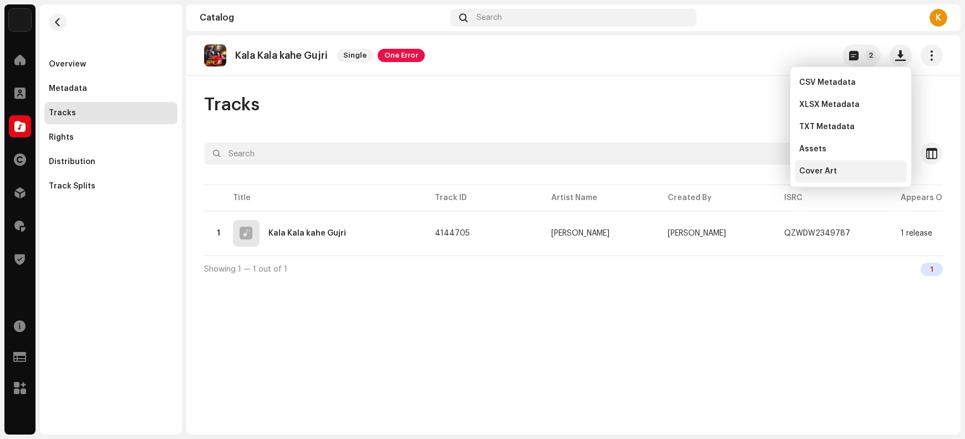
click at [772, 172] on div "Cover Art" at bounding box center [850, 171] width 103 height 9
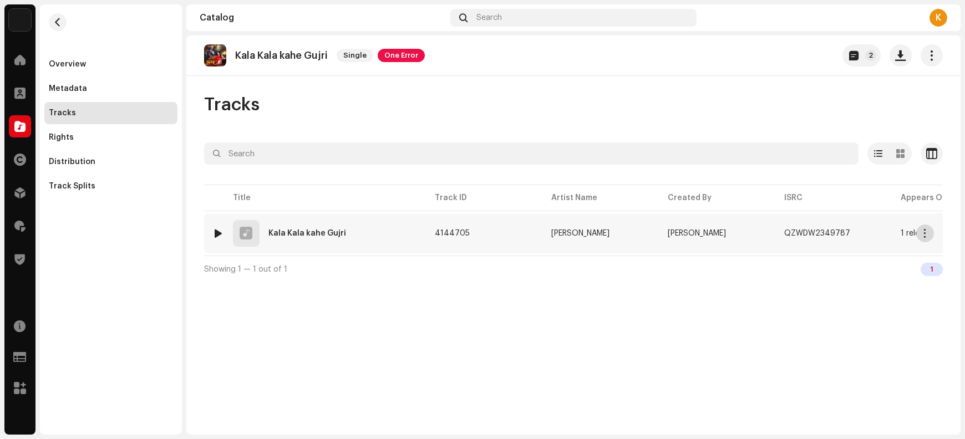
click at [772, 237] on span "button" at bounding box center [926, 233] width 8 height 9
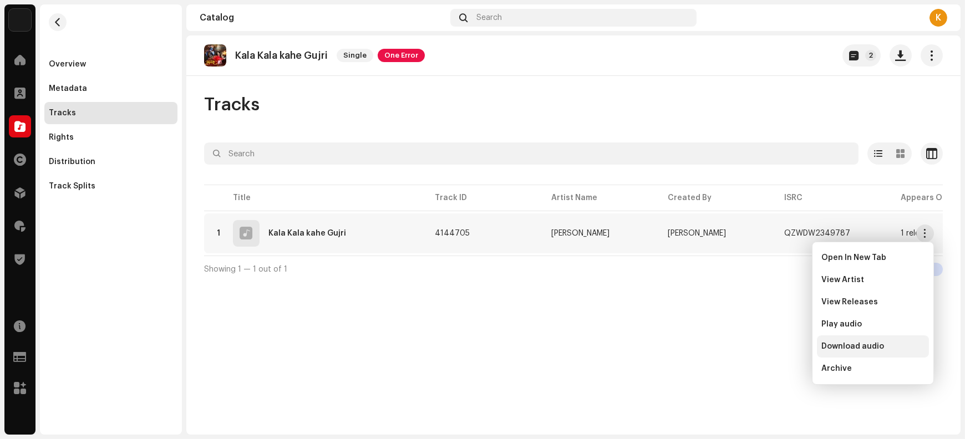
click at [772, 348] on span "Download audio" at bounding box center [853, 346] width 63 height 9
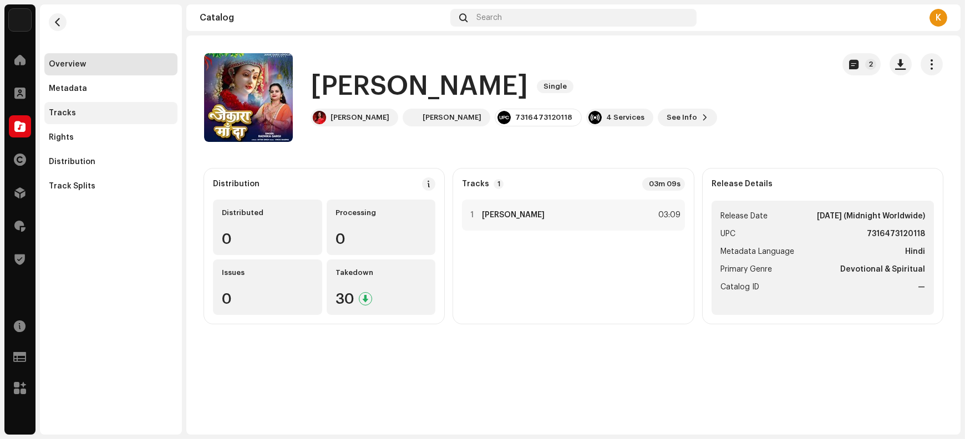
click at [88, 112] on div "Tracks" at bounding box center [111, 113] width 124 height 9
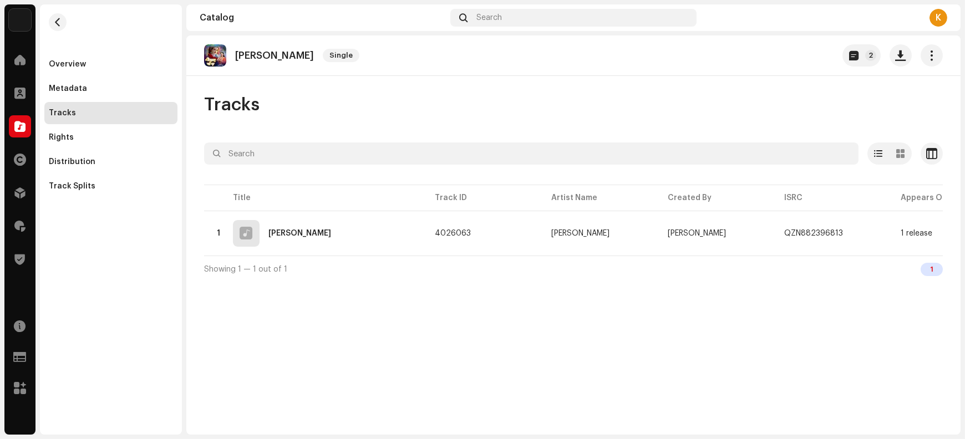
click at [271, 53] on p "[PERSON_NAME]" at bounding box center [274, 56] width 79 height 12
copy re-o-release-hero "Jaikara Maa Da Single 2"
click at [772, 60] on span "button" at bounding box center [901, 55] width 11 height 9
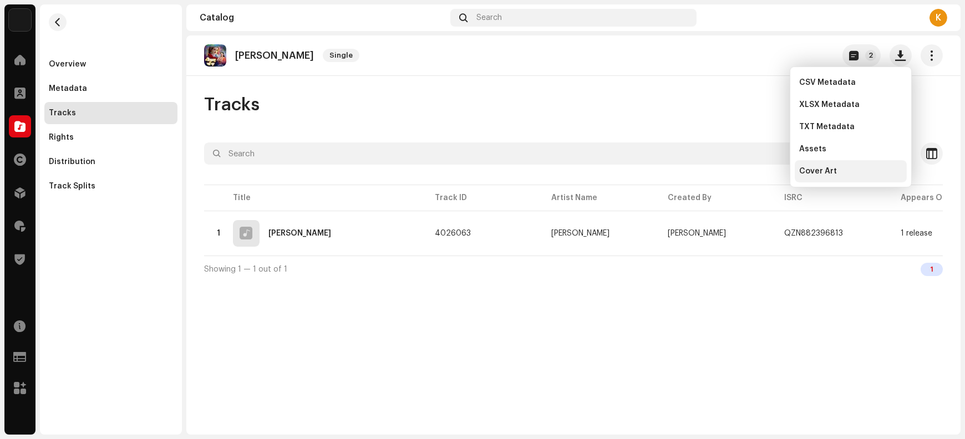
click at [772, 174] on div "Cover Art" at bounding box center [850, 171] width 103 height 9
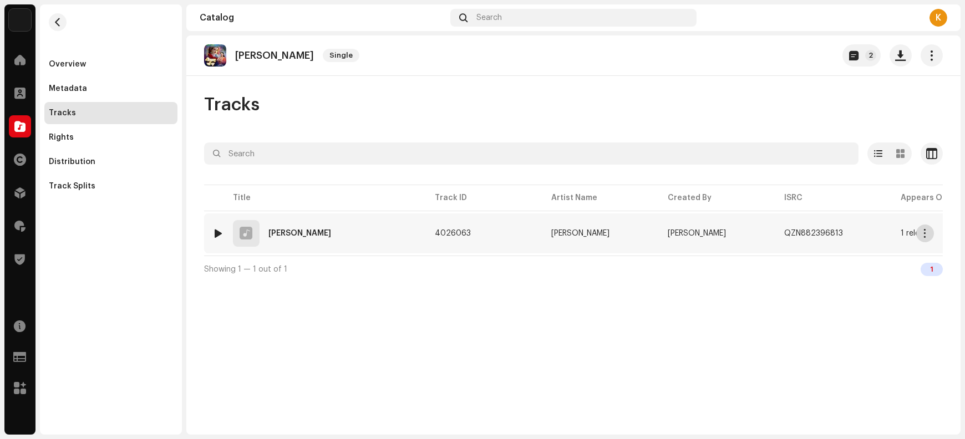
click at [772, 237] on span "button" at bounding box center [926, 233] width 8 height 9
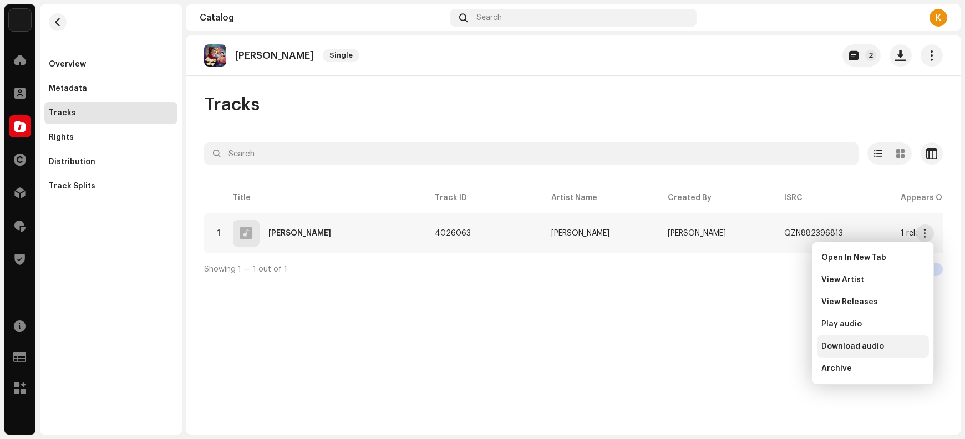
click at [772, 346] on span "Download audio" at bounding box center [853, 346] width 63 height 9
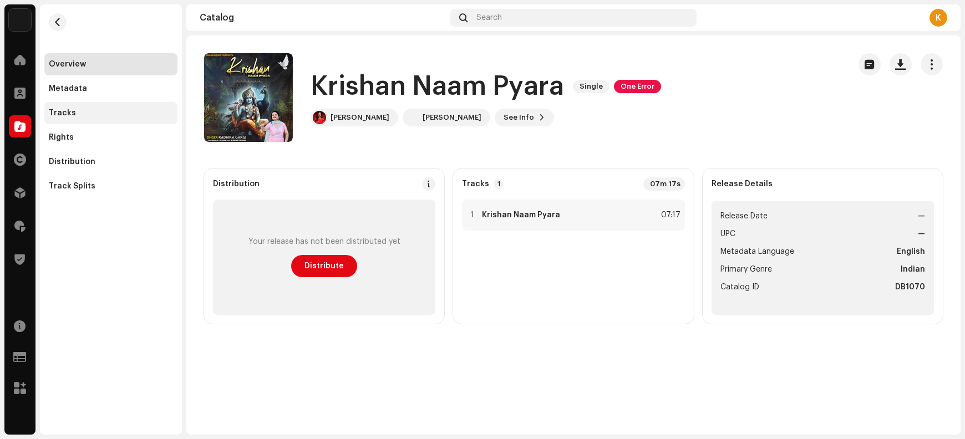
click at [87, 118] on div "Tracks" at bounding box center [110, 113] width 133 height 22
